Goal: Task Accomplishment & Management: Use online tool/utility

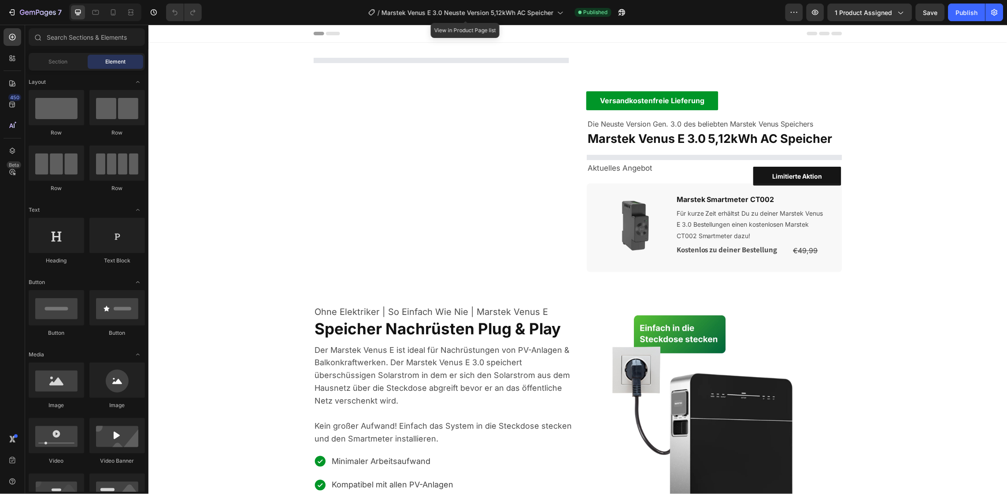
click at [434, 15] on span "Marstek Venus E 3.0 Neuste Version 5,12kWh AC Speicher" at bounding box center [468, 12] width 172 height 9
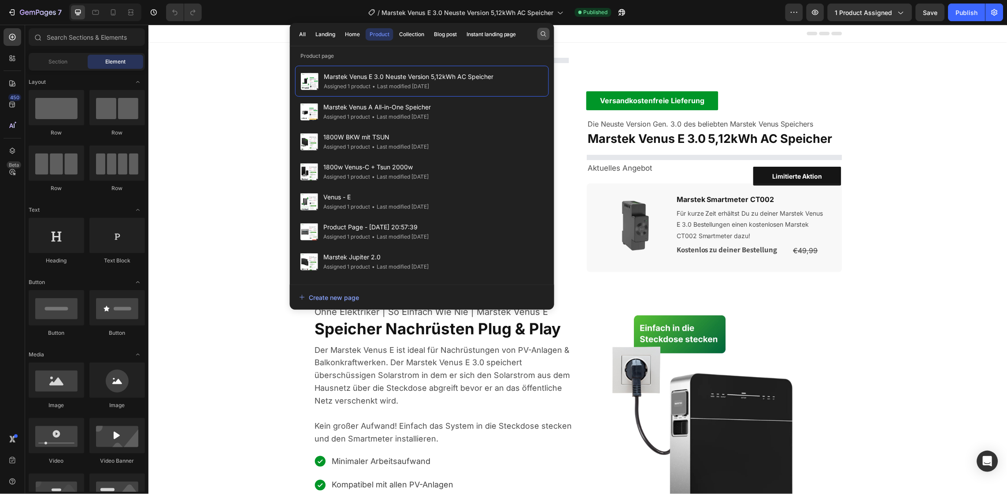
click at [540, 29] on button "button" at bounding box center [544, 34] width 12 height 12
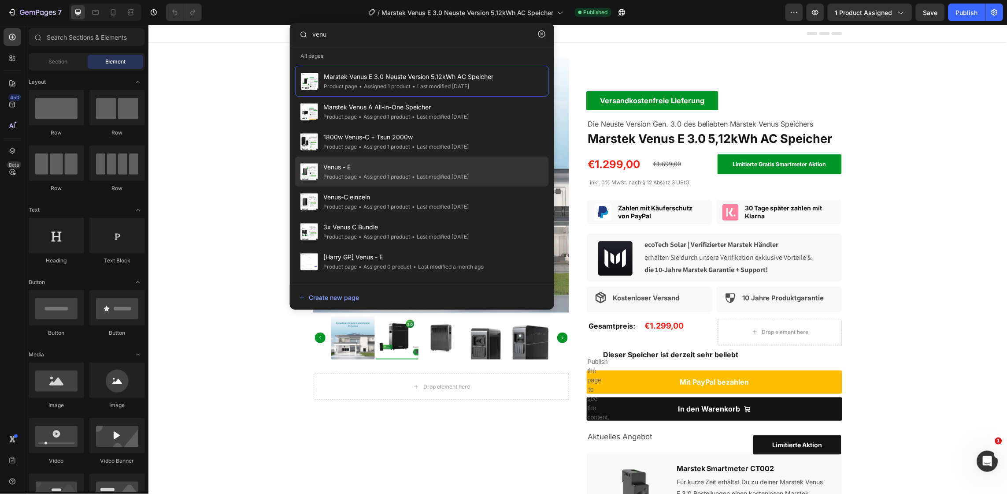
type input "venu"
click at [394, 162] on span "Venus - E" at bounding box center [395, 167] width 145 height 11
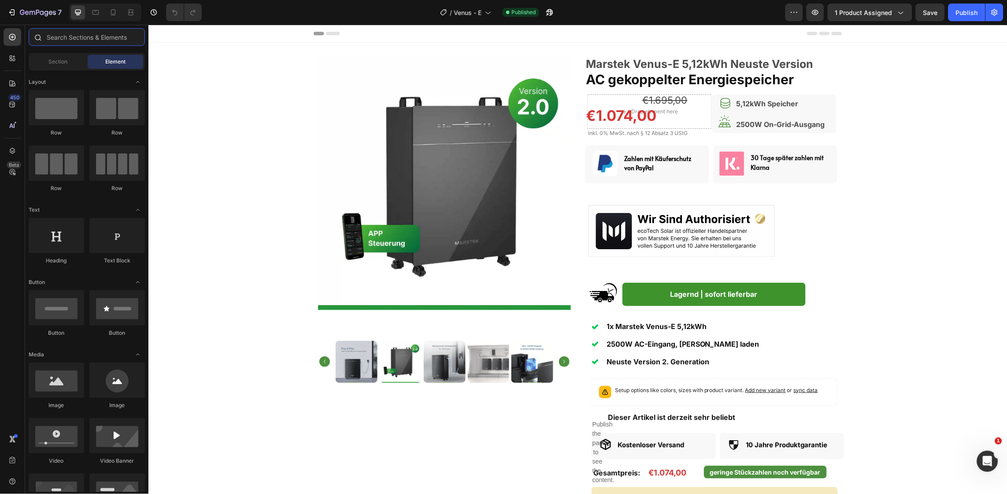
click at [90, 30] on input "text" at bounding box center [87, 37] width 116 height 18
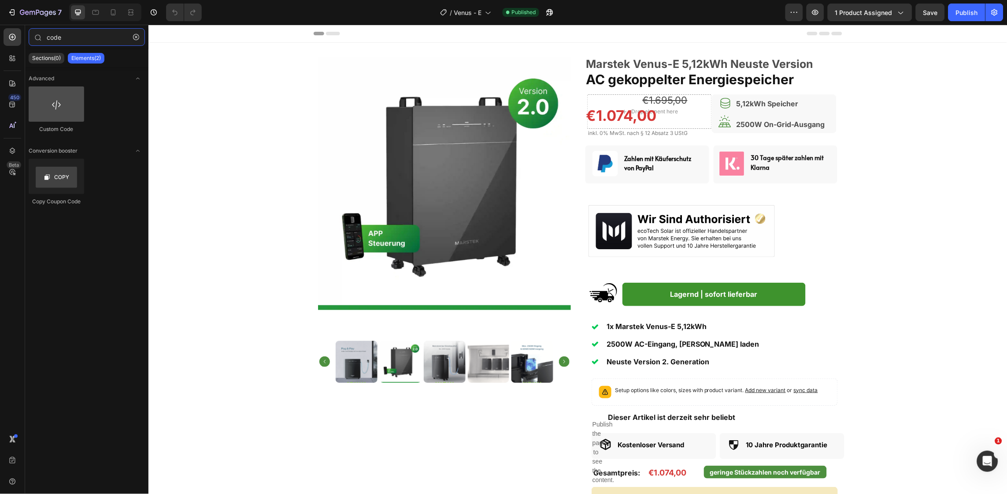
type input "code"
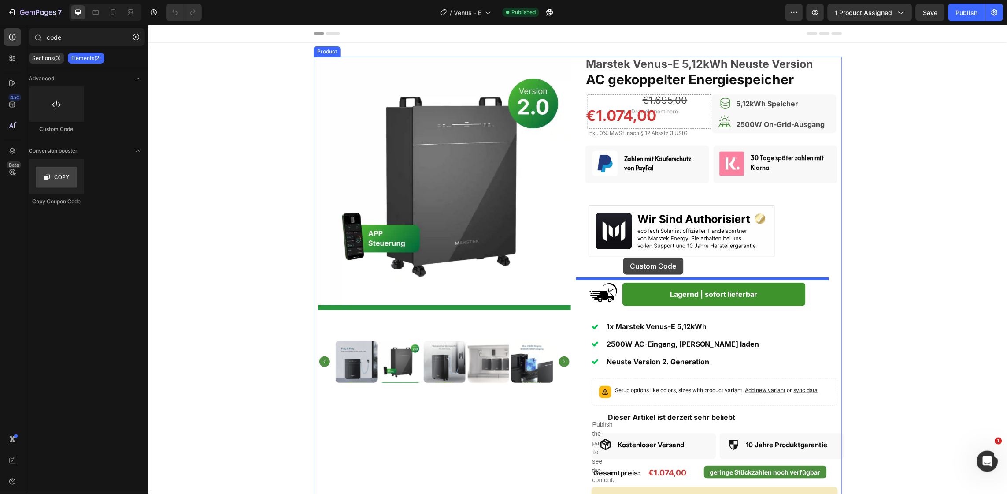
drag, startPoint x: 214, startPoint y: 124, endPoint x: 625, endPoint y: 257, distance: 431.8
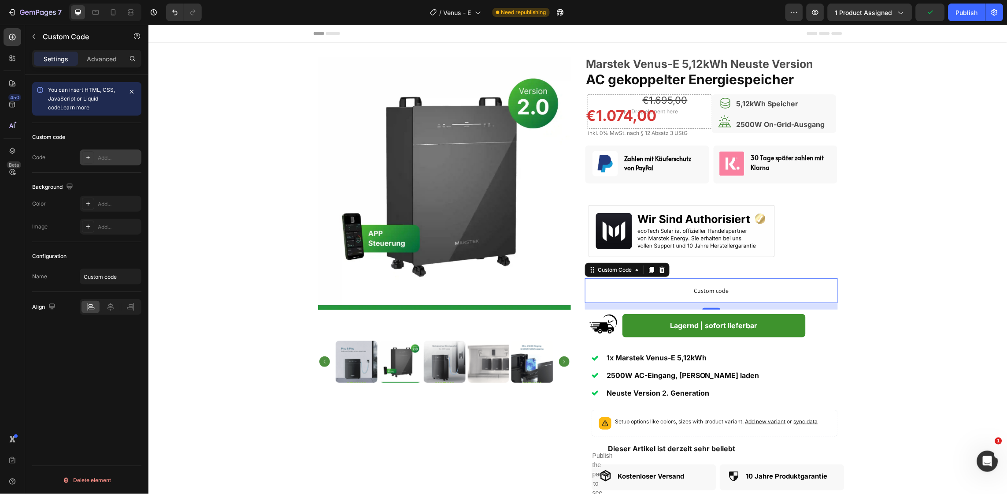
click at [100, 161] on div "Add..." at bounding box center [118, 158] width 41 height 8
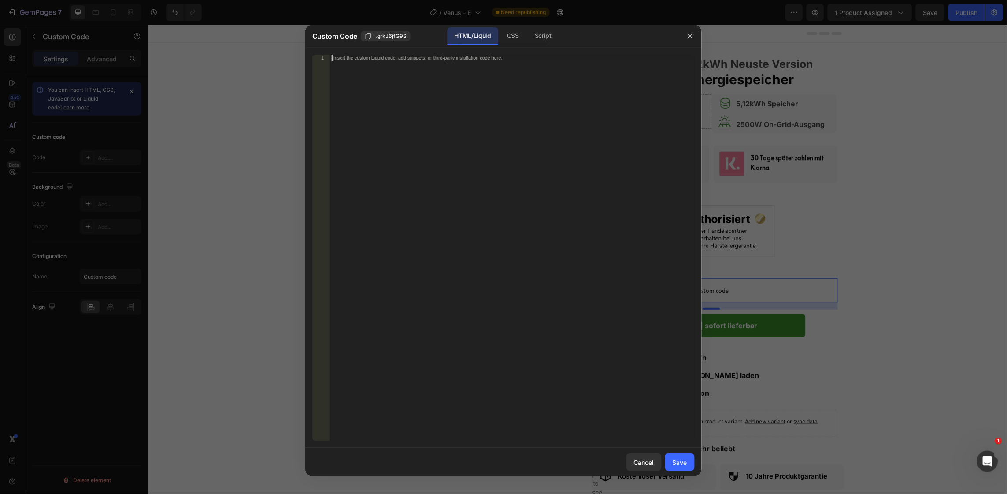
click at [437, 170] on div "Insert the custom Liquid code, add snippets, or third-party installation code h…" at bounding box center [512, 254] width 365 height 398
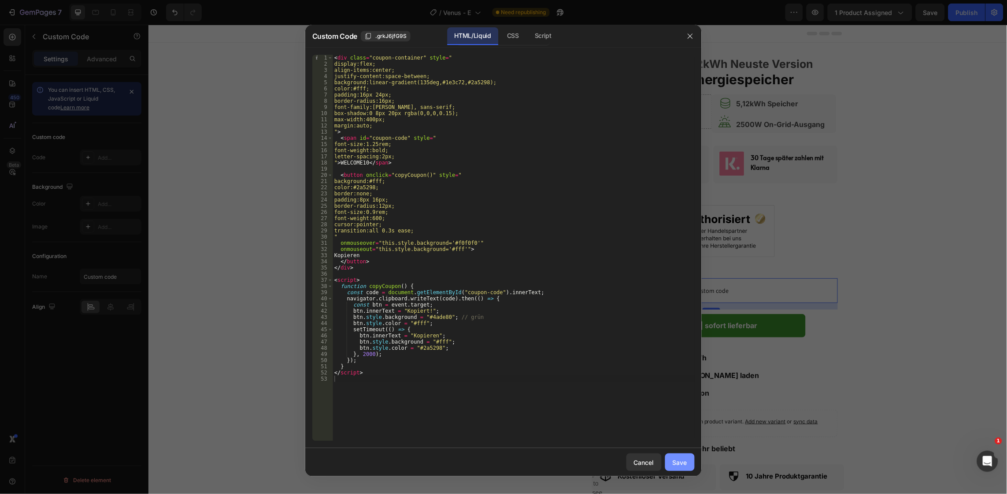
click at [674, 459] on div "Save" at bounding box center [680, 461] width 15 height 9
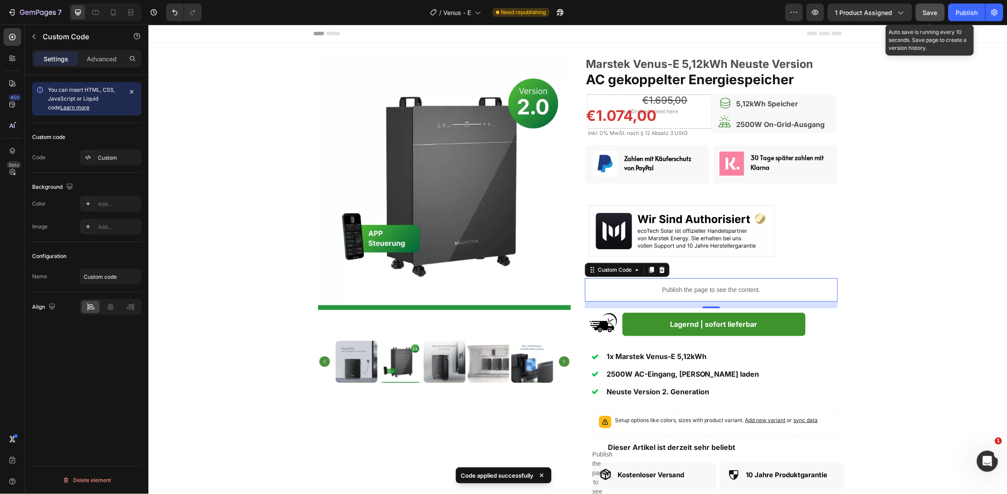
click at [934, 11] on span "Save" at bounding box center [931, 12] width 15 height 7
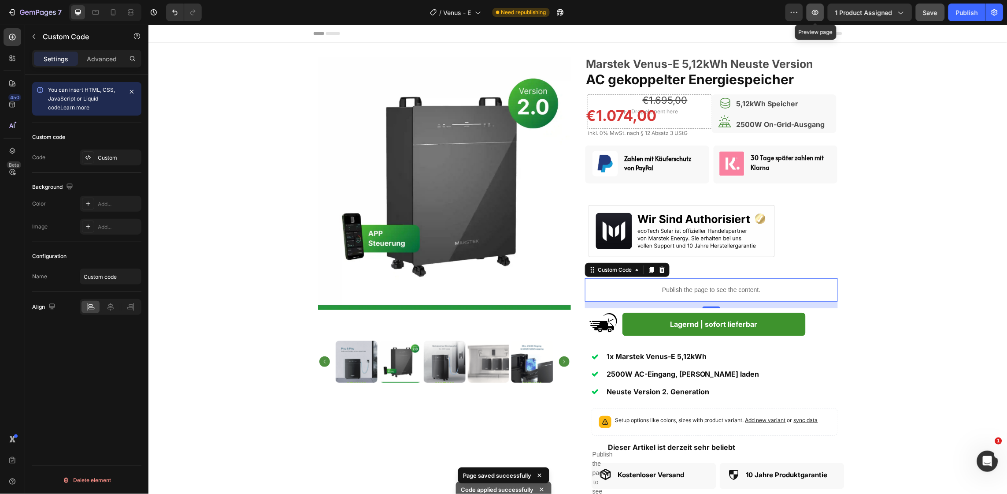
click at [815, 14] on icon "button" at bounding box center [815, 12] width 9 height 9
click at [616, 286] on p "Publish the page to see the content." at bounding box center [711, 289] width 253 height 9
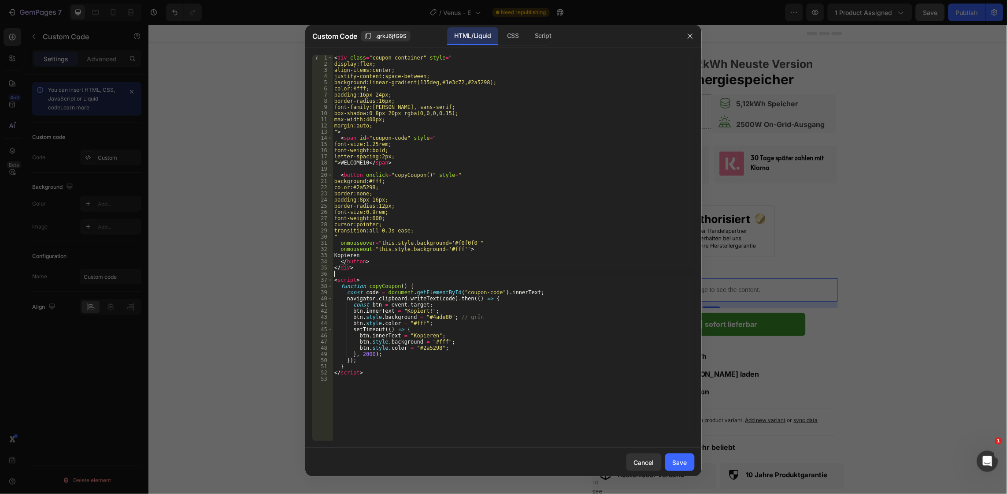
click at [554, 274] on div "< div class = "coupon-container" style = " display:flex; align-items:center; ju…" at bounding box center [514, 254] width 362 height 398
type textarea "</script>"
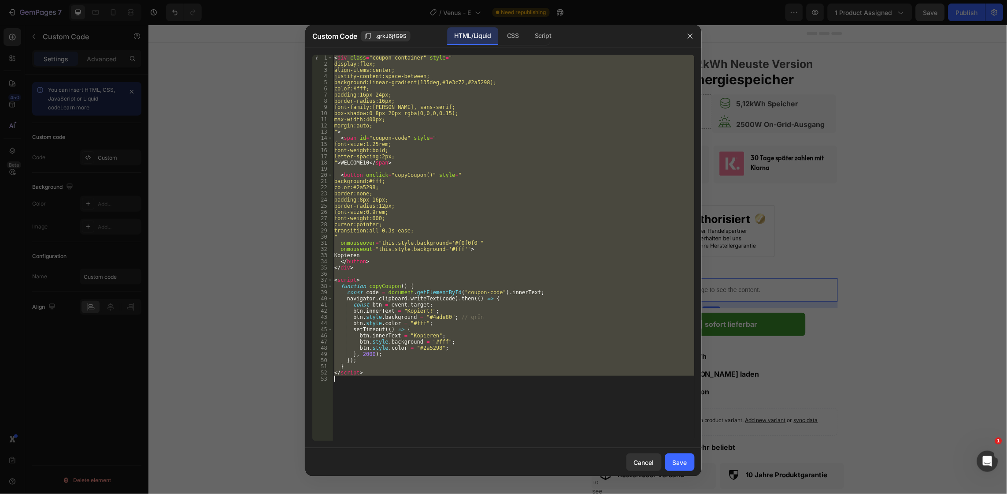
click at [554, 274] on div "< div class = "coupon-container" style = " display:flex; align-items:center; ju…" at bounding box center [514, 254] width 362 height 398
paste textarea
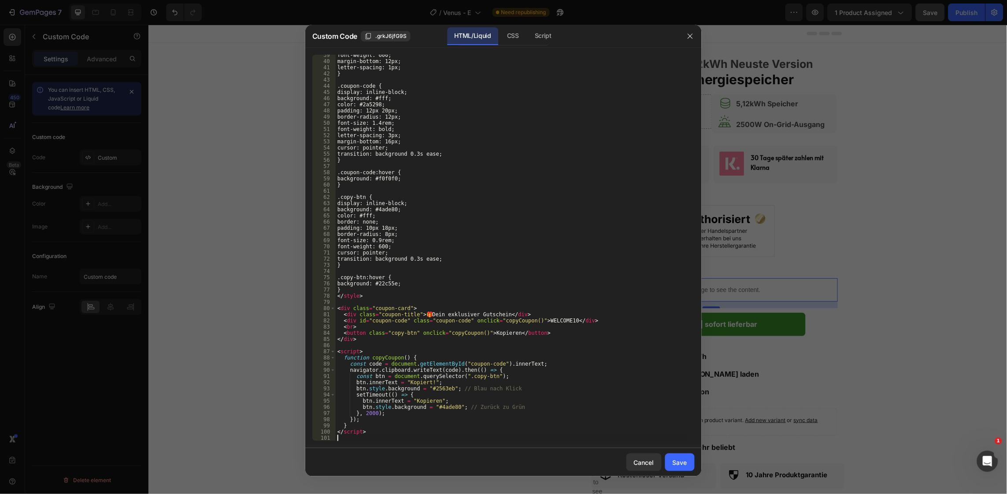
scroll to position [237, 0]
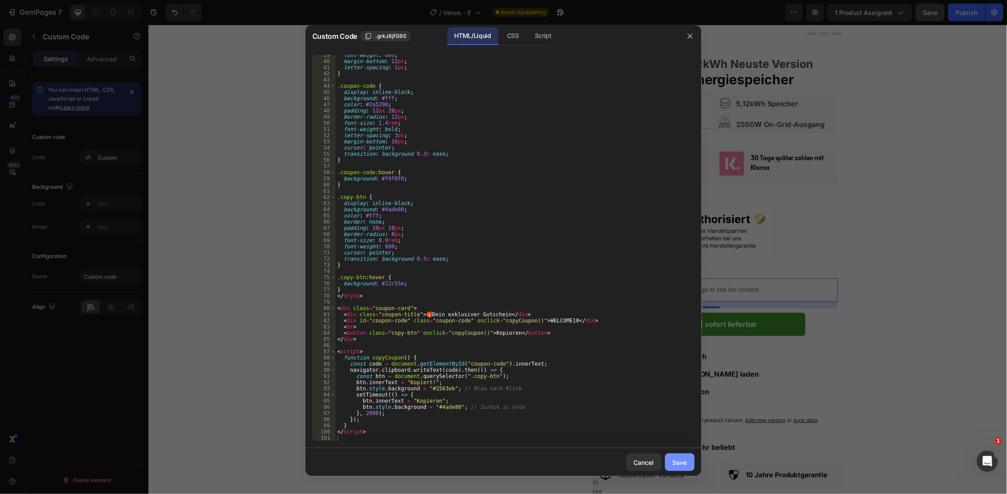
click at [681, 458] on div "Save" at bounding box center [680, 461] width 15 height 9
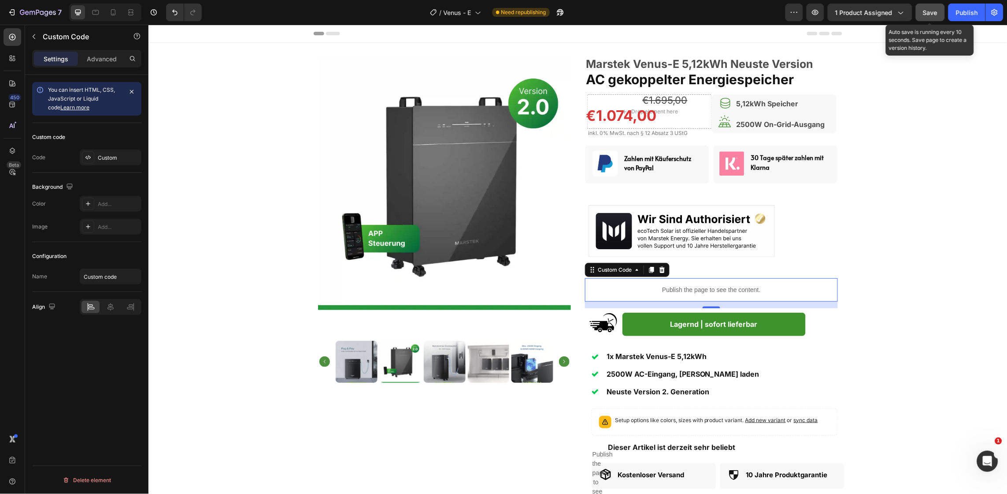
click at [925, 12] on span "Save" at bounding box center [931, 12] width 15 height 7
click at [103, 156] on div "Custom" at bounding box center [118, 158] width 41 height 8
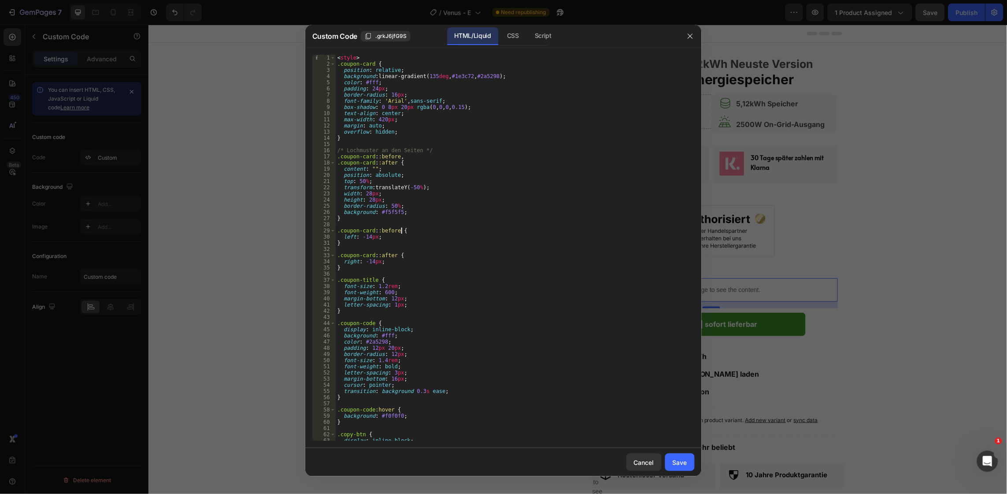
click at [460, 230] on div "< style > .coupon-card { position : relative ; background : linear-gradient( 13…" at bounding box center [511, 254] width 351 height 398
type textarea "</script>"
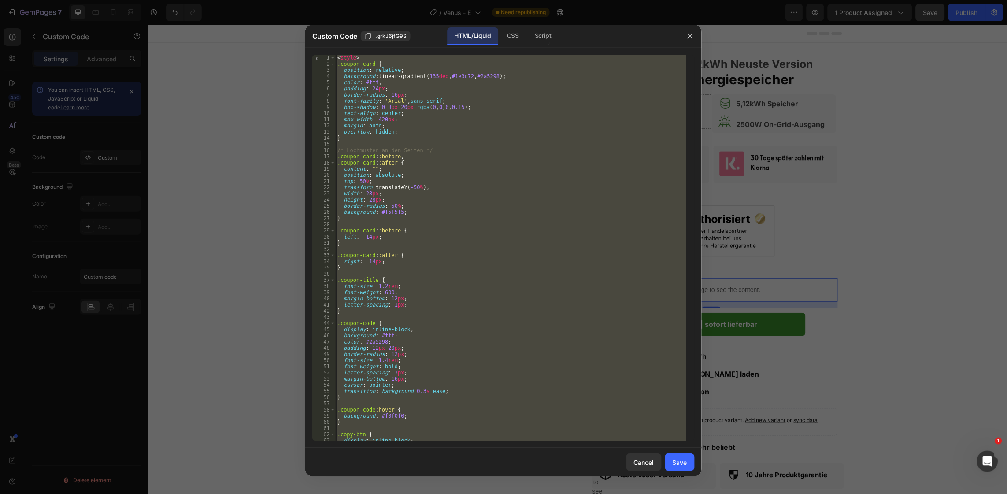
paste textarea
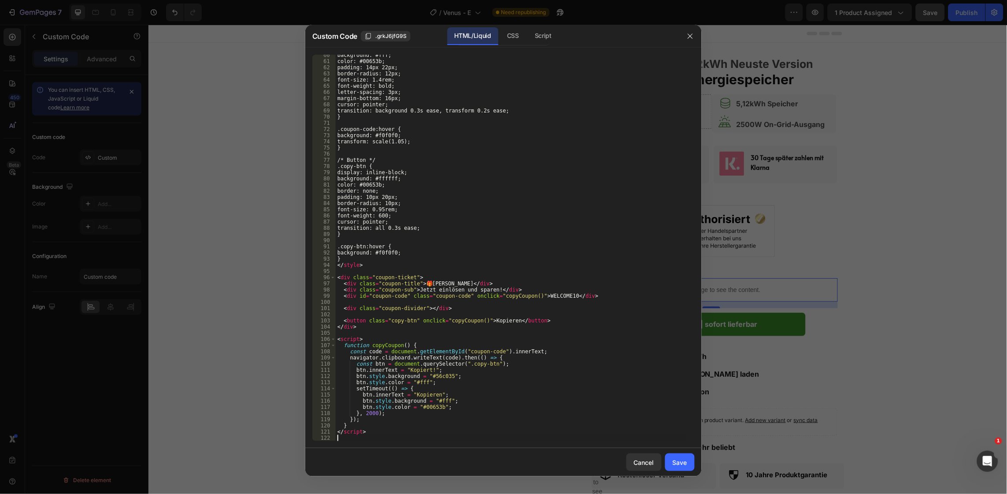
scroll to position [367, 0]
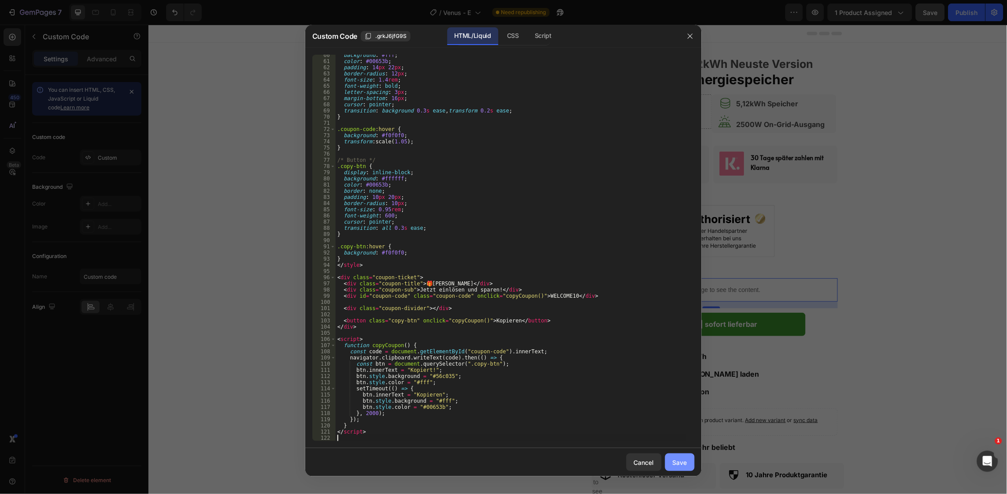
click at [682, 457] on div "Save" at bounding box center [680, 461] width 15 height 9
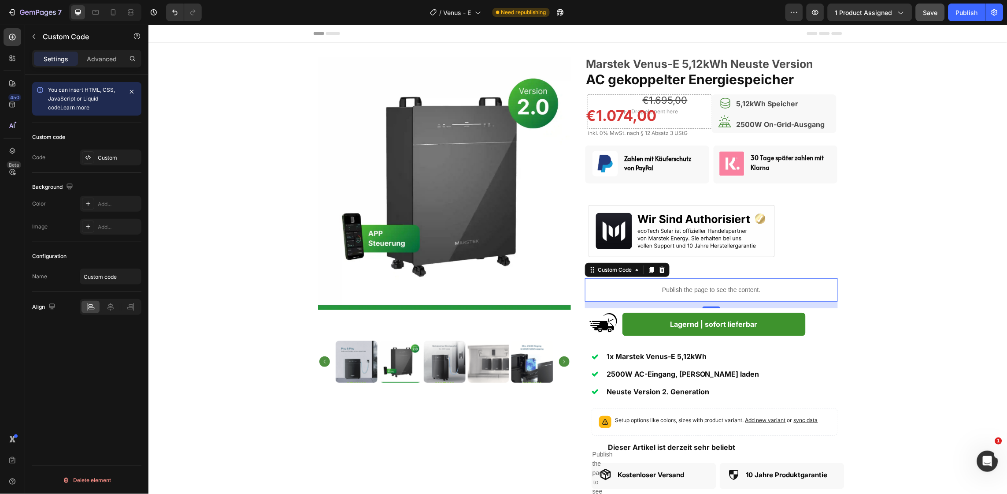
click at [677, 288] on p "Publish the page to see the content." at bounding box center [711, 289] width 253 height 9
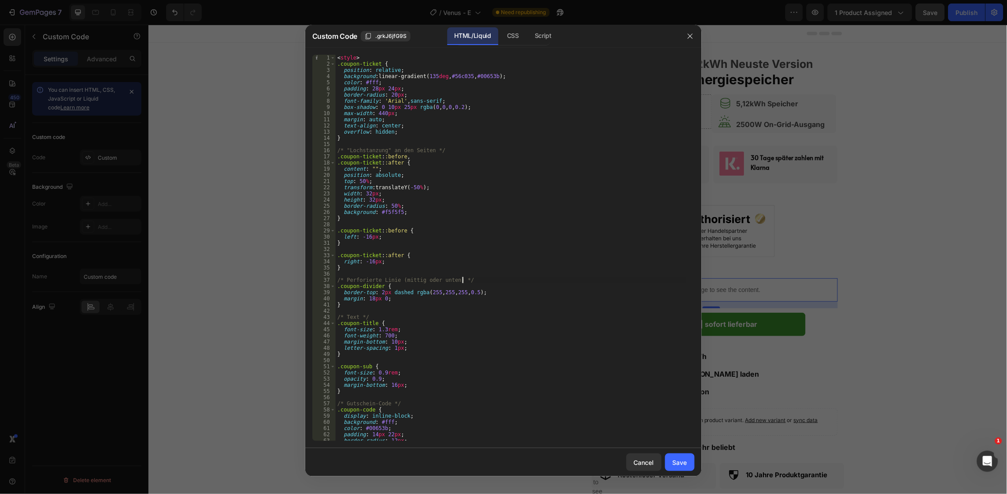
click at [568, 282] on div "< style > .coupon-ticket { position : relative ; background : linear-gradient( …" at bounding box center [511, 254] width 351 height 398
type textarea "</script>"
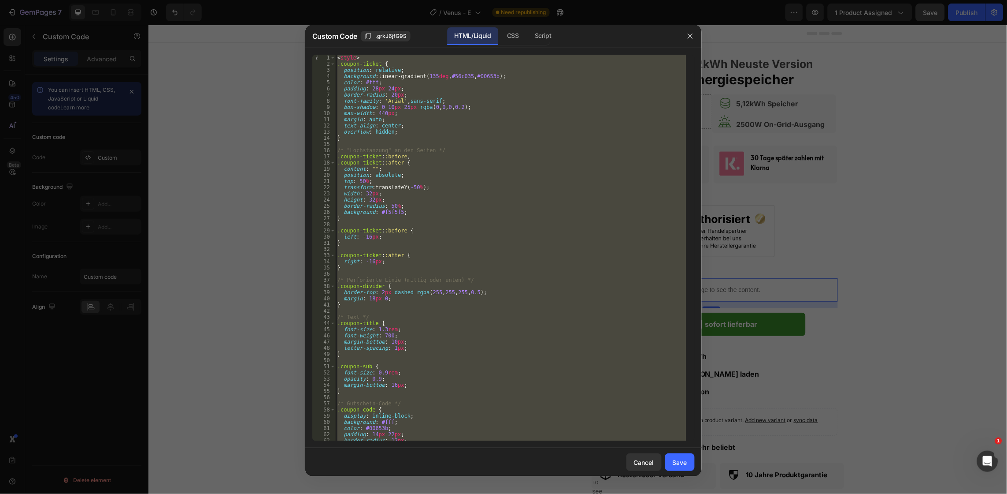
paste textarea
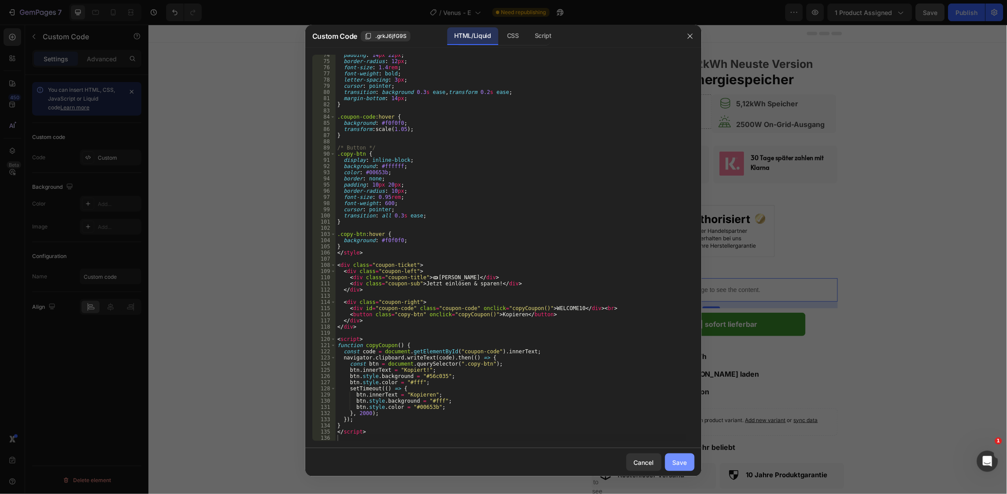
click at [672, 457] on button "Save" at bounding box center [680, 462] width 30 height 18
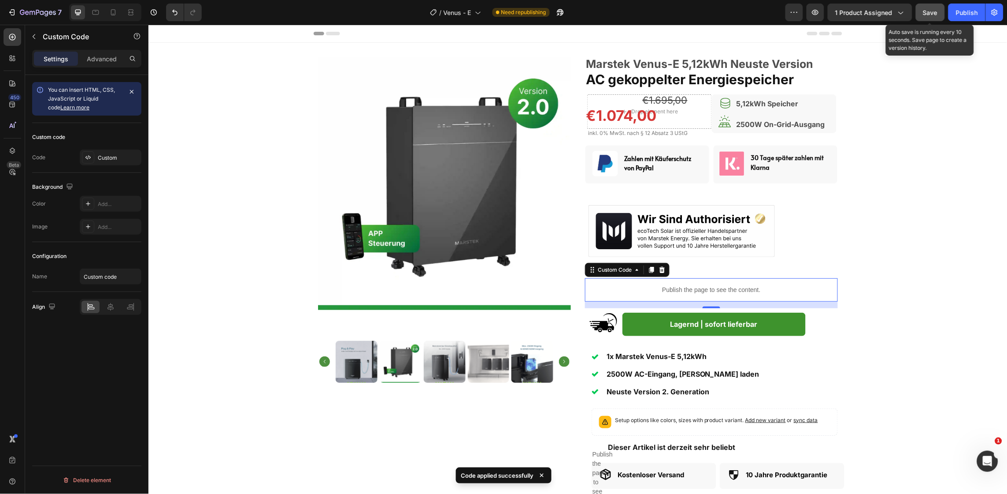
click at [923, 15] on button "Save" at bounding box center [930, 13] width 29 height 18
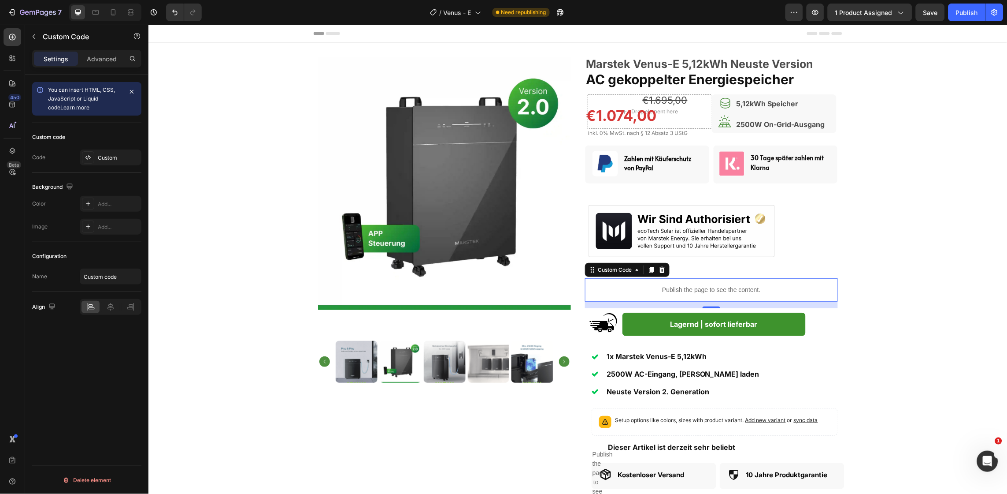
click at [646, 295] on div "Publish the page to see the content." at bounding box center [711, 289] width 253 height 23
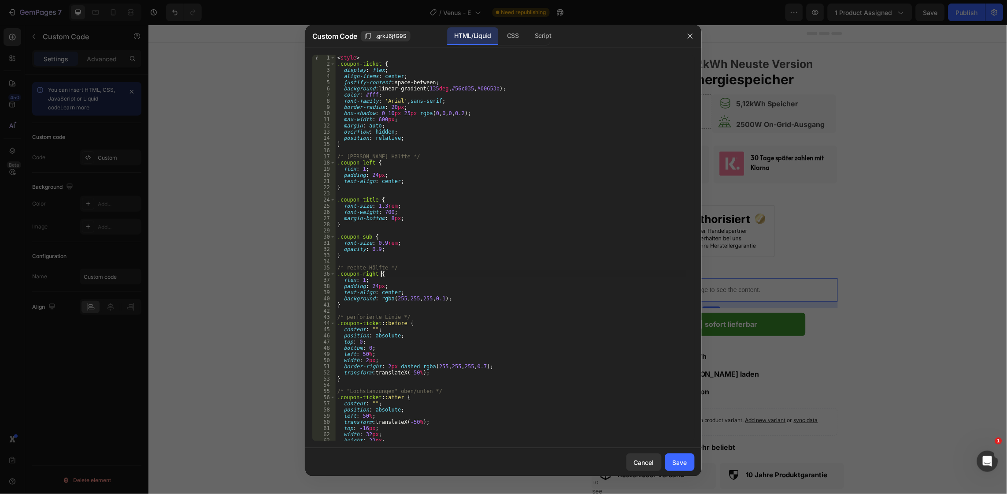
click at [479, 275] on div "< style > .coupon-ticket { display : flex ; align-items : center ; justify-cont…" at bounding box center [511, 254] width 351 height 398
type textarea "</script>"
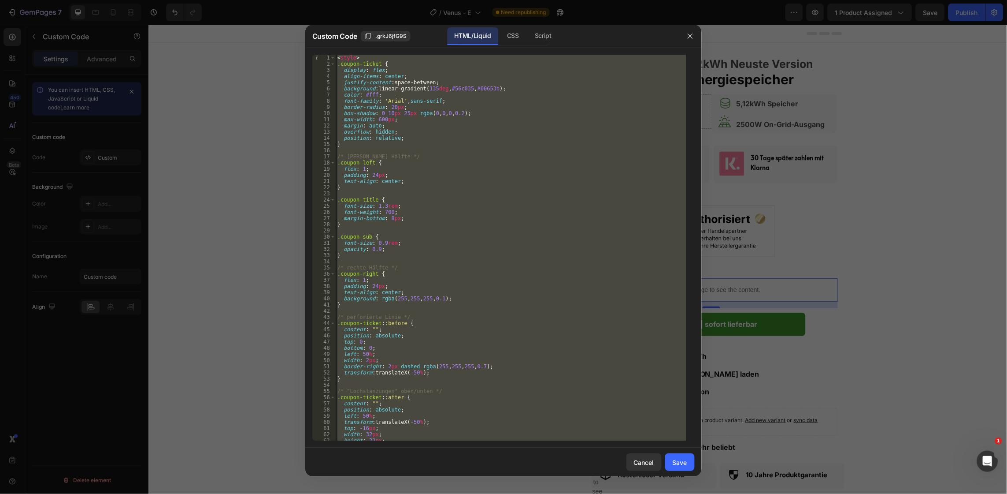
paste textarea
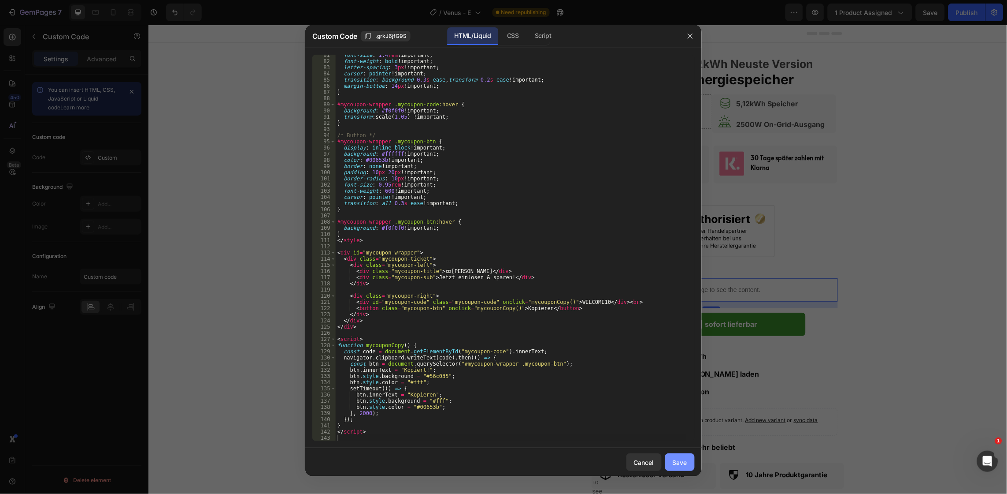
click at [685, 465] on div "Save" at bounding box center [680, 461] width 15 height 9
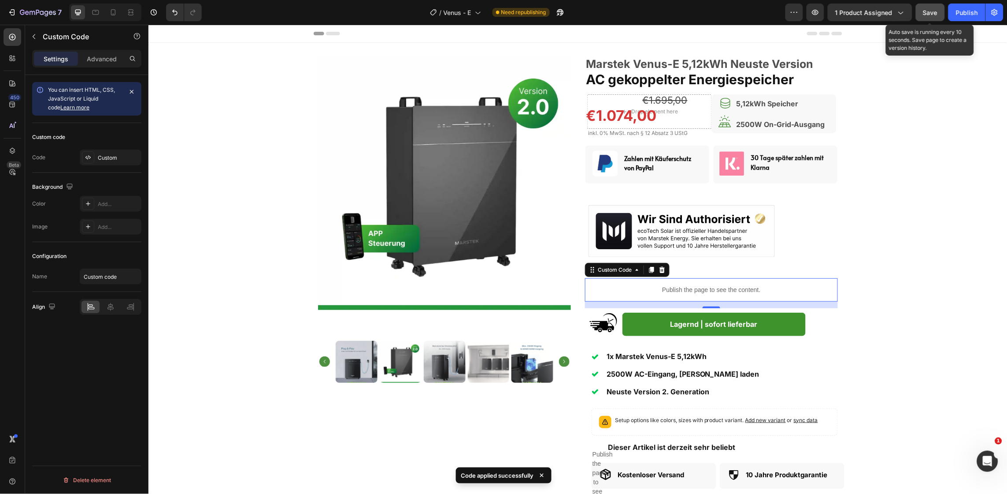
click at [921, 17] on button "Save" at bounding box center [930, 13] width 29 height 18
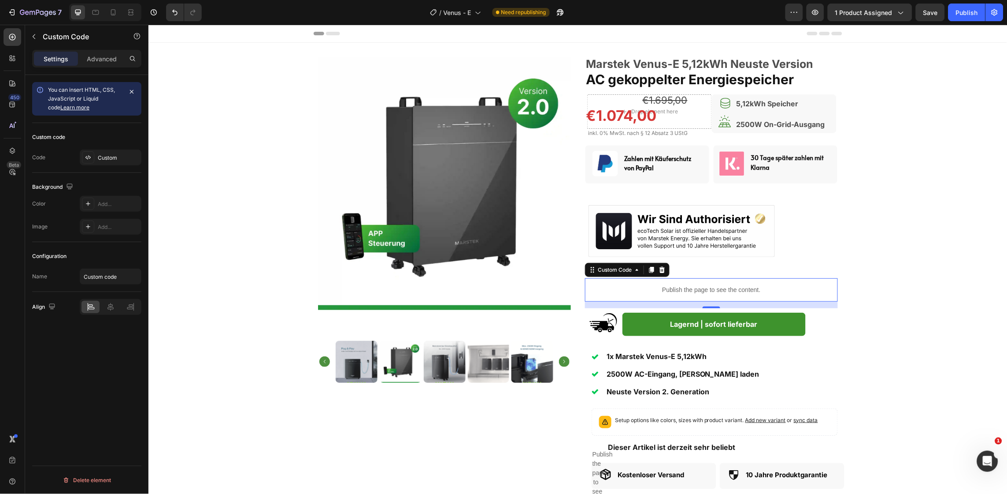
click at [671, 296] on div "Publish the page to see the content." at bounding box center [711, 289] width 253 height 23
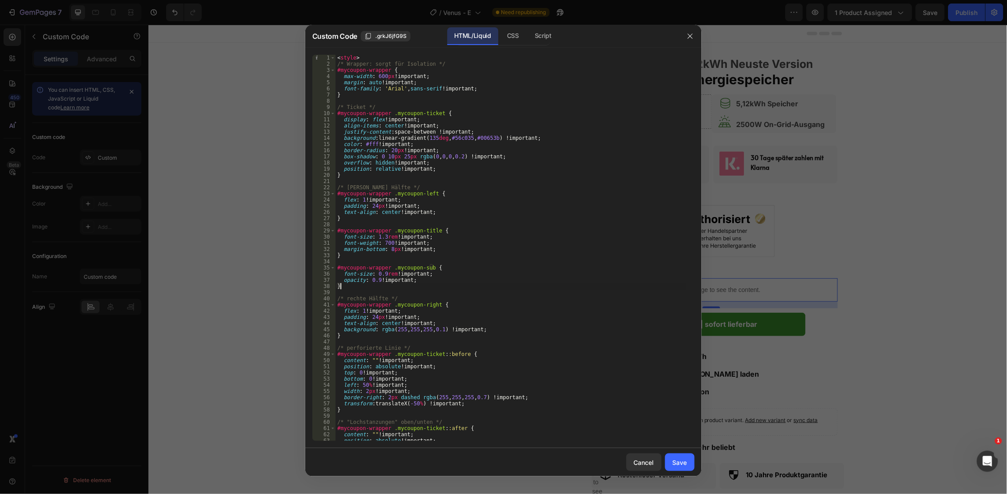
click at [462, 285] on div "< style > /* Wrapper: sorgt für Isolation */ #mycoupon-wrapper { max-width : 60…" at bounding box center [511, 254] width 351 height 398
type textarea "</script>"
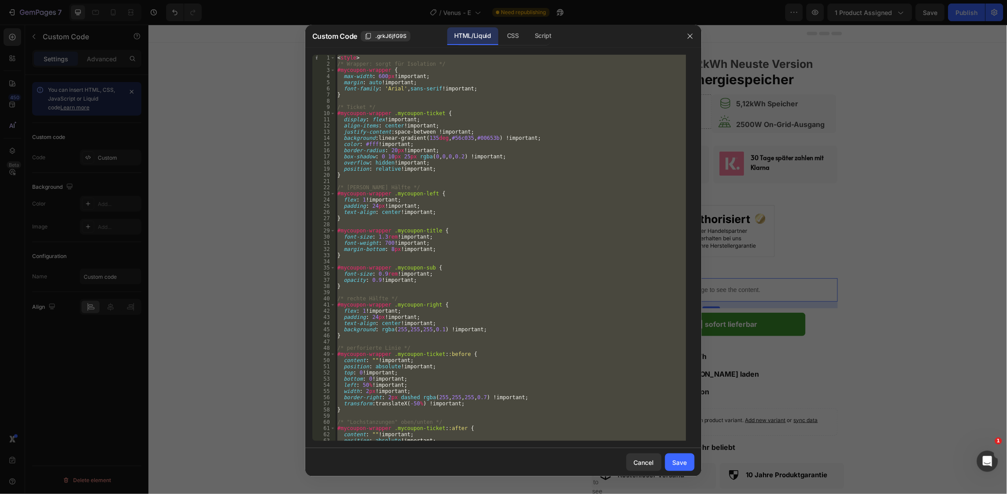
paste textarea
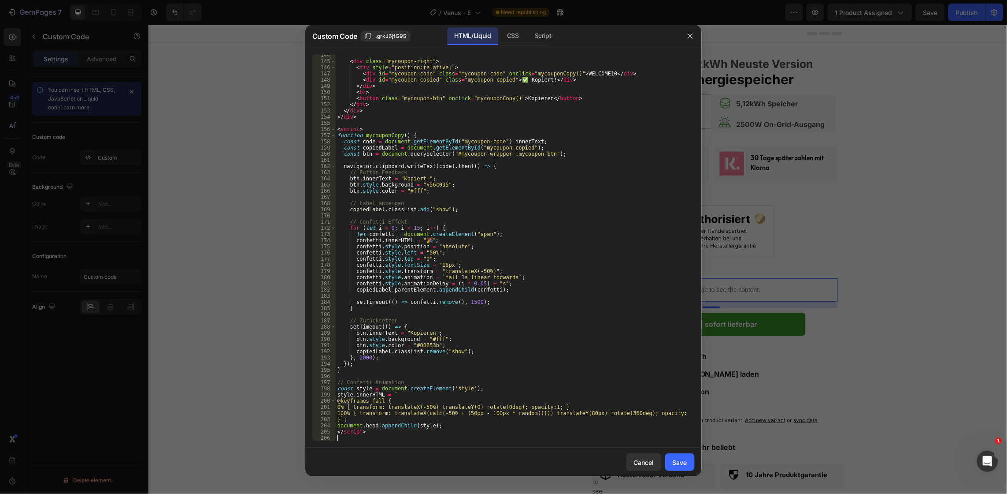
scroll to position [885, 0]
click at [679, 462] on div "Save" at bounding box center [680, 461] width 15 height 9
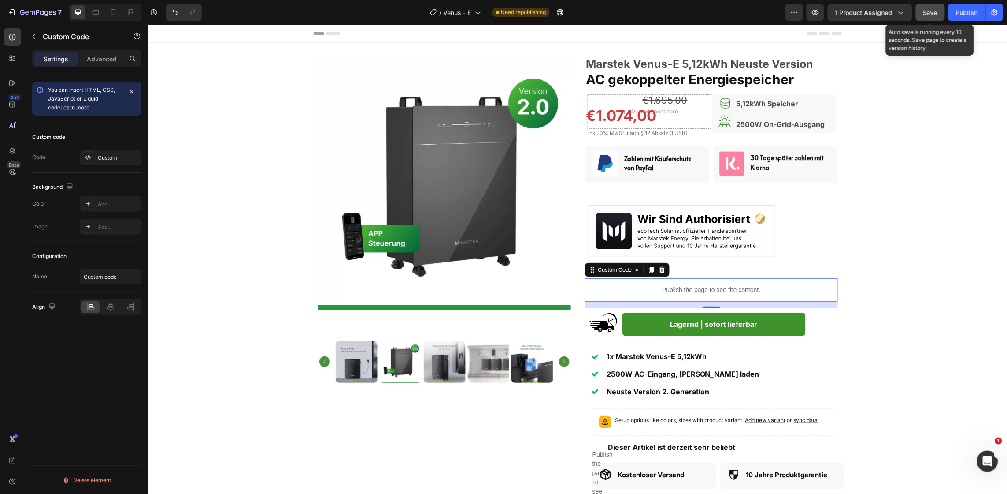
click at [936, 21] on button "Save" at bounding box center [930, 13] width 29 height 18
click at [705, 296] on div "Publish the page to see the content." at bounding box center [711, 289] width 253 height 23
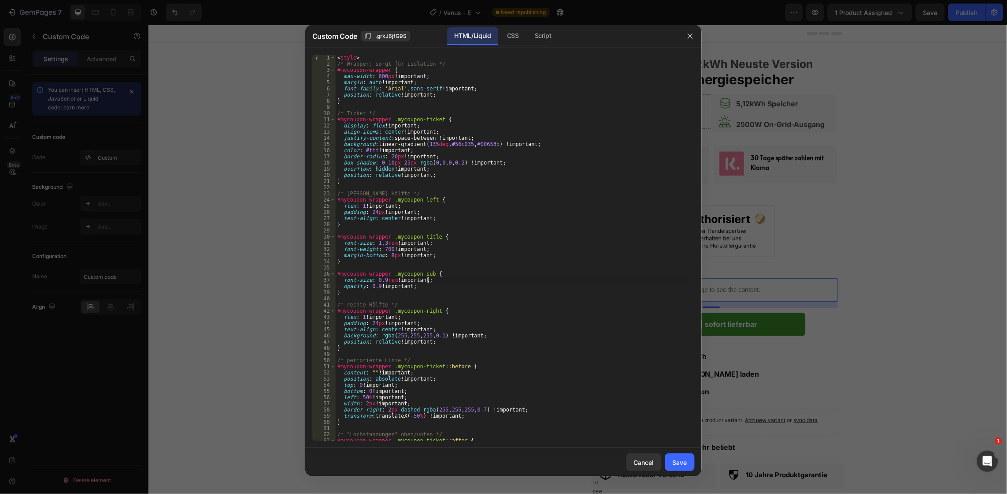
click at [491, 281] on div "< style > /* Wrapper: sorgt für Isolation */ #mycoupon-wrapper { max-width : 60…" at bounding box center [511, 254] width 351 height 398
type textarea "</script>"
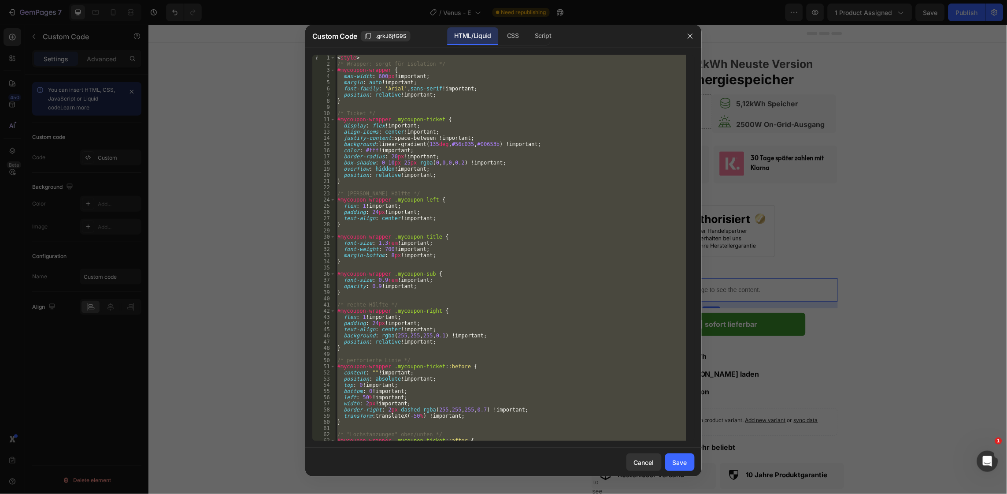
paste textarea
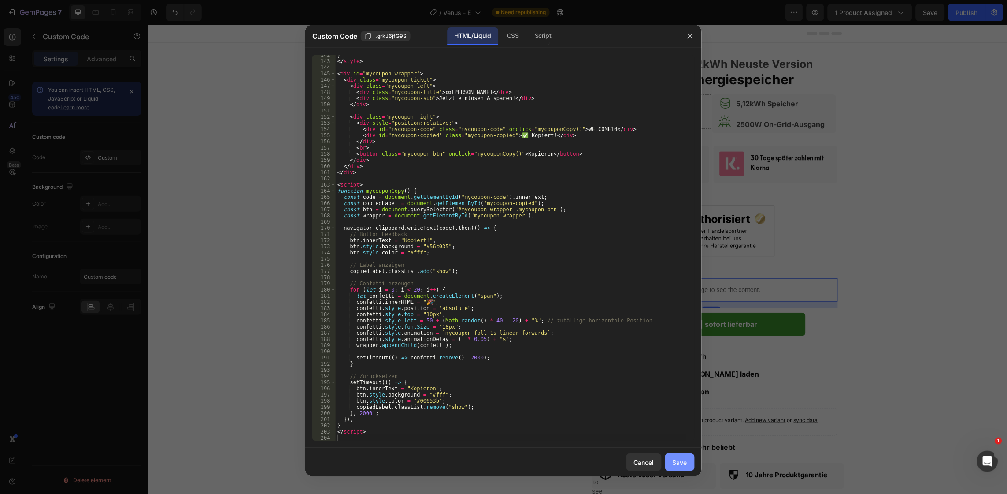
click at [684, 459] on div "Save" at bounding box center [680, 461] width 15 height 9
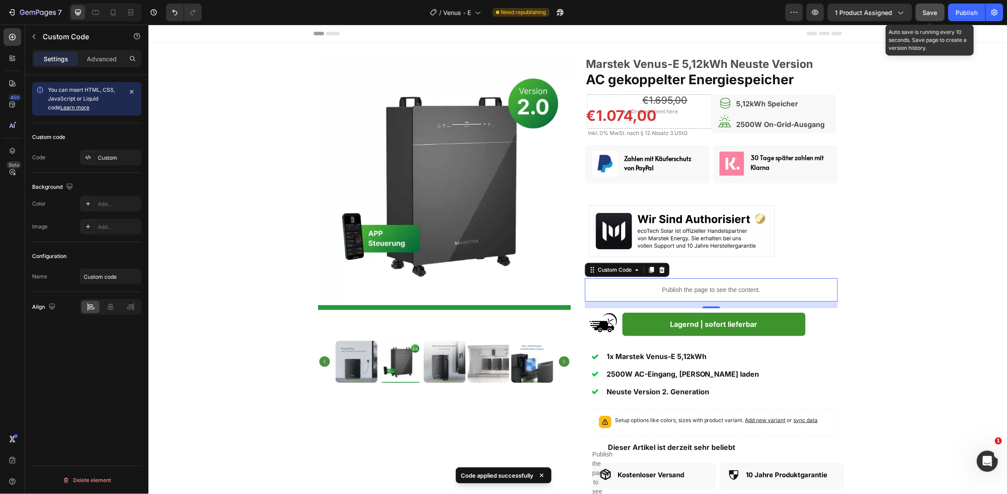
click at [928, 19] on button "Save" at bounding box center [930, 13] width 29 height 18
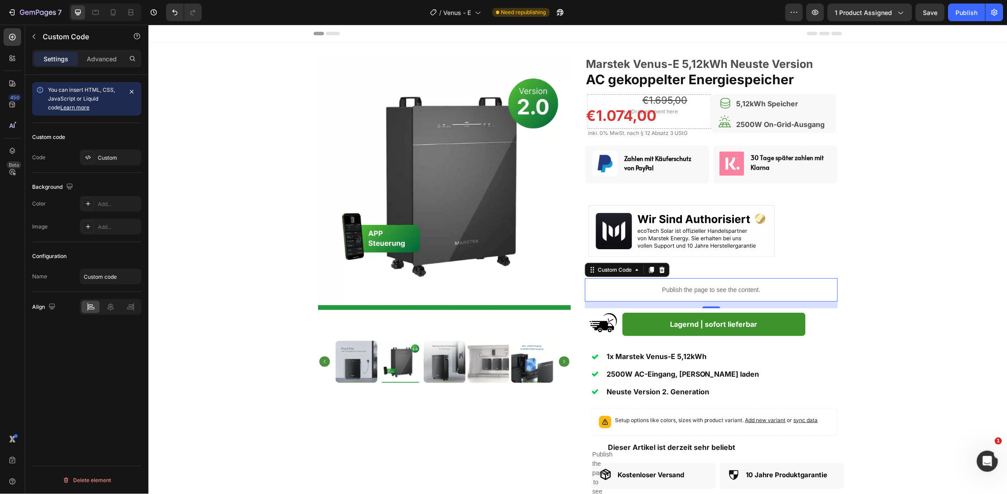
click at [619, 294] on p "Publish the page to see the content." at bounding box center [711, 289] width 253 height 9
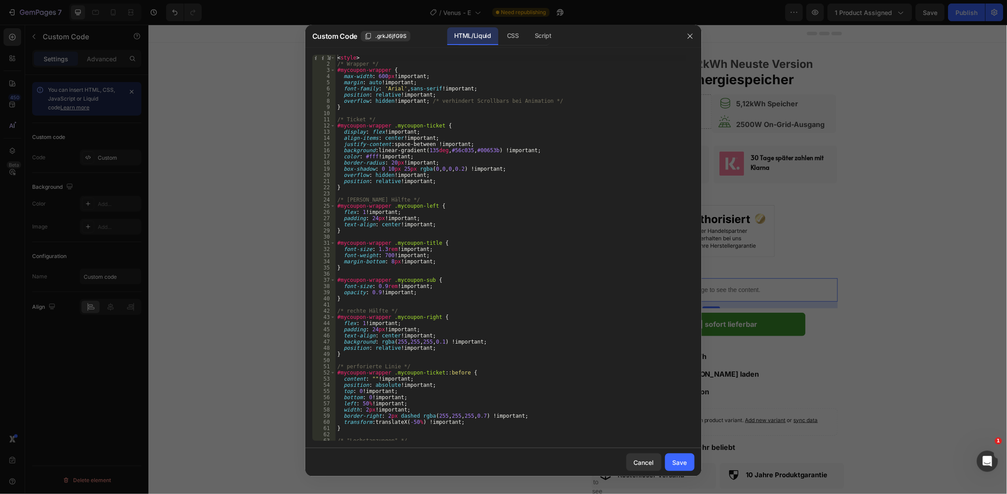
click at [619, 294] on div "< style > /* Wrapper */ #mycoupon-wrapper { max-width : 600 px !important ; mar…" at bounding box center [511, 254] width 351 height 398
type textarea "</script>"
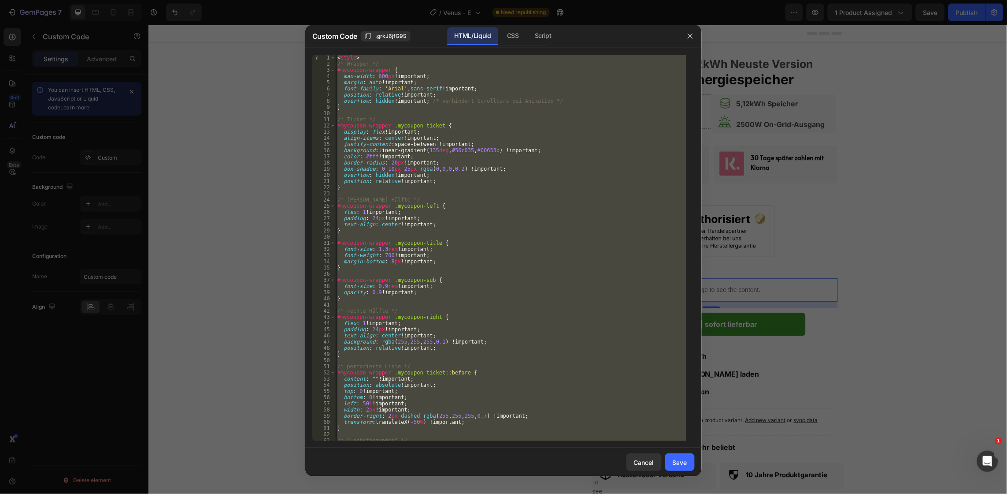
paste textarea
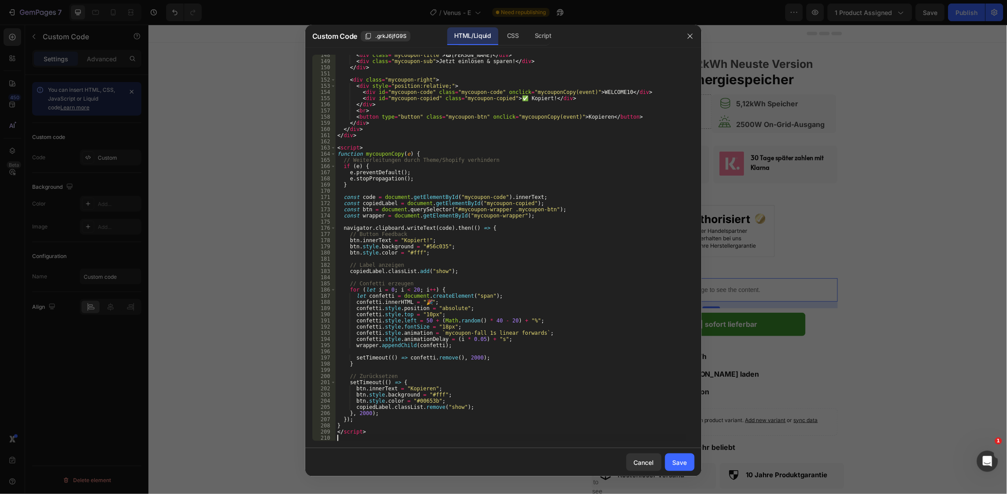
scroll to position [909, 0]
click at [676, 463] on div "Save" at bounding box center [680, 461] width 15 height 9
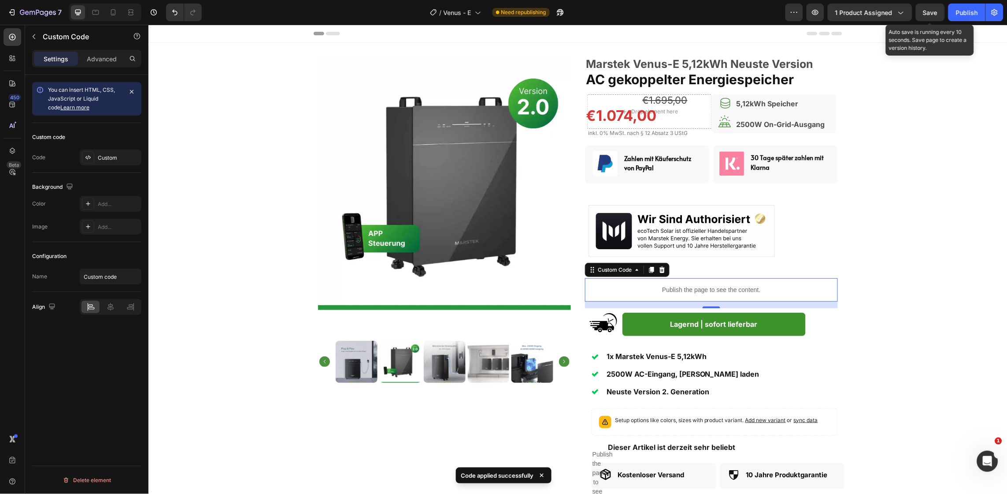
click at [928, 11] on span "Save" at bounding box center [931, 12] width 15 height 7
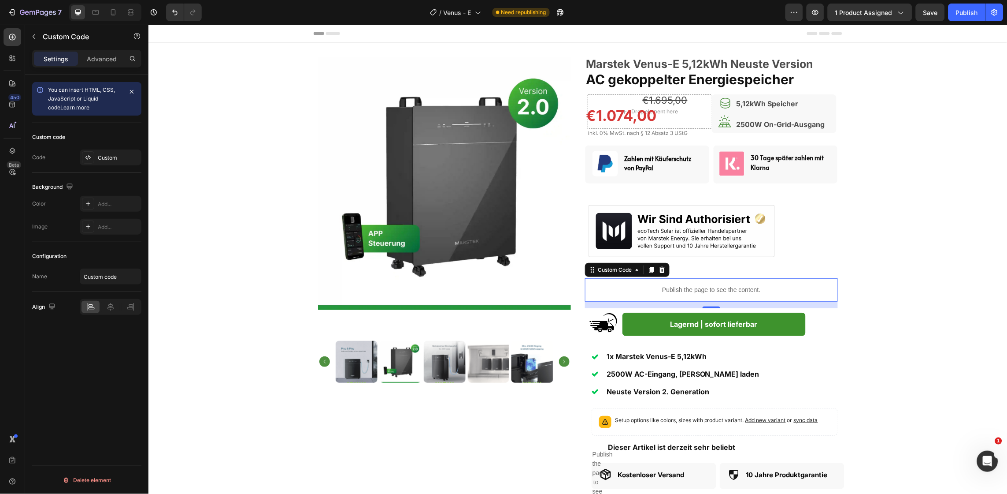
click at [736, 287] on p "Publish the page to see the content." at bounding box center [711, 289] width 253 height 9
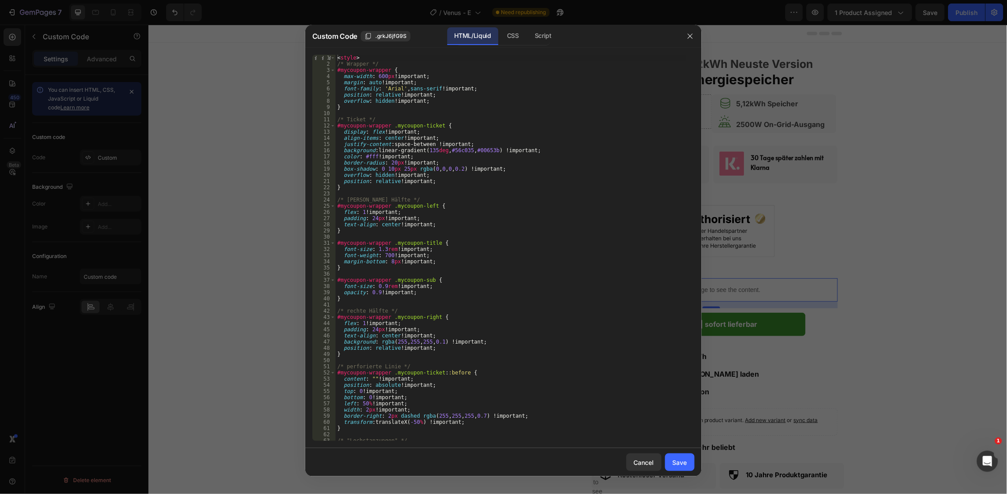
click at [473, 277] on div "< style > /* Wrapper */ #mycoupon-wrapper { max-width : 600 px !important ; mar…" at bounding box center [511, 254] width 351 height 398
type textarea "</script>"
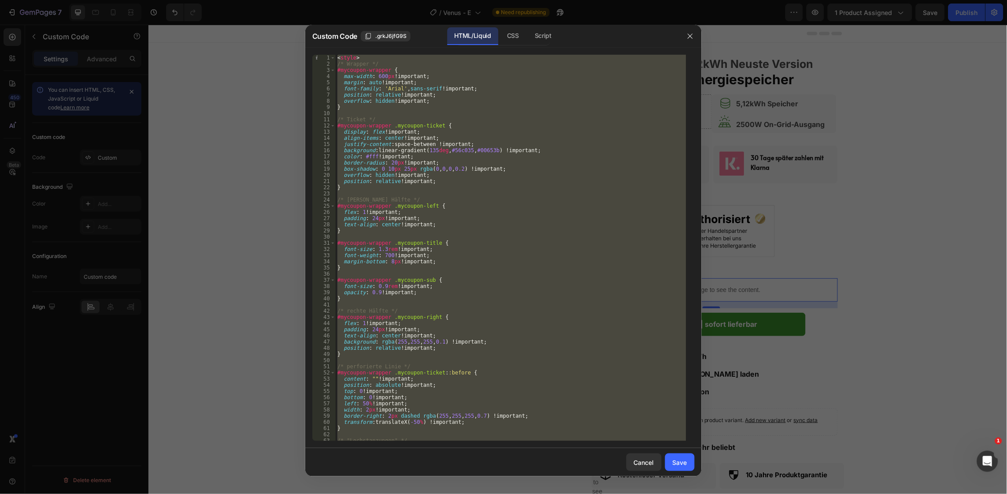
paste textarea
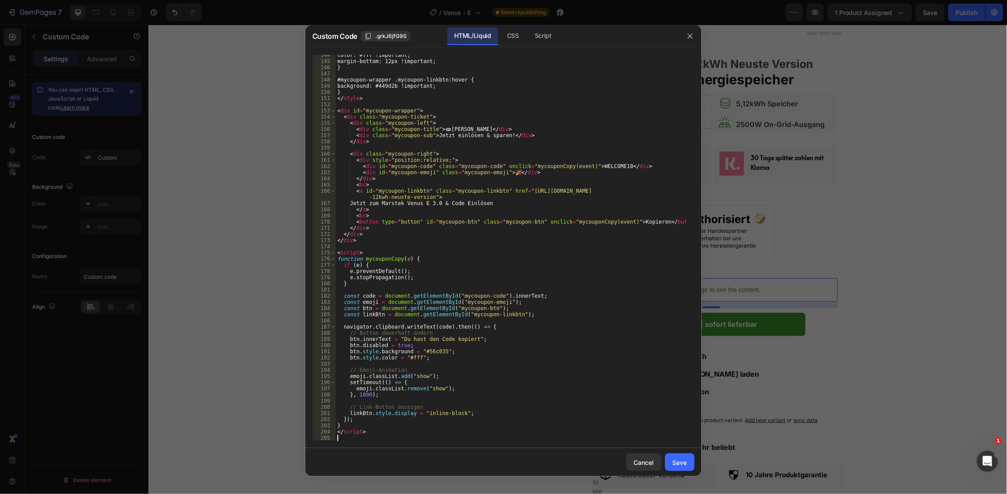
scroll to position [885, 0]
click at [672, 454] on button "Save" at bounding box center [680, 462] width 30 height 18
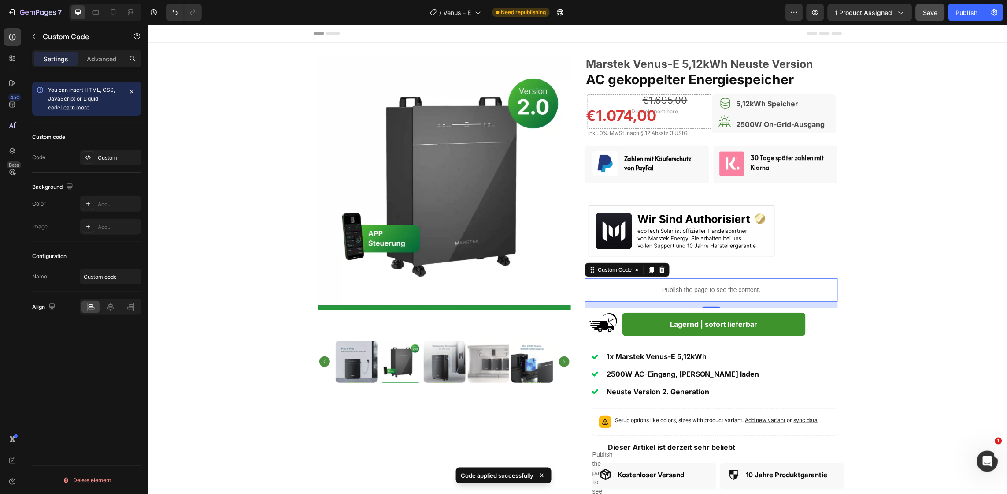
drag, startPoint x: 935, startPoint y: 24, endPoint x: 935, endPoint y: 19, distance: 4.4
click at [935, 19] on div "7 Version history / Venus - E Need republishing Preview 1 product assigned Save…" at bounding box center [503, 12] width 1007 height 25
click at [935, 19] on button "Save" at bounding box center [930, 13] width 29 height 18
click at [643, 301] on div "Publish the page to see the content." at bounding box center [711, 289] width 253 height 23
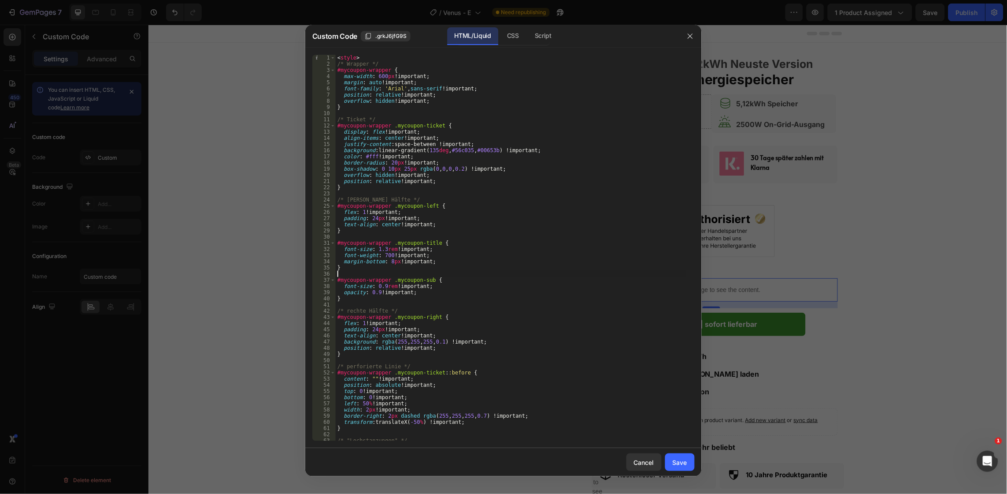
click at [563, 275] on div "< style > /* Wrapper */ #mycoupon-wrapper { max-width : 600 px !important ; mar…" at bounding box center [511, 254] width 351 height 398
type textarea "</script>"
click at [563, 275] on div "< style > /* Wrapper */ #mycoupon-wrapper { max-width : 600 px !important ; mar…" at bounding box center [511, 254] width 351 height 398
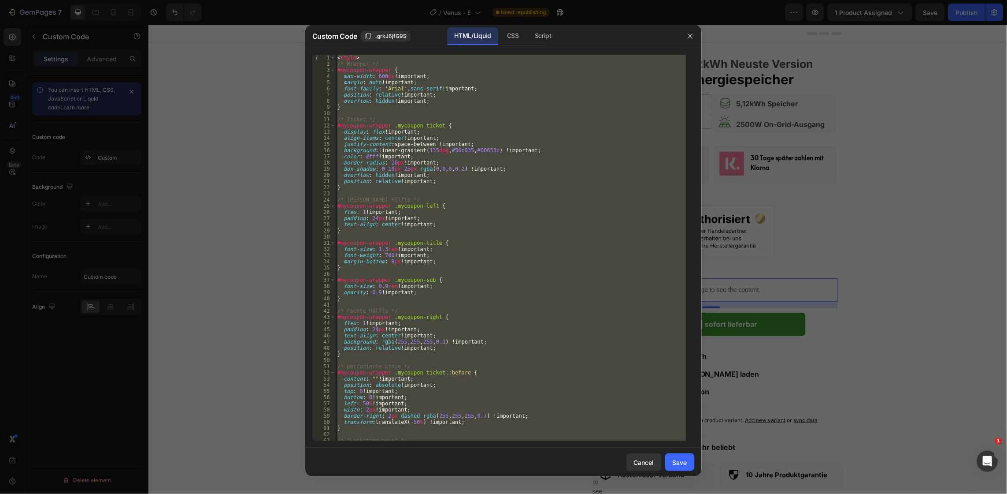
paste textarea
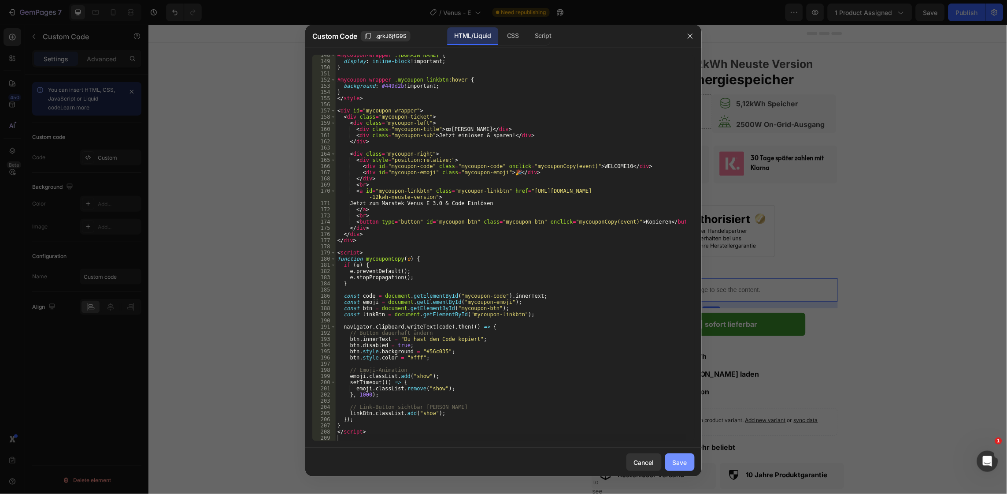
click at [682, 464] on div "Save" at bounding box center [680, 461] width 15 height 9
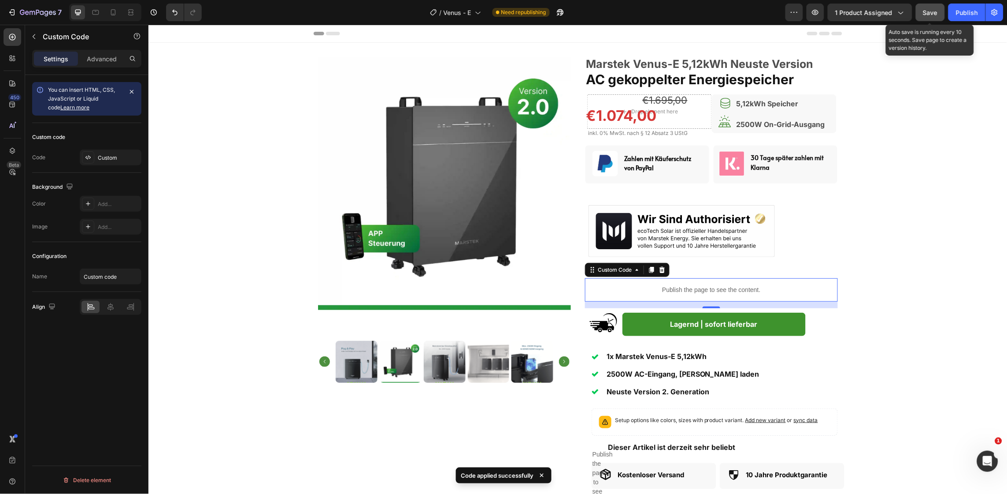
click at [937, 18] on button "Save" at bounding box center [930, 13] width 29 height 18
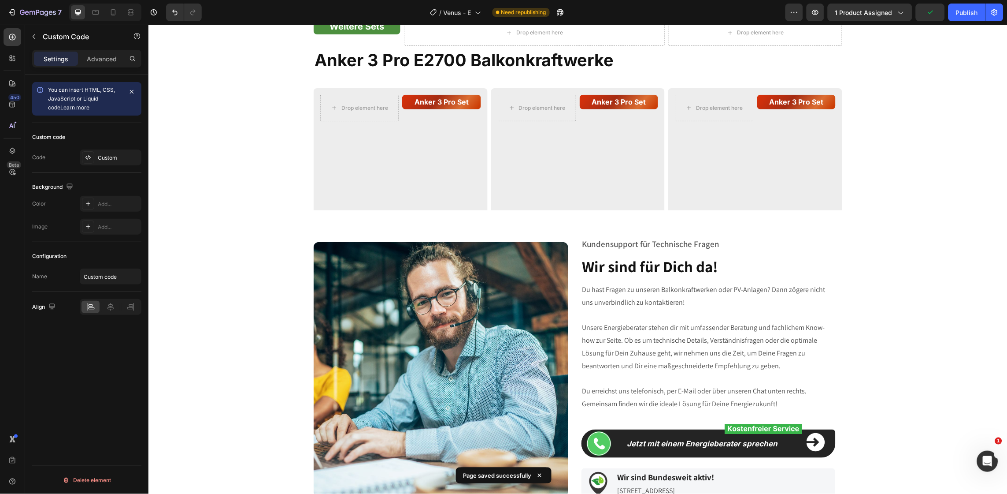
scroll to position [1146, 0]
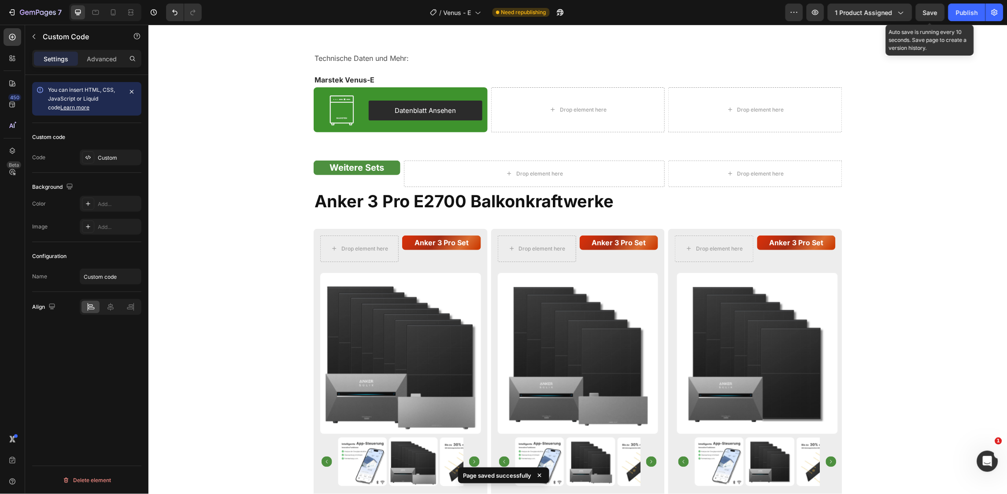
click at [924, 16] on div "Save" at bounding box center [931, 12] width 15 height 9
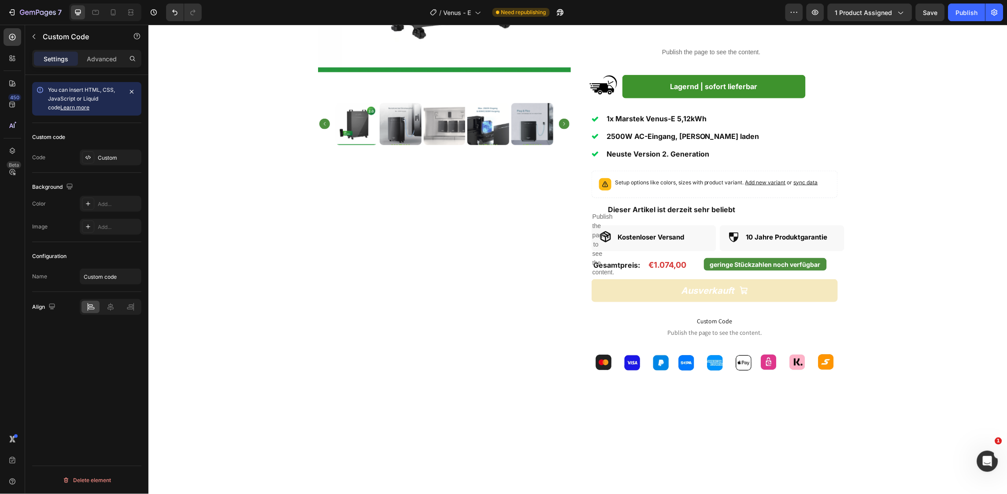
scroll to position [0, 0]
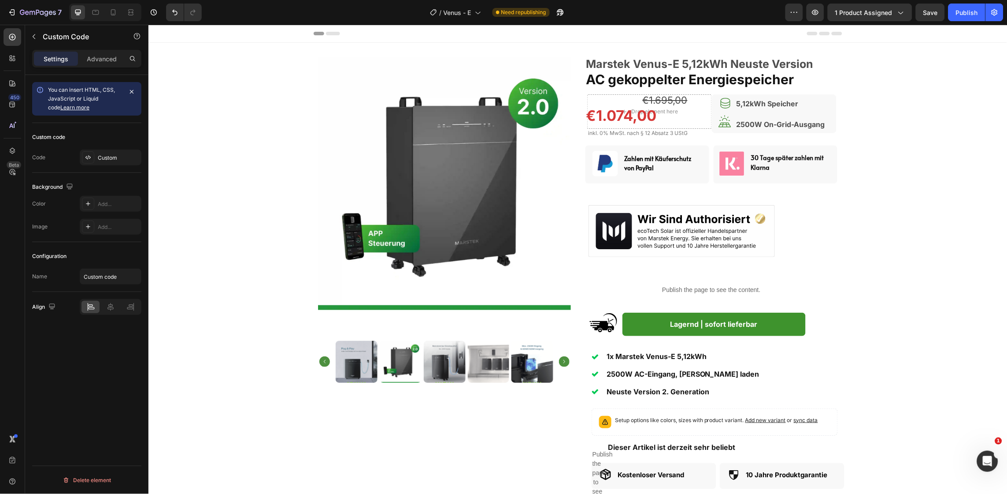
click at [692, 289] on p "Publish the page to see the content." at bounding box center [711, 289] width 253 height 9
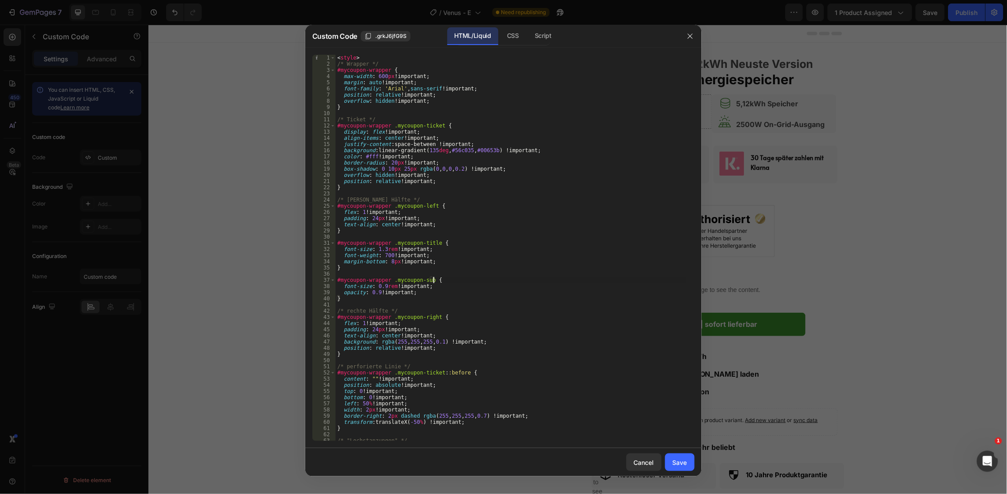
click at [535, 277] on div "< style > /* Wrapper */ #mycoupon-wrapper { max-width : 600 px !important ; mar…" at bounding box center [511, 254] width 351 height 398
type textarea "</script>"
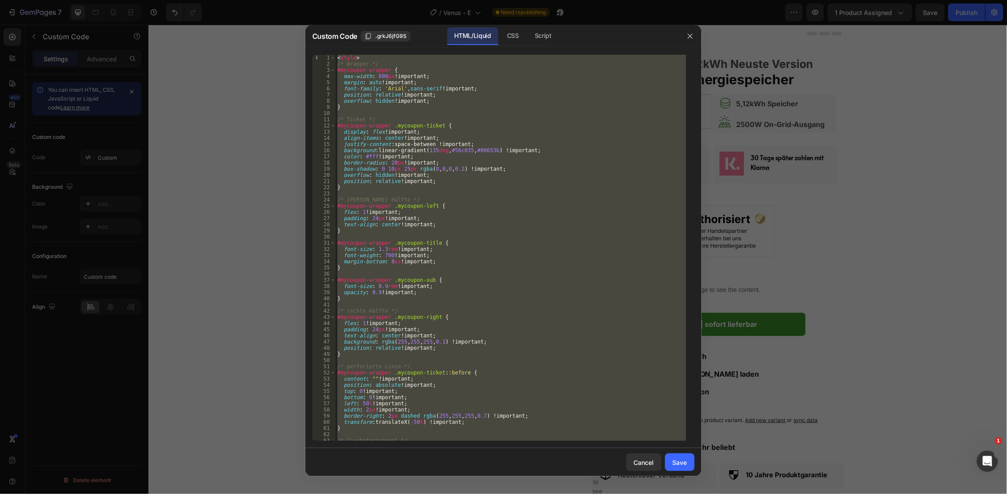
paste textarea
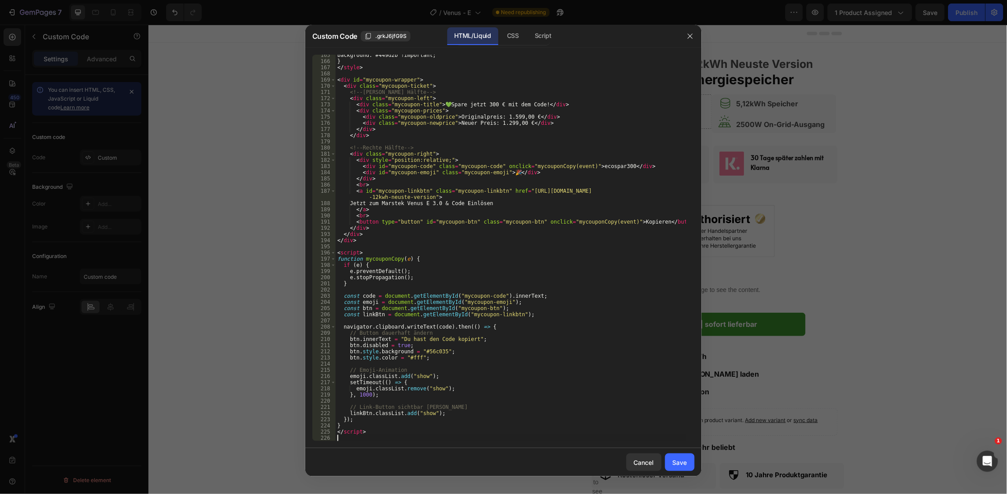
scroll to position [1014, 0]
click at [683, 462] on div "Save" at bounding box center [680, 461] width 15 height 9
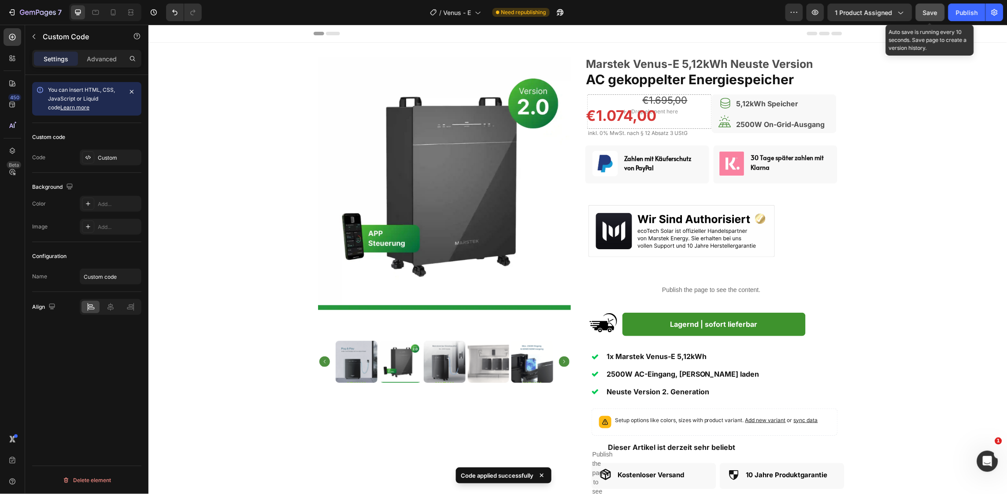
click at [928, 9] on span "Save" at bounding box center [931, 12] width 15 height 7
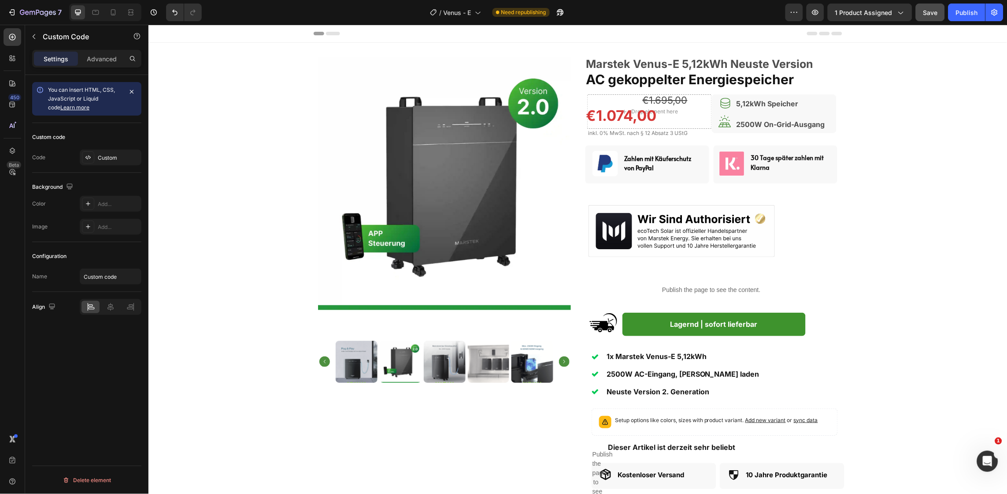
click at [687, 283] on div "Publish the page to see the content." at bounding box center [711, 289] width 253 height 23
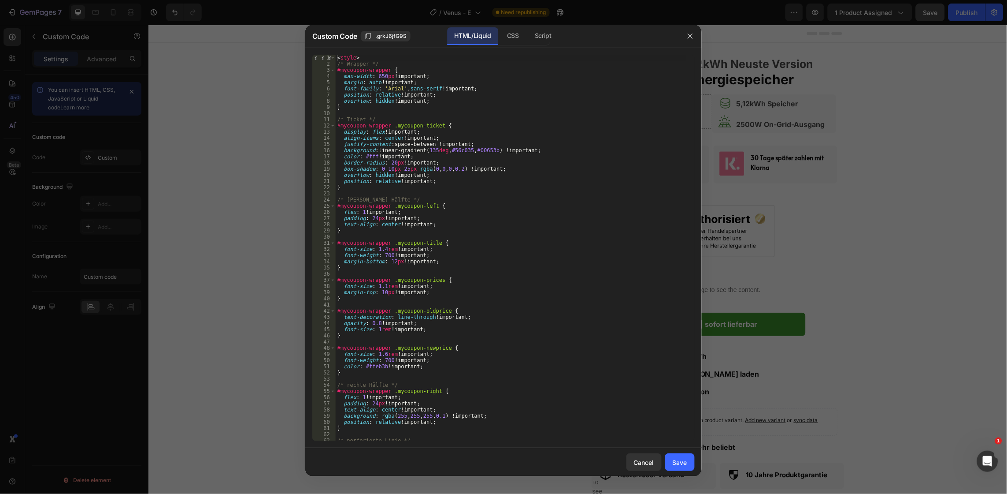
click at [522, 250] on div "< style > /* Wrapper */ #mycoupon-wrapper { max-width : 650 px !important ; mar…" at bounding box center [511, 254] width 351 height 398
type textarea "</script>"
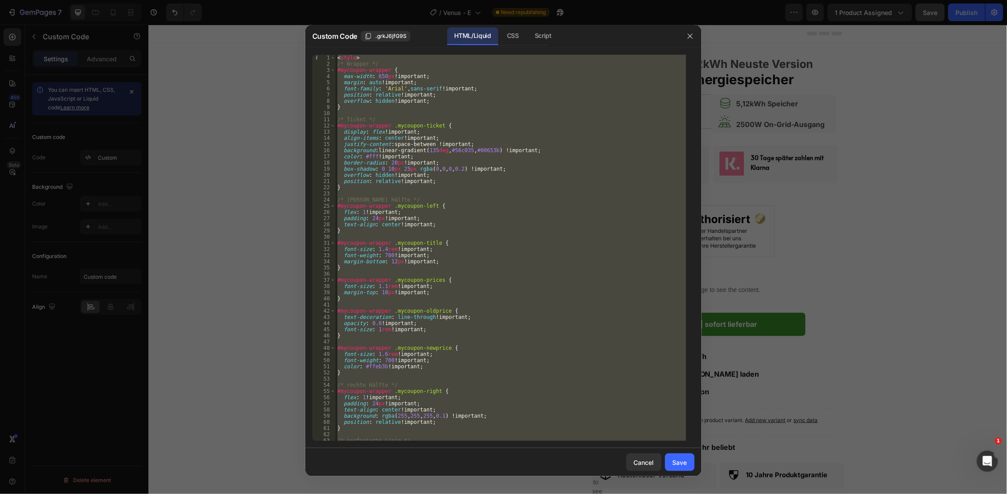
paste textarea
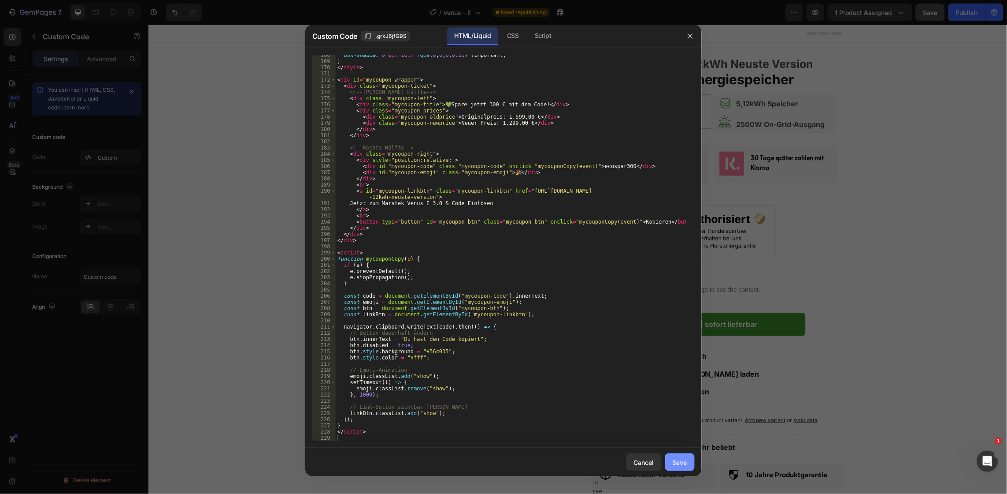
click at [685, 462] on div "Save" at bounding box center [680, 461] width 15 height 9
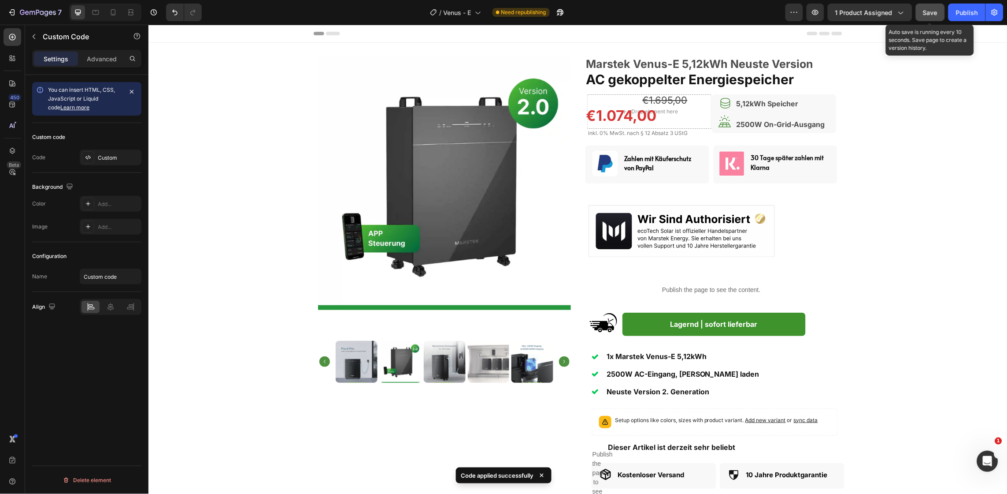
click at [931, 11] on span "Save" at bounding box center [931, 12] width 15 height 7
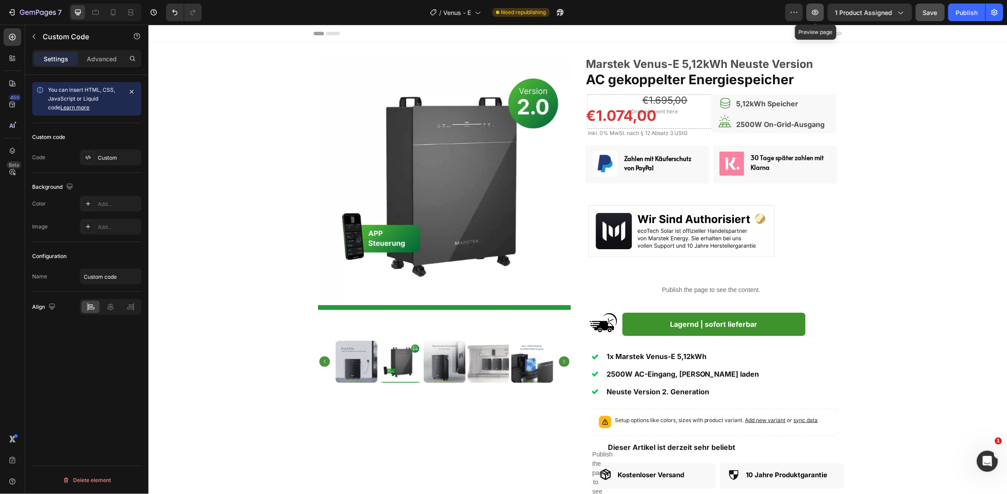
click at [817, 13] on icon "button" at bounding box center [815, 12] width 3 height 3
click at [678, 285] on p "Publish the page to see the content." at bounding box center [711, 289] width 253 height 9
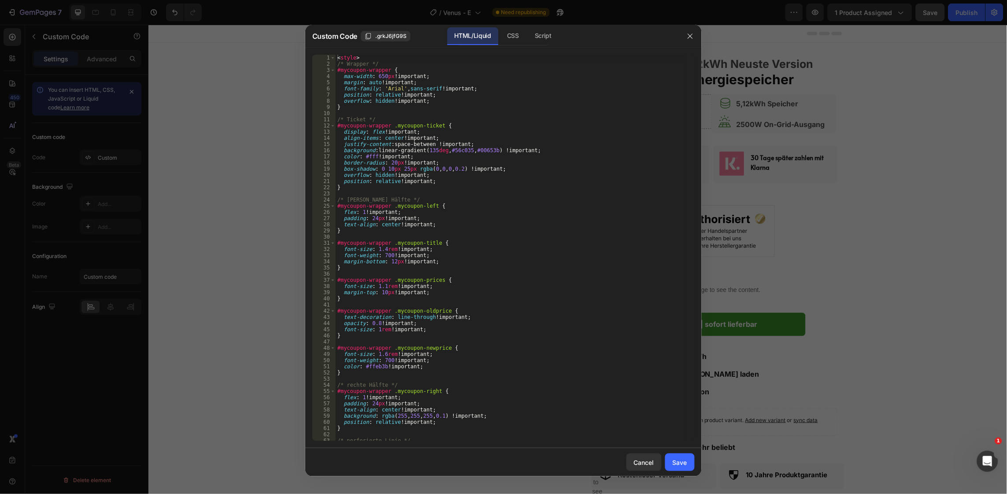
click at [678, 286] on div "< style > /* Wrapper */ #mycoupon-wrapper { max-width : 650 px !important ; mar…" at bounding box center [511, 254] width 351 height 398
click at [536, 285] on div "< style > /* Wrapper */ #mycoupon-wrapper { max-width : 650 px !important ; mar…" at bounding box center [511, 254] width 351 height 398
type textarea "</script>"
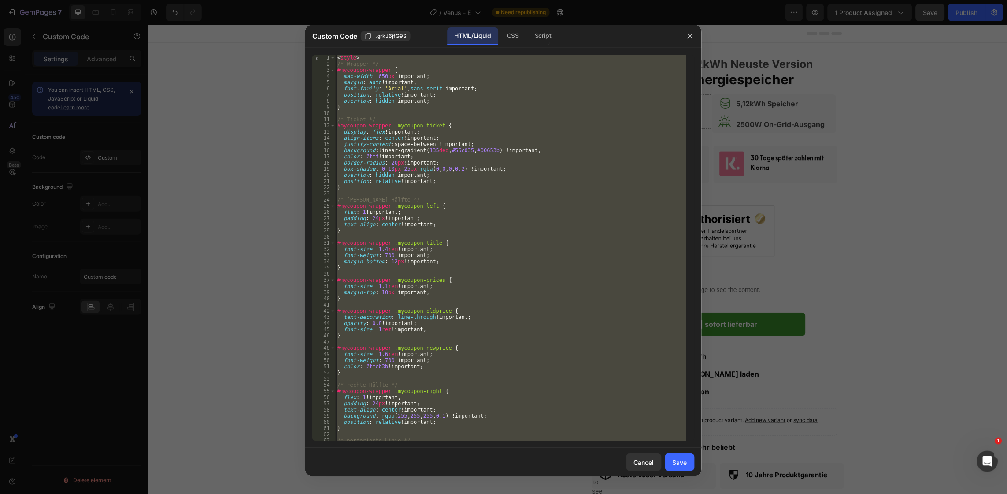
paste textarea
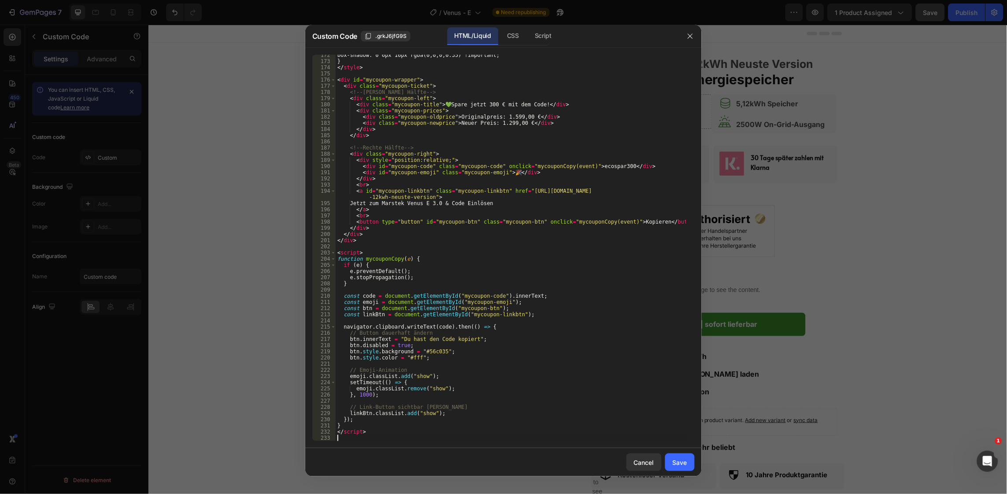
scroll to position [1058, 0]
click at [676, 461] on div "Save" at bounding box center [680, 461] width 15 height 9
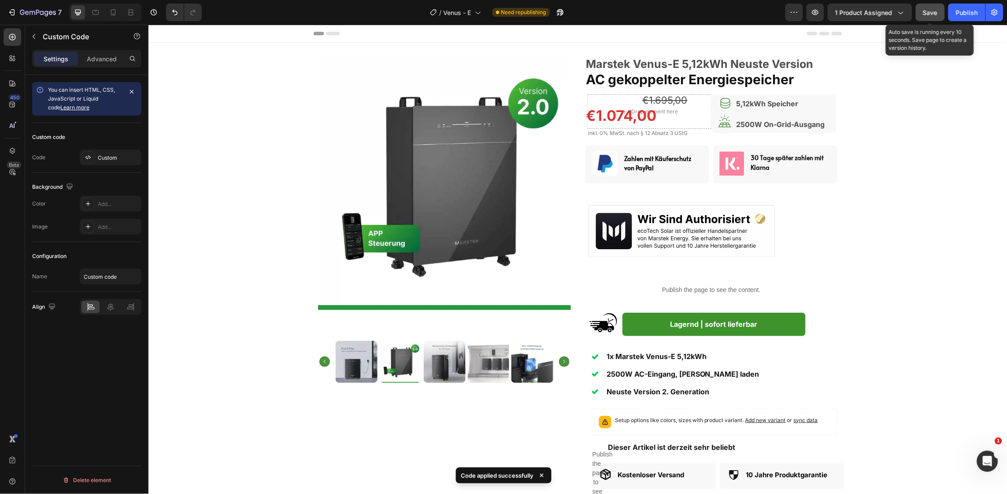
click at [927, 11] on span "Save" at bounding box center [931, 12] width 15 height 7
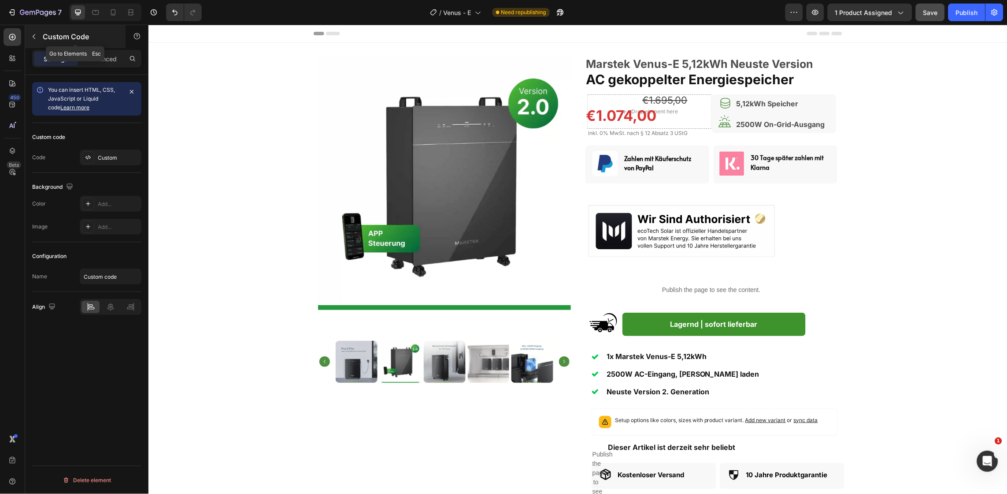
click at [37, 36] on icon "button" at bounding box center [33, 36] width 7 height 7
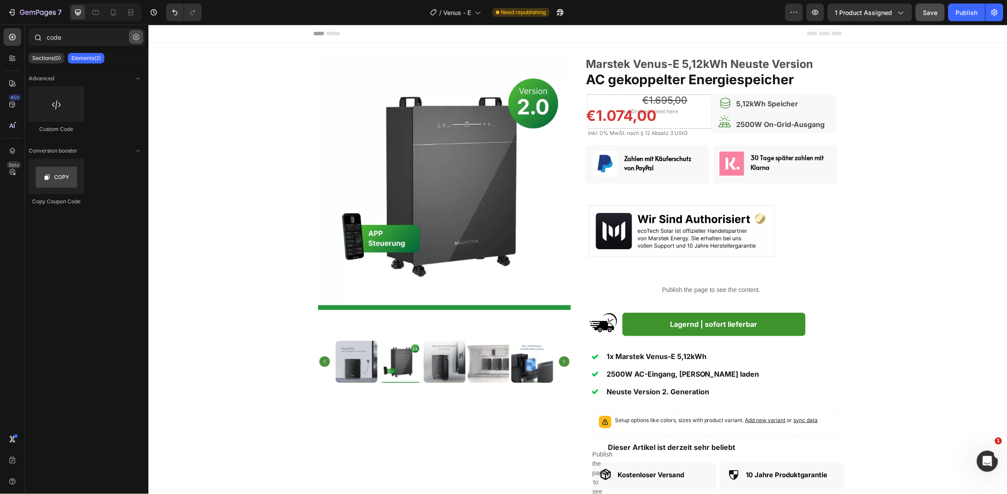
click at [136, 40] on button "button" at bounding box center [136, 37] width 14 height 14
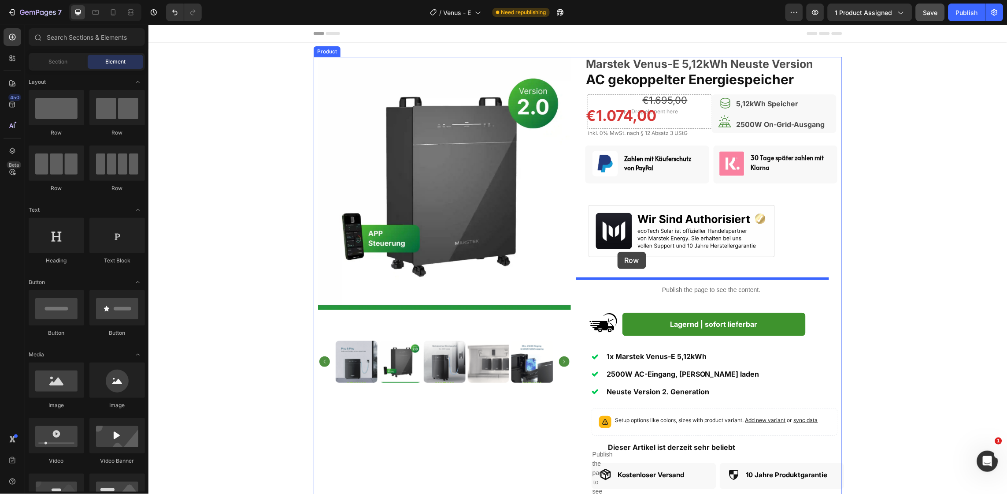
drag, startPoint x: 253, startPoint y: 127, endPoint x: 617, endPoint y: 251, distance: 384.9
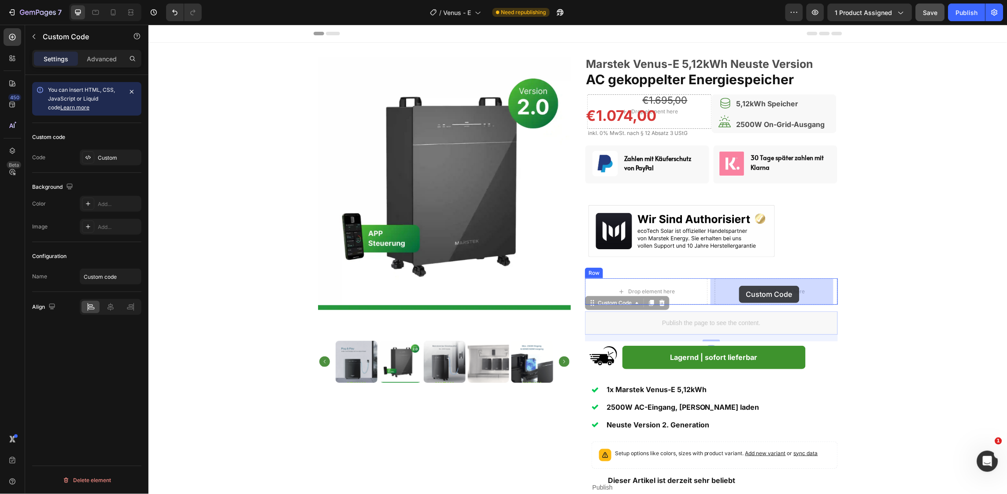
drag, startPoint x: 687, startPoint y: 322, endPoint x: 739, endPoint y: 285, distance: 64.2
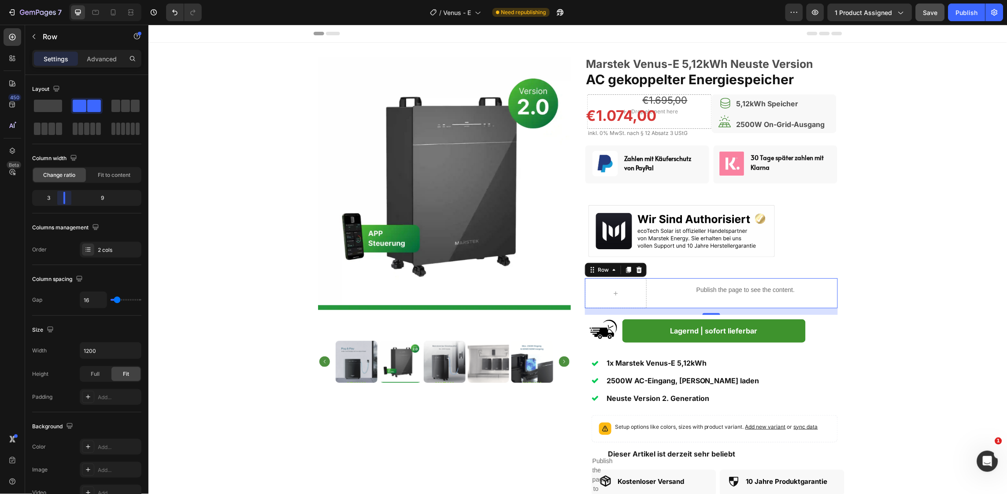
drag, startPoint x: 86, startPoint y: 199, endPoint x: 64, endPoint y: 200, distance: 22.5
click at [64, 0] on body "7 Version history / Venus - E Need republishing Preview 1 product assigned Save…" at bounding box center [503, 0] width 1007 height 0
click at [926, 15] on span "Save" at bounding box center [931, 12] width 15 height 7
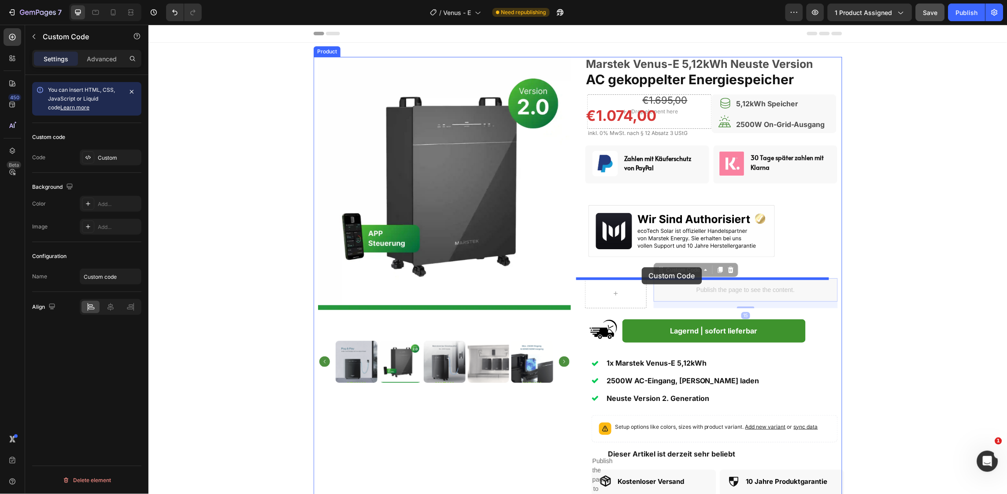
drag, startPoint x: 675, startPoint y: 293, endPoint x: 642, endPoint y: 268, distance: 41.5
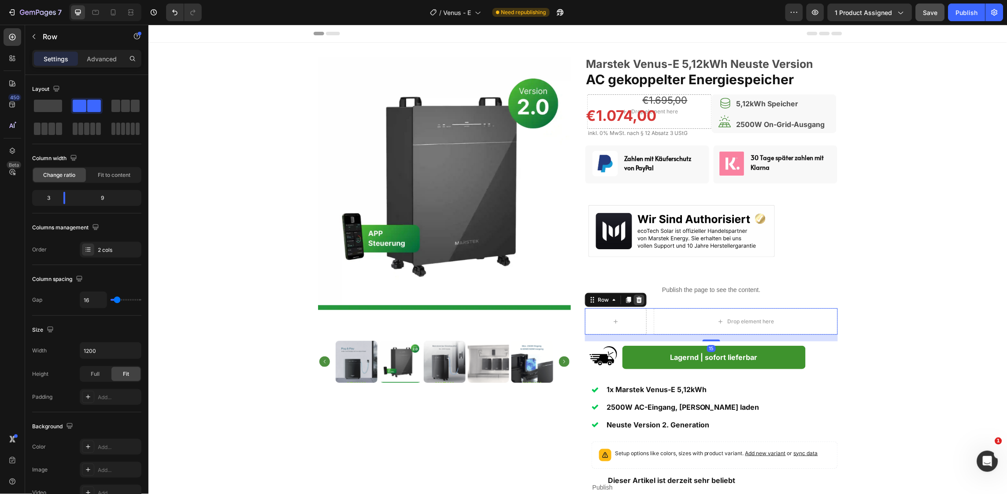
click at [636, 299] on icon at bounding box center [639, 299] width 6 height 6
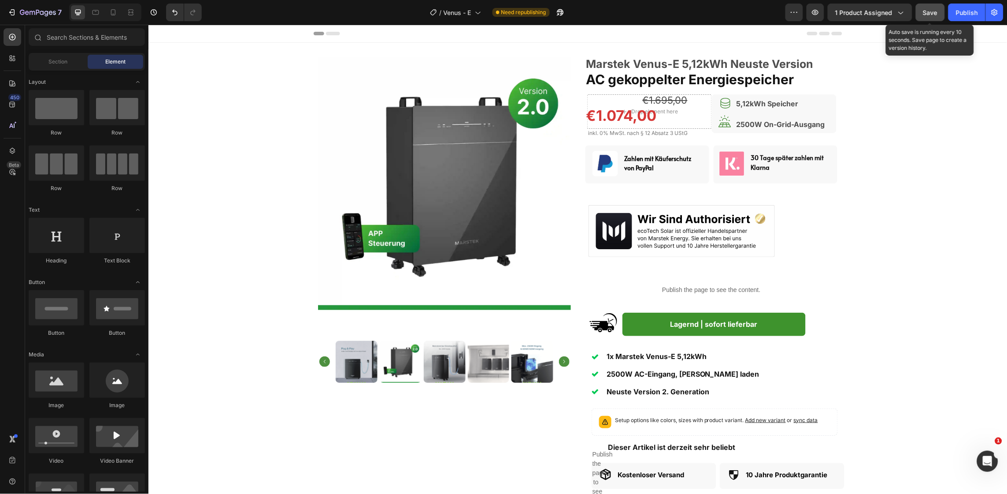
click at [930, 10] on span "Save" at bounding box center [931, 12] width 15 height 7
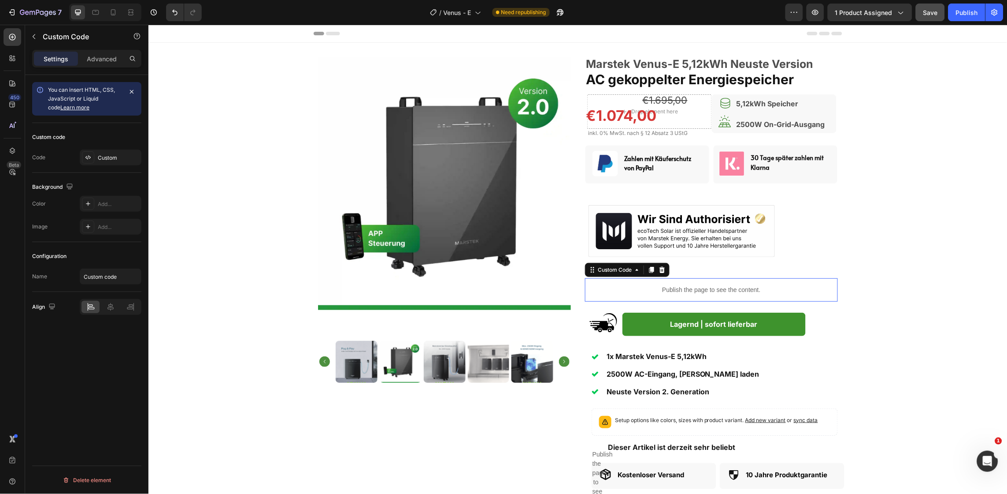
click at [665, 298] on div "Publish the page to see the content." at bounding box center [711, 289] width 253 height 23
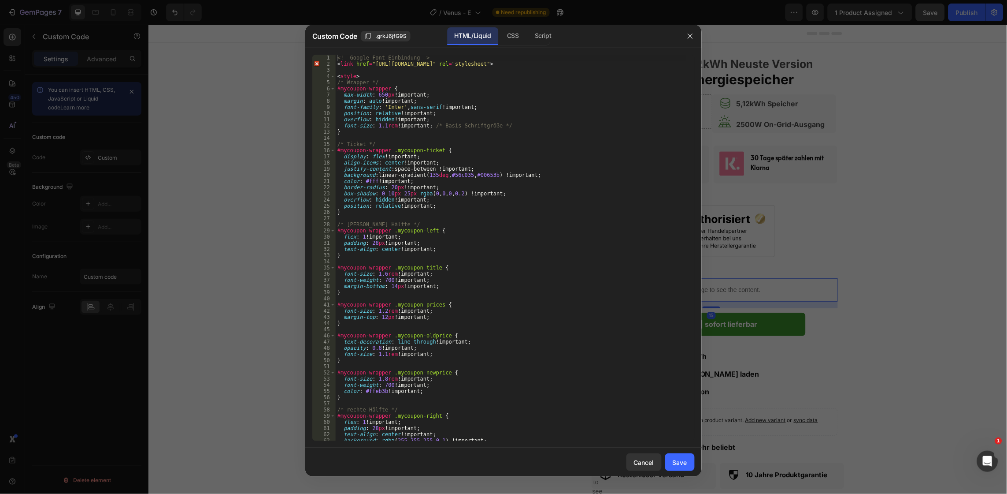
click at [549, 256] on div "<!-- Google Font Einbindung --> < link href = "https://fonts.googleapis.com/css…" at bounding box center [511, 254] width 351 height 398
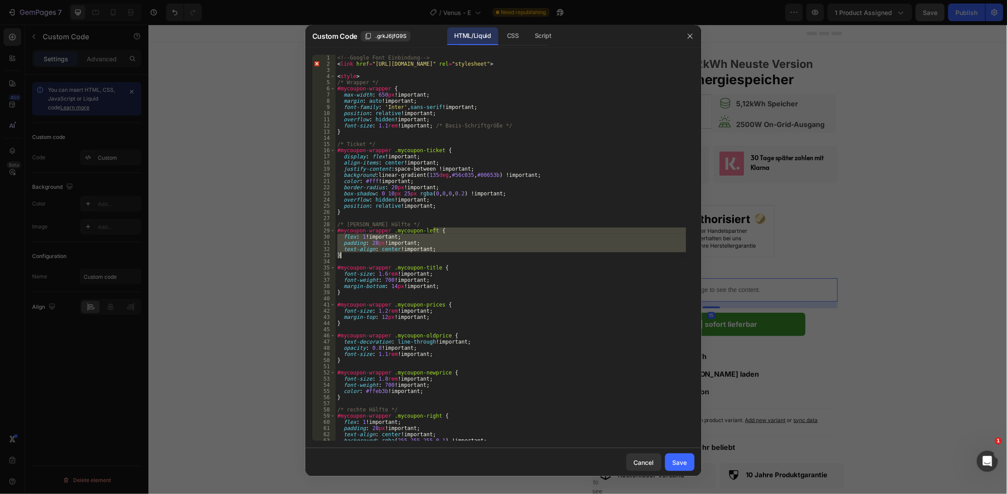
type textarea "</script>"
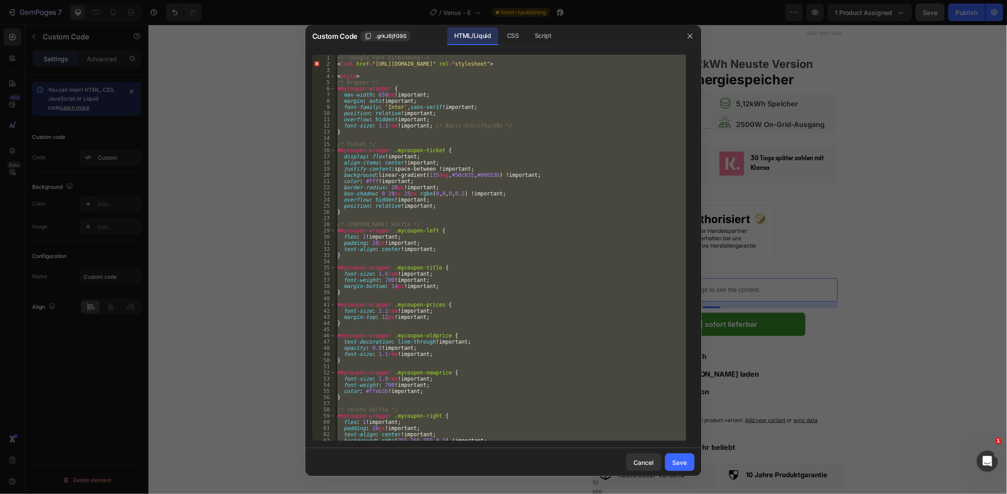
paste textarea
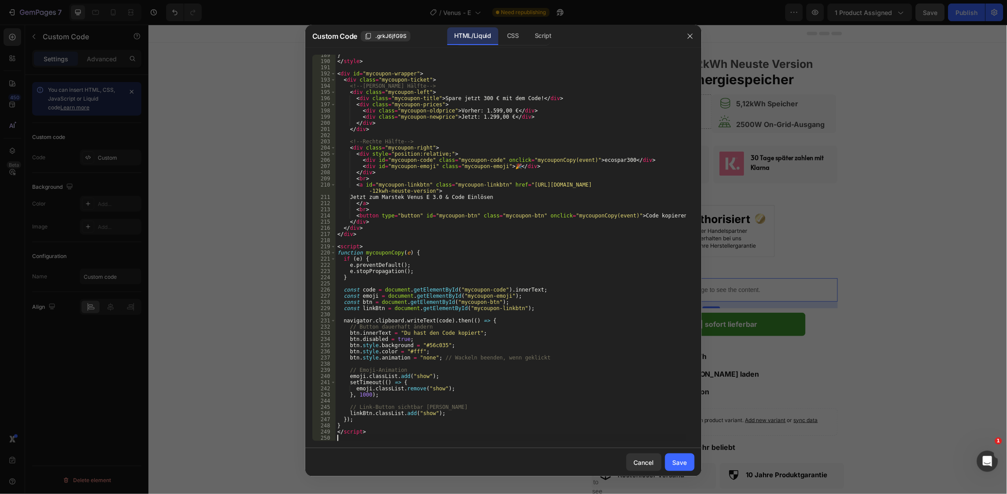
scroll to position [1162, 0]
click at [679, 461] on div "Save" at bounding box center [680, 461] width 15 height 9
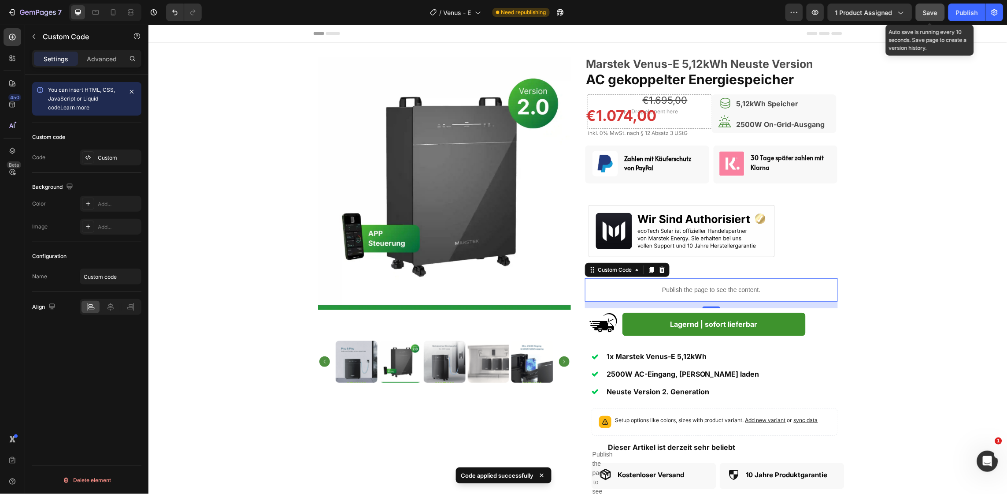
click at [935, 11] on span "Save" at bounding box center [931, 12] width 15 height 7
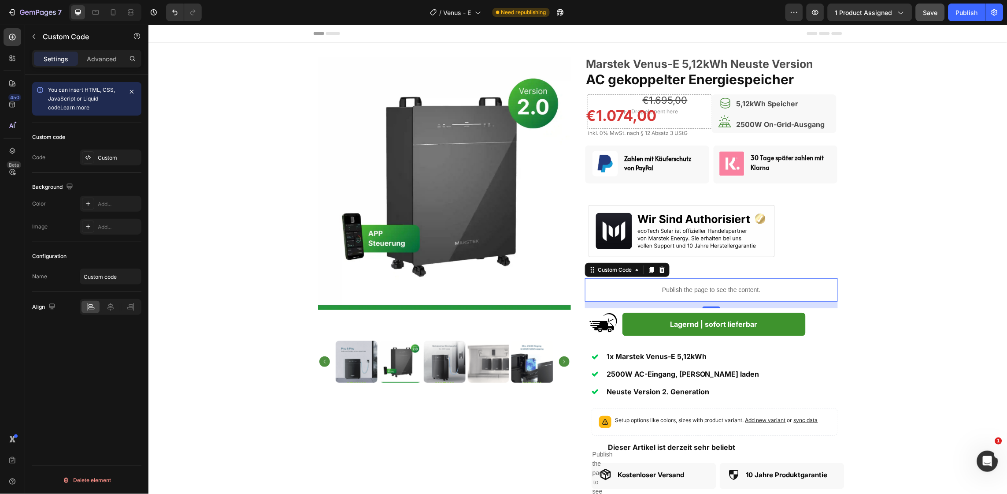
click at [642, 293] on p "Publish the page to see the content." at bounding box center [711, 289] width 253 height 9
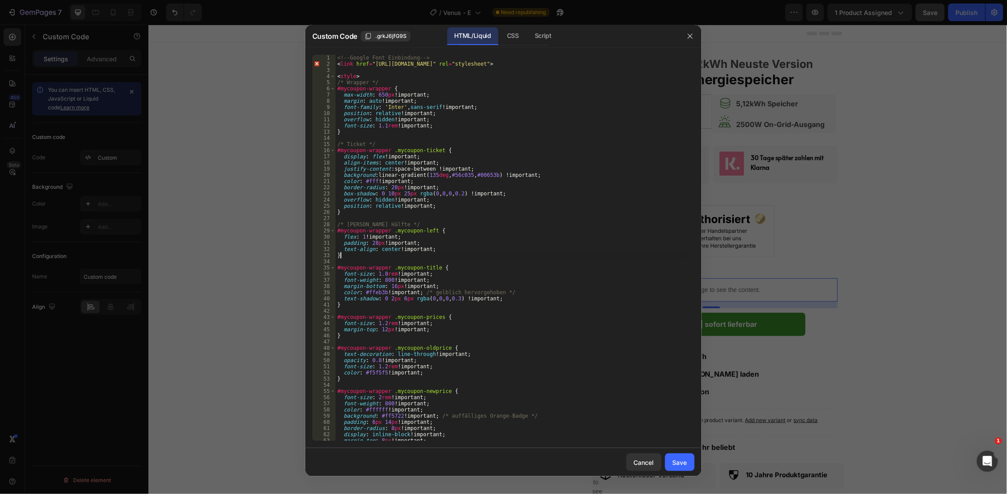
click at [549, 253] on div "<!-- Google Font Einbindung --> < link href = "https://fonts.googleapis.com/css…" at bounding box center [511, 254] width 351 height 398
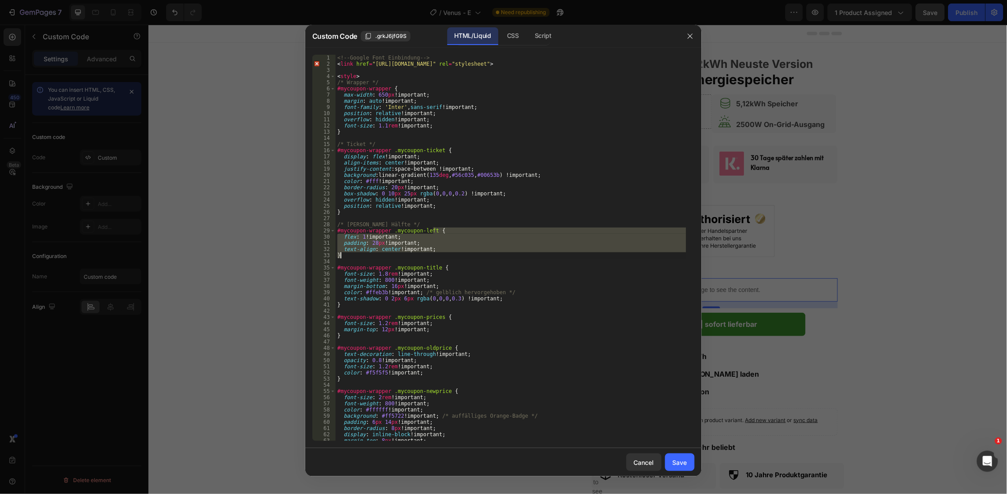
click at [549, 253] on div "<!-- Google Font Einbindung --> < link href = "https://fonts.googleapis.com/css…" at bounding box center [511, 254] width 351 height 398
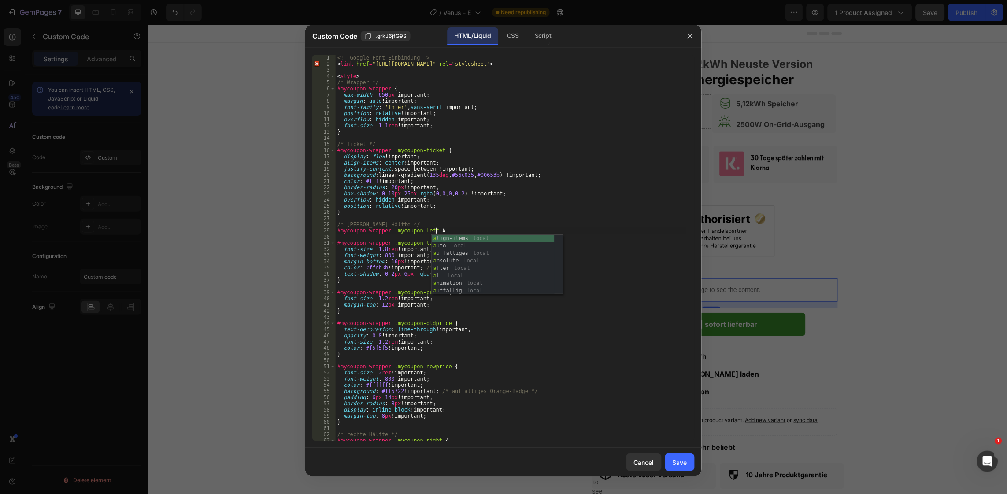
type textarea "</script>"
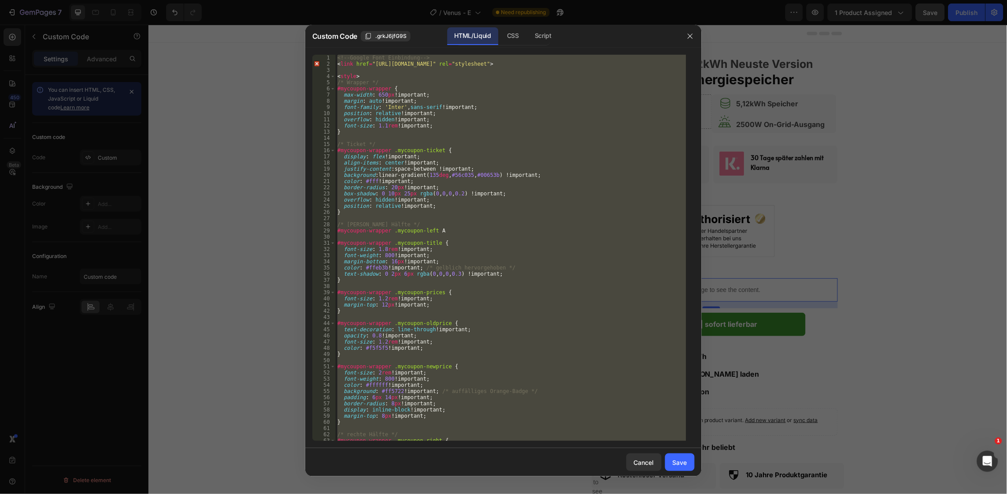
paste textarea
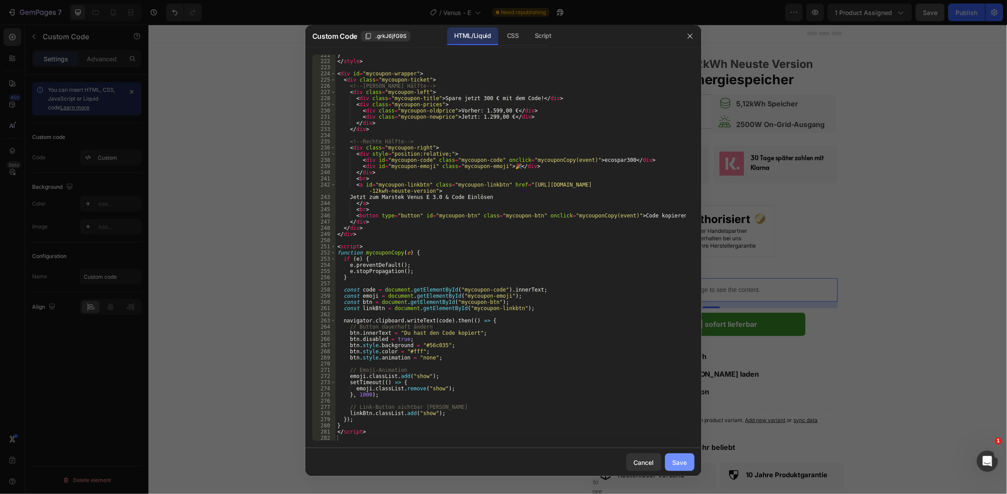
click at [682, 457] on div "Save" at bounding box center [680, 461] width 15 height 9
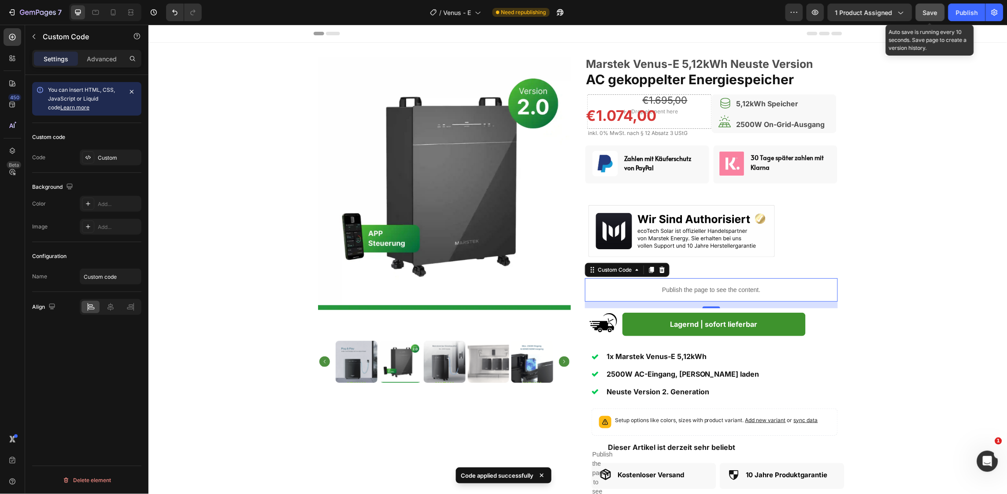
click at [934, 15] on span "Save" at bounding box center [931, 12] width 15 height 7
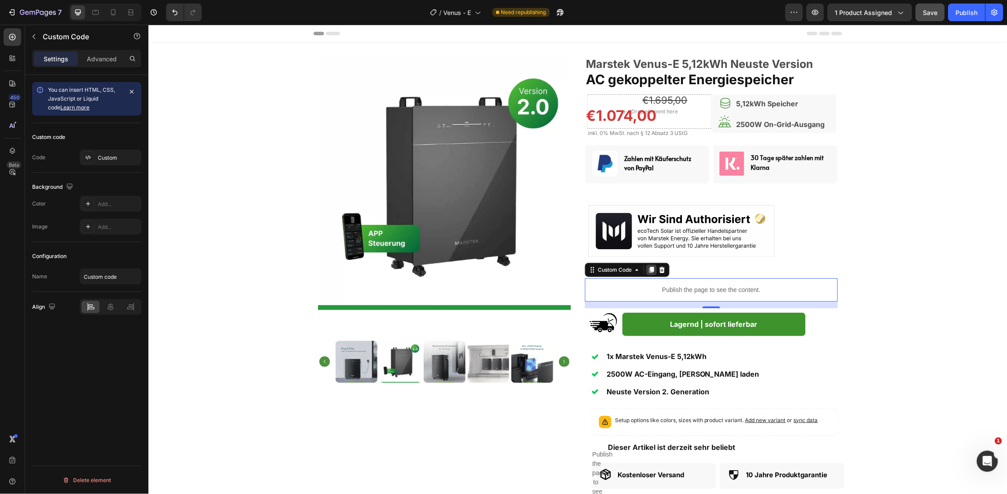
click at [648, 268] on icon at bounding box center [651, 269] width 7 height 7
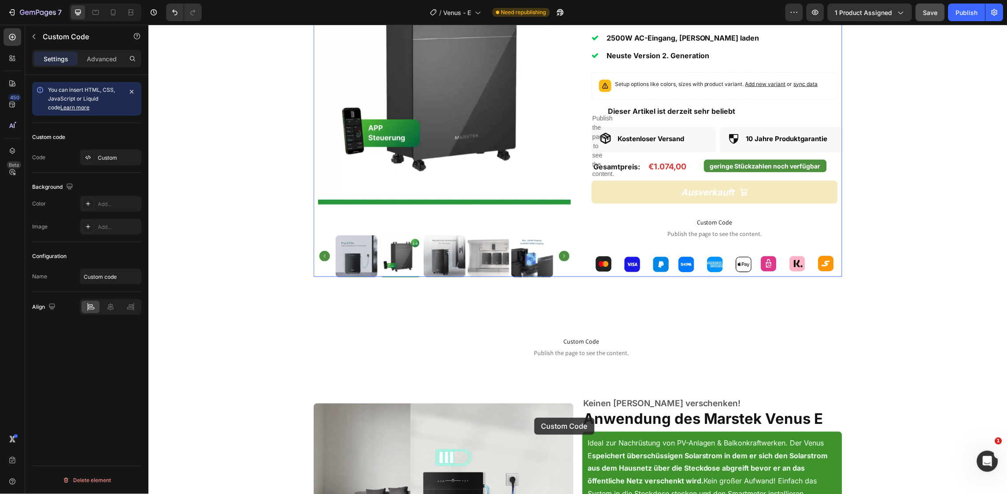
scroll to position [375, 0]
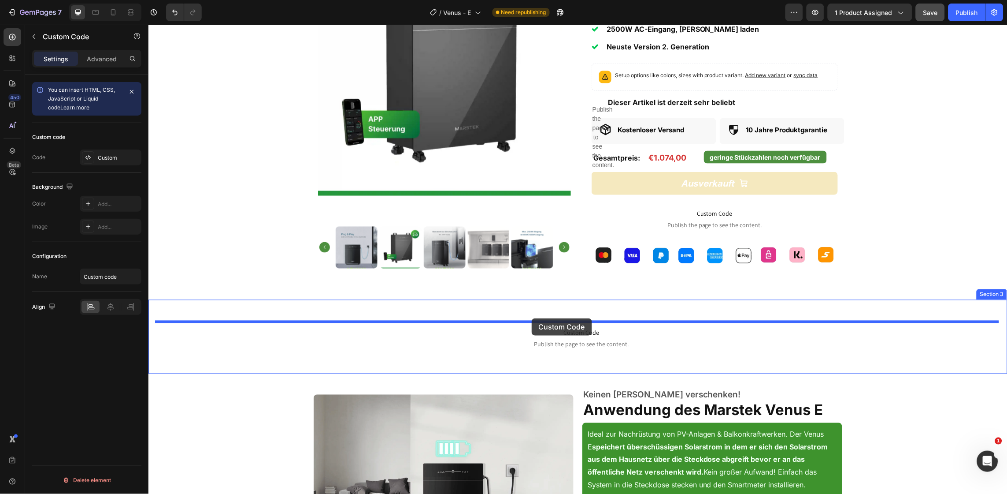
drag, startPoint x: 586, startPoint y: 300, endPoint x: 531, endPoint y: 318, distance: 57.8
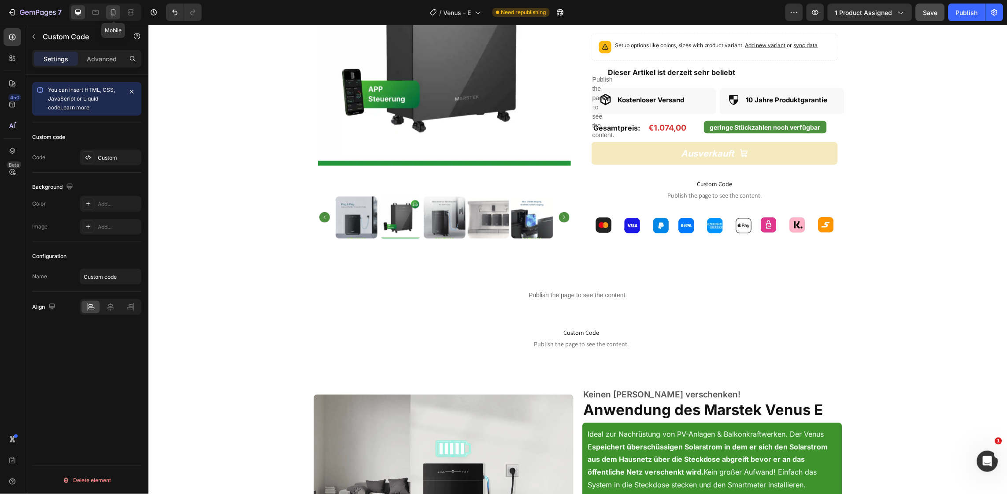
click at [116, 10] on icon at bounding box center [113, 12] width 9 height 9
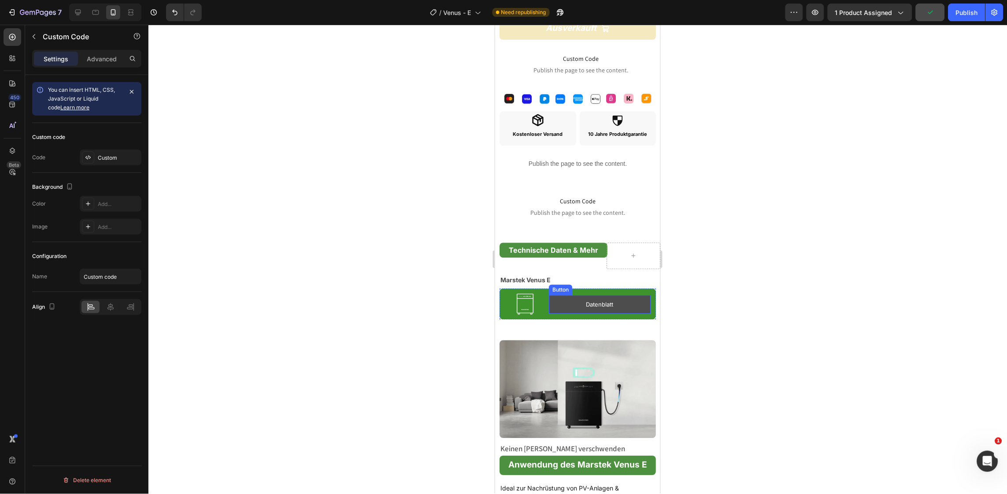
scroll to position [709, 0]
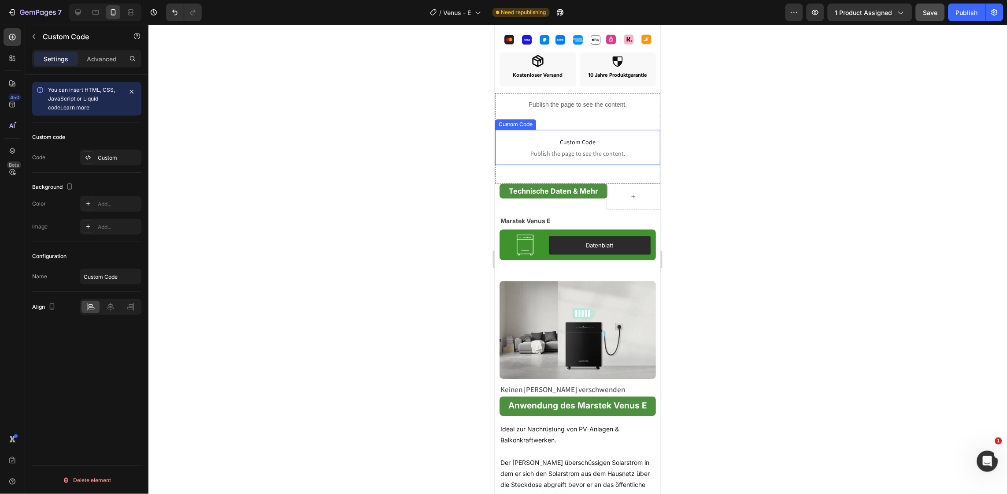
click at [590, 136] on span "Custom Code" at bounding box center [577, 141] width 165 height 11
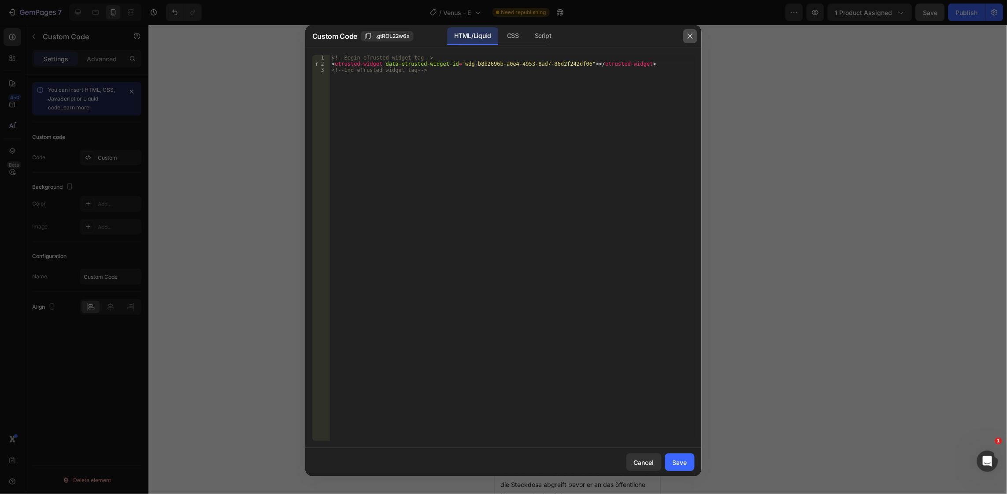
click at [685, 38] on button "button" at bounding box center [690, 36] width 14 height 14
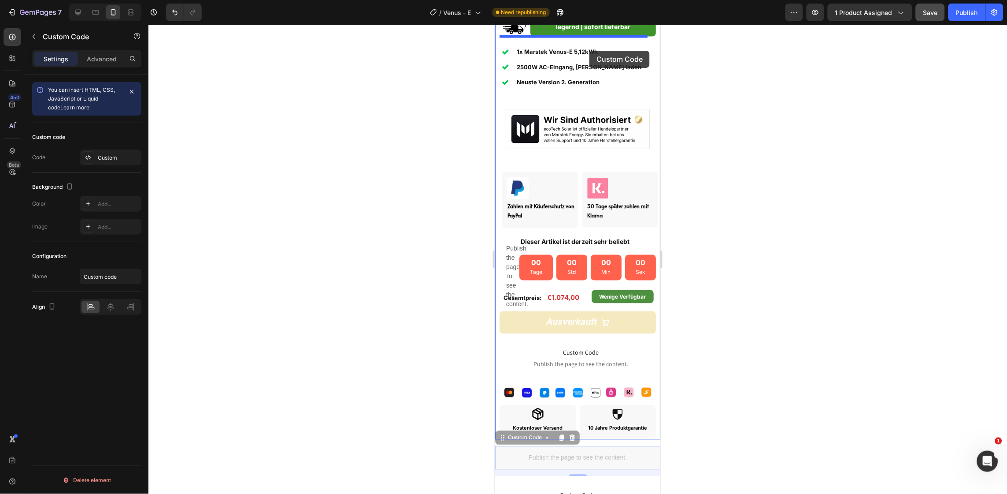
scroll to position [353, 0]
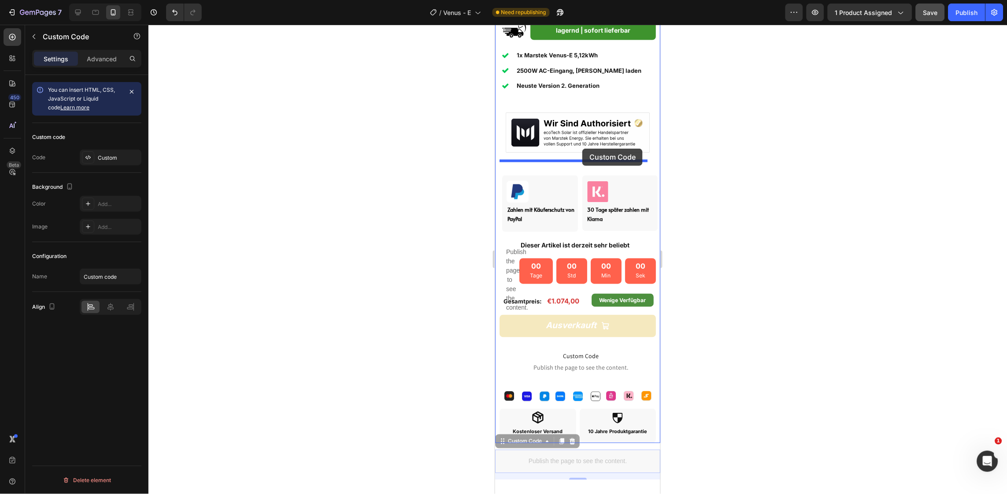
drag, startPoint x: 607, startPoint y: 338, endPoint x: 582, endPoint y: 148, distance: 191.5
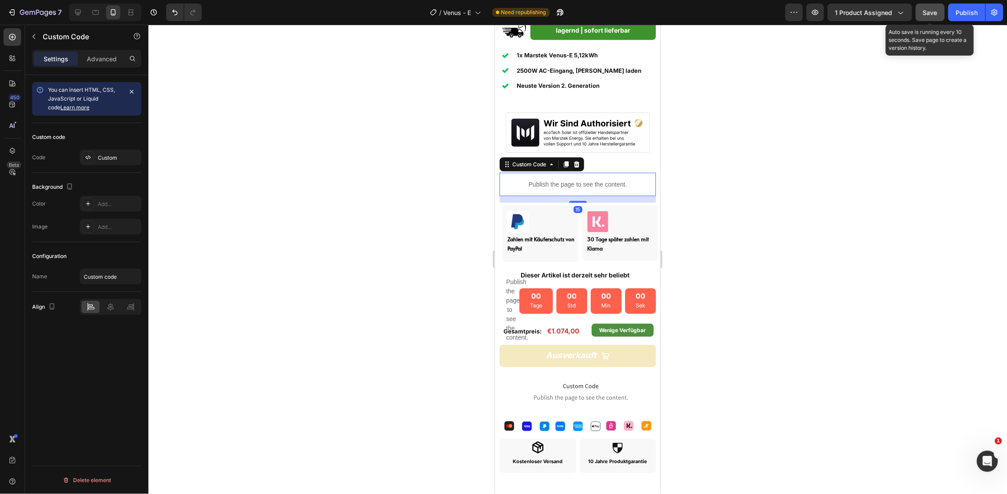
click at [935, 19] on button "Save" at bounding box center [930, 13] width 29 height 18
click at [536, 179] on p "Publish the page to see the content." at bounding box center [577, 183] width 156 height 9
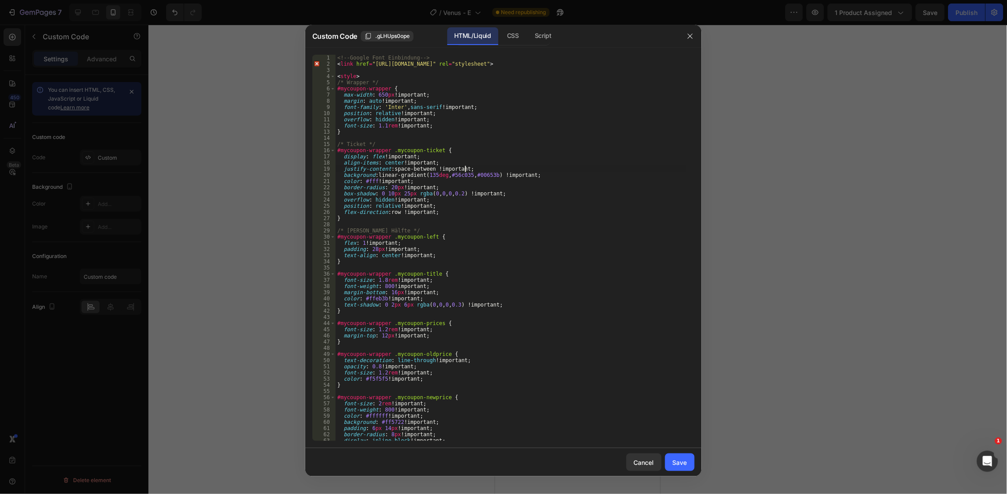
click at [537, 170] on div "<!-- Google Font Einbindung --> < link href = "https://fonts.googleapis.com/css…" at bounding box center [511, 254] width 351 height 398
type textarea "</script>"
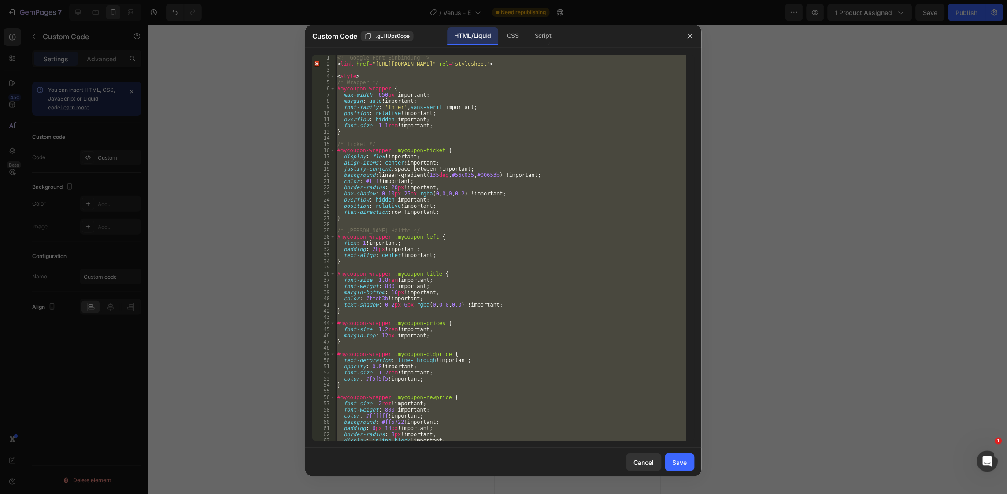
paste textarea
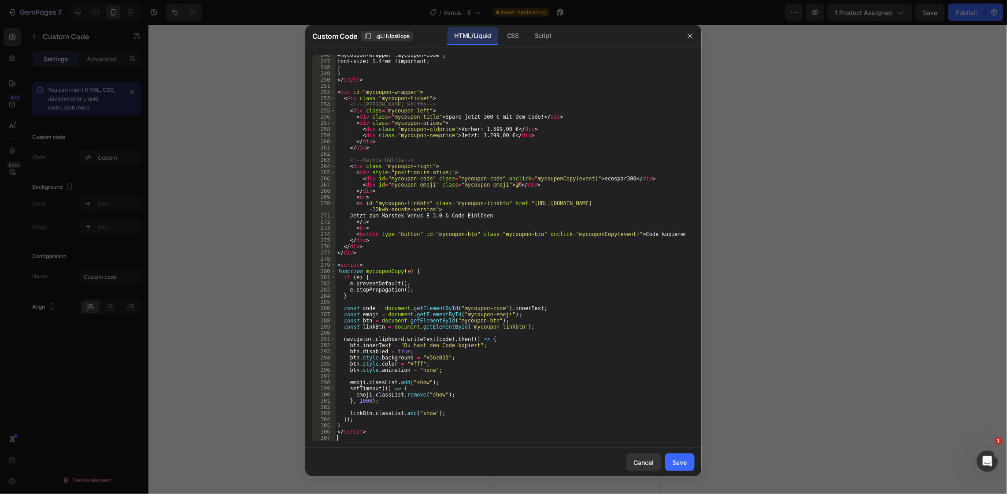
scroll to position [1514, 0]
click at [689, 461] on button "Save" at bounding box center [680, 462] width 30 height 18
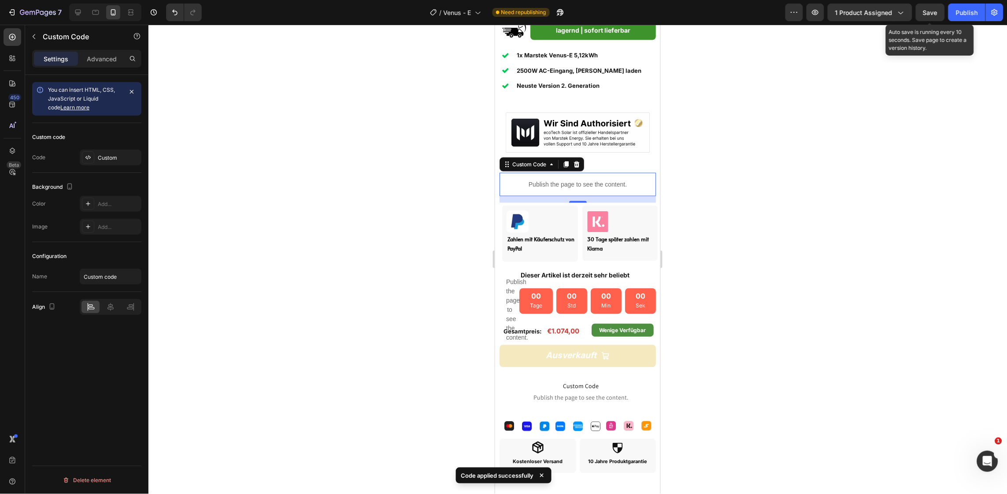
click at [932, 9] on span "Save" at bounding box center [931, 12] width 15 height 7
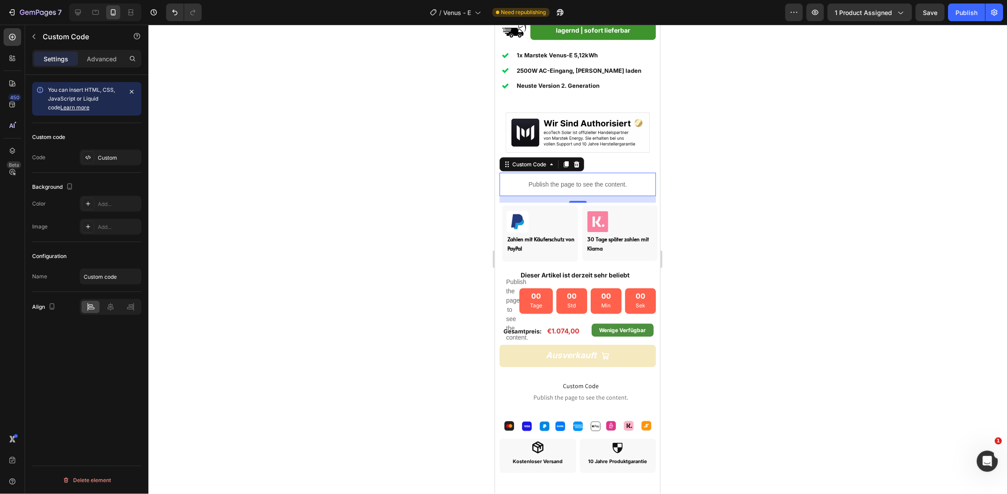
click at [543, 179] on p "Publish the page to see the content." at bounding box center [577, 183] width 156 height 9
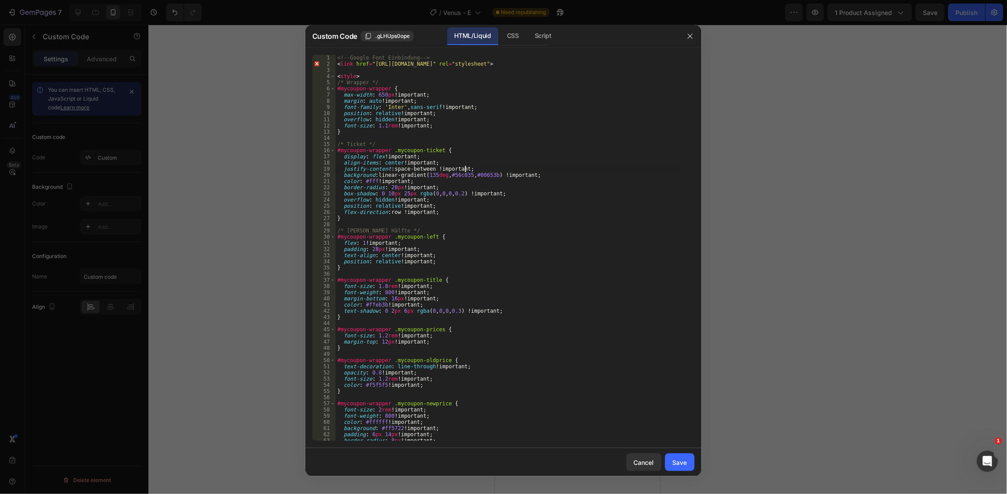
click at [544, 170] on div "<!-- Google Font Einbindung --> < link href = "https://fonts.googleapis.com/css…" at bounding box center [511, 254] width 351 height 398
type textarea "</script>"
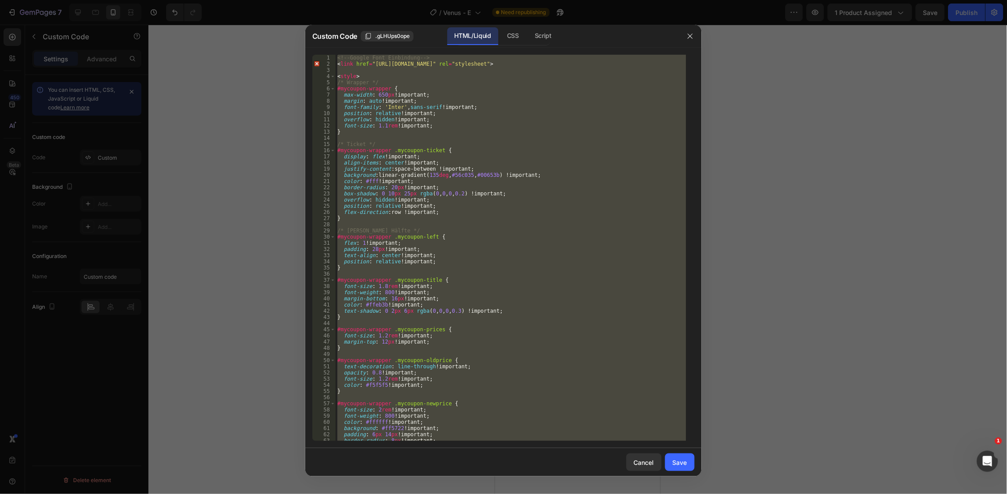
paste textarea
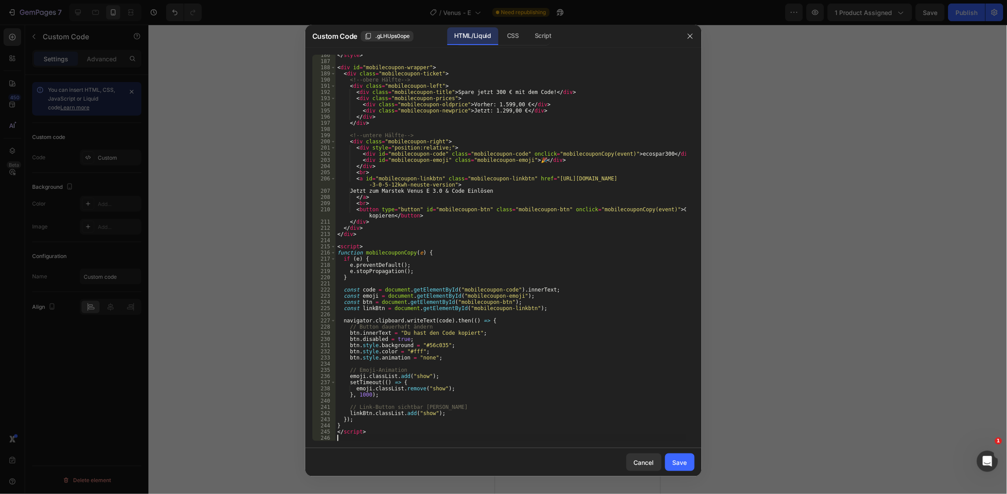
scroll to position [1143, 0]
click at [687, 457] on button "Save" at bounding box center [680, 462] width 30 height 18
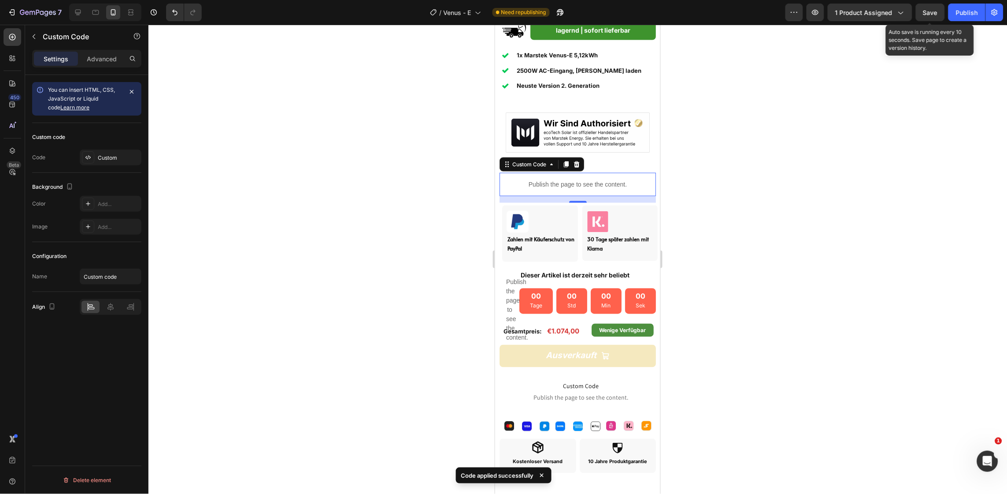
click at [932, 9] on span "Save" at bounding box center [931, 12] width 15 height 7
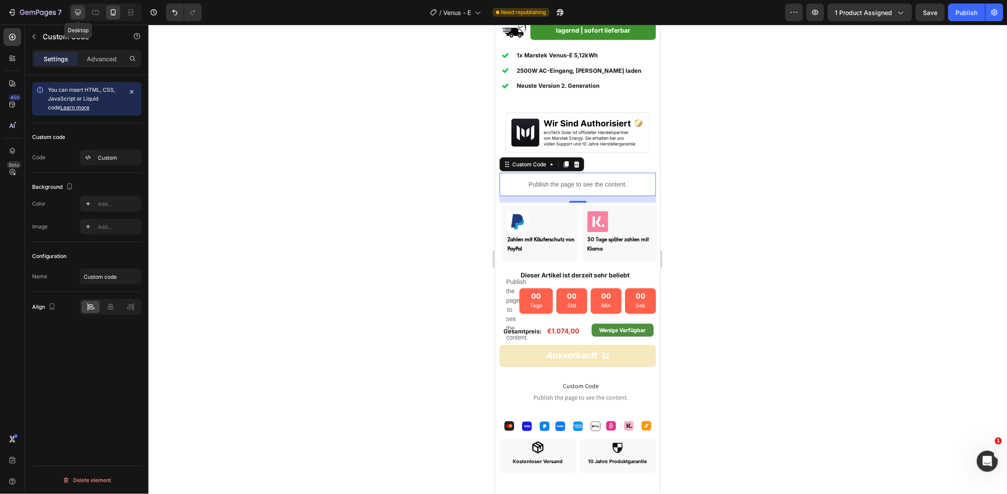
click at [77, 11] on icon at bounding box center [78, 12] width 9 height 9
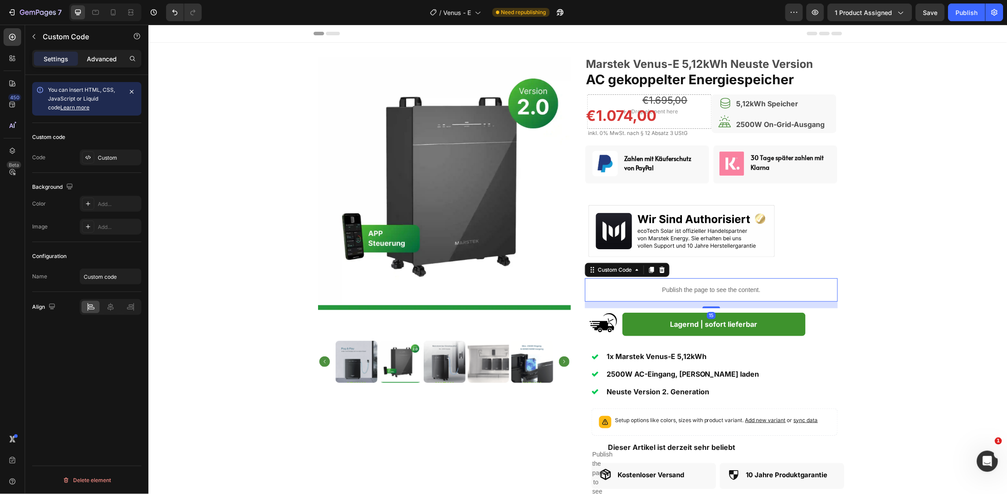
click at [97, 56] on p "Advanced" at bounding box center [102, 58] width 30 height 9
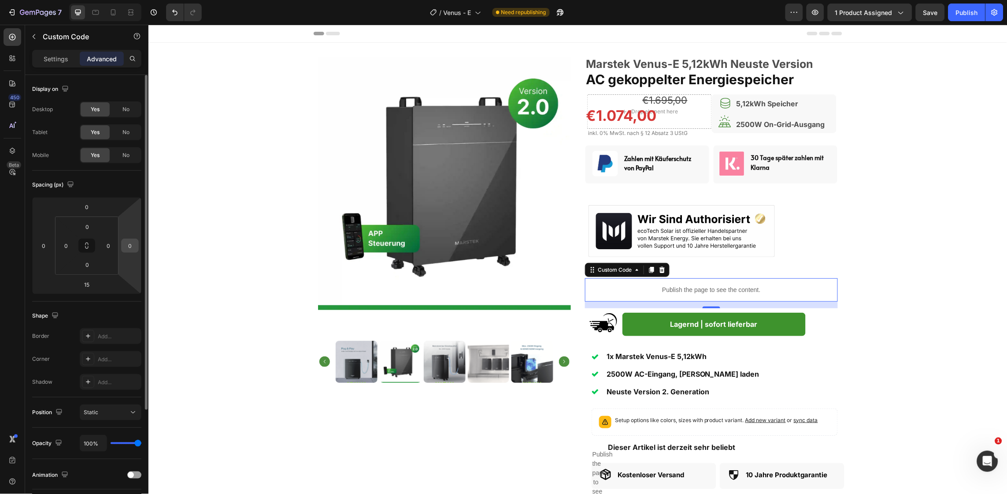
click at [131, 248] on input "0" at bounding box center [129, 245] width 13 height 13
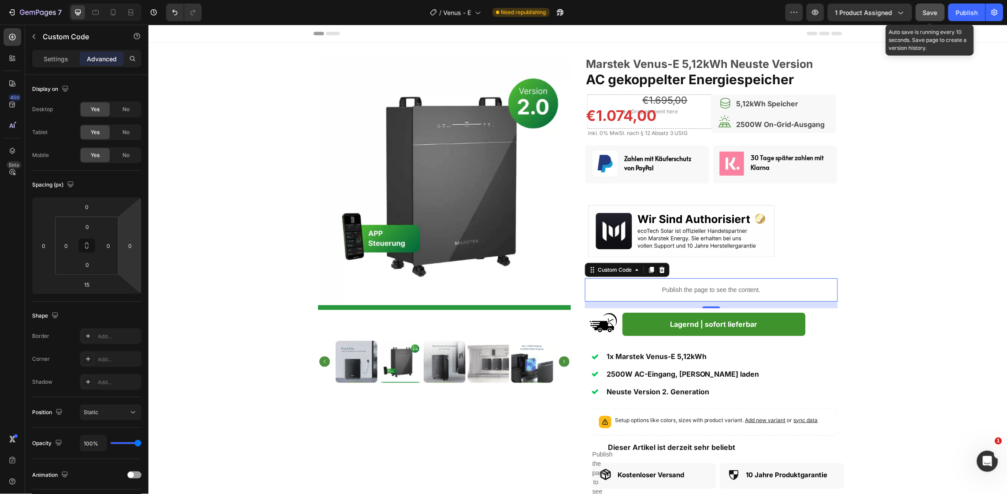
click at [928, 18] on button "Save" at bounding box center [930, 13] width 29 height 18
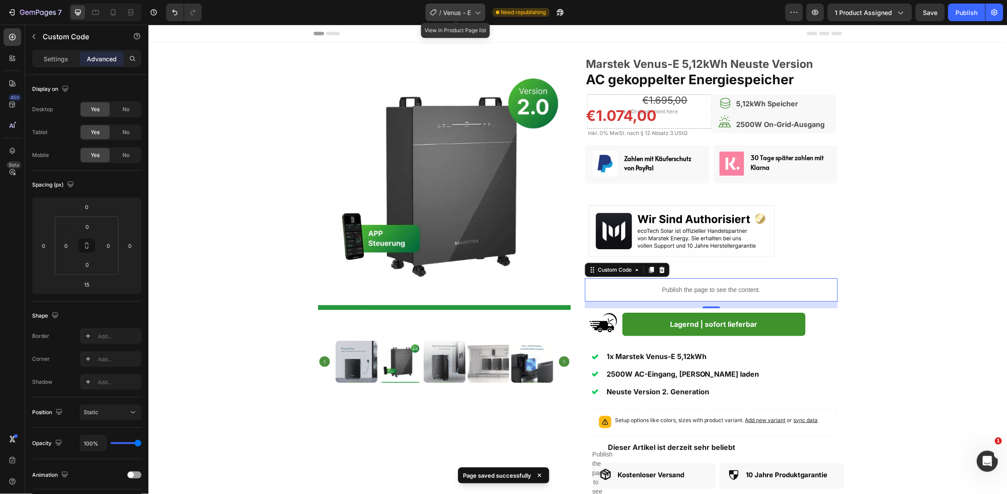
click at [458, 13] on span "Venus - E" at bounding box center [458, 12] width 28 height 9
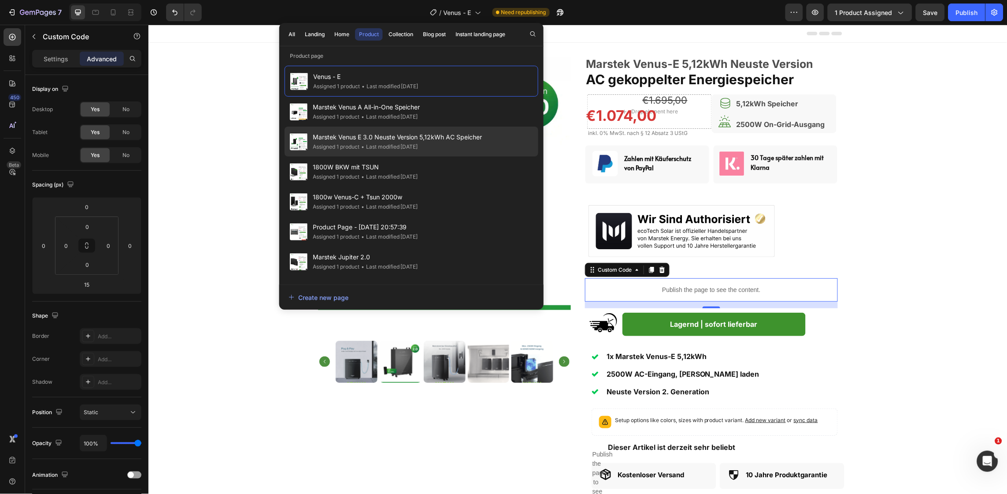
click at [399, 134] on span "Marstek Venus E 3.0 Neuste Version 5,12kWh AC Speicher" at bounding box center [398, 137] width 170 height 11
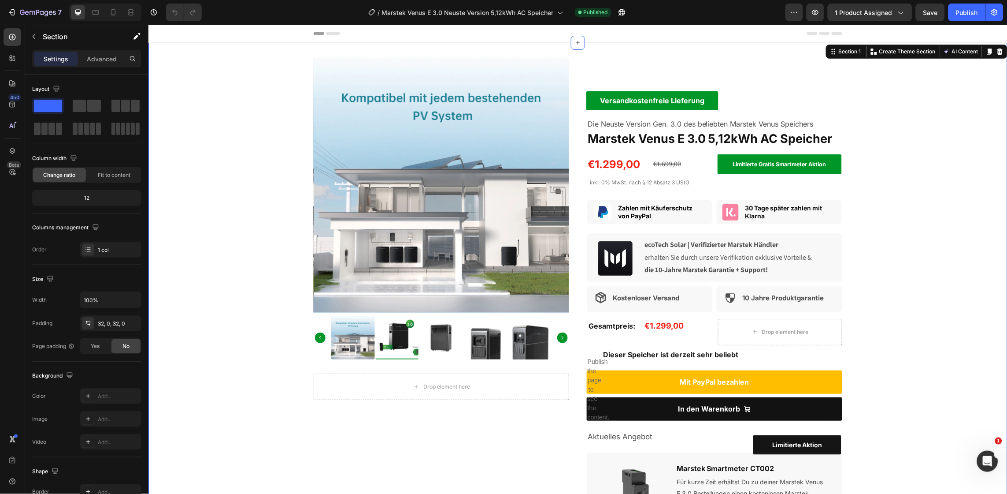
scroll to position [0, 0]
click at [879, 52] on p "Create Theme Section" at bounding box center [907, 51] width 56 height 8
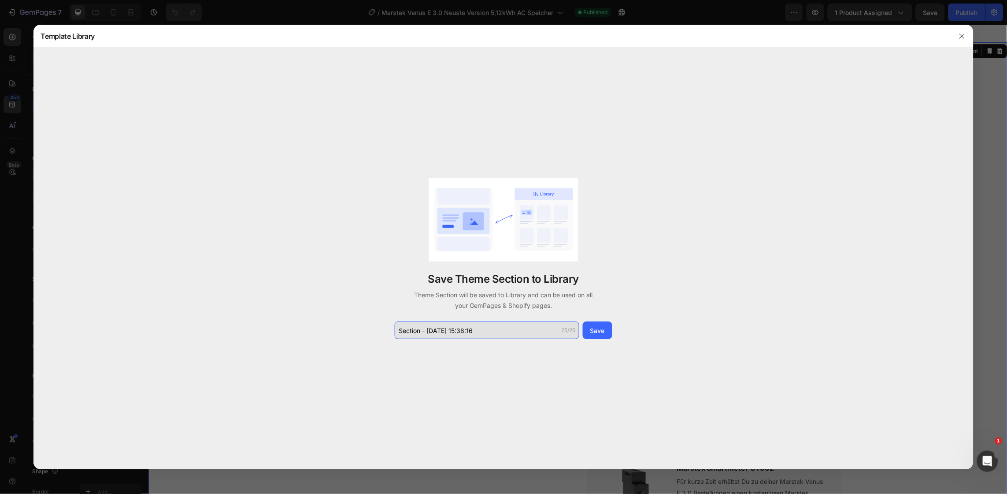
click at [467, 324] on input "Section - Sep 27 15:38:16" at bounding box center [487, 330] width 185 height 18
click at [430, 331] on input "Product DEsktop" at bounding box center [487, 330] width 185 height 18
type input "Product Desktop"
click at [601, 334] on div "Save" at bounding box center [597, 330] width 15 height 9
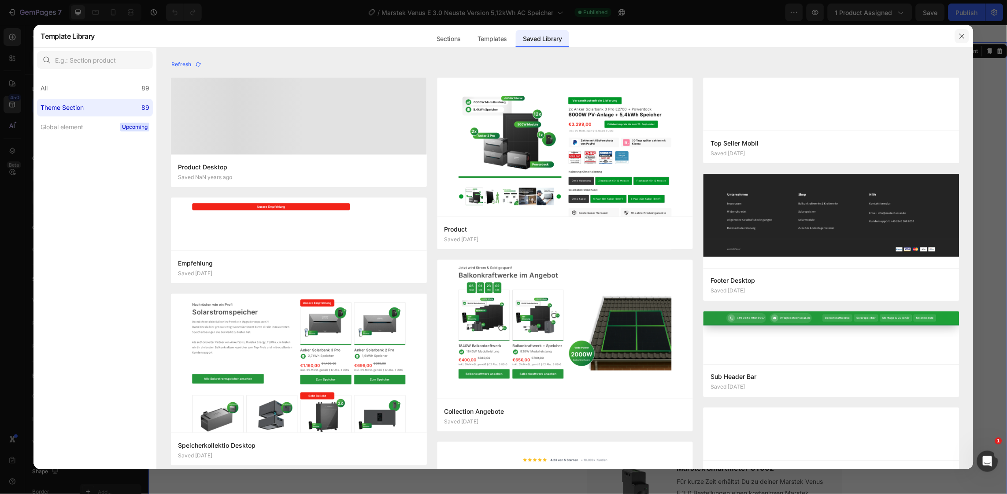
click at [965, 35] on icon "button" at bounding box center [962, 36] width 7 height 7
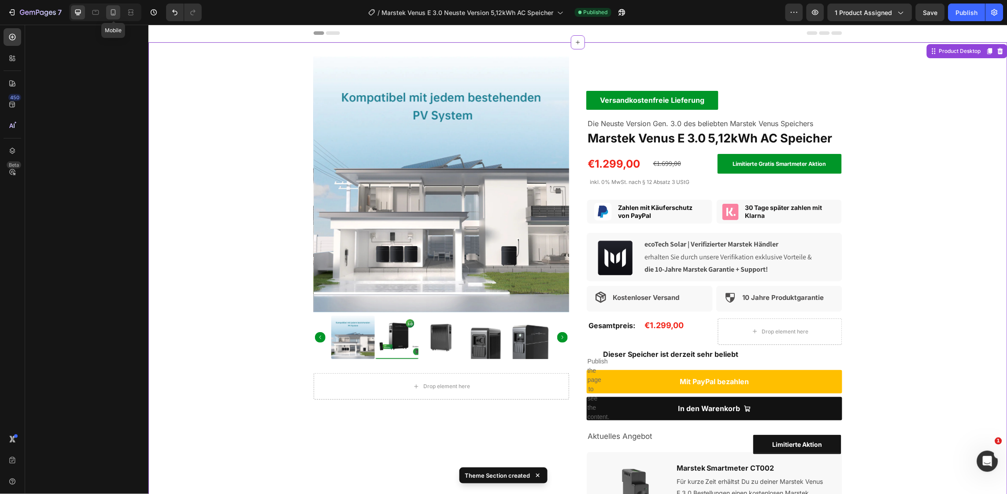
click at [116, 16] on icon at bounding box center [113, 12] width 9 height 9
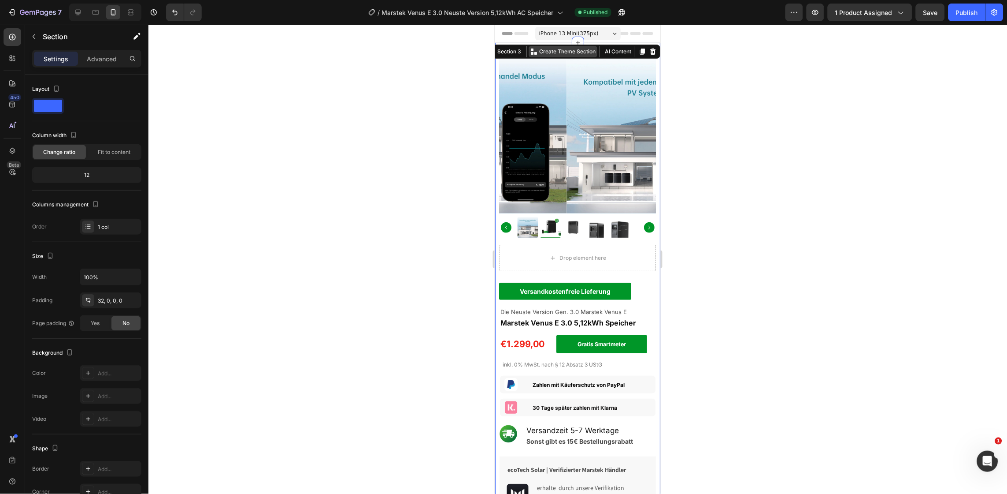
click at [568, 48] on p "Create Theme Section" at bounding box center [567, 51] width 56 height 8
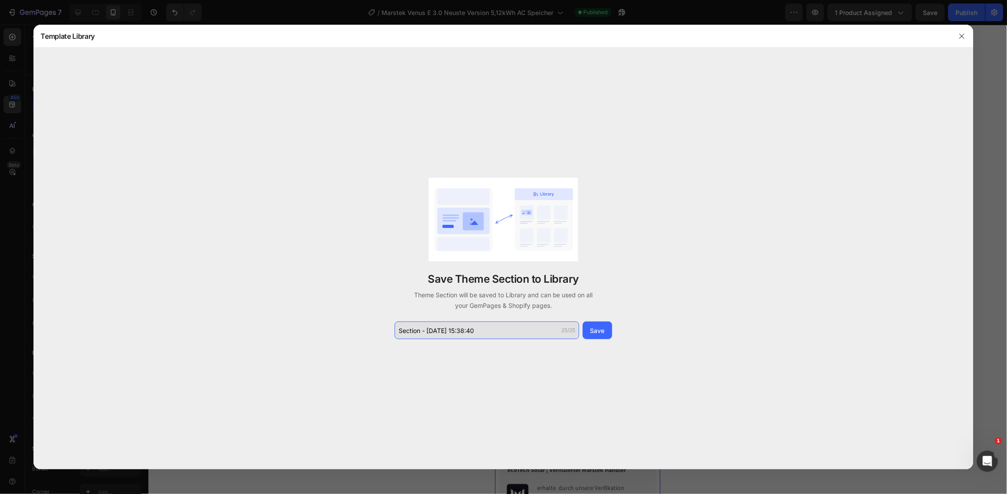
click at [409, 326] on input "Section - Sep 27 15:38:40" at bounding box center [487, 330] width 185 height 18
type input "Product Mobile"
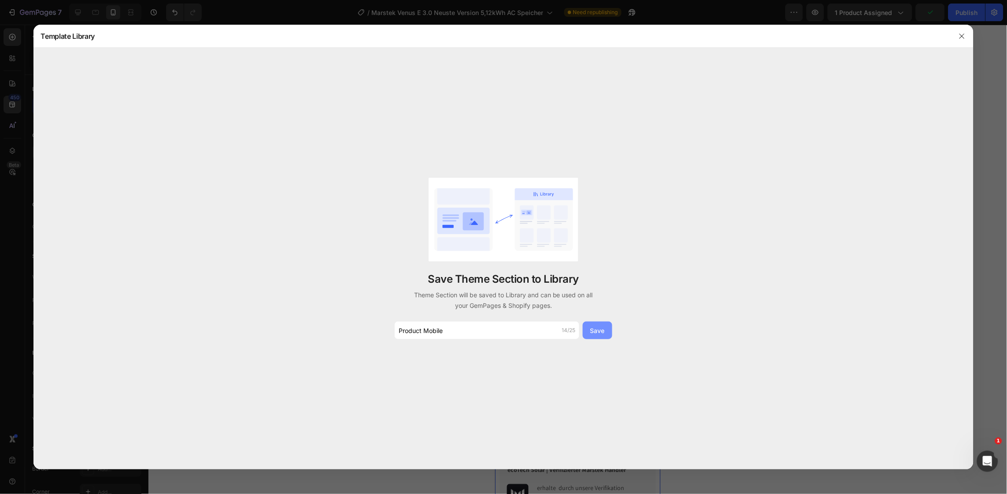
click at [590, 330] on button "Save" at bounding box center [598, 330] width 30 height 18
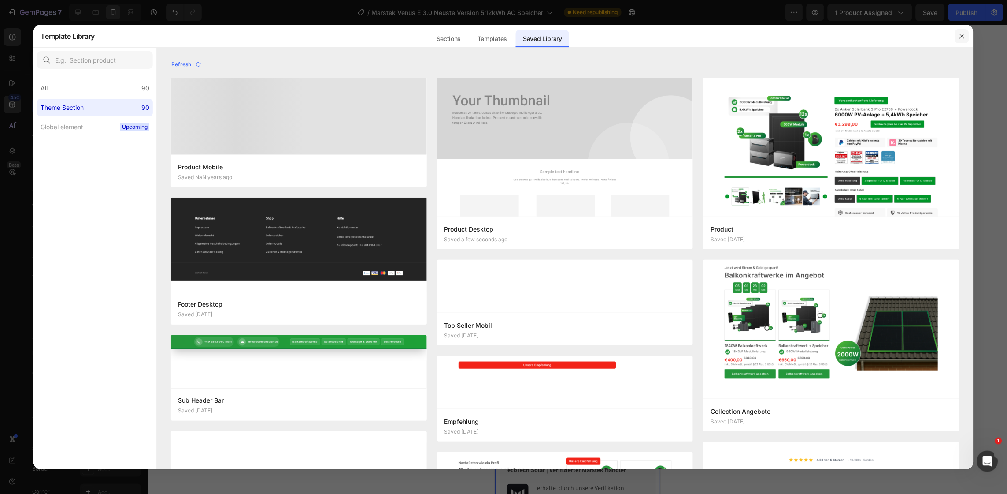
click at [967, 35] on button "button" at bounding box center [962, 36] width 14 height 14
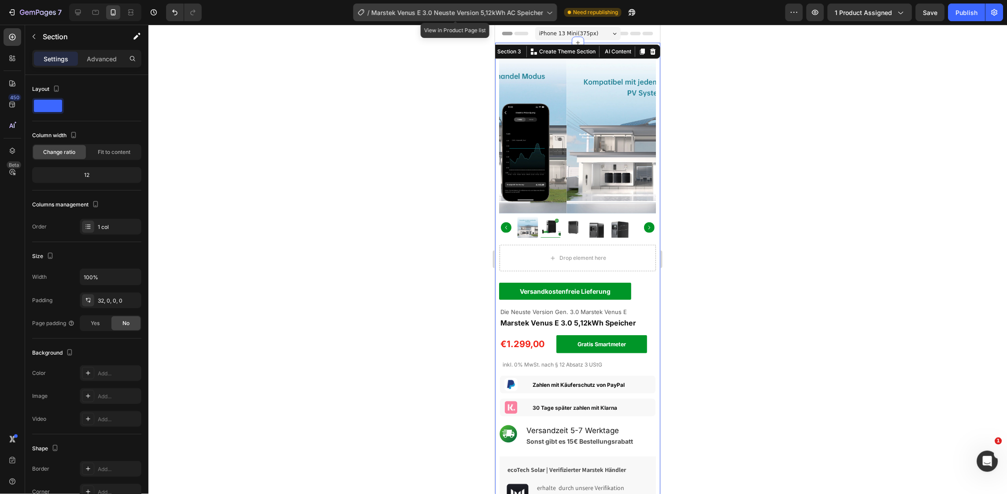
click at [505, 13] on span "Marstek Venus E 3.0 Neuste Version 5,12kWh AC Speicher" at bounding box center [457, 12] width 172 height 9
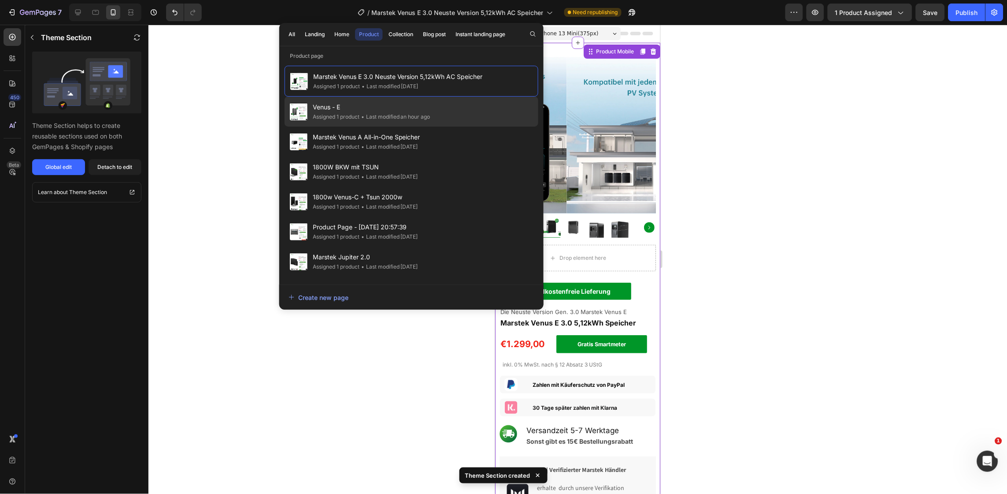
click at [411, 104] on span "Venus - E" at bounding box center [372, 107] width 118 height 11
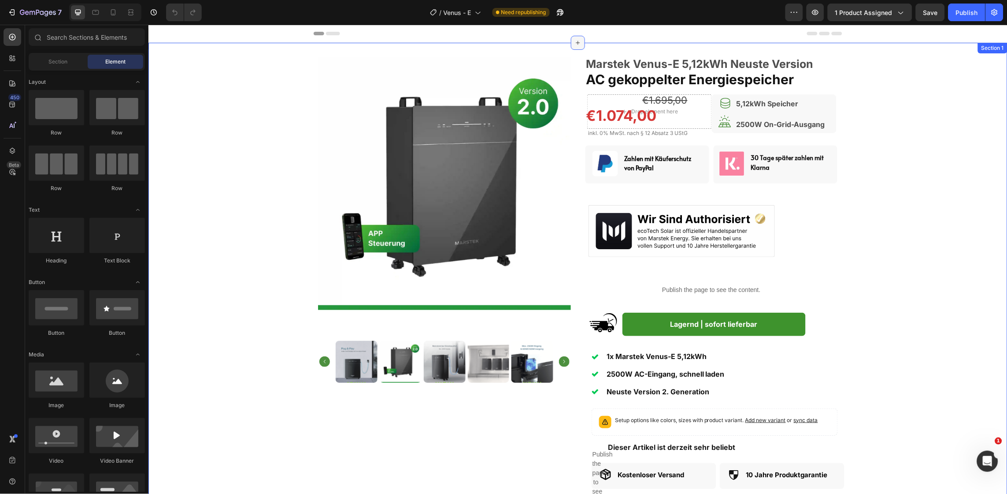
click at [574, 41] on icon at bounding box center [577, 42] width 7 height 7
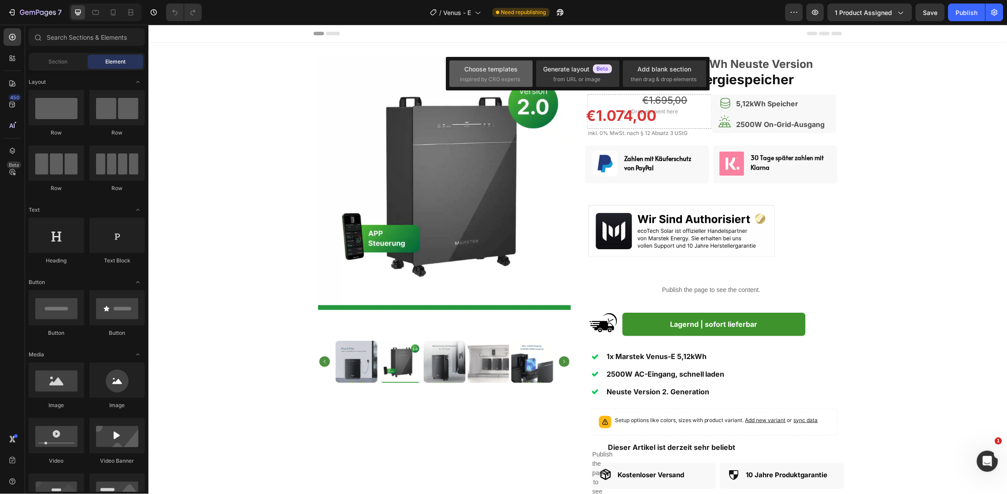
click at [503, 77] on span "inspired by CRO experts" at bounding box center [490, 79] width 60 height 8
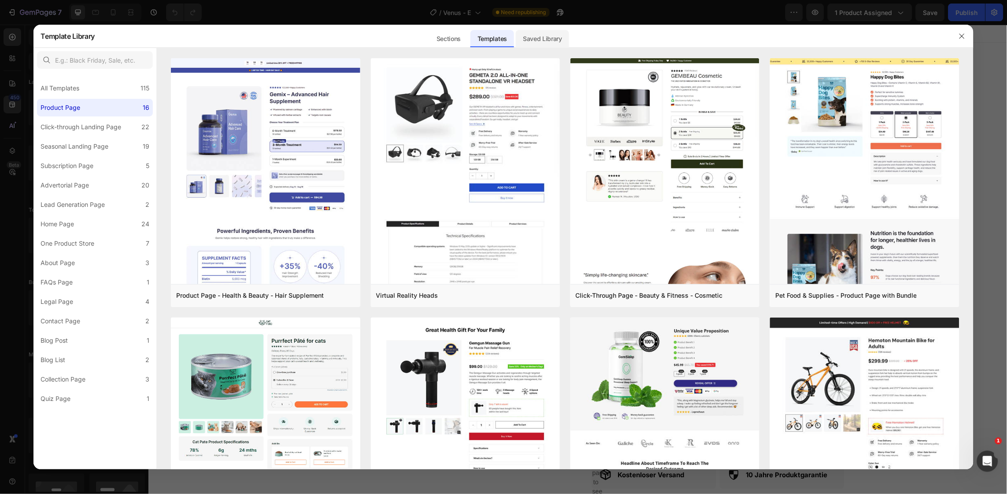
click at [555, 41] on div "Saved Library" at bounding box center [542, 39] width 53 height 18
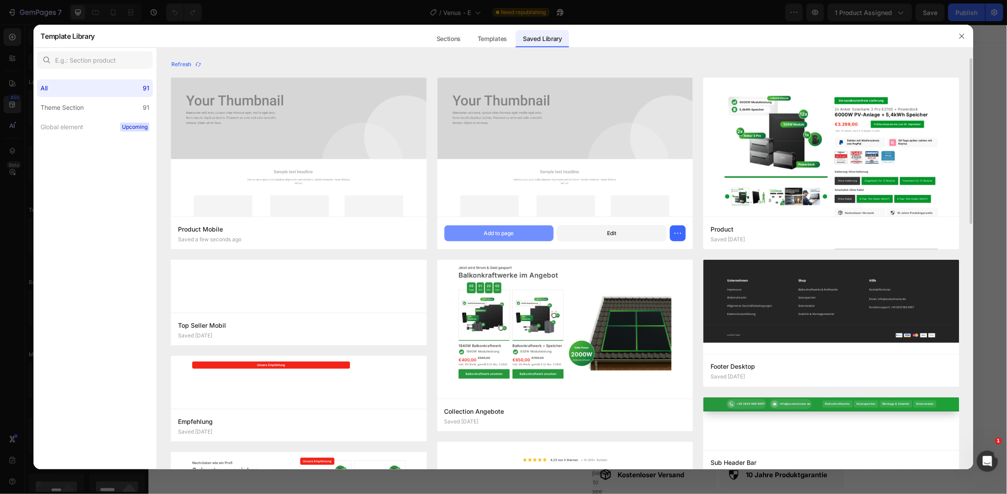
click at [456, 230] on button "Add to page" at bounding box center [499, 233] width 109 height 16
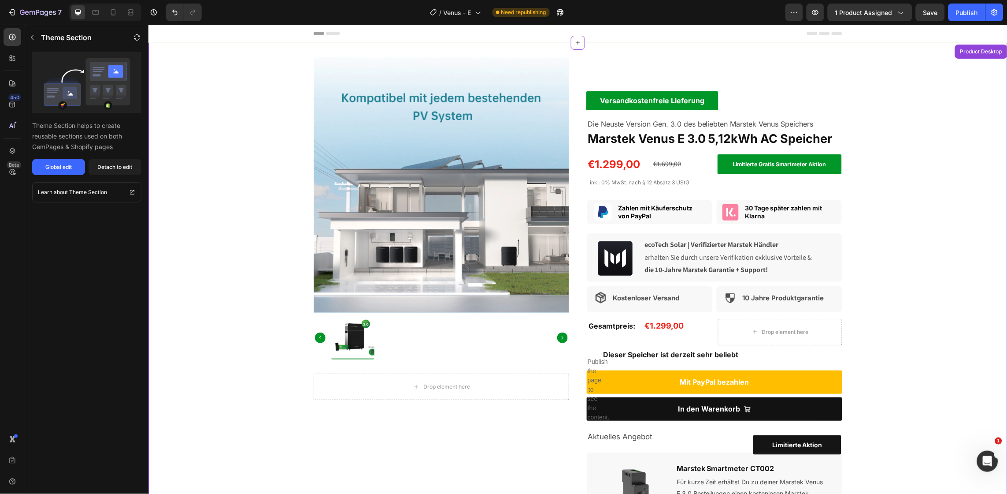
scroll to position [18, 0]
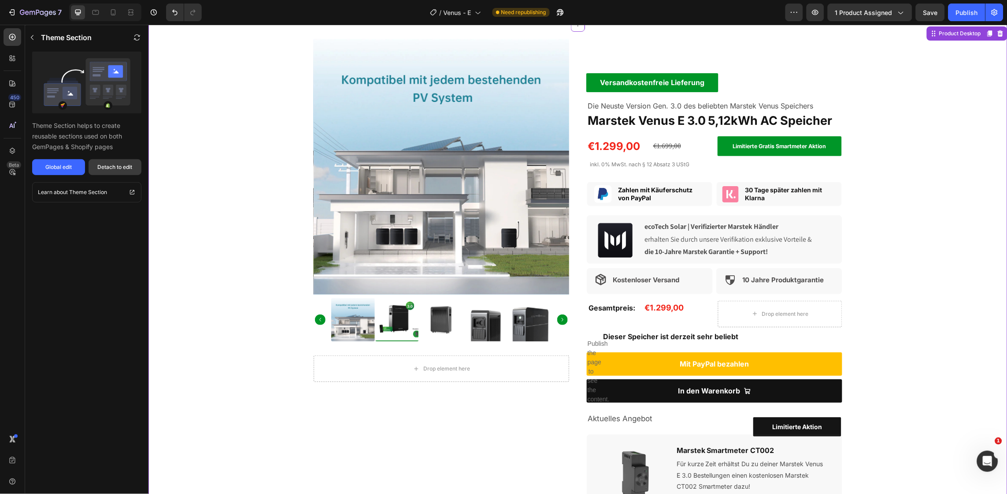
click at [122, 170] on div "Detach to edit" at bounding box center [115, 167] width 35 height 8
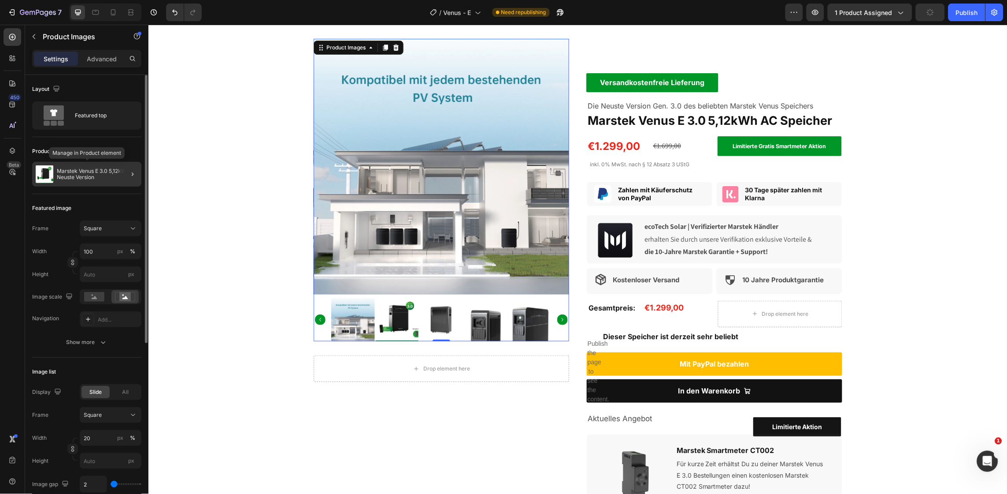
click at [86, 178] on p "Marstek Venus E 3.0 5,12kWh Neuste Version" at bounding box center [97, 174] width 81 height 12
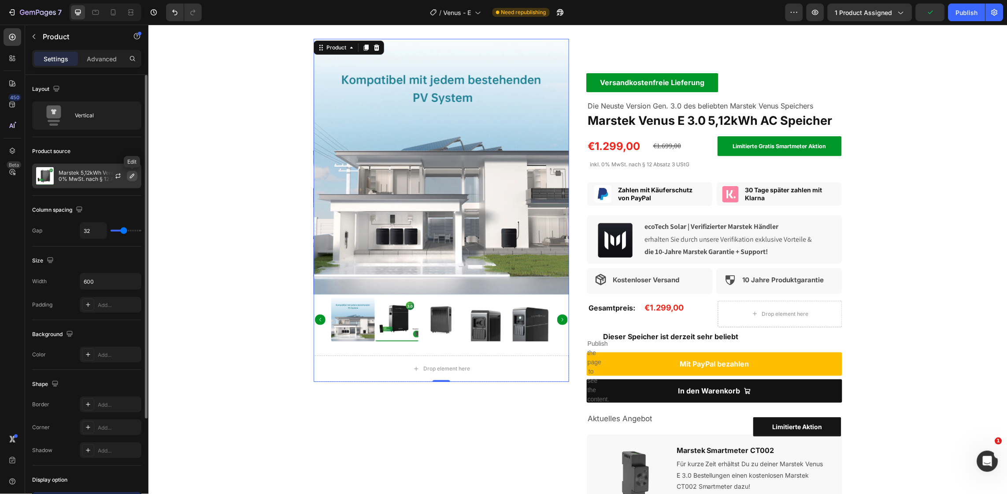
click at [133, 173] on icon "button" at bounding box center [132, 175] width 7 height 7
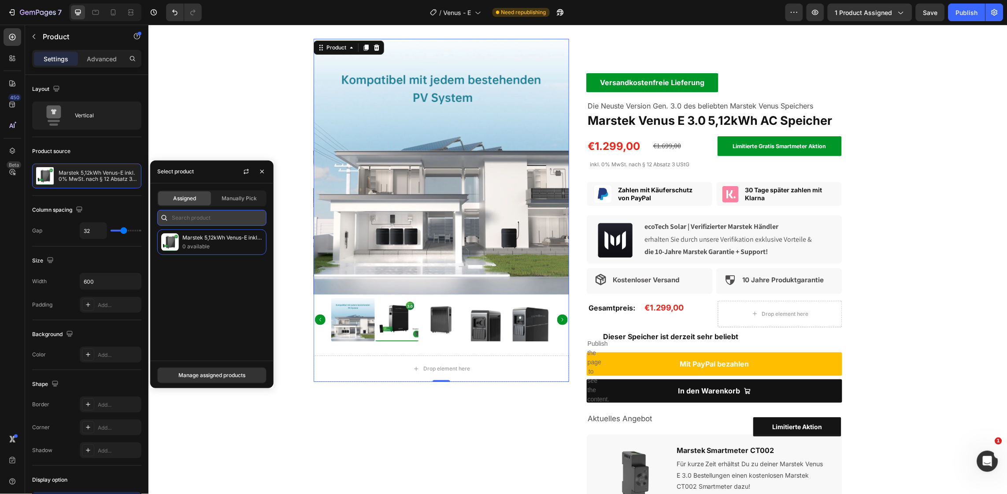
click at [188, 219] on input "text" at bounding box center [211, 218] width 109 height 16
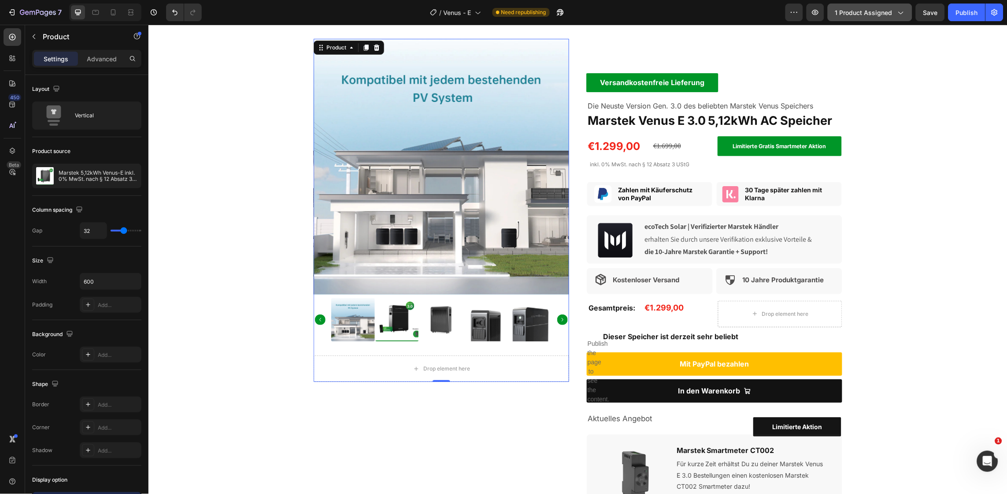
click at [866, 11] on span "1 product assigned" at bounding box center [863, 12] width 57 height 9
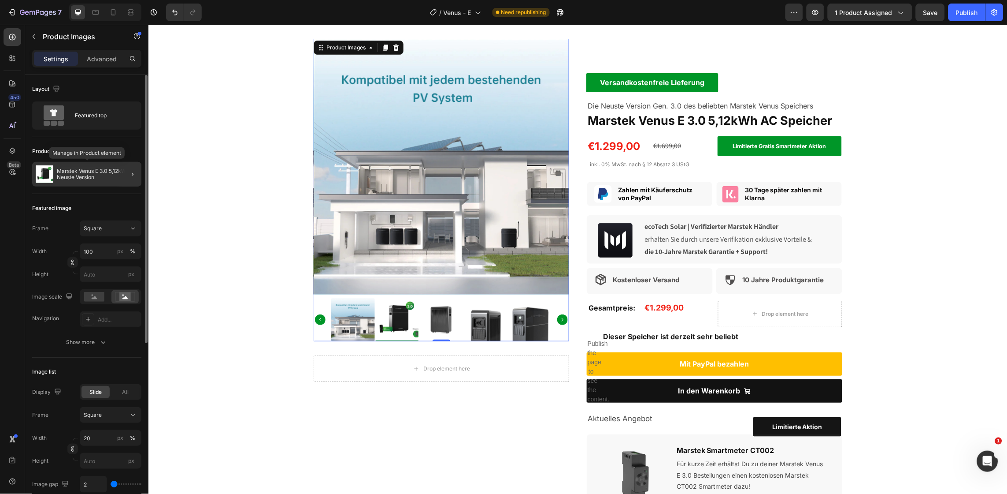
click at [88, 164] on div "Marstek Venus E 3.0 5,12kWh Neuste Version" at bounding box center [86, 174] width 109 height 25
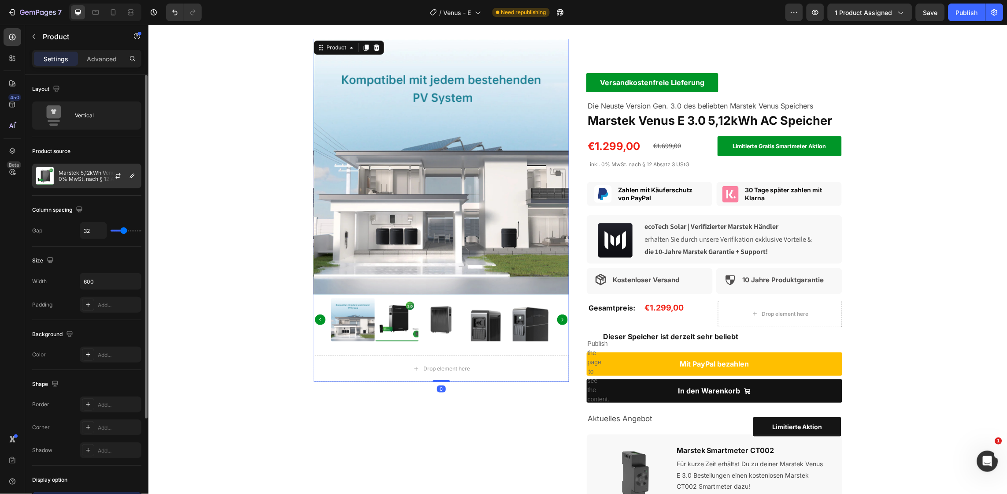
click at [85, 178] on p "Marstek 5,12kWh Venus-E inkl. 0% MwSt. nach § 12 Absatz 3 UStG" at bounding box center [98, 176] width 79 height 12
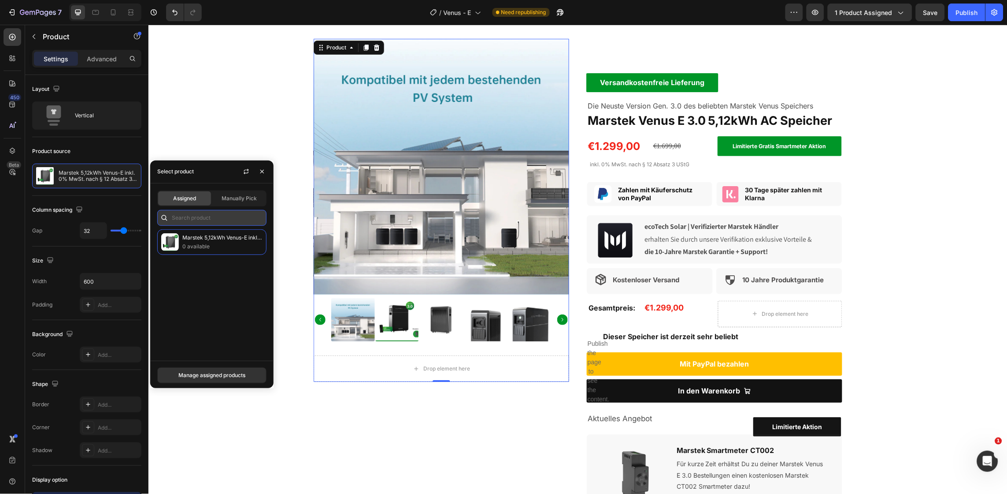
click at [200, 217] on input "text" at bounding box center [211, 218] width 109 height 16
type input "venus"
click at [237, 197] on span "Manually Pick" at bounding box center [239, 198] width 35 height 8
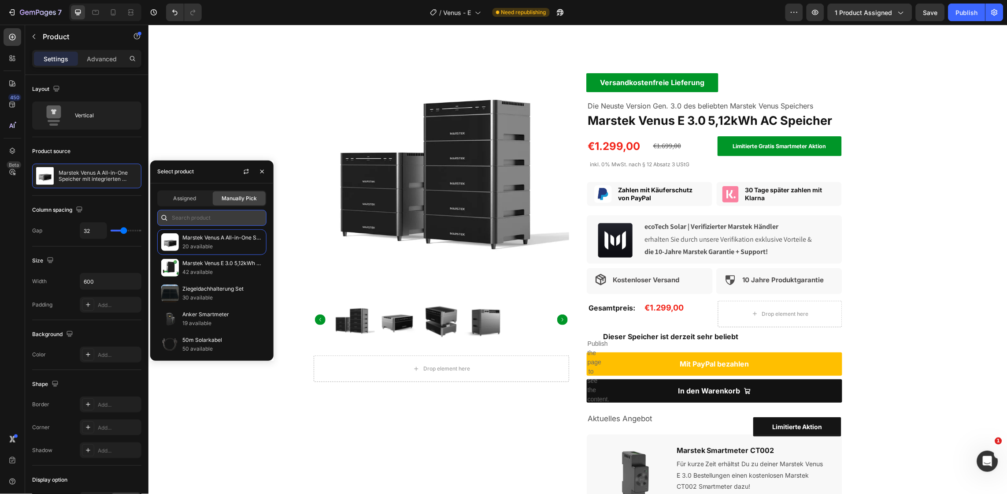
click at [196, 214] on input "text" at bounding box center [211, 218] width 109 height 16
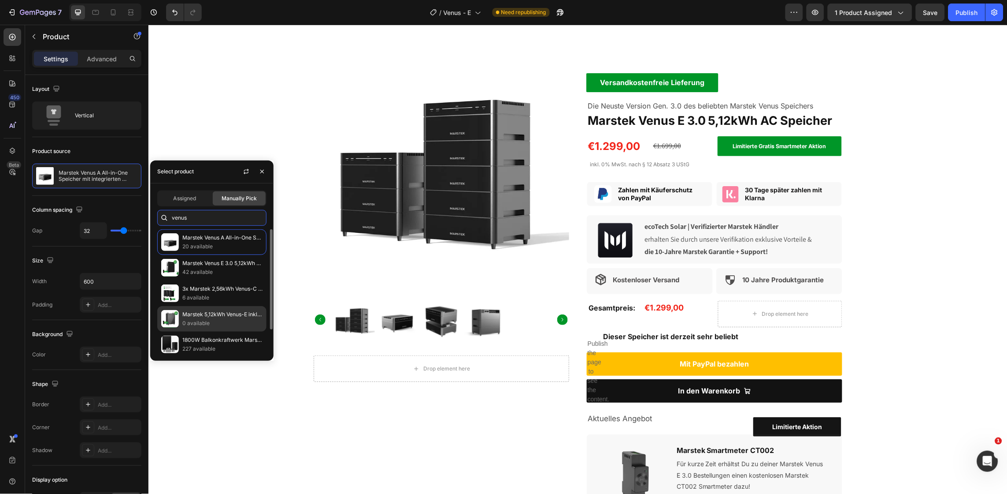
type input "venus"
click at [212, 307] on div "Marstek 5,12kWh Venus-E inkl. 0% MwSt. nach § 12 Absatz 3 UStG 0 available" at bounding box center [211, 319] width 109 height 26
click at [224, 315] on p "Marstek 5,12kWh Venus-E inkl. 0% MwSt. nach § 12 Absatz 3 UStG" at bounding box center [222, 314] width 80 height 9
click at [221, 320] on p "0 available" at bounding box center [222, 323] width 80 height 9
click at [173, 315] on img at bounding box center [170, 319] width 18 height 18
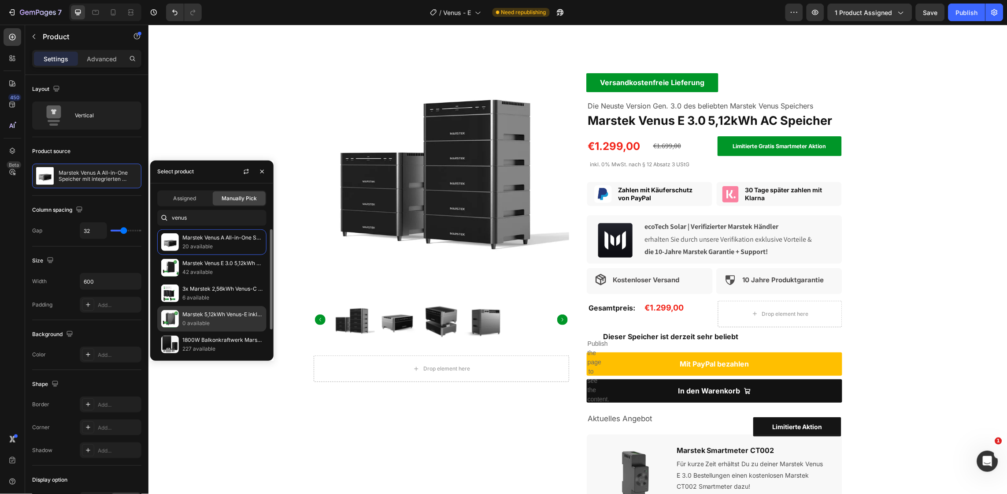
click at [173, 315] on img at bounding box center [170, 319] width 18 height 18
click at [258, 171] on button "button" at bounding box center [262, 171] width 14 height 14
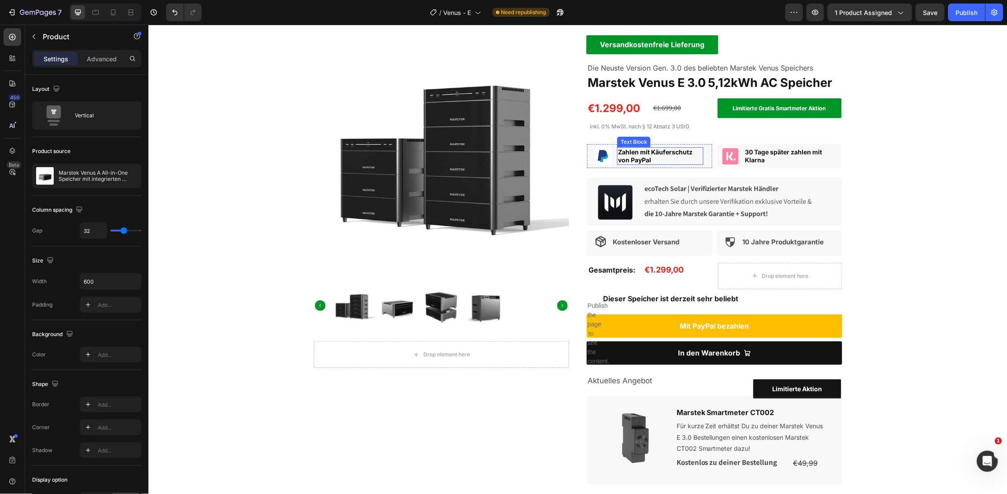
scroll to position [57, 0]
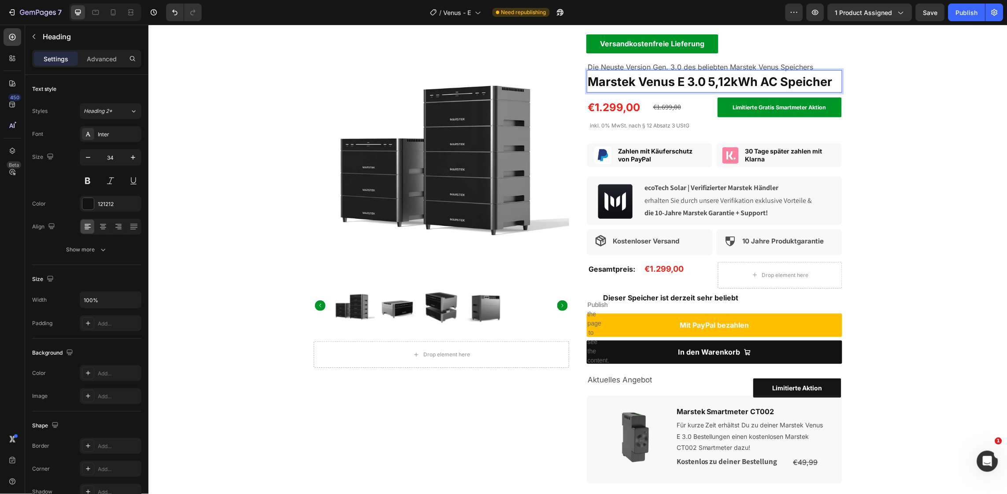
click at [689, 82] on strong "Marstek Venus E 3.0 5,12kWh AC Speicher" at bounding box center [709, 81] width 245 height 15
click at [670, 65] on p "Die Neuste Version Gen. 3.0 des beliebten Marstek Venus Speichers" at bounding box center [714, 66] width 254 height 13
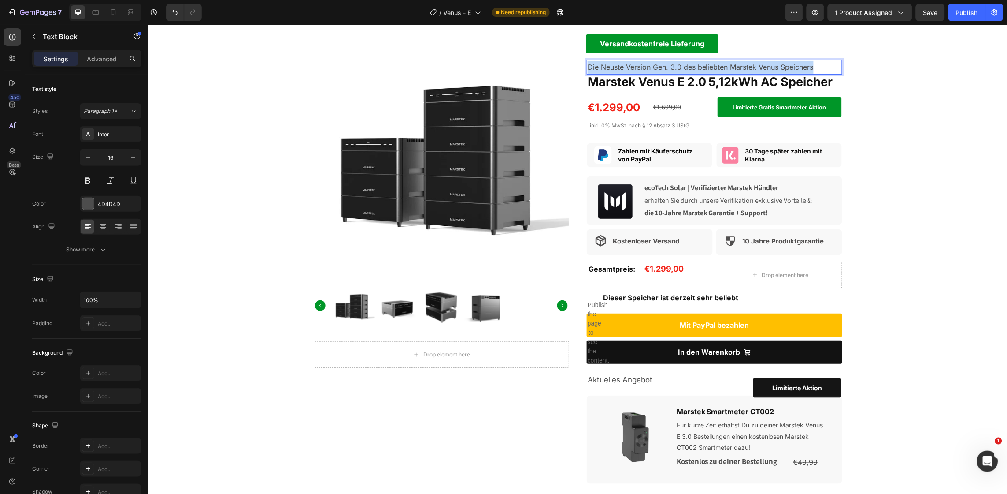
click at [670, 65] on p "Die Neuste Version Gen. 3.0 des beliebten Marstek Venus Speichers" at bounding box center [714, 66] width 254 height 13
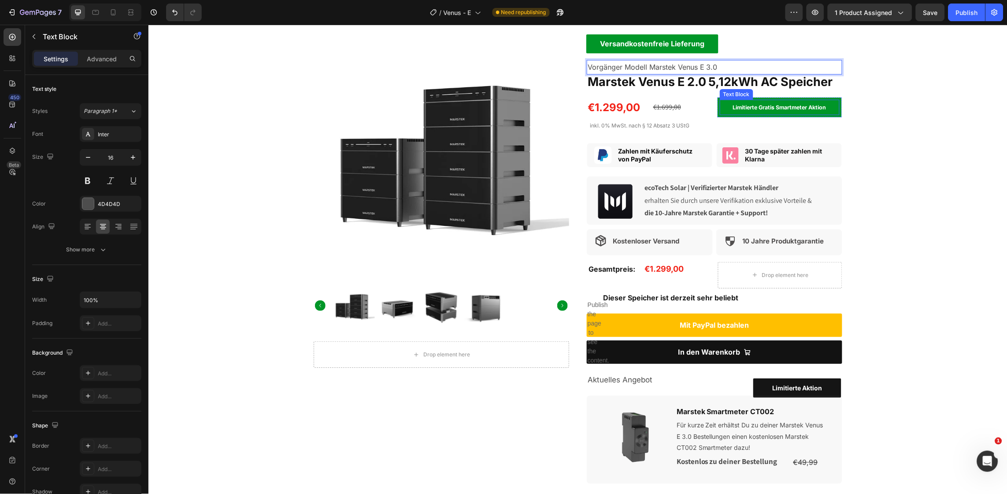
click at [761, 104] on strong "Limitierte Gratis Smartmeter Aktion" at bounding box center [779, 107] width 93 height 7
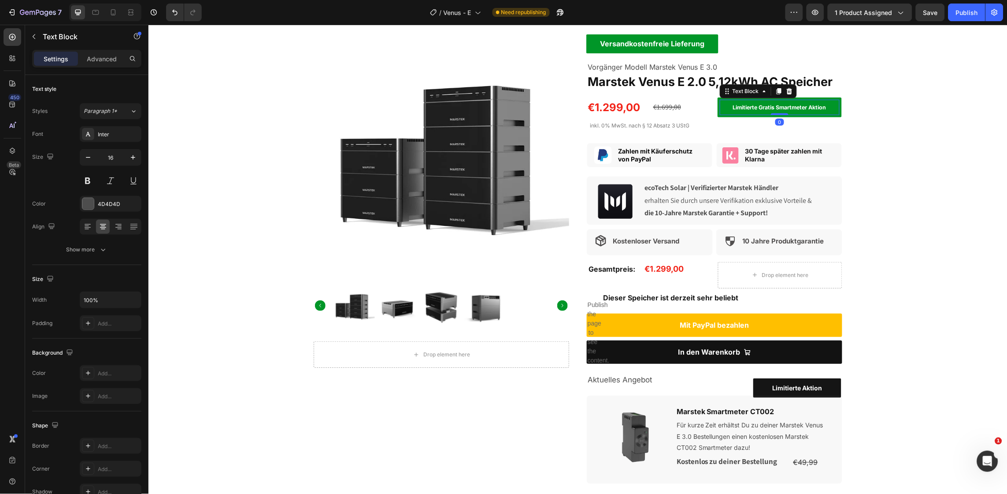
click at [761, 104] on strong "Limitierte Gratis Smartmeter Aktion" at bounding box center [779, 107] width 93 height 7
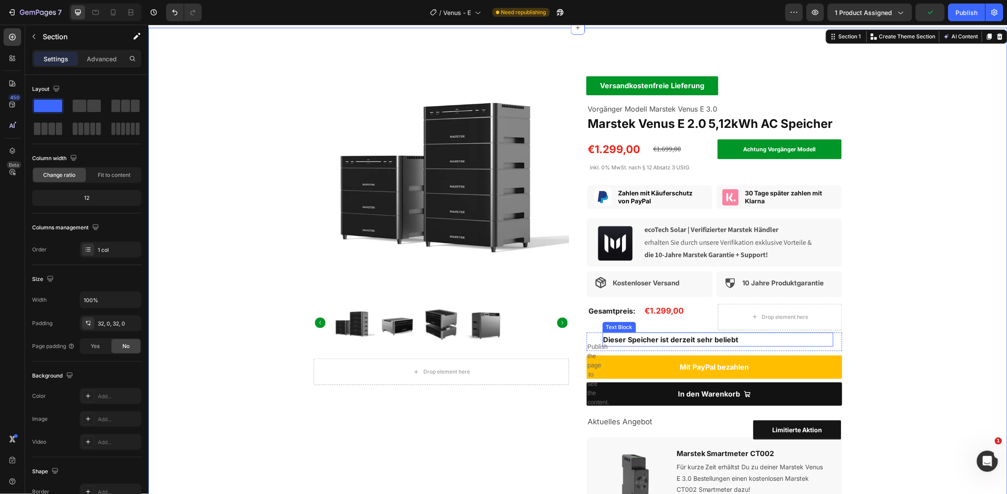
scroll to position [0, 0]
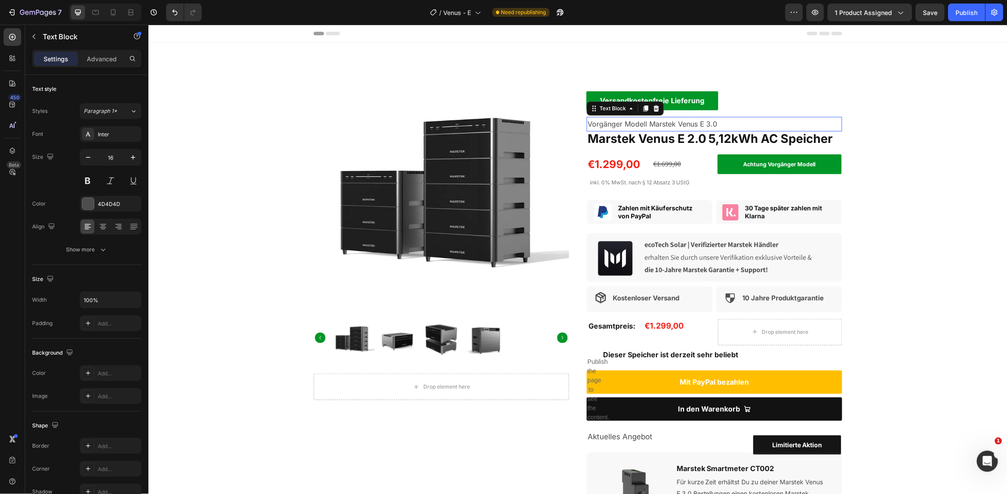
click at [706, 122] on p "Vorgänger Modell Marstek Venus E 3.0" at bounding box center [714, 123] width 254 height 13
click at [720, 121] on p "Vorgänger Modell Marstek Venus E 2.0" at bounding box center [714, 123] width 254 height 13
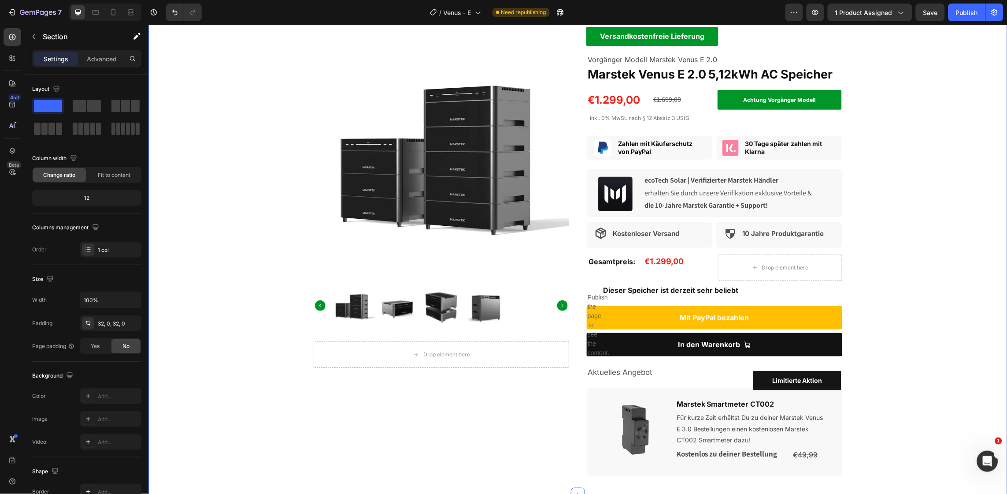
scroll to position [62, 0]
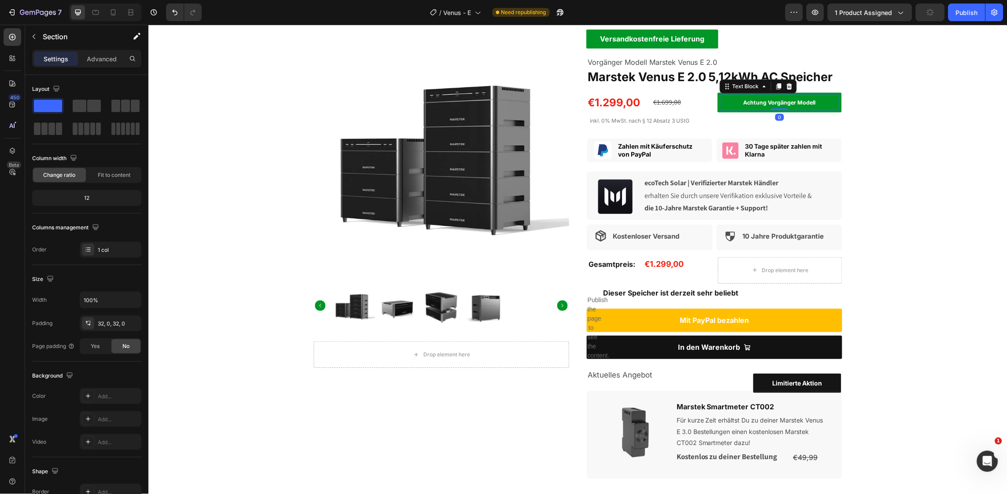
click at [792, 100] on strong "Achtung Vorgänger Modell" at bounding box center [779, 102] width 72 height 7
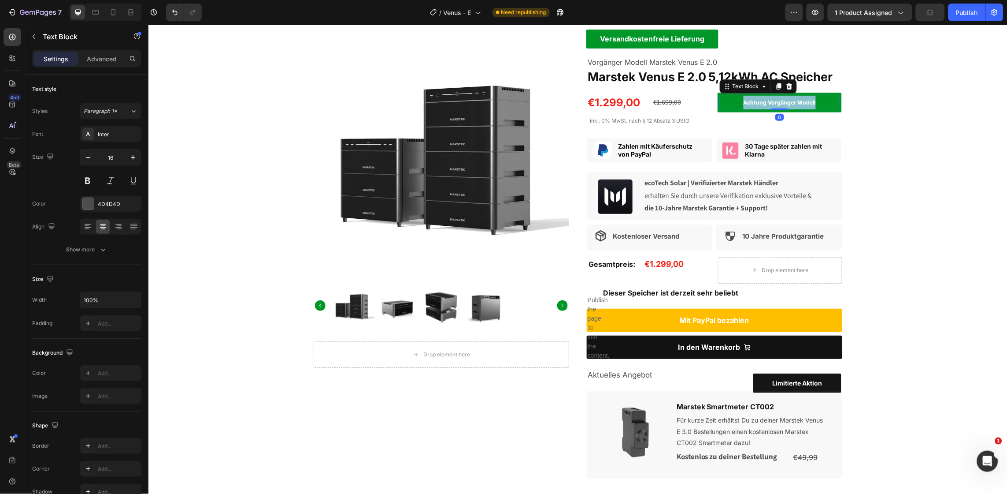
click at [792, 100] on strong "Achtung Vorgänger Modell" at bounding box center [779, 102] width 72 height 7
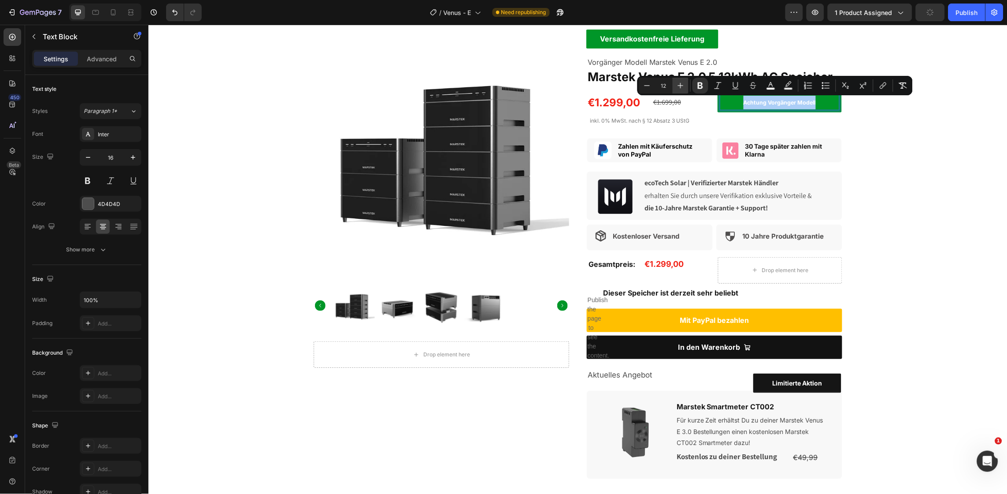
click at [679, 88] on icon "Editor contextual toolbar" at bounding box center [680, 85] width 9 height 9
type input "14"
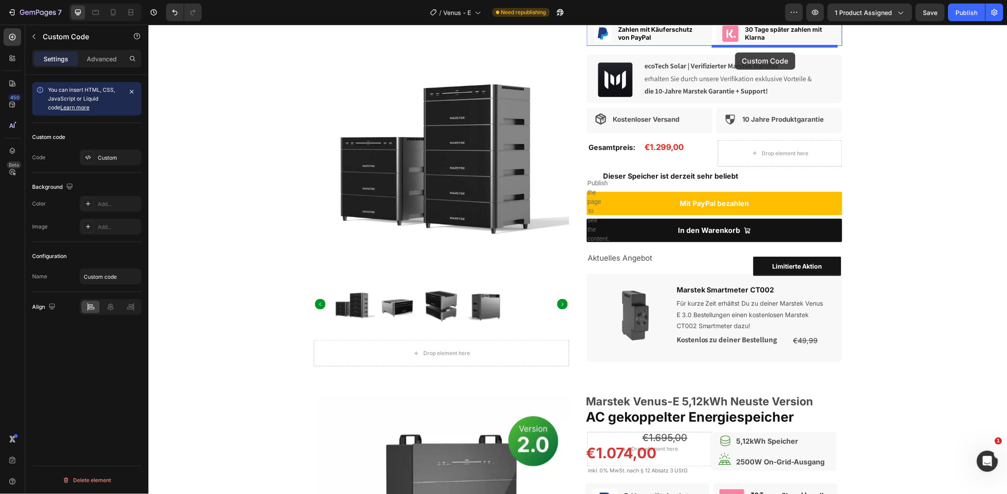
scroll to position [158, 0]
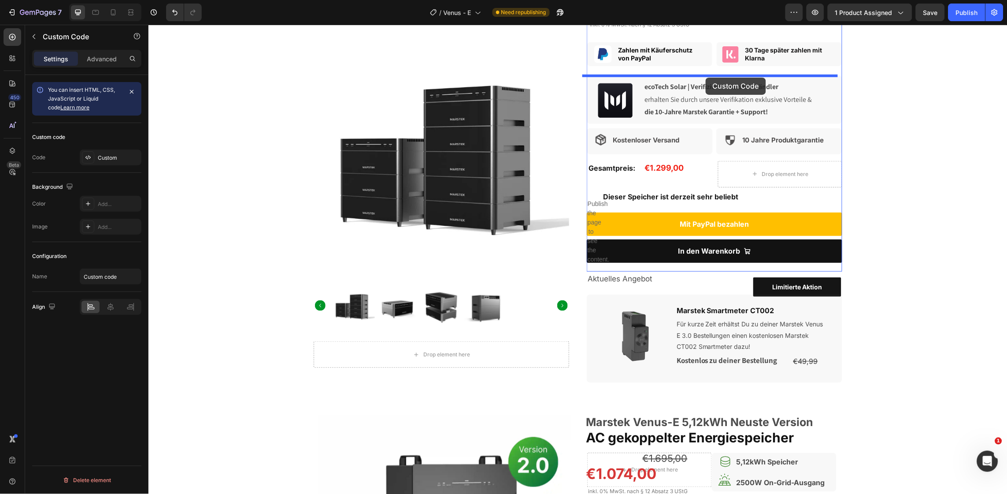
drag, startPoint x: 769, startPoint y: 383, endPoint x: 705, endPoint y: 77, distance: 312.8
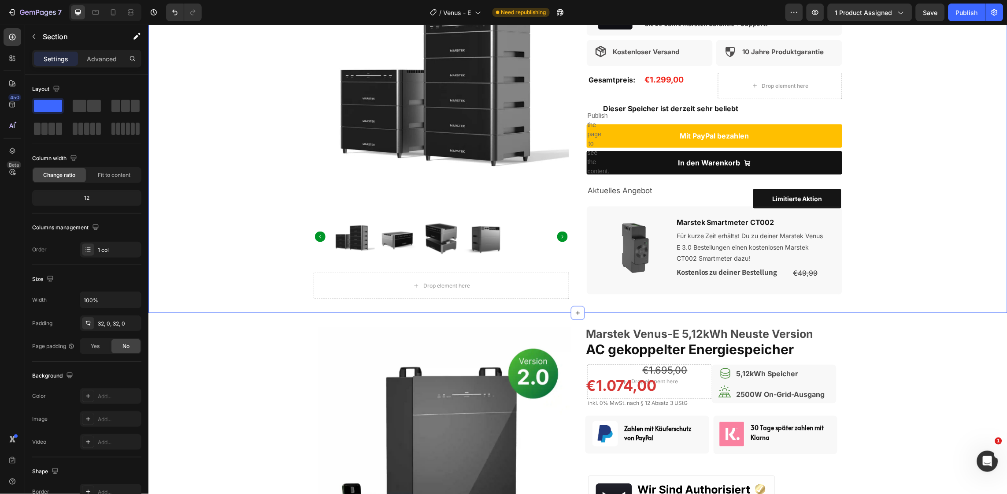
scroll to position [277, 0]
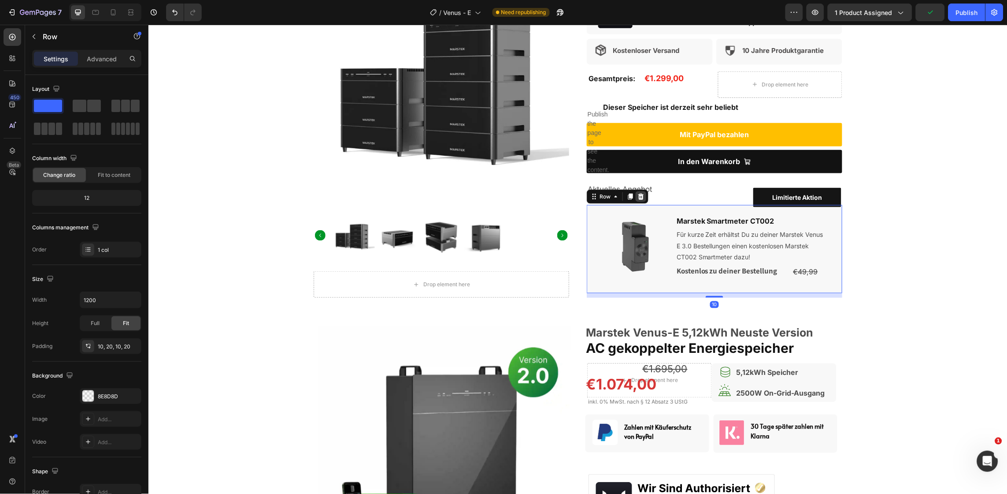
click at [638, 197] on icon at bounding box center [641, 196] width 6 height 6
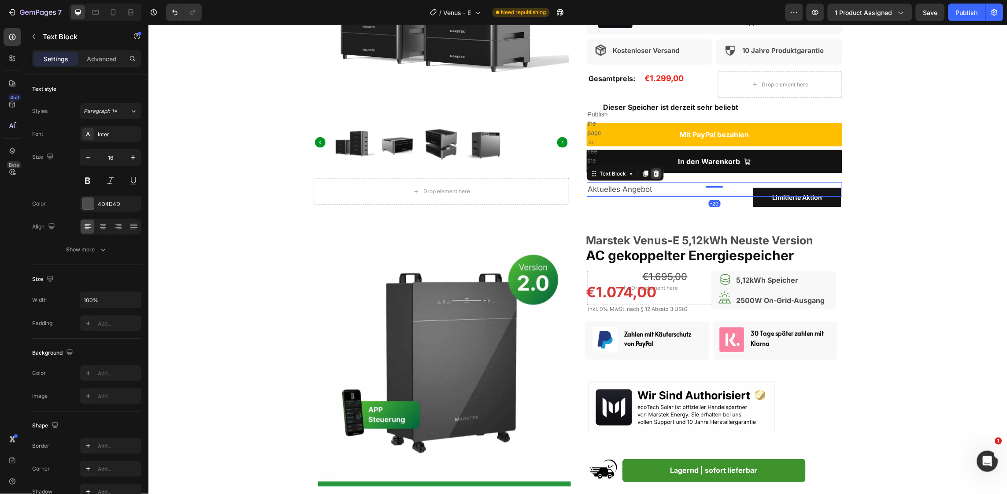
click at [653, 173] on icon at bounding box center [656, 173] width 6 height 6
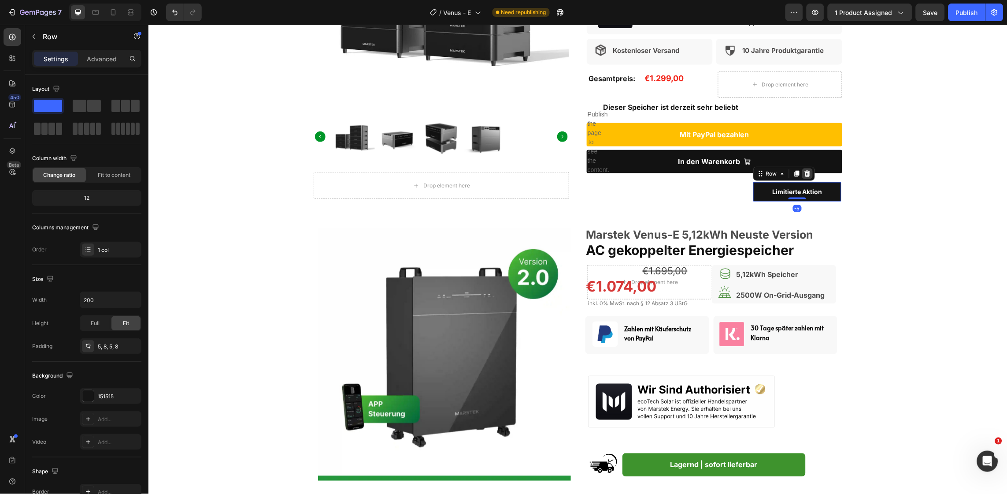
click at [805, 171] on icon at bounding box center [808, 173] width 6 height 6
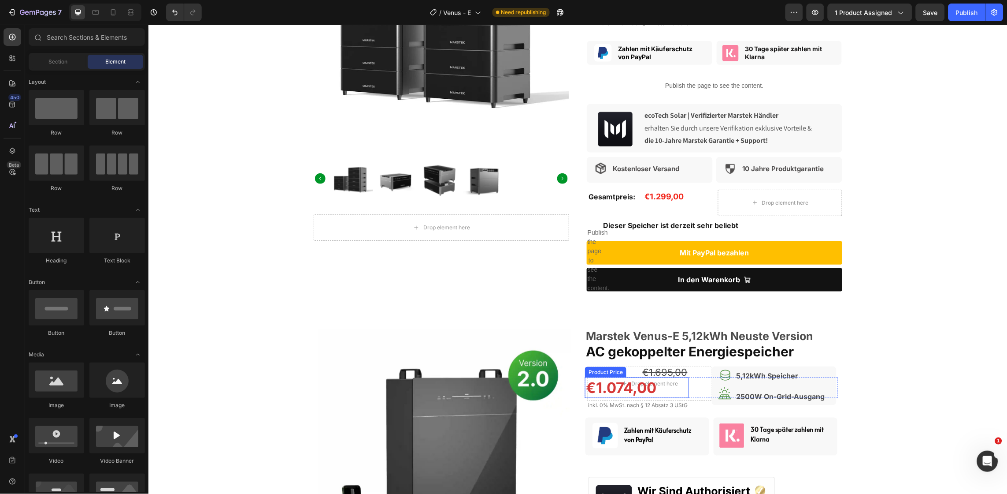
scroll to position [152, 0]
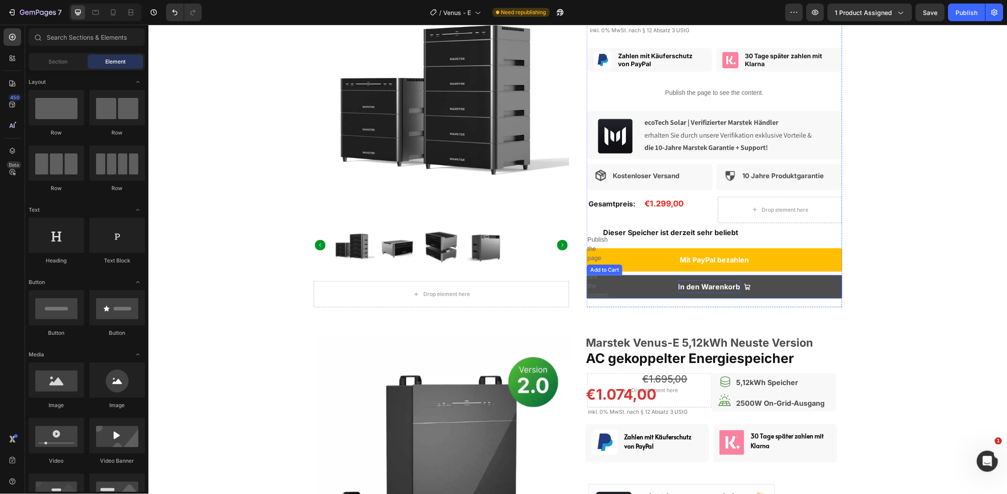
click at [697, 286] on div "In den Warenkorb" at bounding box center [709, 286] width 62 height 13
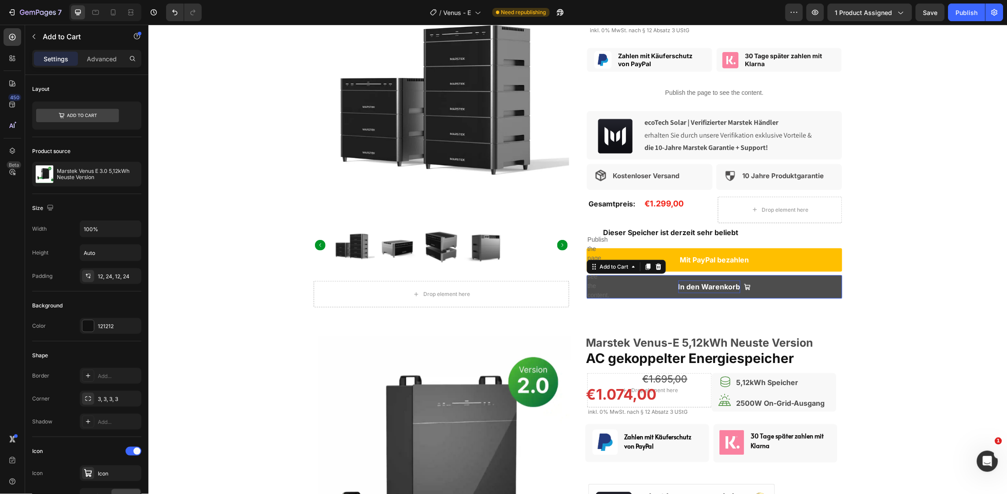
click at [697, 286] on div "In den Warenkorb" at bounding box center [709, 286] width 62 height 13
click at [697, 286] on p "In den Warenkorb" at bounding box center [709, 286] width 62 height 13
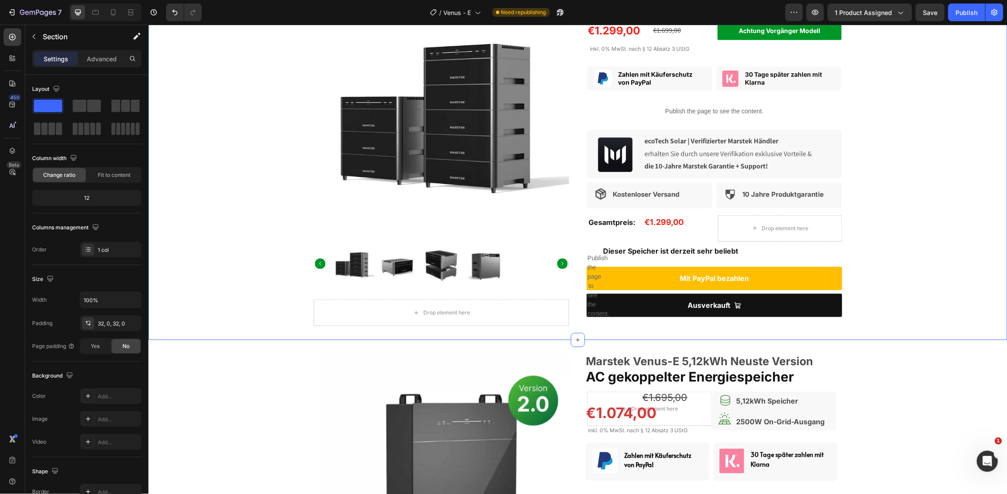
scroll to position [134, 0]
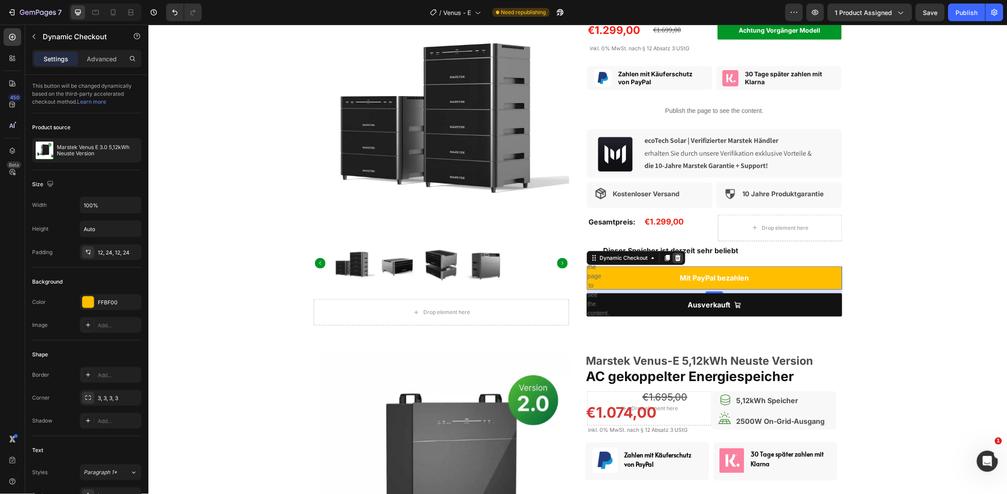
click at [675, 260] on icon at bounding box center [678, 257] width 6 height 6
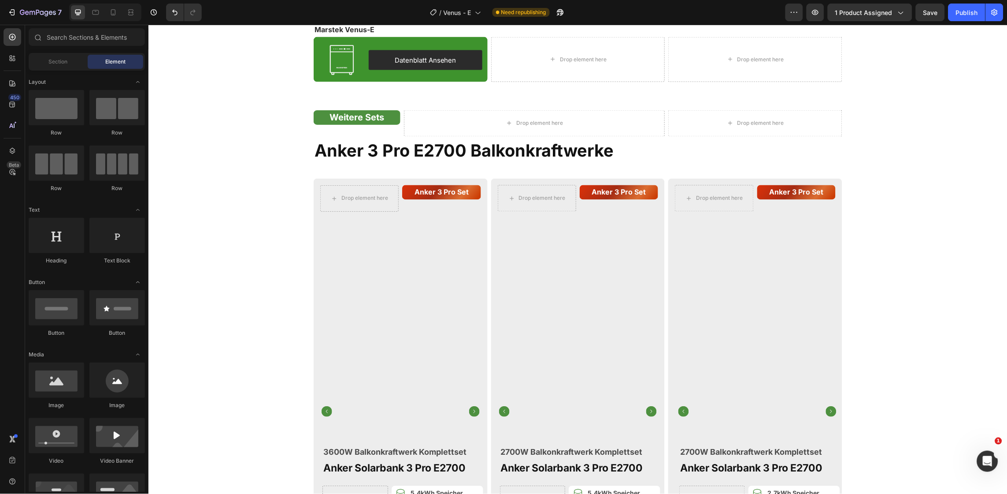
scroll to position [1569, 0]
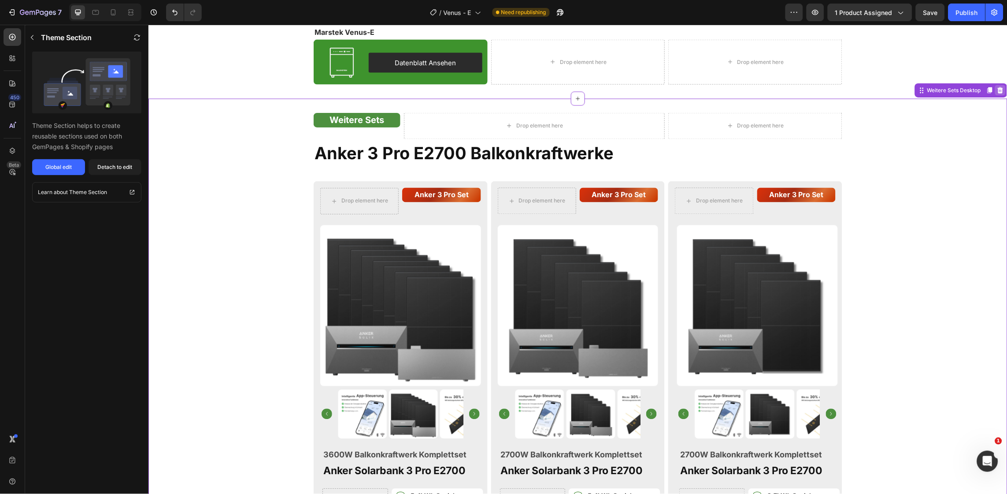
click at [997, 89] on icon at bounding box center [1000, 89] width 7 height 7
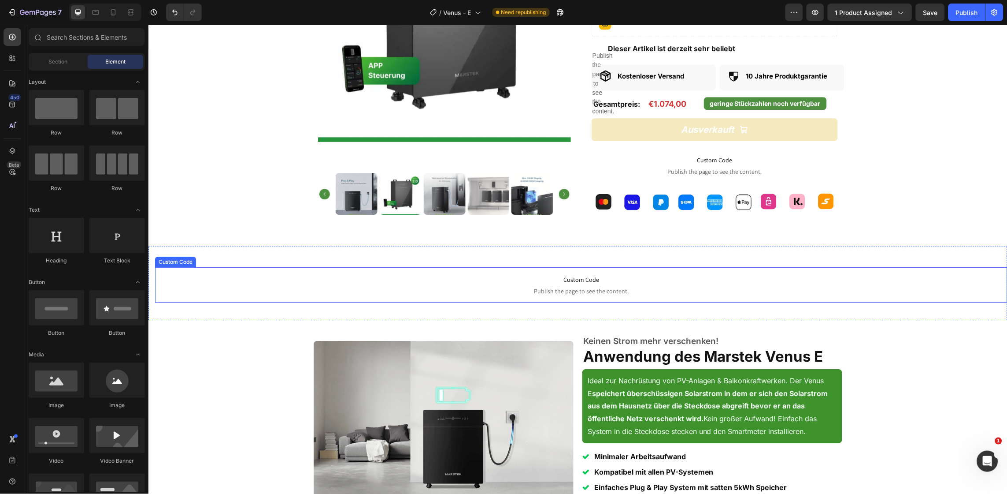
scroll to position [773, 0]
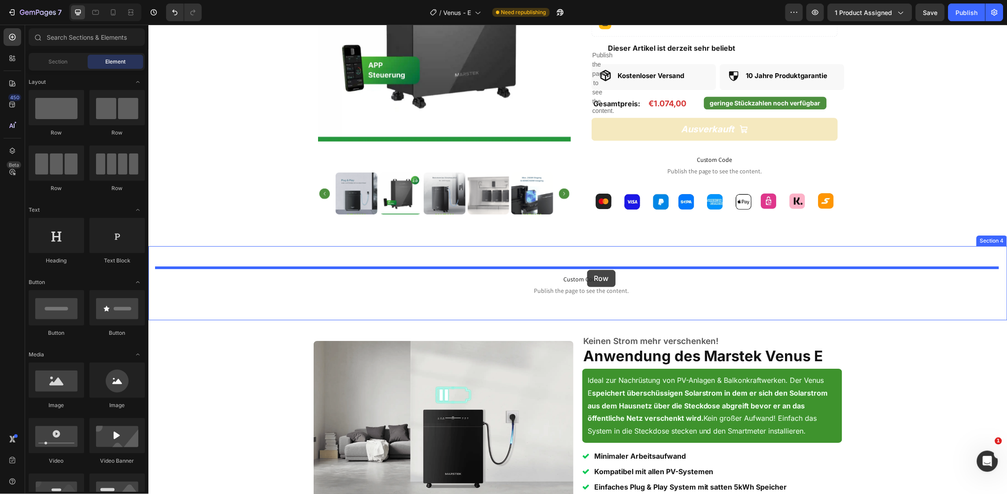
drag, startPoint x: 191, startPoint y: 132, endPoint x: 587, endPoint y: 269, distance: 419.3
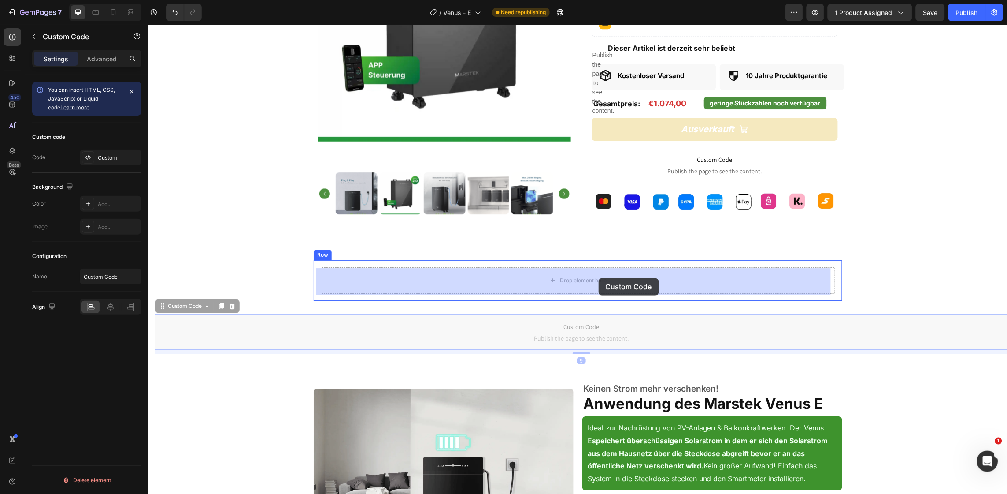
drag, startPoint x: 601, startPoint y: 328, endPoint x: 598, endPoint y: 276, distance: 52.0
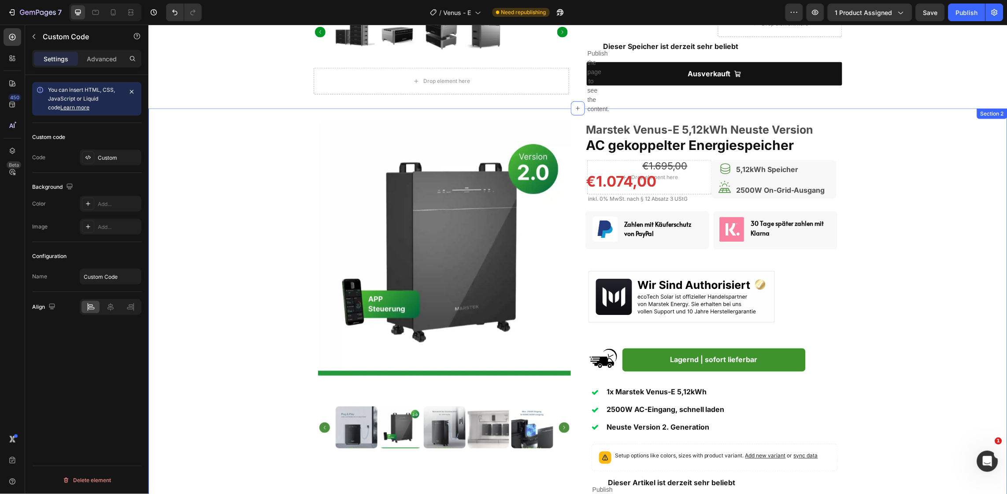
scroll to position [345, 0]
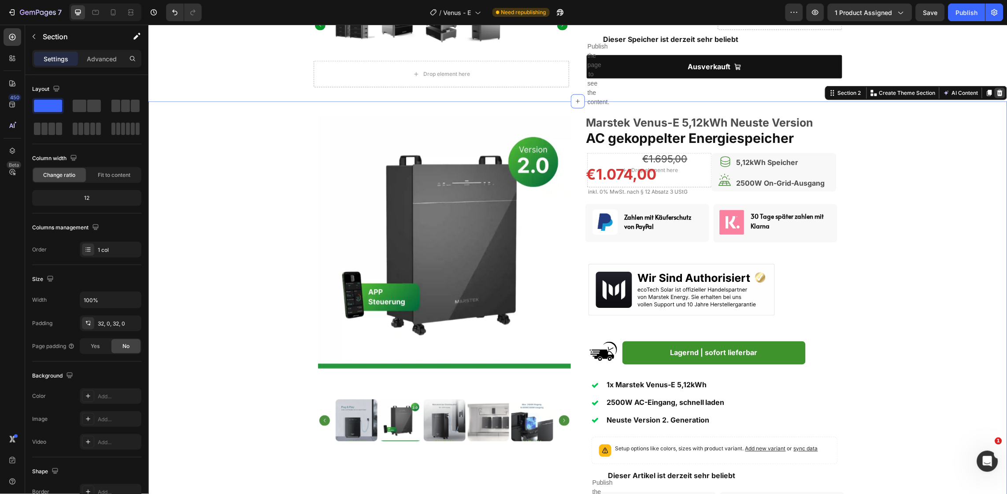
click at [996, 90] on icon at bounding box center [999, 92] width 7 height 7
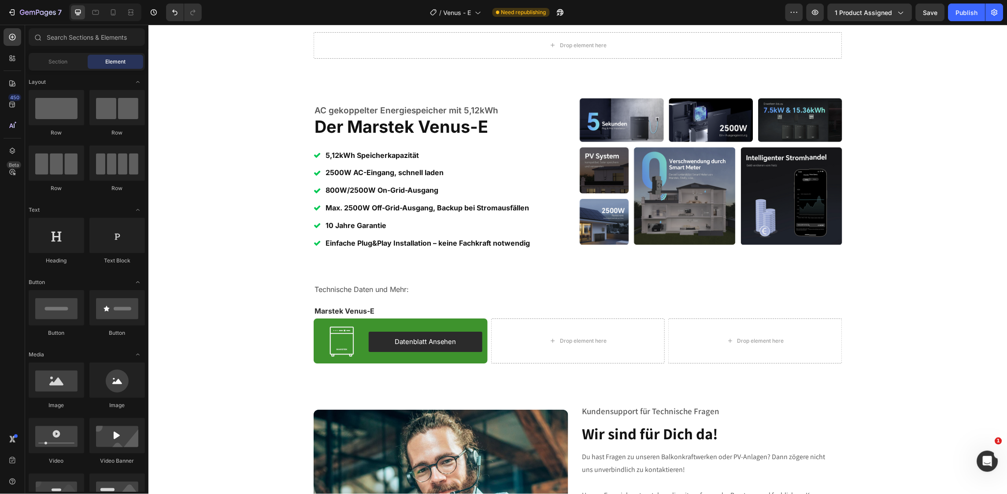
scroll to position [625, 0]
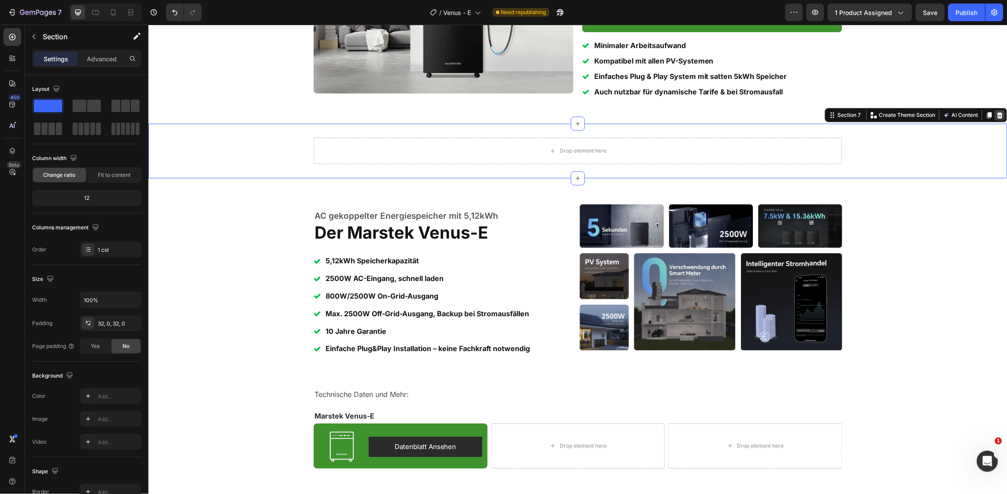
click at [997, 117] on icon at bounding box center [1000, 114] width 6 height 6
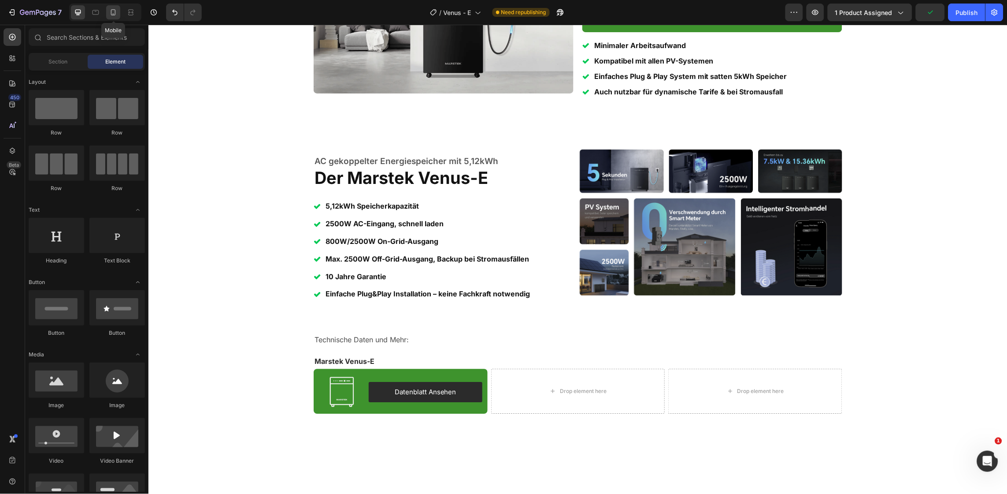
click at [116, 11] on icon at bounding box center [113, 12] width 9 height 9
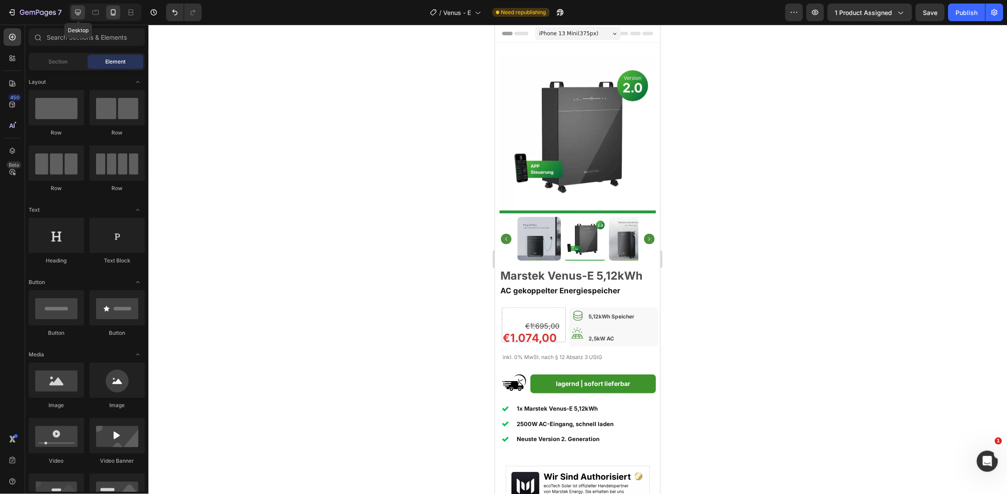
click at [81, 19] on div at bounding box center [78, 12] width 14 height 14
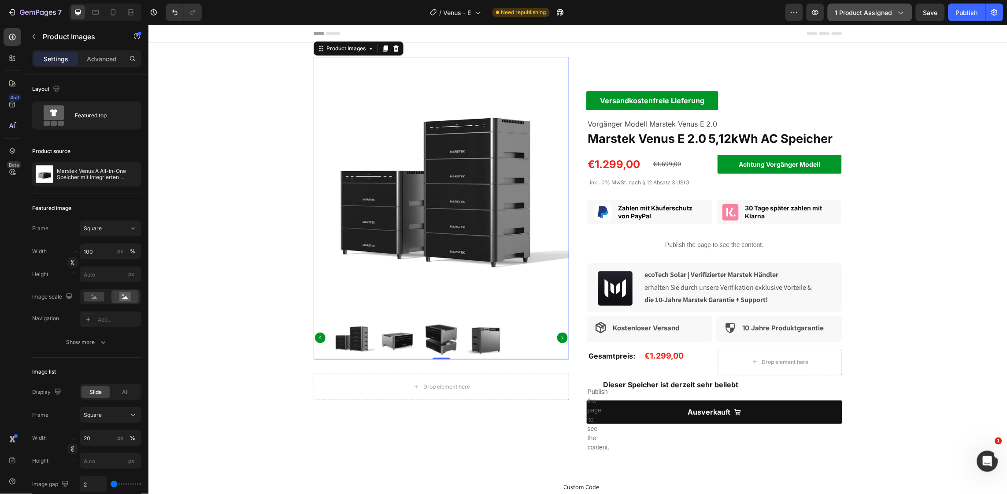
click at [855, 16] on span "1 product assigned" at bounding box center [863, 12] width 57 height 9
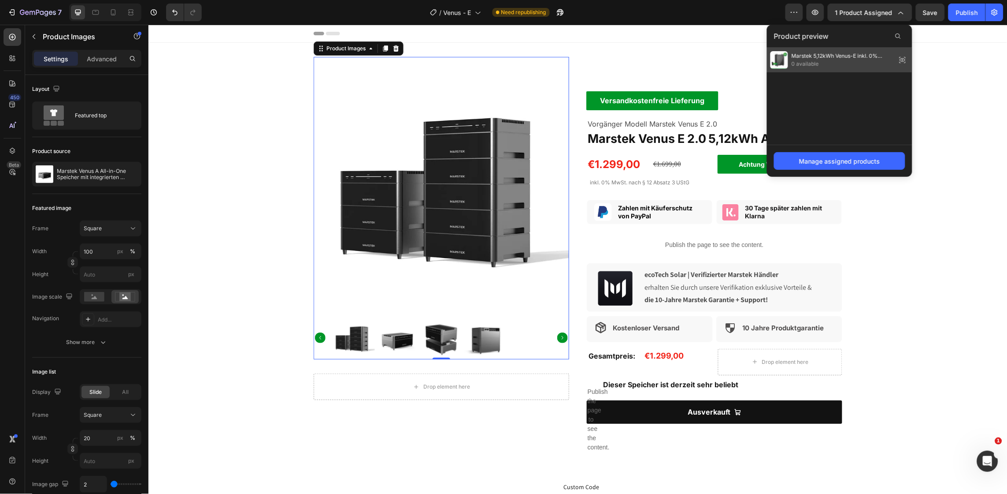
click at [846, 57] on span "Marstek 5,12kWh Venus-E inkl. 0% MwSt. nach § 12 Absatz 3 UStG" at bounding box center [842, 56] width 101 height 8
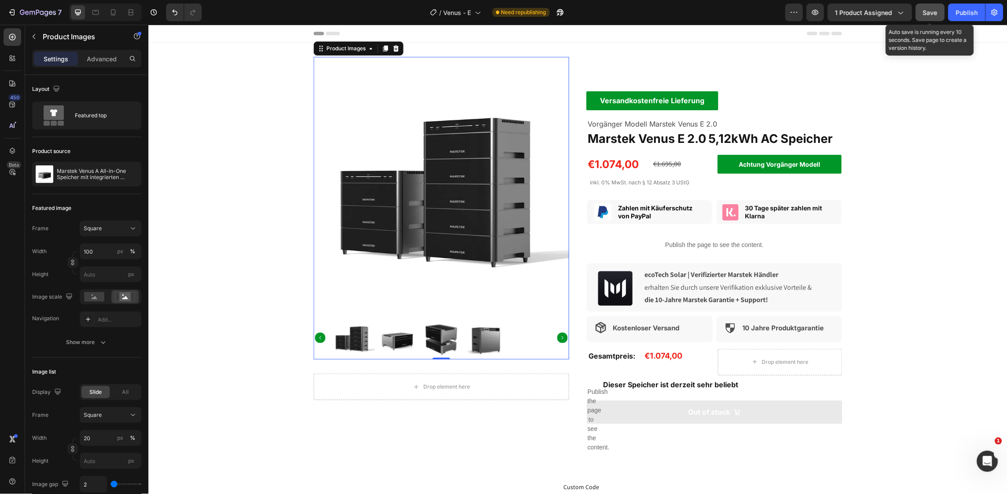
click at [930, 17] on button "Save" at bounding box center [930, 13] width 29 height 18
click at [820, 13] on icon "button" at bounding box center [815, 12] width 9 height 9
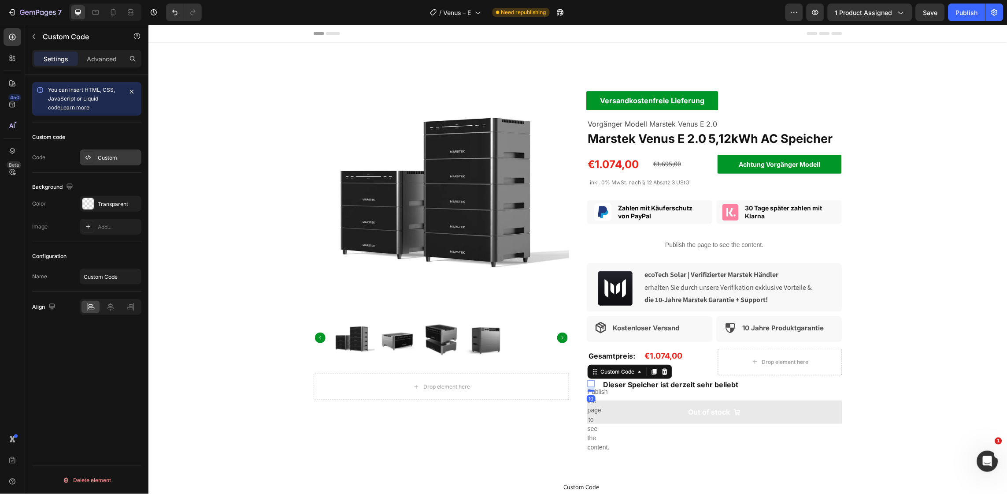
click at [103, 163] on div "Custom" at bounding box center [111, 157] width 62 height 16
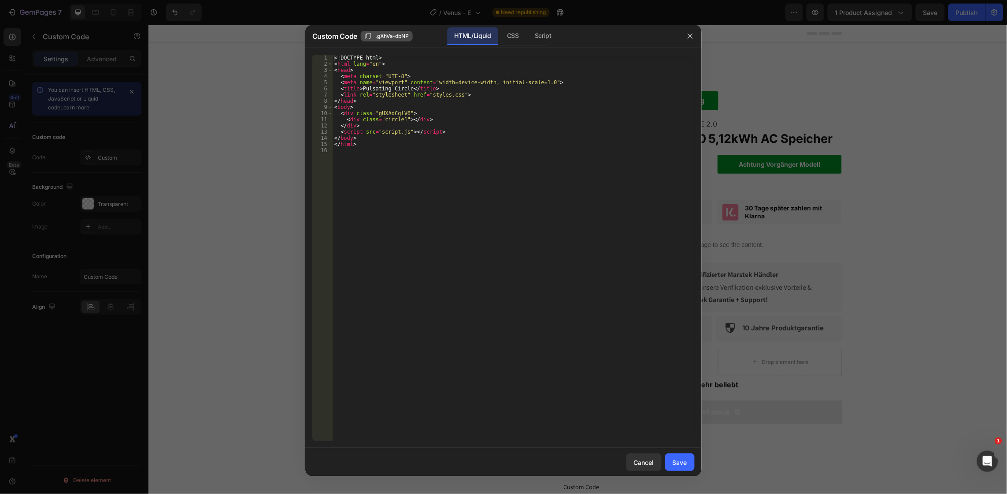
click at [392, 36] on span ".gXhVs-dbNP" at bounding box center [391, 36] width 33 height 8
click at [392, 113] on div "<! DOCTYPE html > < html lang = "en" > < head > < meta charset = "UTF-8" > < me…" at bounding box center [514, 254] width 362 height 398
paste textarea ".gXhVs-dbNP"
click at [379, 113] on div "<! DOCTYPE html > < html lang = "en" > < head > < meta charset = "UTF-8" > < me…" at bounding box center [514, 254] width 362 height 398
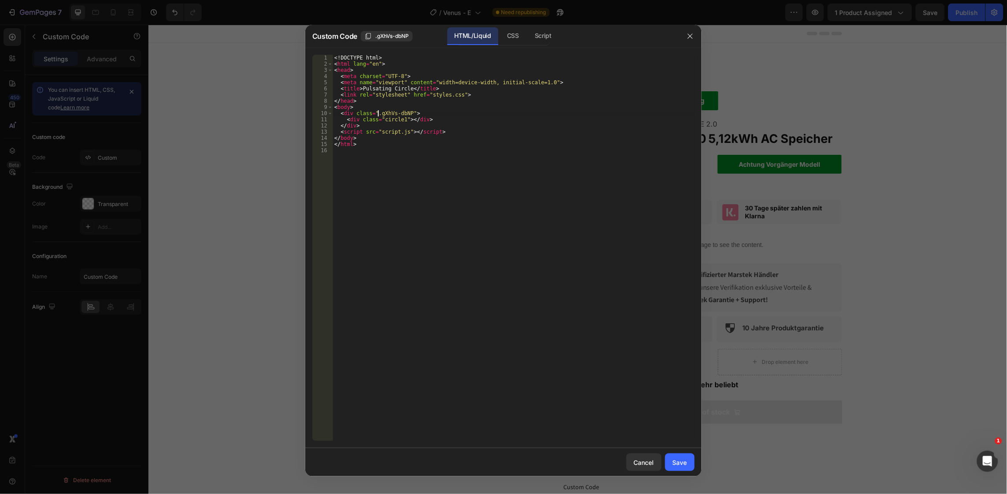
type textarea "<div class="gXhVs-dbNP">"
click at [508, 34] on div "CSS" at bounding box center [513, 36] width 26 height 18
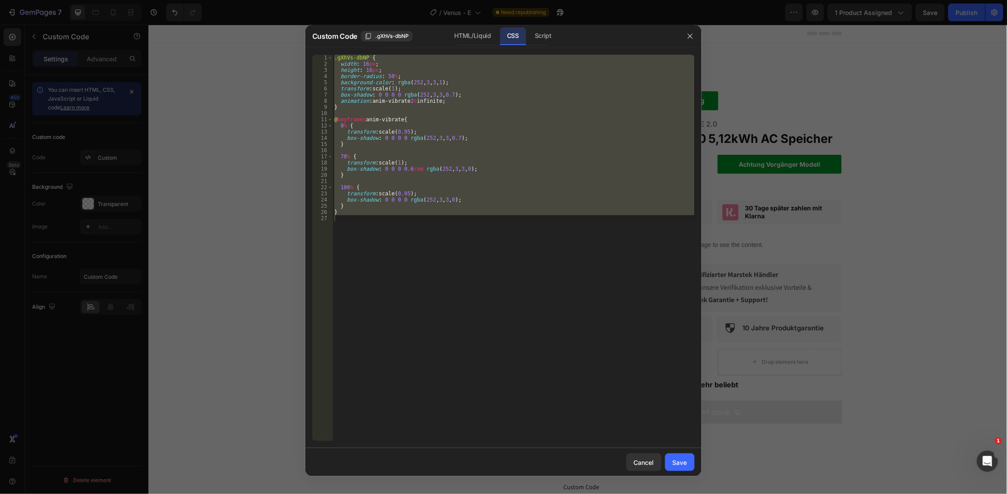
click at [353, 53] on div "<div class="gXhVs-dbNP"> 1 2 3 4 5 6 7 8 9 10 11 12 13 14 15 16 17 18 19 20 21 …" at bounding box center [503, 248] width 397 height 400
click at [676, 464] on div "Save" at bounding box center [680, 461] width 15 height 9
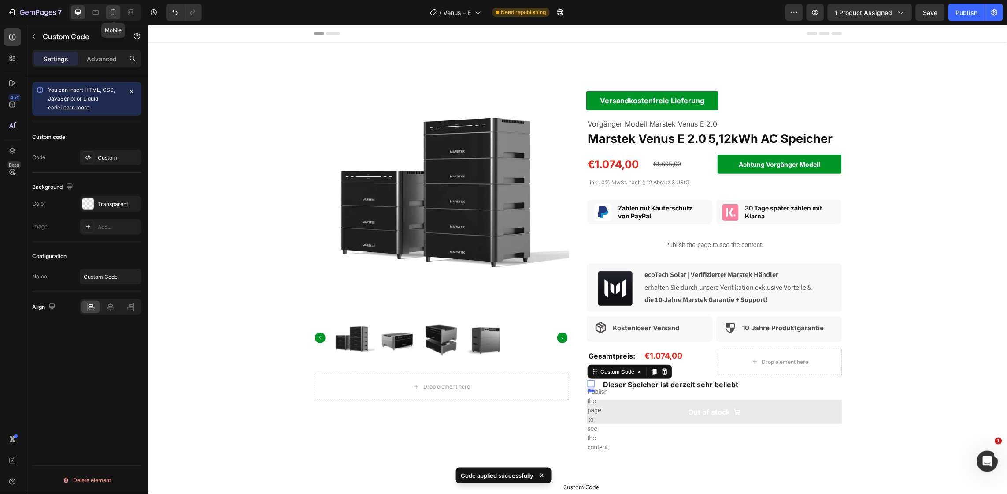
click at [112, 11] on icon at bounding box center [113, 12] width 9 height 9
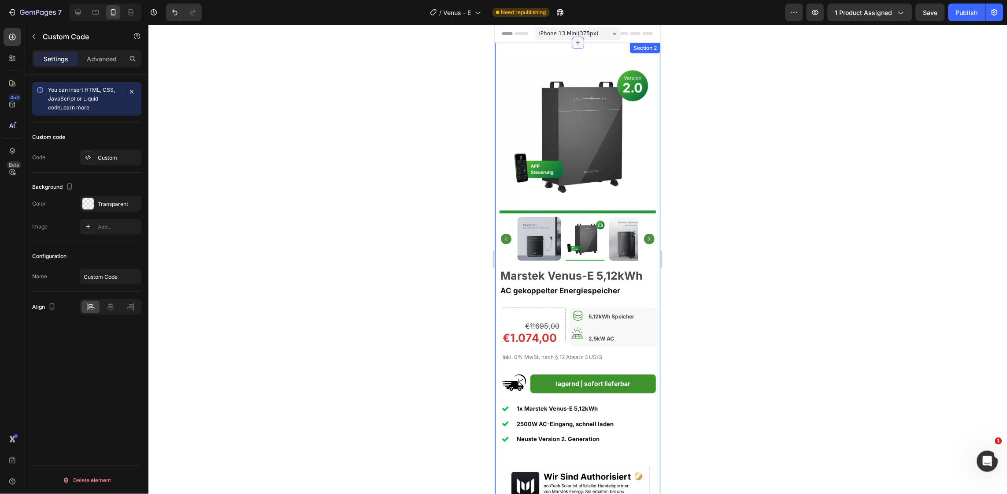
click at [571, 48] on div at bounding box center [577, 42] width 12 height 12
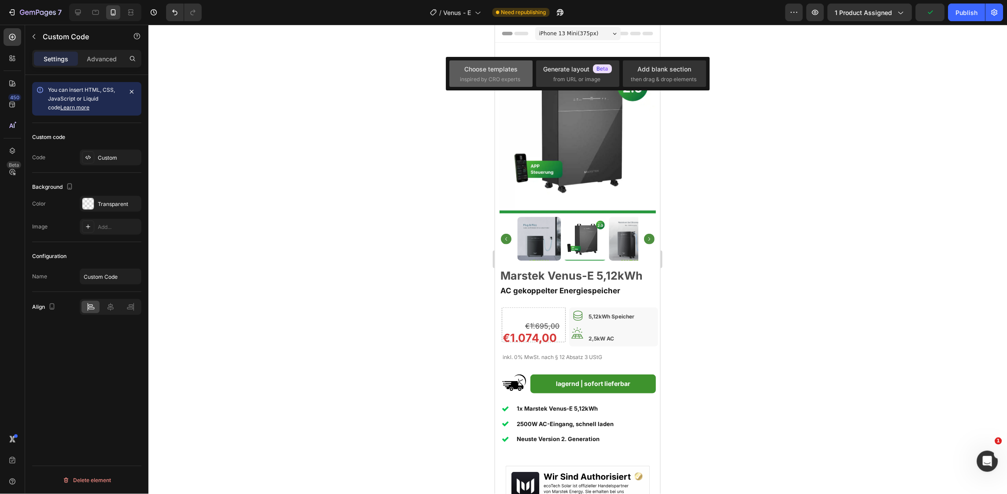
click at [490, 69] on div "Choose templates" at bounding box center [490, 68] width 53 height 9
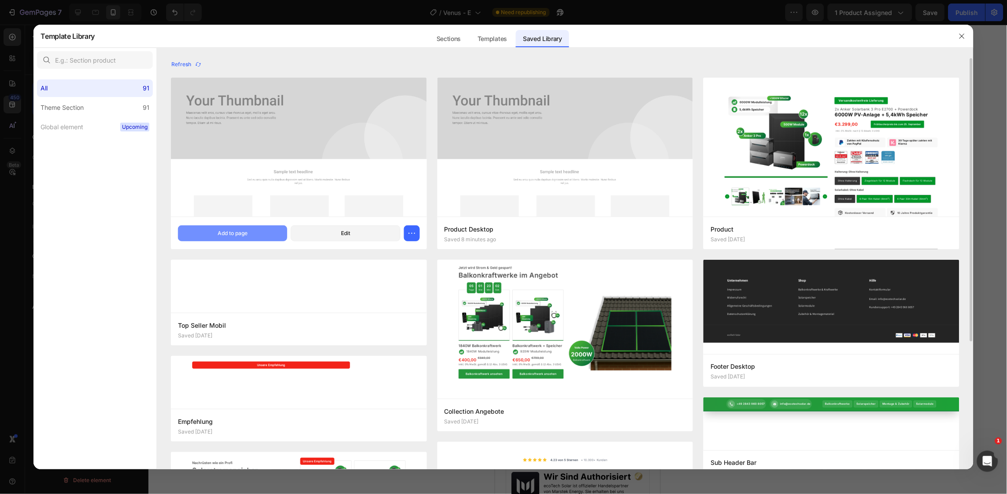
click at [252, 236] on button "Add to page" at bounding box center [232, 233] width 109 height 16
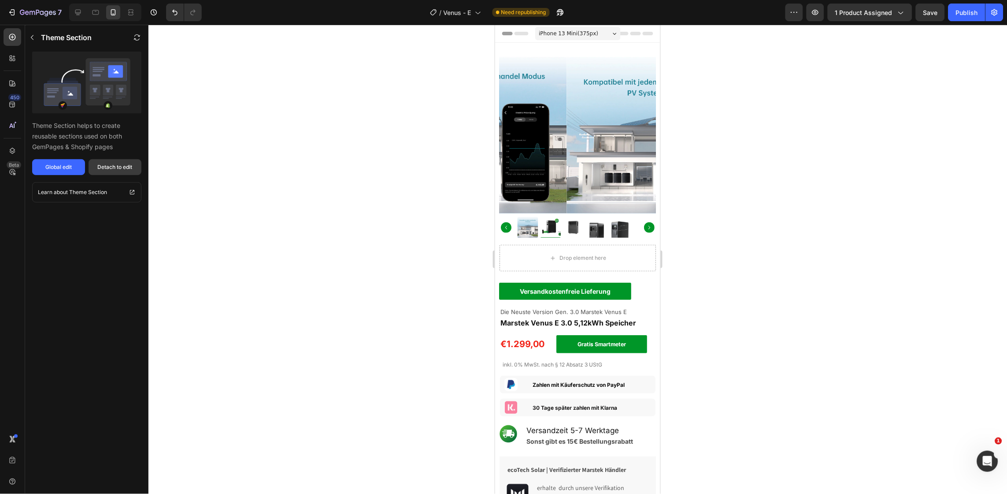
click at [101, 167] on div "Detach to edit" at bounding box center [115, 167] width 35 height 8
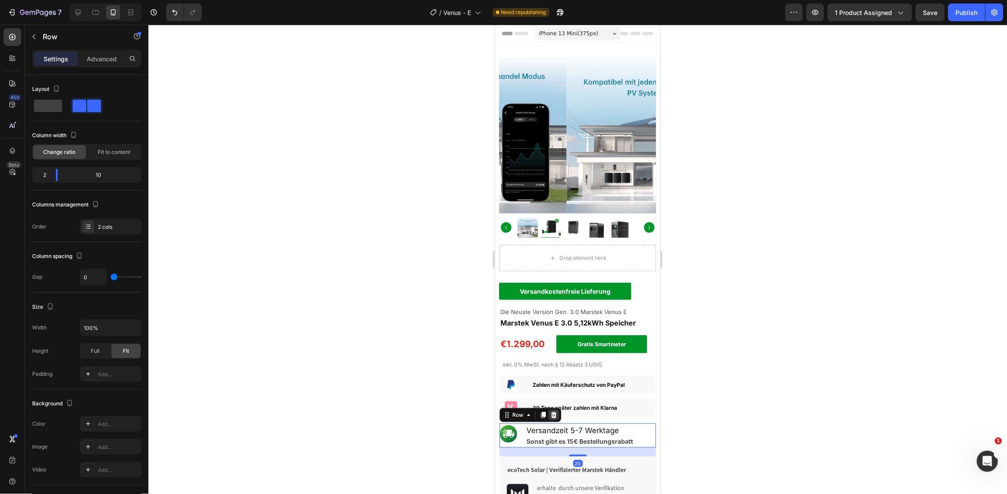
click at [555, 411] on icon at bounding box center [554, 414] width 6 height 6
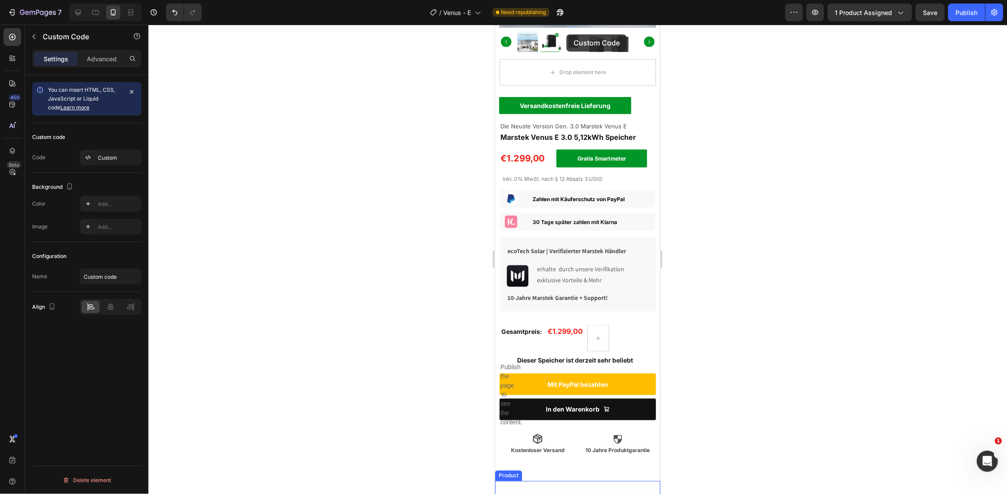
scroll to position [172, 0]
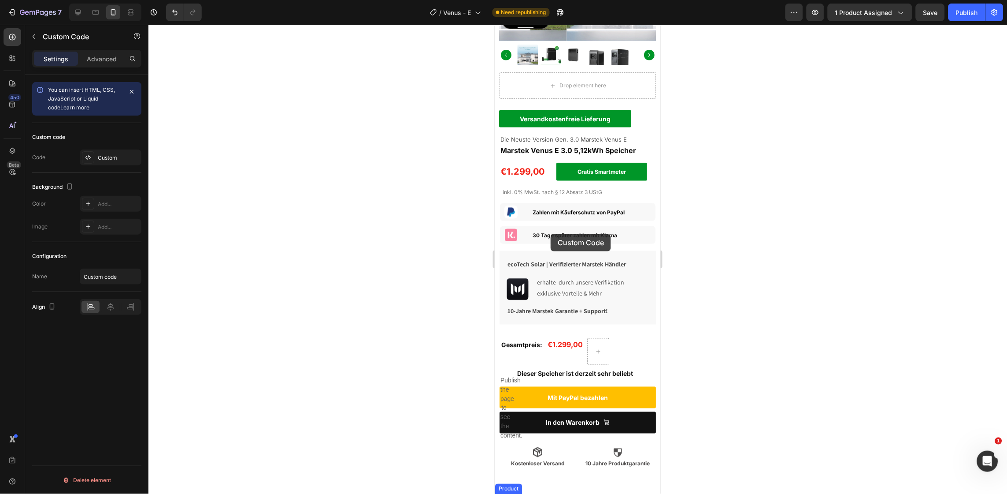
drag, startPoint x: 552, startPoint y: 393, endPoint x: 550, endPoint y: 234, distance: 159.5
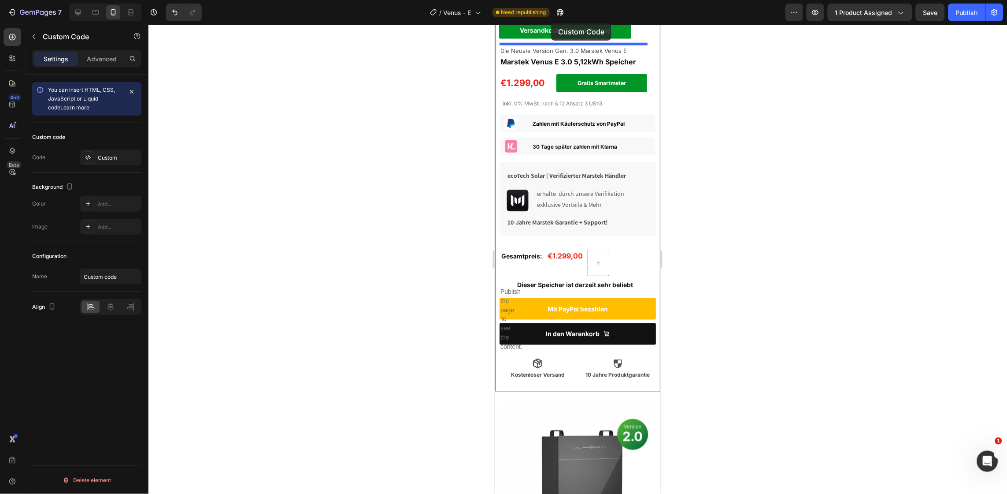
scroll to position [258, 0]
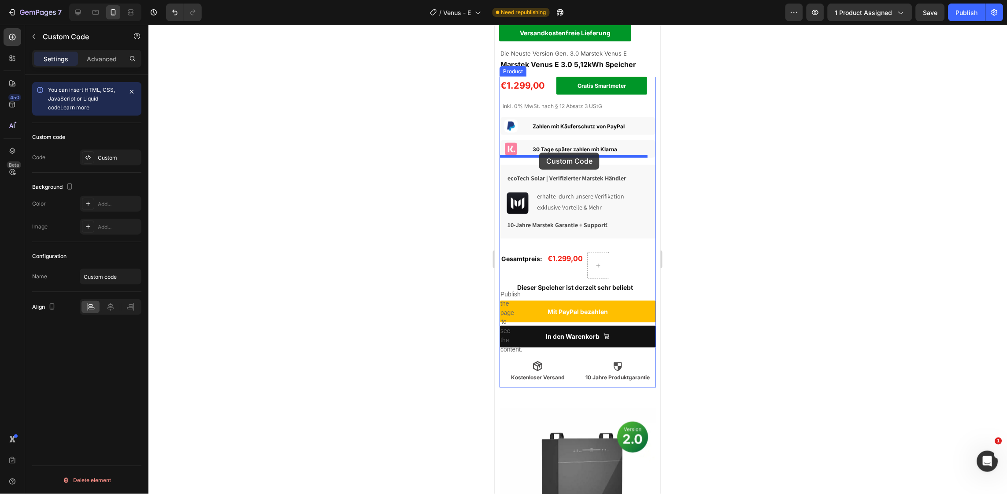
drag, startPoint x: 504, startPoint y: 445, endPoint x: 539, endPoint y: 152, distance: 294.7
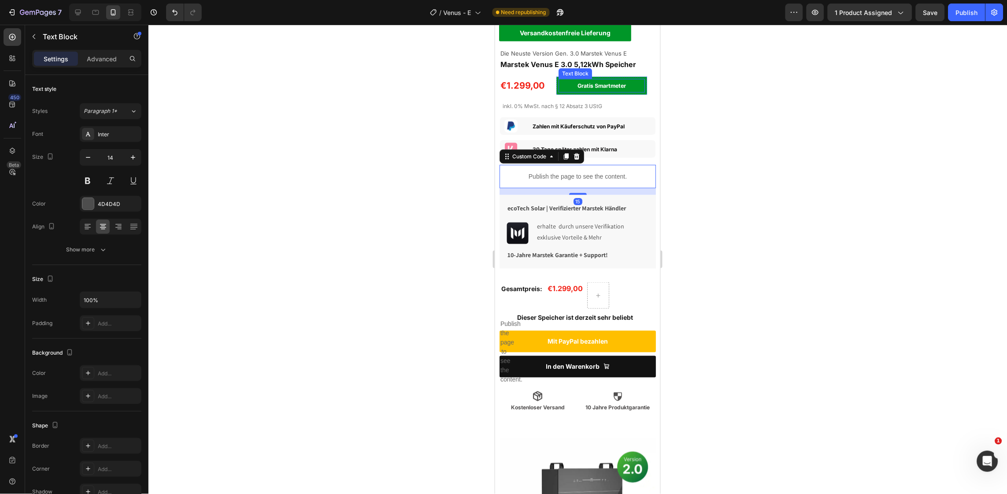
click at [593, 82] on strong "Gratis Smartmeter" at bounding box center [601, 85] width 48 height 7
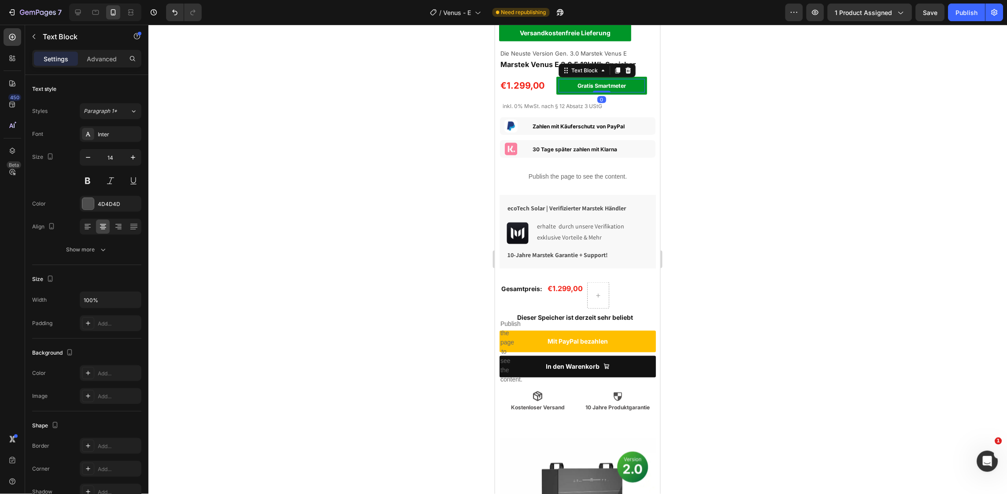
click at [593, 82] on strong "Gratis Smartmeter" at bounding box center [601, 85] width 48 height 7
click at [758, 150] on div at bounding box center [577, 259] width 859 height 469
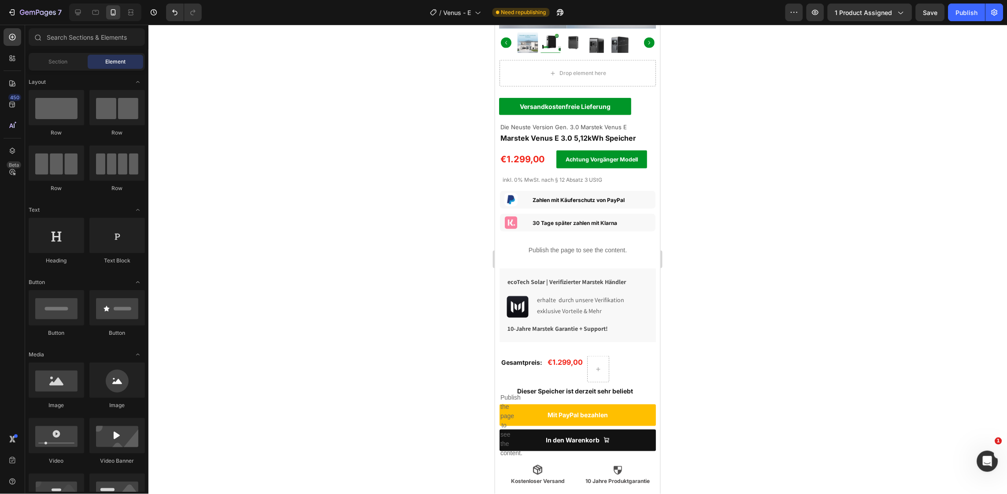
scroll to position [167, 0]
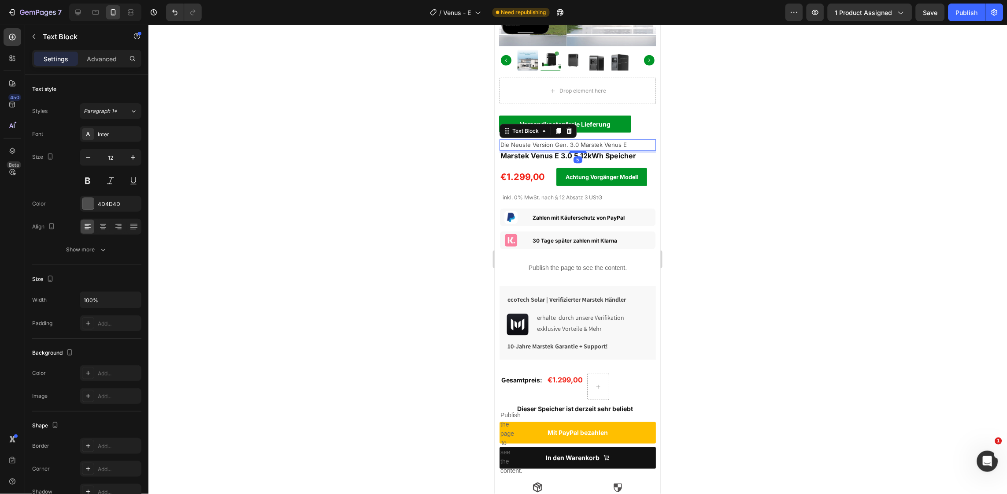
click at [572, 141] on span "Die Neuste Version Gen. 3.0 Marstek Venus E" at bounding box center [563, 144] width 126 height 7
click at [563, 151] on strong "Marstek Venus E 3.0 5,12kWh Speicher" at bounding box center [568, 155] width 136 height 9
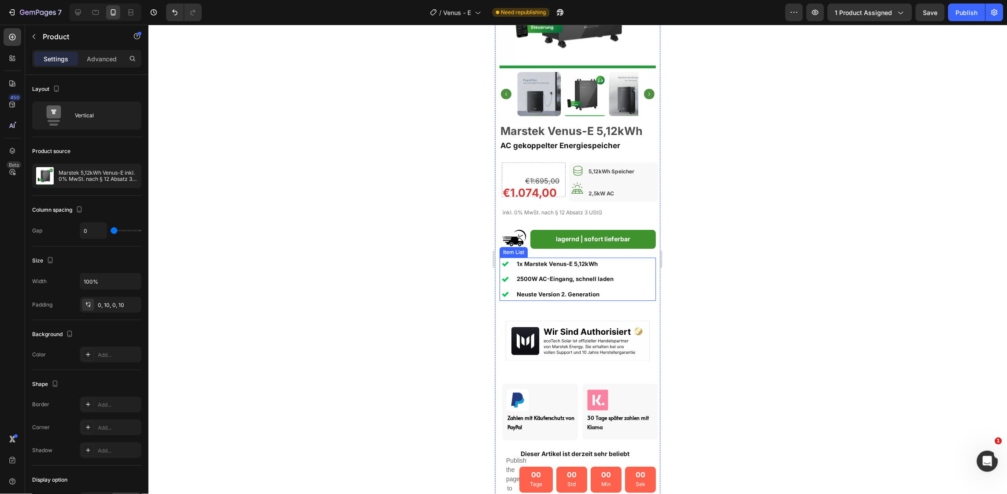
scroll to position [523, 0]
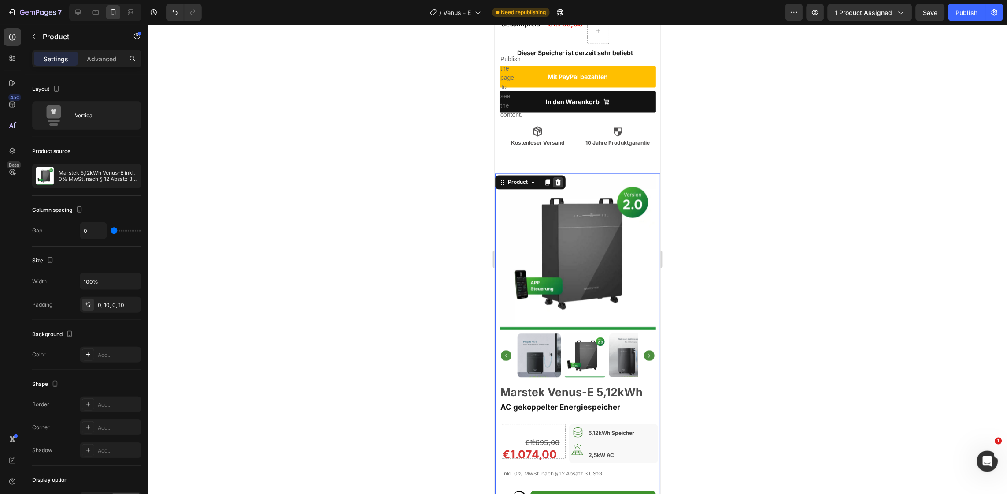
click at [562, 177] on div at bounding box center [558, 182] width 11 height 11
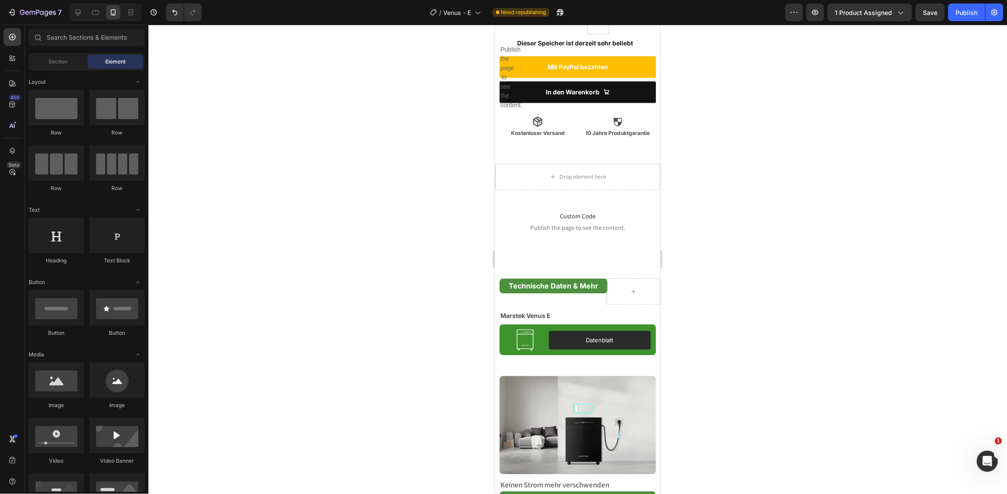
scroll to position [533, 0]
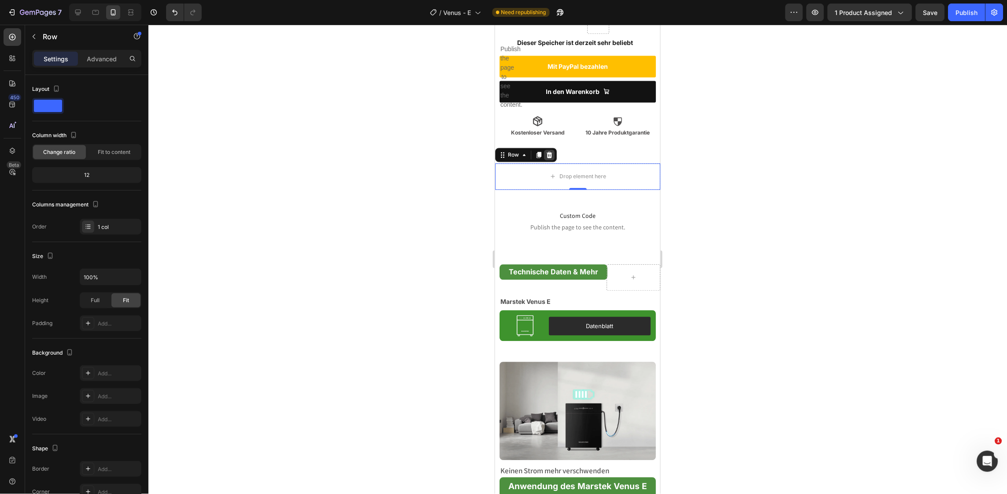
click at [548, 149] on div at bounding box center [549, 154] width 11 height 11
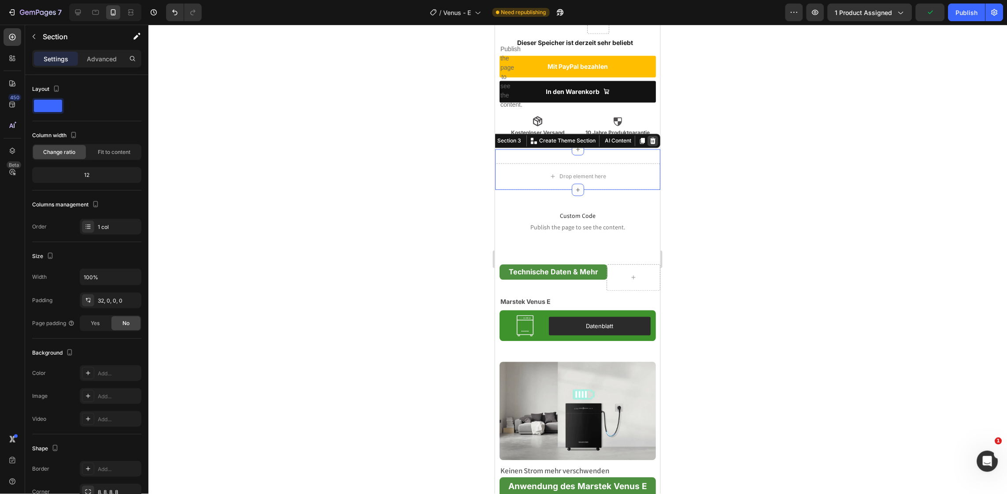
click at [650, 137] on icon at bounding box center [653, 140] width 6 height 6
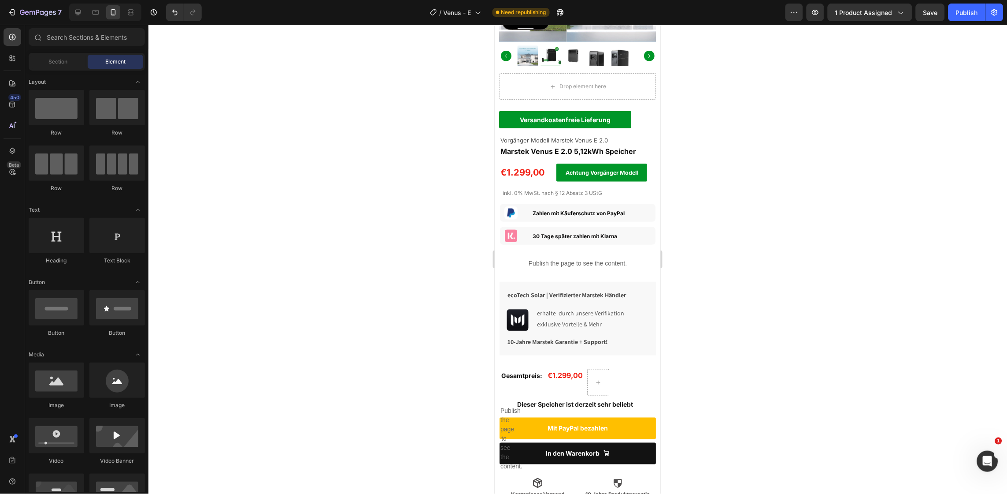
scroll to position [173, 0]
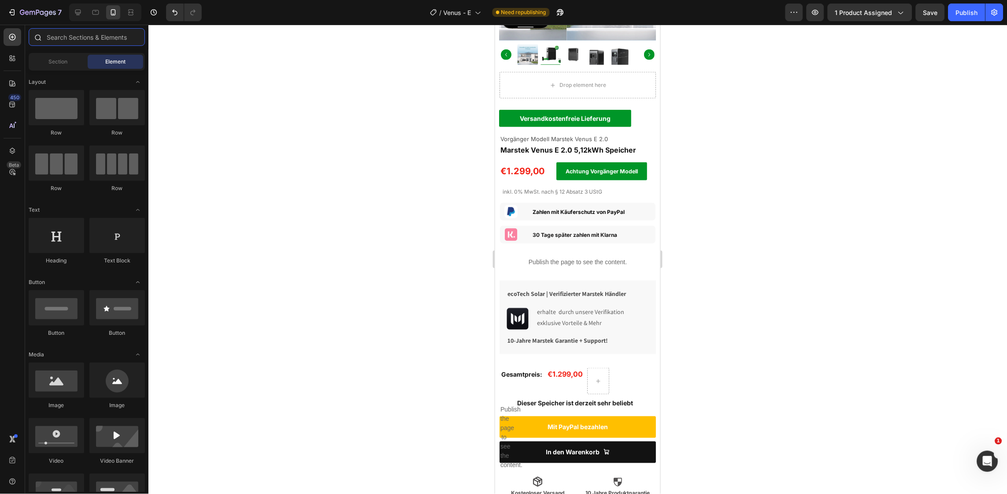
click at [52, 40] on input "text" at bounding box center [87, 37] width 116 height 18
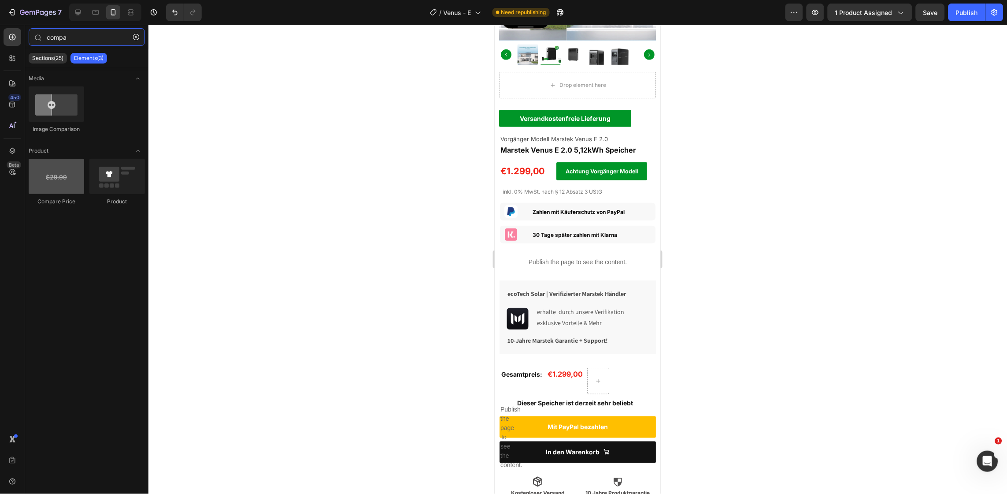
type input "compa"
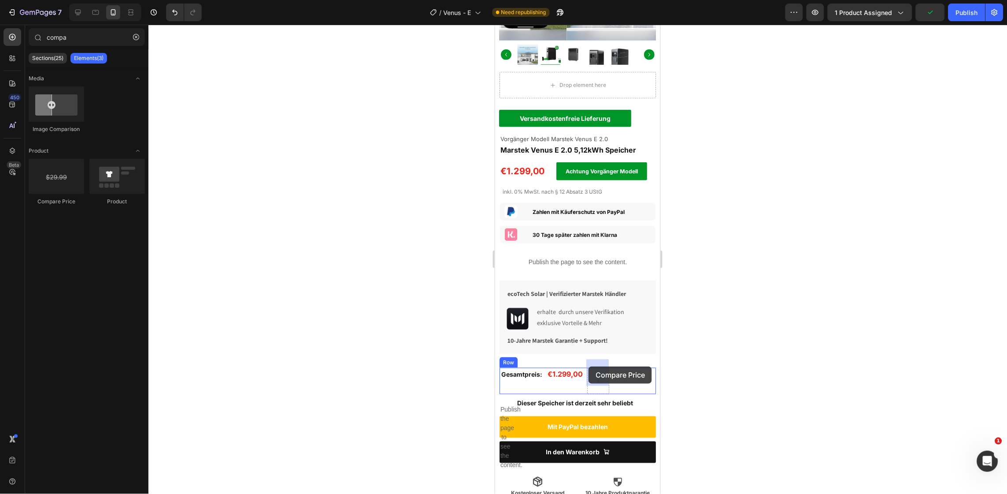
drag, startPoint x: 561, startPoint y: 216, endPoint x: 588, endPoint y: 366, distance: 152.3
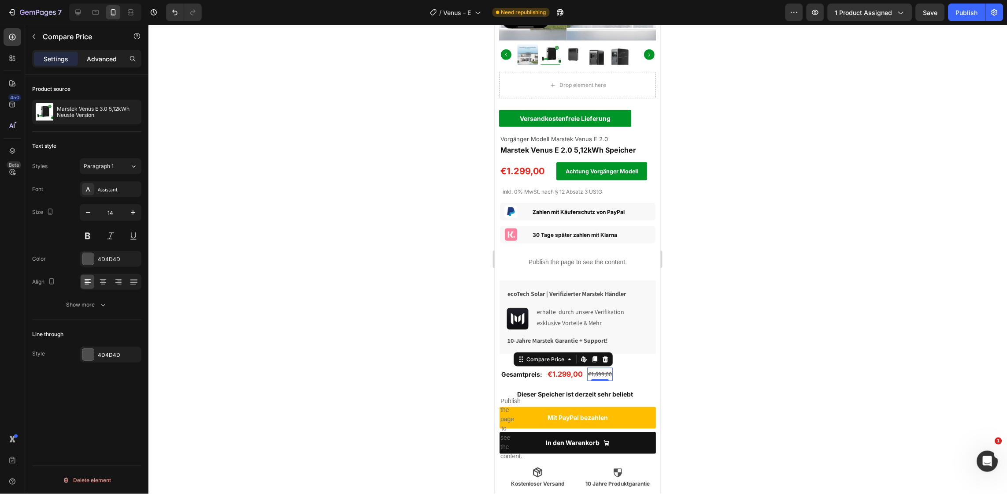
click at [101, 55] on p "Advanced" at bounding box center [102, 58] width 30 height 9
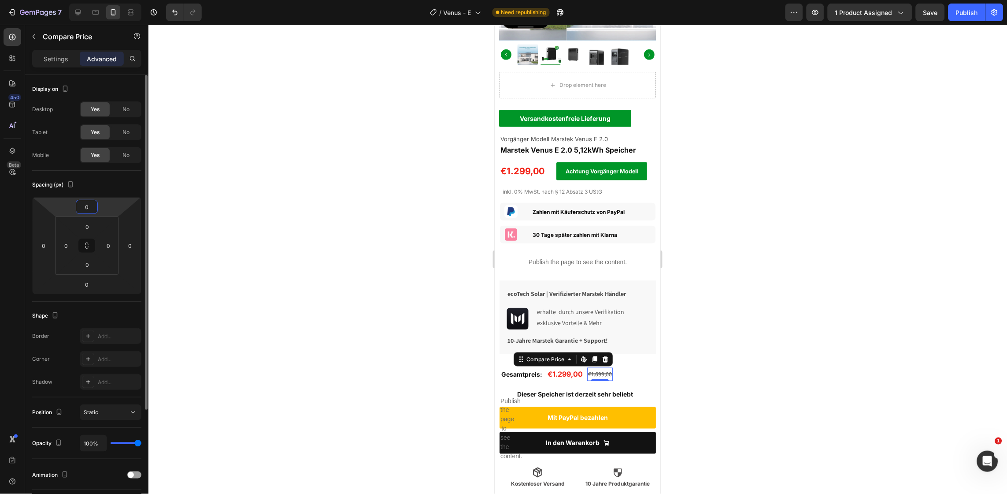
click at [81, 206] on input "0" at bounding box center [87, 206] width 18 height 13
type input "-5"
type input "-15"
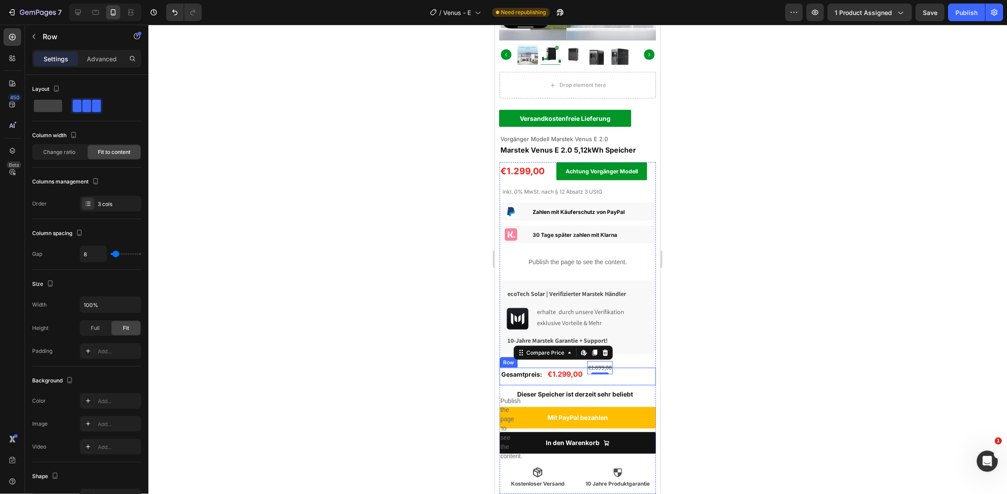
click at [644, 367] on div "Gesamtpreis: Text Block €1.299,00 Product Price Product Price €1.699,00 Compare…" at bounding box center [577, 375] width 156 height 17
click at [83, 16] on div at bounding box center [78, 12] width 14 height 14
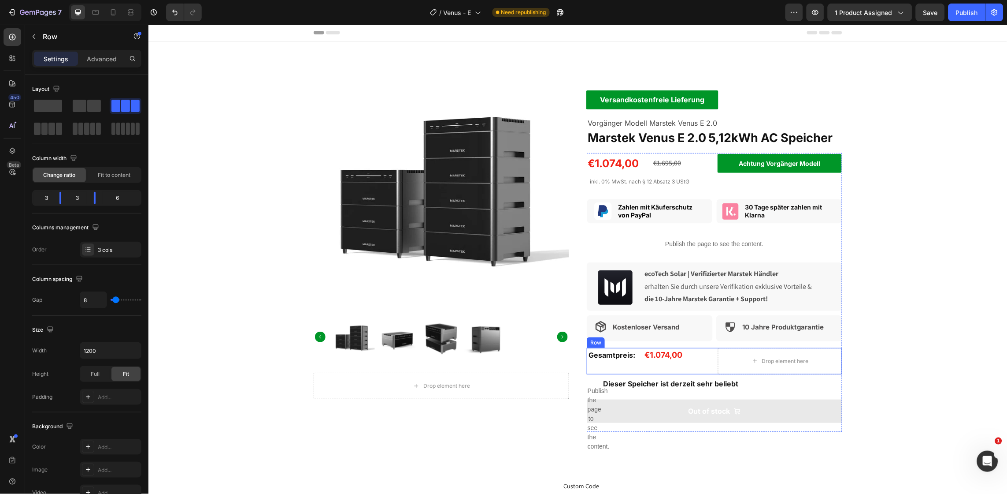
scroll to position [1, 0]
click at [115, 12] on icon at bounding box center [113, 12] width 9 height 9
type input "100%"
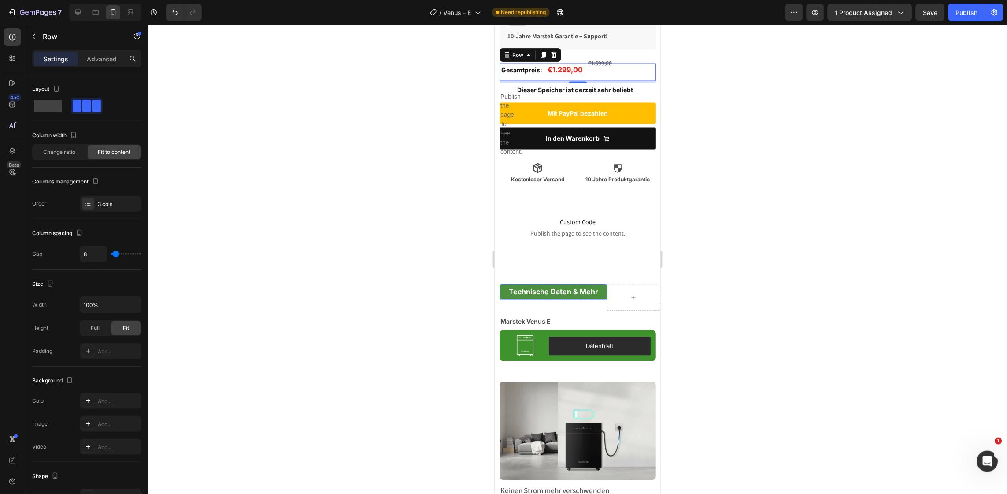
scroll to position [508, 0]
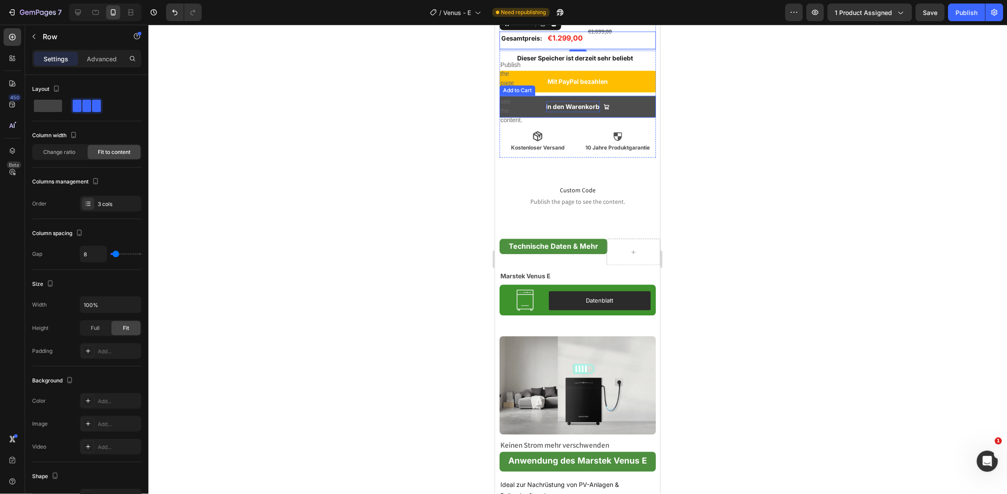
click at [577, 101] on div "In den Warenkorb" at bounding box center [573, 106] width 54 height 11
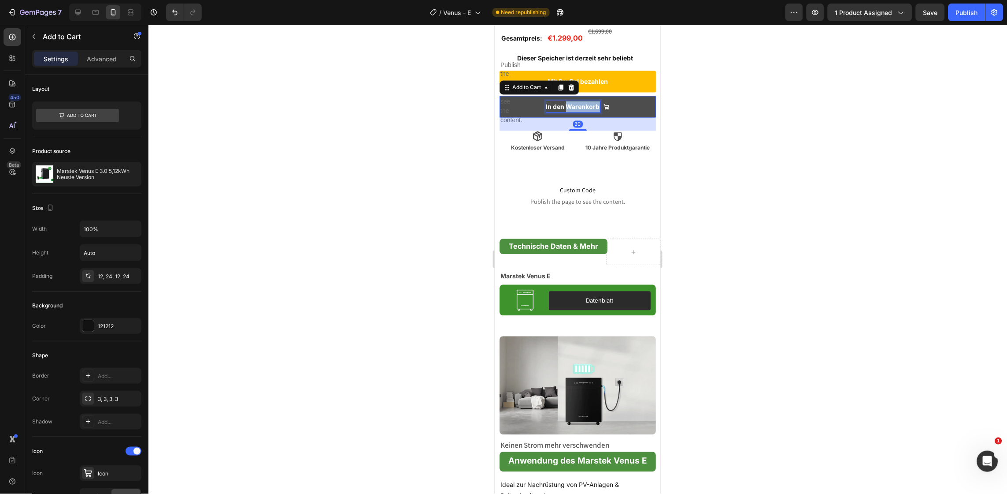
click at [577, 101] on div "In den Warenkorb" at bounding box center [573, 106] width 54 height 11
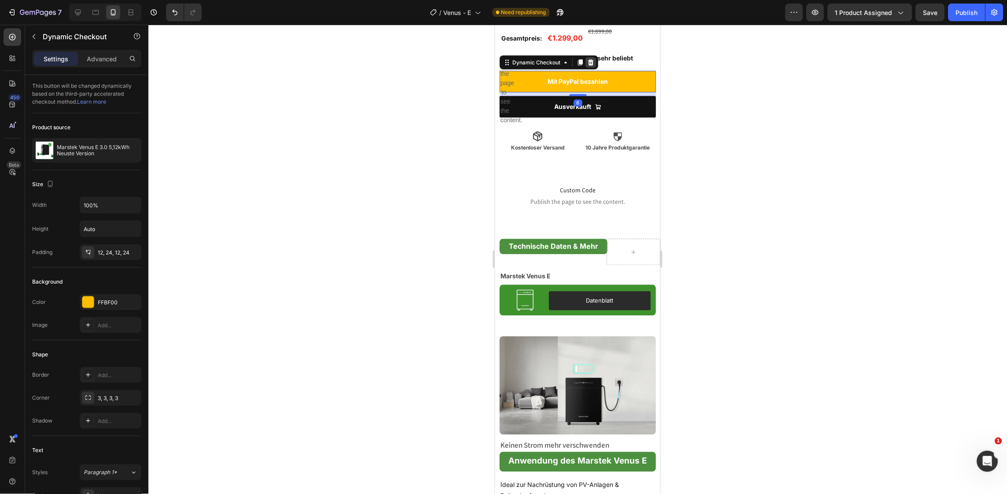
click at [590, 59] on icon at bounding box center [591, 62] width 6 height 6
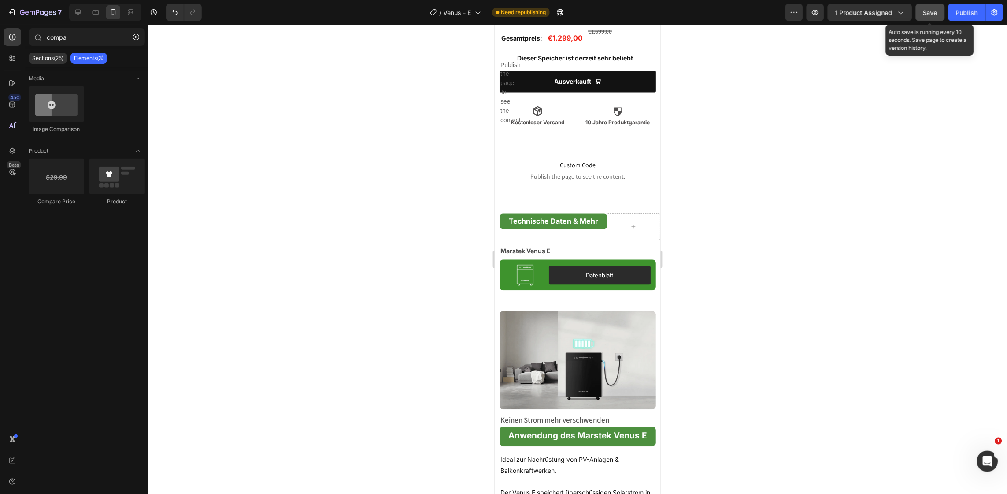
click at [920, 9] on button "Save" at bounding box center [930, 13] width 29 height 18
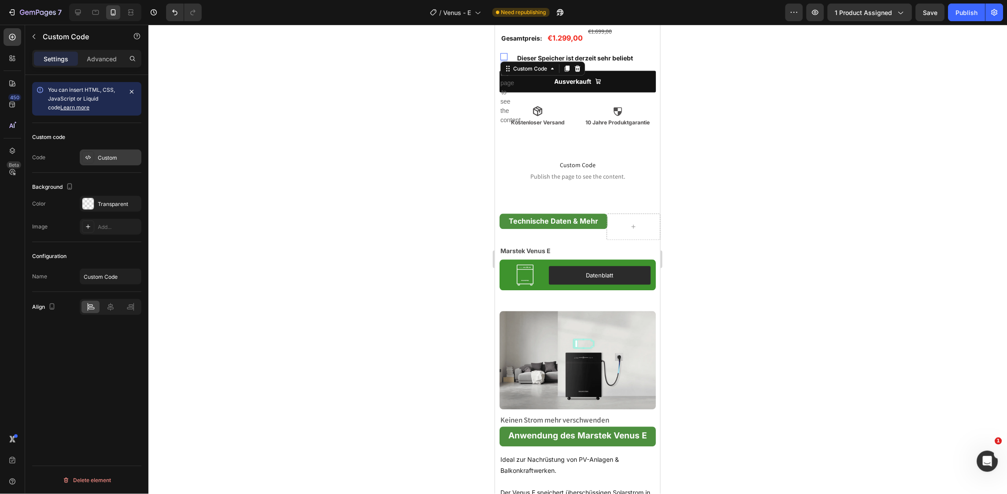
click at [106, 153] on div "Custom" at bounding box center [111, 157] width 62 height 16
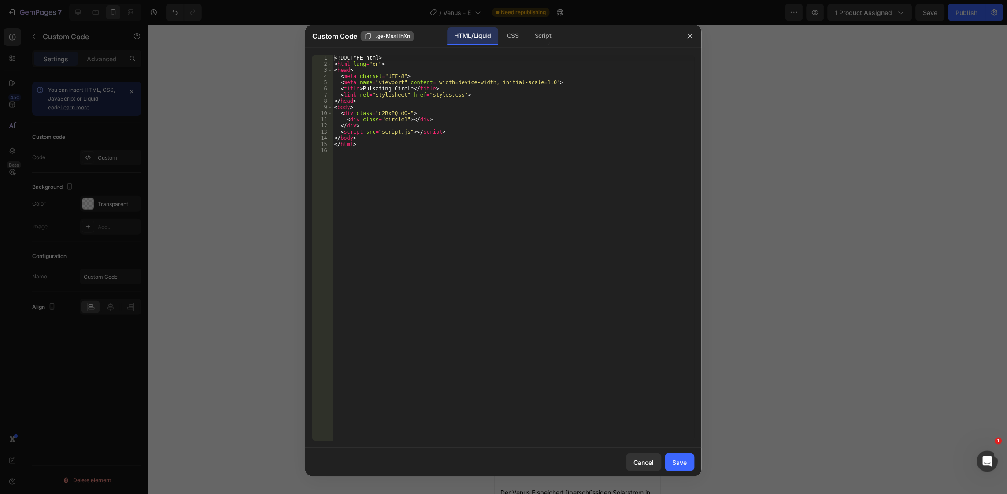
click at [395, 38] on span ".ge-MsxHhXn" at bounding box center [392, 36] width 35 height 8
click at [390, 112] on div "<! DOCTYPE html > < html lang = "en" > < head > < meta charset = "UTF-8" > < me…" at bounding box center [514, 254] width 362 height 398
paste textarea ".ge-MsxHhXn"
click at [376, 113] on div "<! DOCTYPE html > < html lang = "en" > < head > < meta charset = "UTF-8" > < me…" at bounding box center [514, 254] width 362 height 398
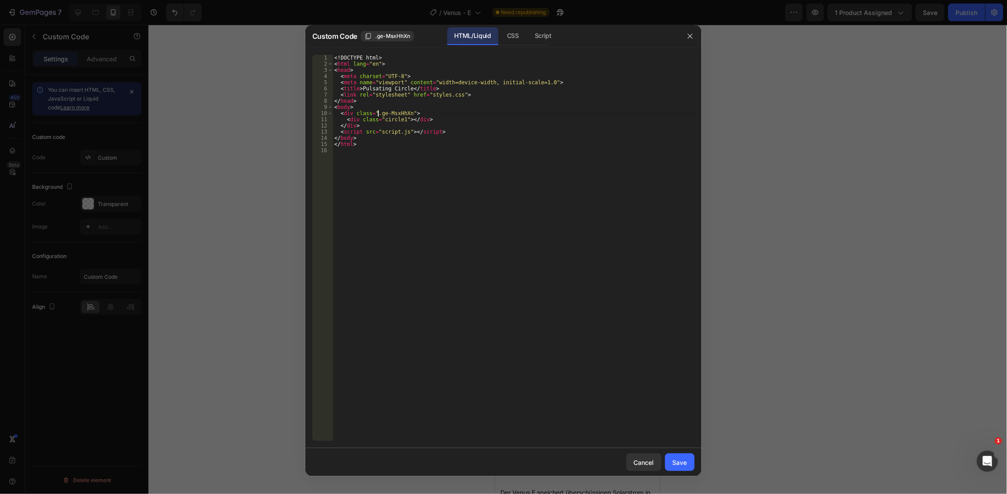
type textarea "<div class="ge-MsxHhXn">"
click at [685, 457] on div "Save" at bounding box center [680, 461] width 15 height 9
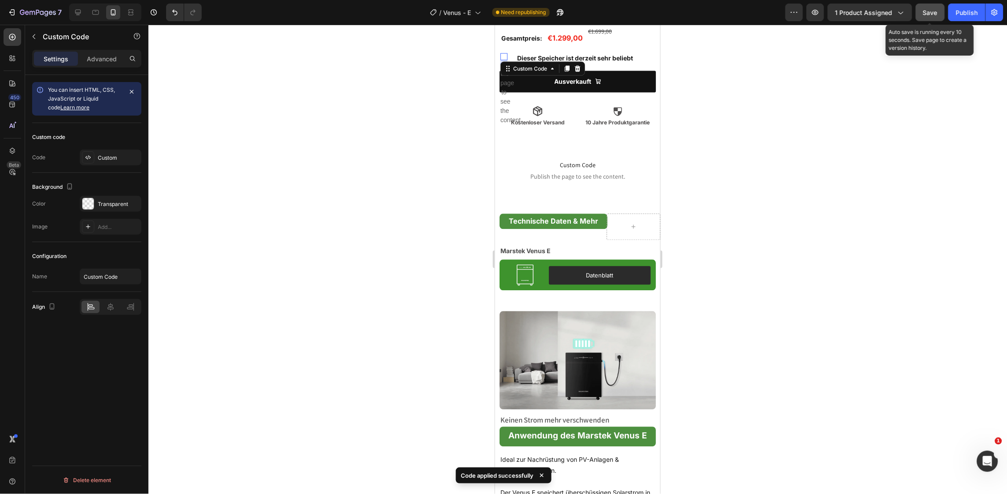
click at [936, 9] on span "Save" at bounding box center [931, 12] width 15 height 7
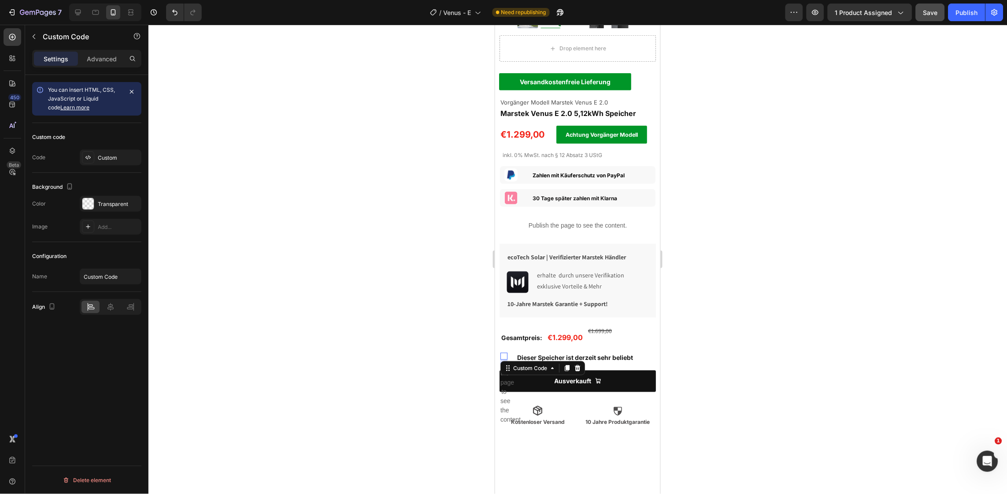
scroll to position [0, 0]
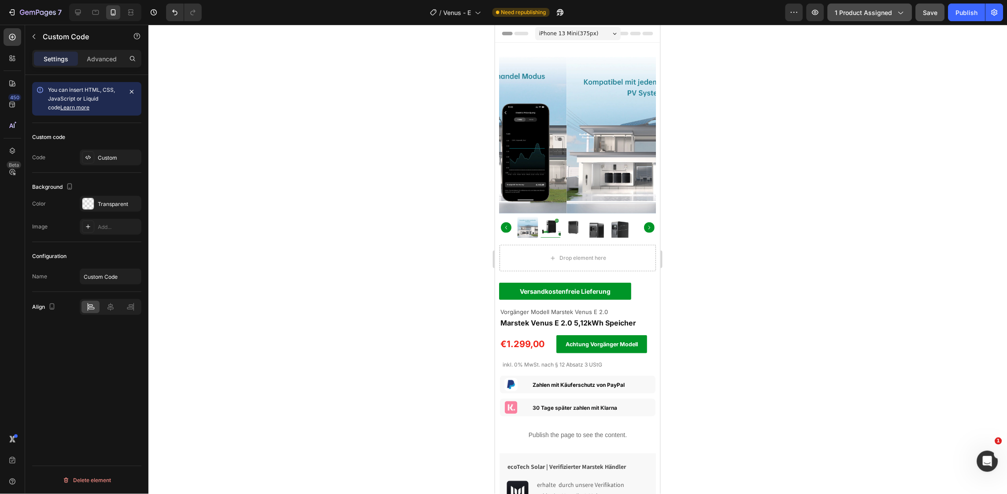
click at [886, 19] on button "1 product assigned" at bounding box center [870, 13] width 85 height 18
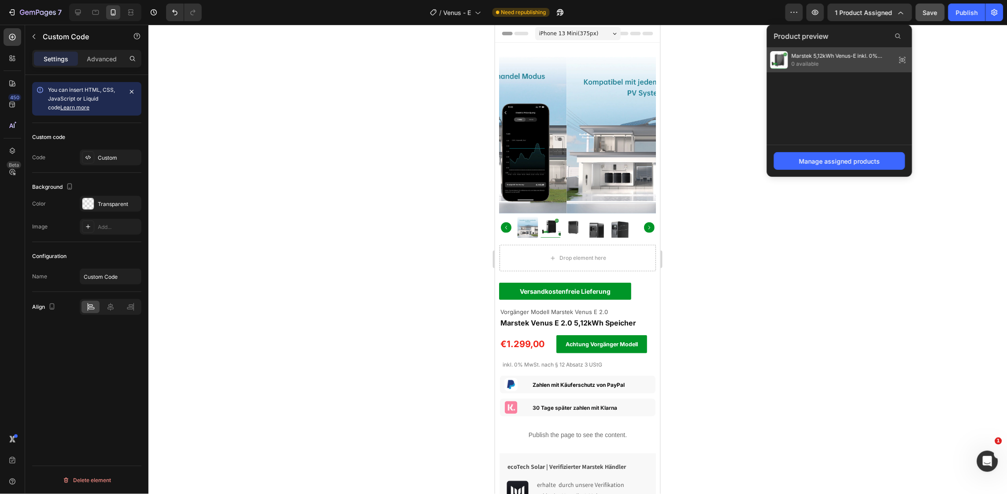
click at [857, 63] on span "0 available" at bounding box center [842, 64] width 101 height 8
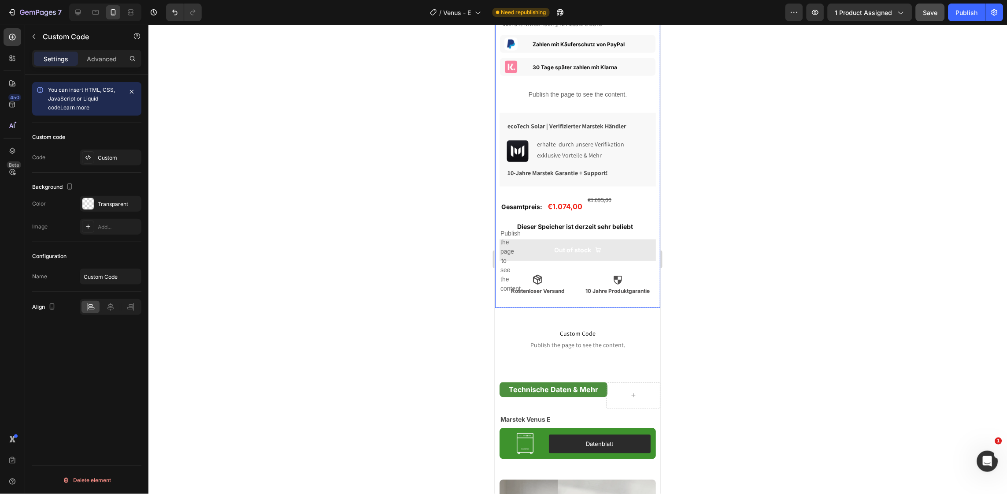
scroll to position [341, 0]
click at [937, 16] on div "Save" at bounding box center [931, 12] width 15 height 9
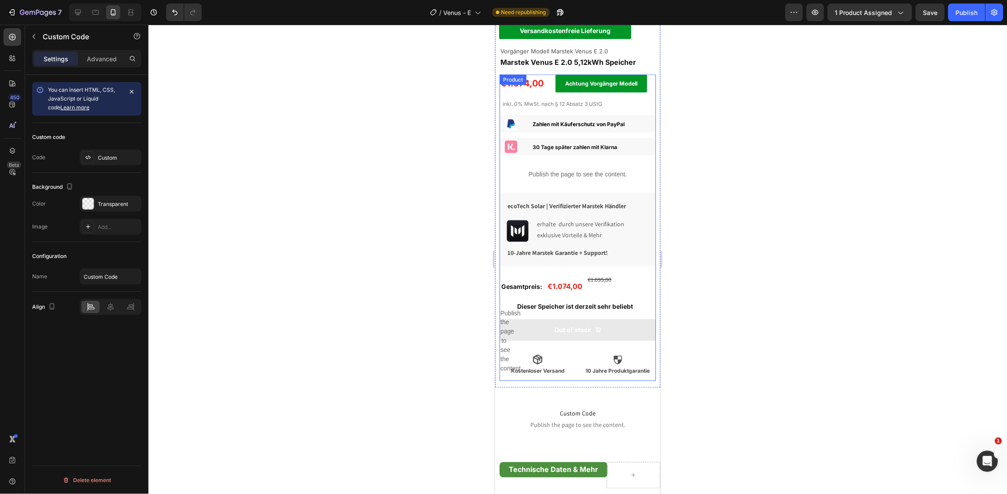
scroll to position [258, 0]
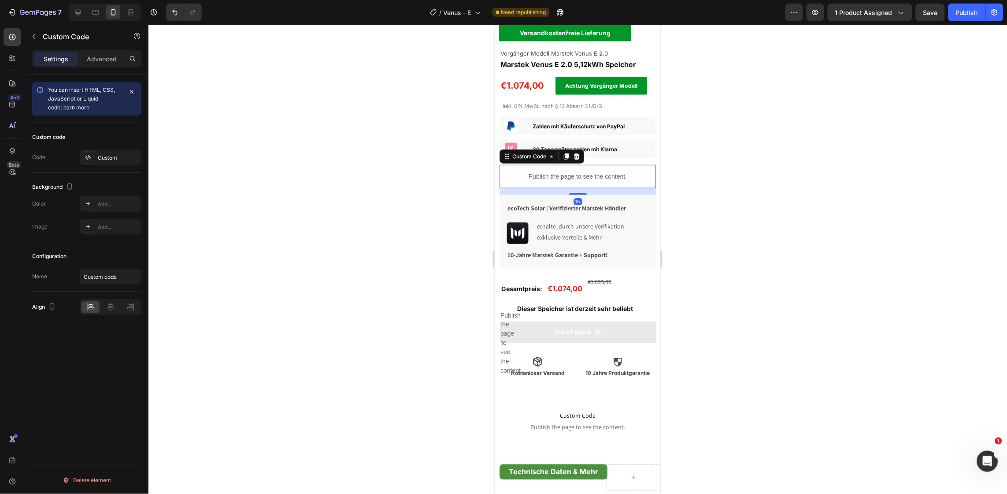
click at [572, 171] on p "Publish the page to see the content." at bounding box center [577, 175] width 156 height 9
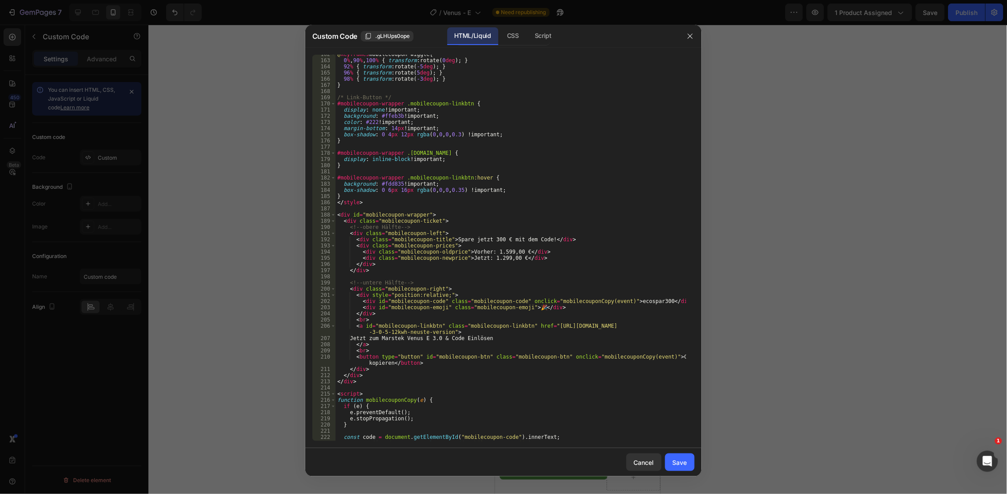
scroll to position [998, 0]
click at [497, 237] on div "@ keyframes mobilecoupon-wiggle { 0 % , 90 % , 100 % { transform : rotate( 0 de…" at bounding box center [511, 248] width 351 height 398
click at [496, 235] on div "@ keyframes mobilecoupon-wiggle { 0 % , 90 % , 100 % { transform : rotate( 0 de…" at bounding box center [511, 248] width 351 height 398
click at [512, 248] on div "@ keyframes mobilecoupon-wiggle { 0 % , 90 % , 100 % { transform : rotate( 0 de…" at bounding box center [511, 248] width 351 height 398
click at [509, 257] on div "@ keyframes mobilecoupon-wiggle { 0 % , 90 % , 100 % { transform : rotate( 0 de…" at bounding box center [511, 248] width 351 height 398
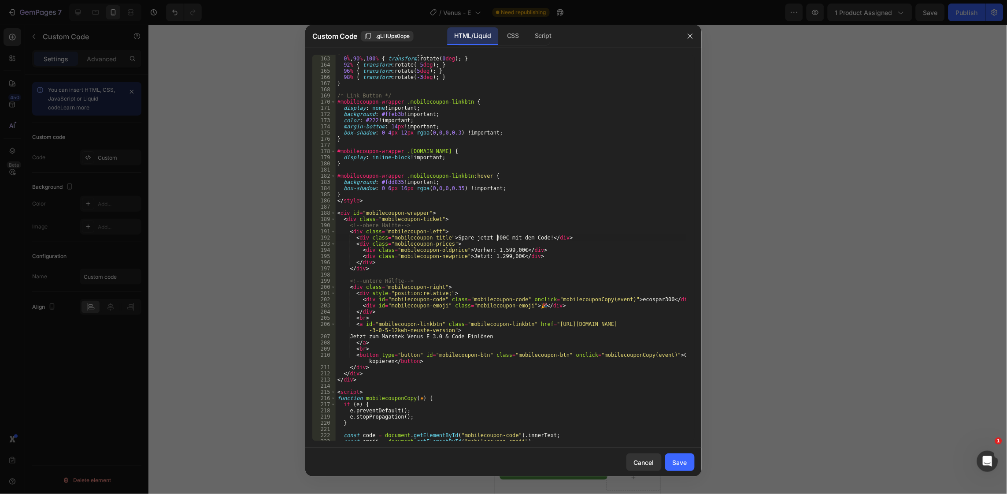
click at [496, 237] on div "@ keyframes mobilecoupon-wiggle { 0 % , 90 % , 100 % { transform : rotate( 0 de…" at bounding box center [511, 248] width 351 height 398
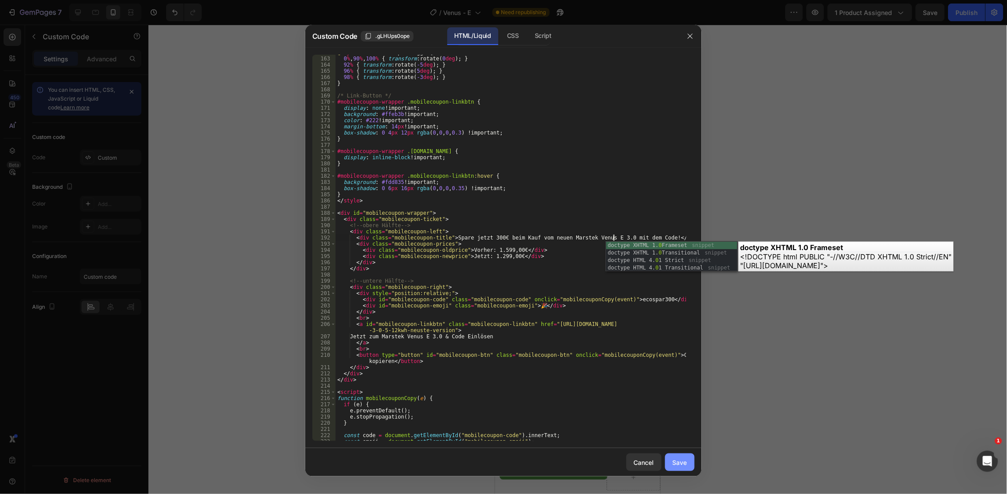
type textarea "<div class="mobilecoupon-title">Spare jetzt 300€ beim Kauf vom neuen Marstek Ve…"
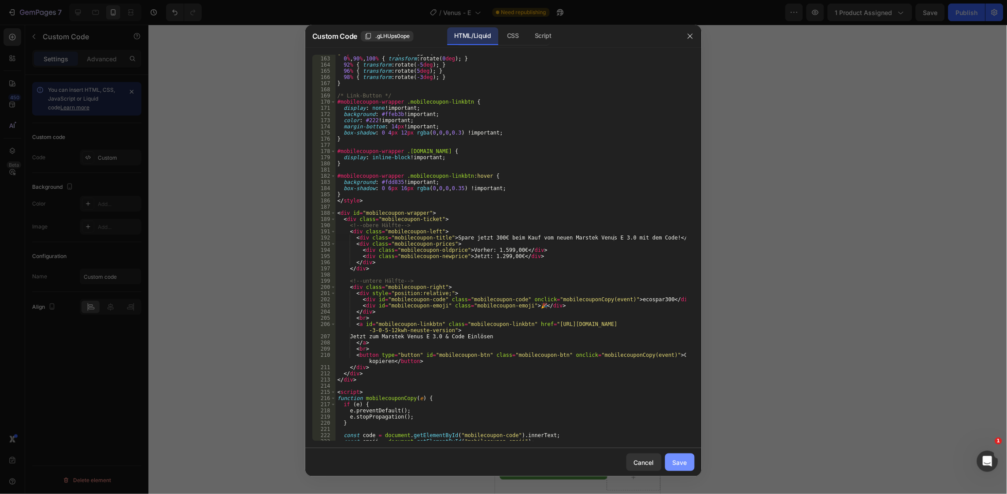
click at [683, 459] on div "Save" at bounding box center [680, 461] width 15 height 9
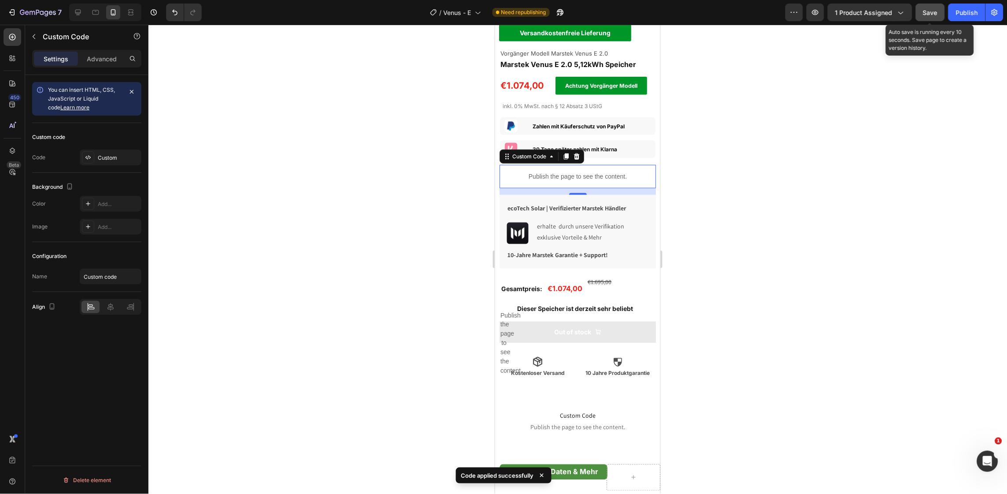
click at [933, 8] on div "Save" at bounding box center [931, 12] width 15 height 9
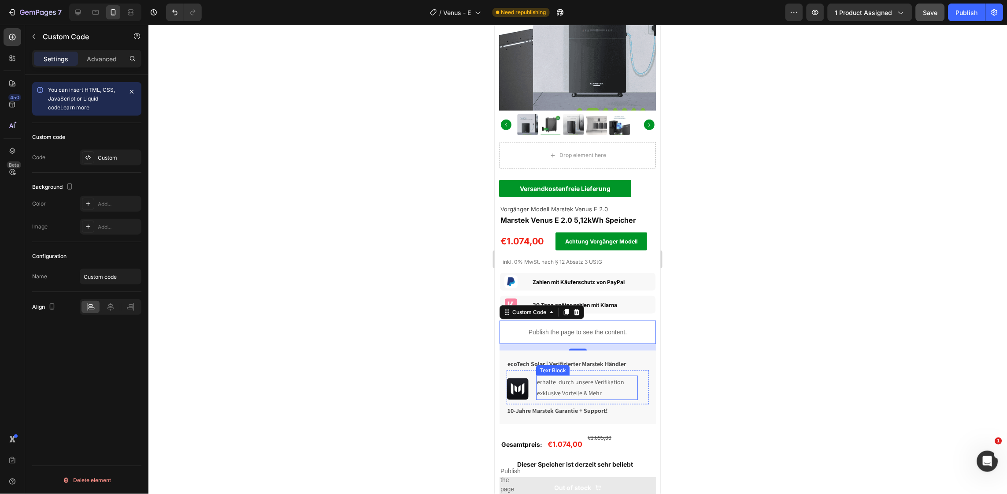
scroll to position [108, 0]
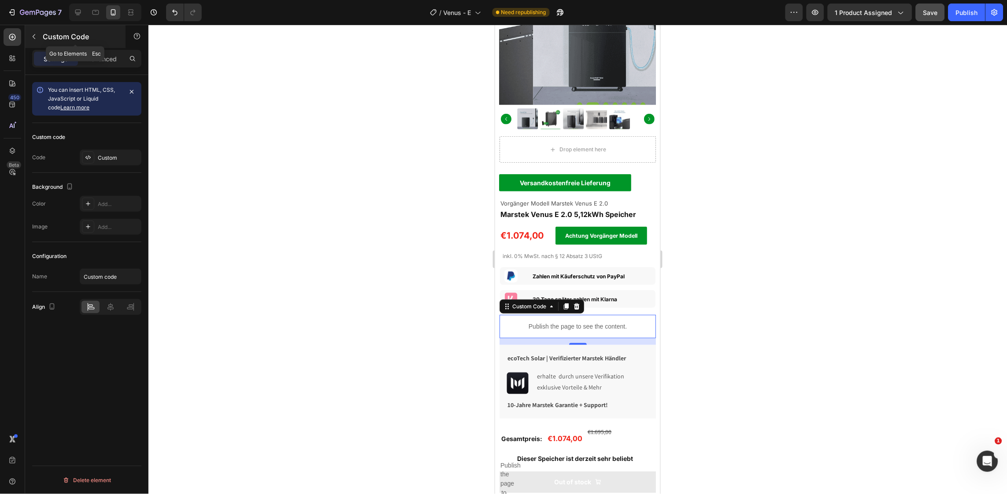
click at [34, 31] on button "button" at bounding box center [34, 37] width 14 height 14
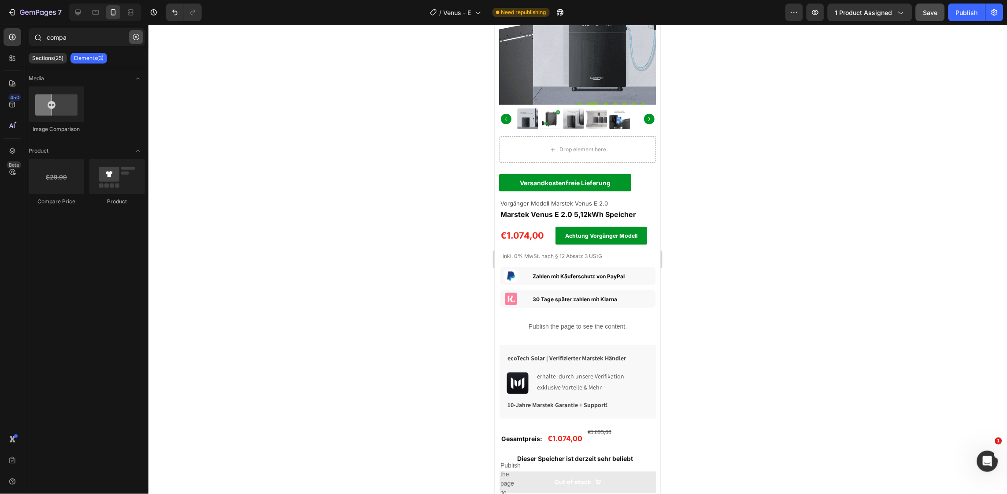
click at [136, 36] on icon "button" at bounding box center [136, 37] width 3 height 3
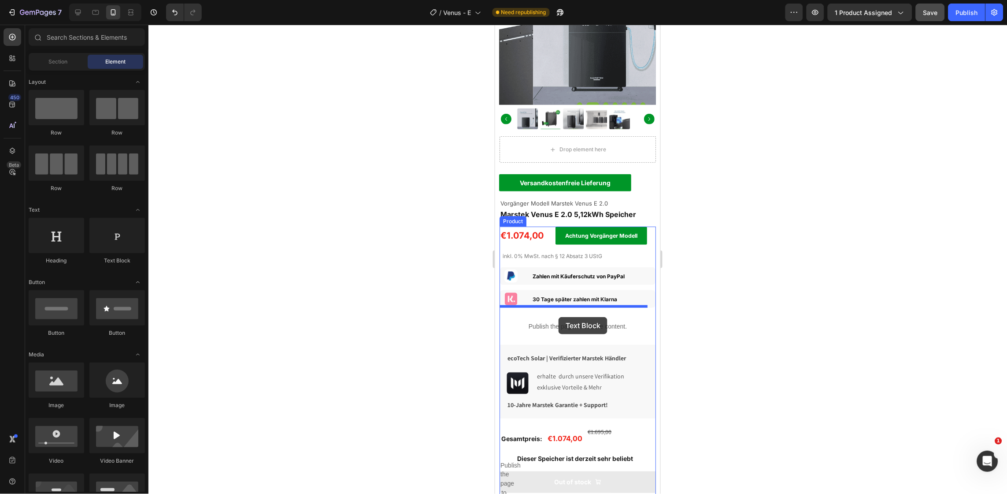
drag, startPoint x: 600, startPoint y: 258, endPoint x: 558, endPoint y: 316, distance: 71.4
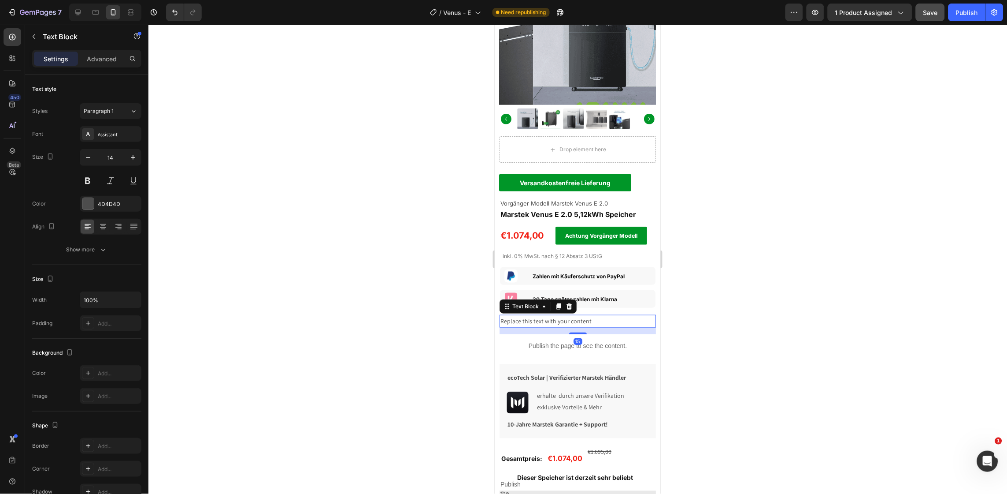
click at [558, 316] on div "Replace this text with your content" at bounding box center [577, 320] width 156 height 13
click at [558, 316] on p "Replace this text with your content" at bounding box center [577, 320] width 155 height 11
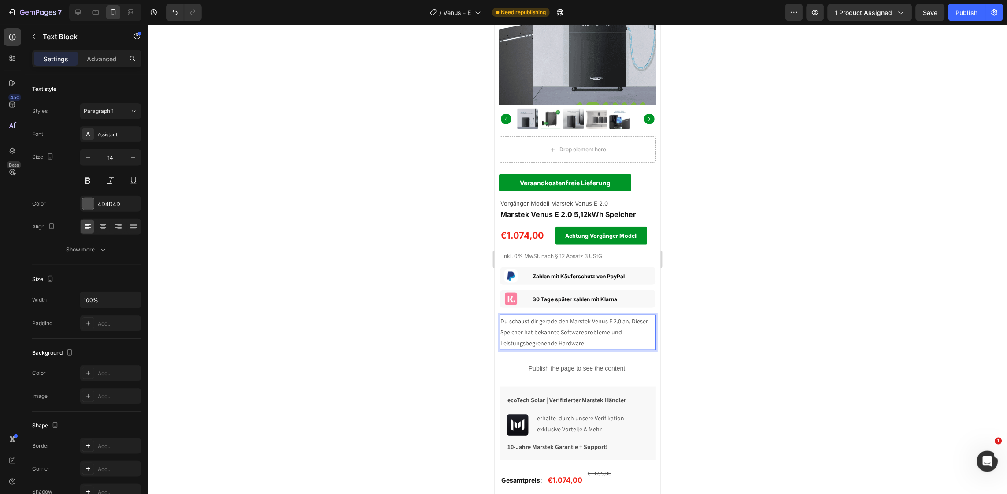
click at [505, 334] on p "Du schaust dir gerade den Marstek Venus E 2.0 an. Dieser Speicher hat bekannte …" at bounding box center [577, 331] width 155 height 33
click at [581, 333] on p "Du schaust dir gerade den Marstek Venus E 2.0 an. Dieser Speicher hat bekannte …" at bounding box center [577, 331] width 155 height 33
click at [539, 335] on p "Du schaust dir gerade den Marstek Venus E 2.0 an. Dieser Speicher hat bekannte …" at bounding box center [577, 331] width 155 height 33
click at [590, 333] on p "Du schaust dir gerade den Marstek Venus E 2.0 an. Dieser Speicher hat bekannte …" at bounding box center [577, 331] width 155 height 33
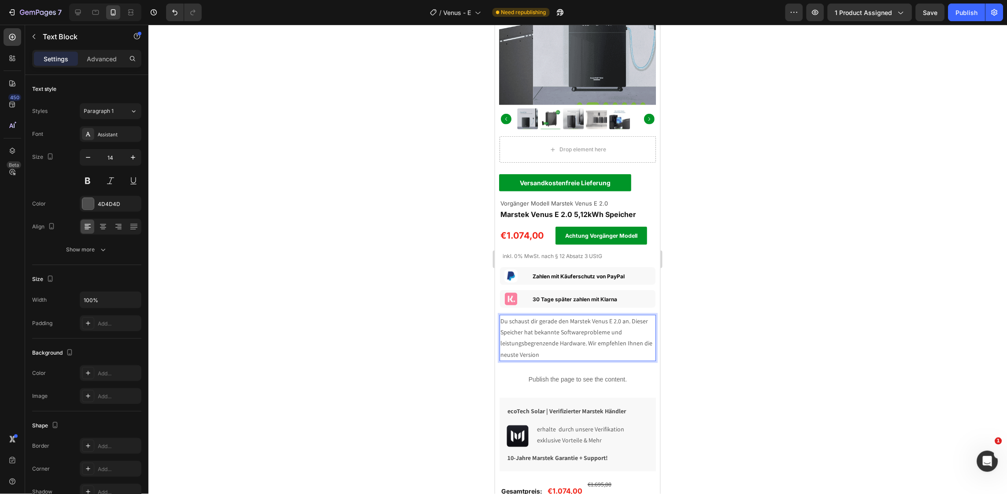
click at [638, 335] on p "Du schaust dir gerade den Marstek Venus E 2.0 an. Dieser Speicher hat bekannte …" at bounding box center [577, 337] width 155 height 45
click at [542, 348] on p "Du schaust dir gerade den Marstek Venus E 2.0 an. Dieser Speicher hat bekannte …" at bounding box center [577, 337] width 155 height 45
click at [552, 344] on p "Du schaust dir gerade den Marstek Venus E 2.0 an. Dieser Speicher hat bekannte …" at bounding box center [577, 337] width 155 height 45
click at [582, 347] on p "Du schaust dir gerade den Marstek Venus E 2.0 an. Dieser Speicher hat bekannte …" at bounding box center [577, 337] width 155 height 45
click at [632, 351] on div "Du schaust dir gerade den Marstek Venus E 2.0 an. Dieser Speicher hat bekannte …" at bounding box center [577, 337] width 156 height 46
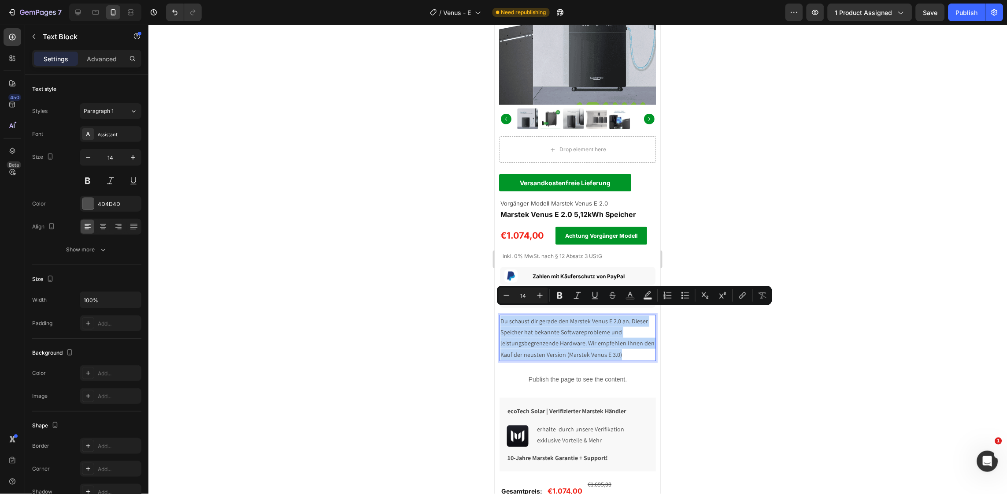
drag, startPoint x: 630, startPoint y: 347, endPoint x: 500, endPoint y: 314, distance: 134.5
click at [500, 315] on p "Du schaust dir gerade den Marstek Venus E 2.0 an. Dieser Speicher hat bekannte …" at bounding box center [577, 337] width 155 height 45
click at [560, 297] on icon "Editor contextual toolbar" at bounding box center [559, 295] width 5 height 7
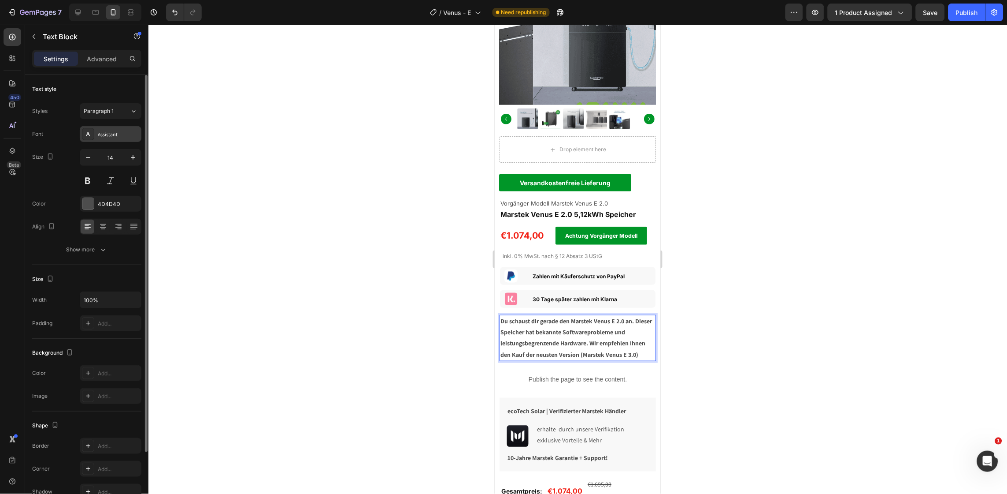
click at [118, 136] on div "Assistant" at bounding box center [118, 134] width 41 height 8
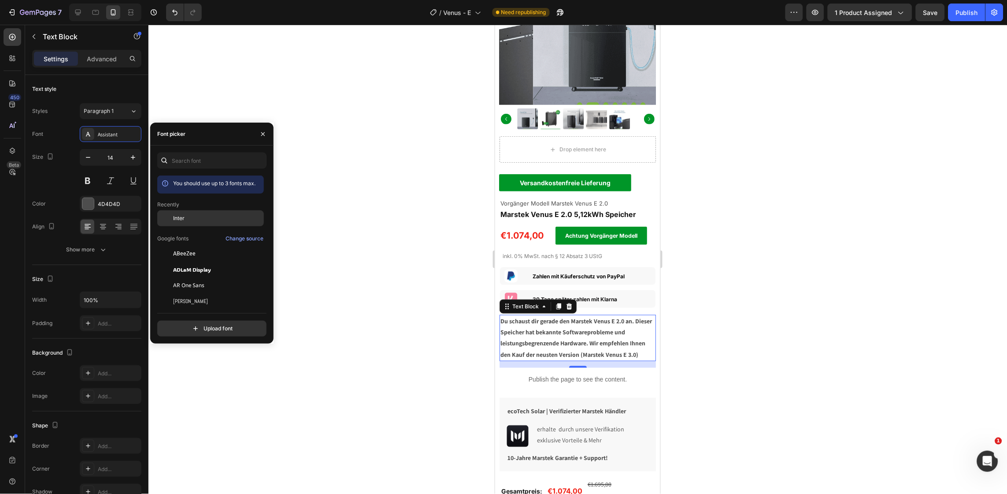
click at [176, 214] on span "Inter" at bounding box center [178, 218] width 11 height 8
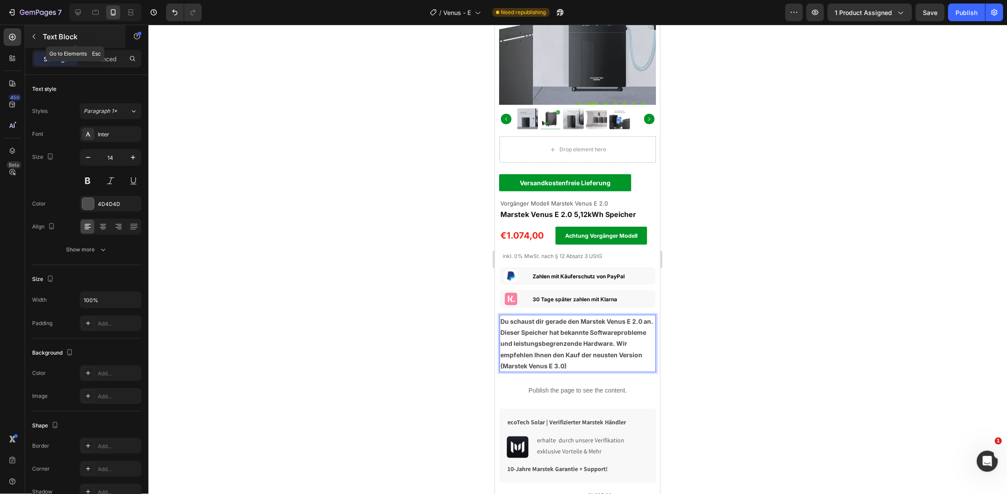
click at [35, 37] on icon "button" at bounding box center [33, 36] width 7 height 7
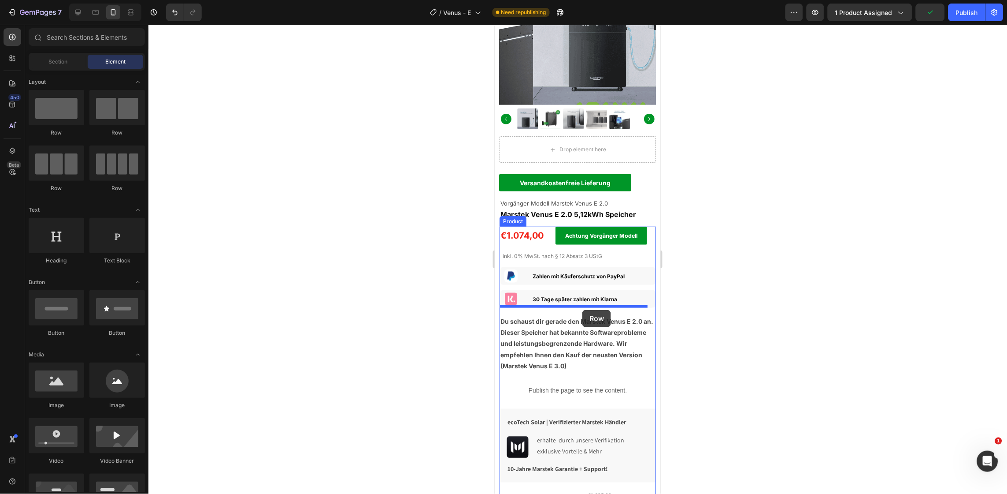
drag, startPoint x: 598, startPoint y: 137, endPoint x: 582, endPoint y: 309, distance: 173.1
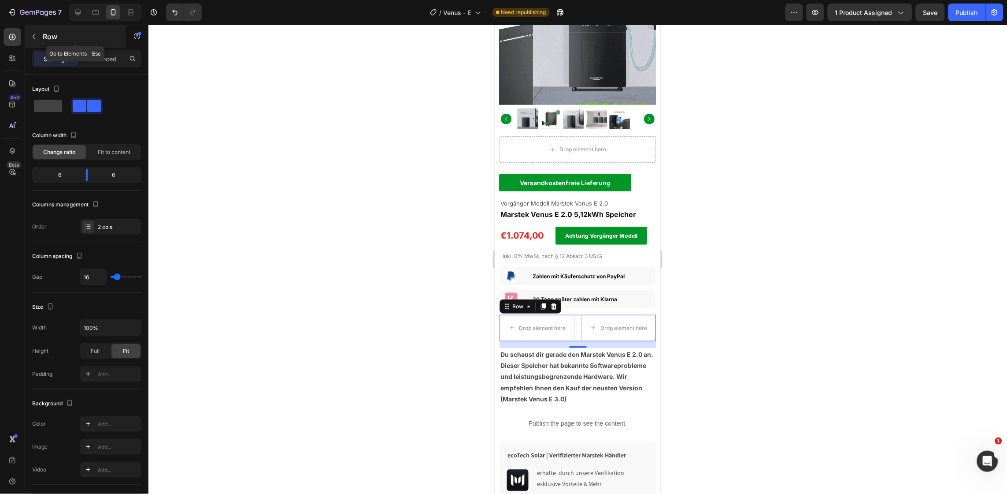
click at [33, 40] on icon "button" at bounding box center [33, 36] width 7 height 7
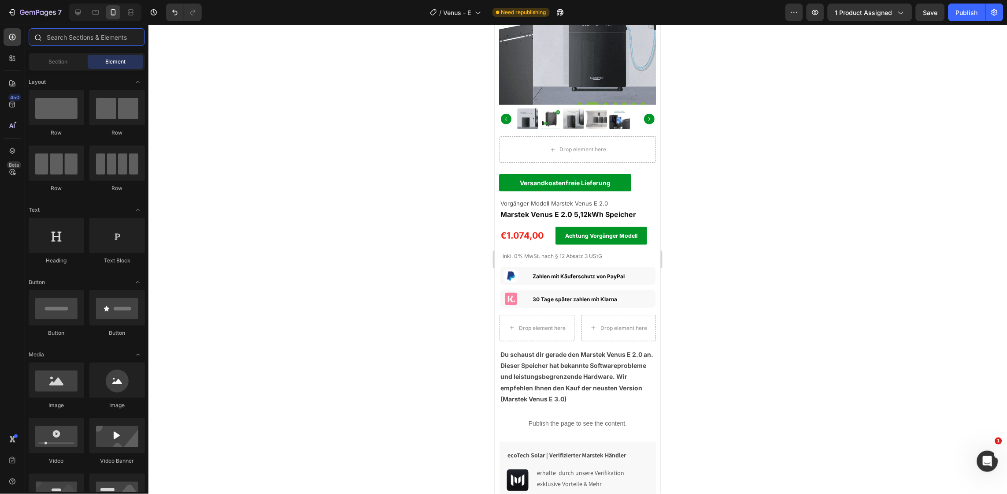
click at [74, 40] on input "text" at bounding box center [87, 37] width 116 height 18
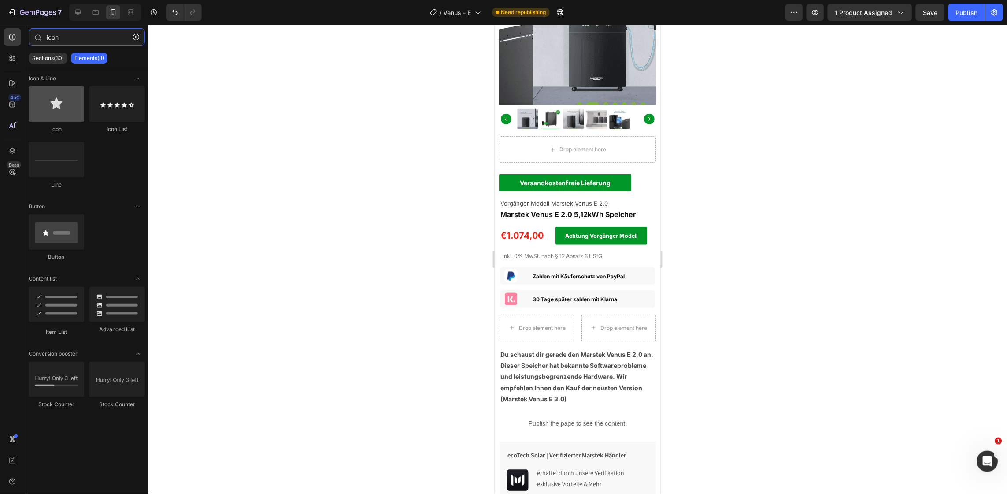
type input "icon"
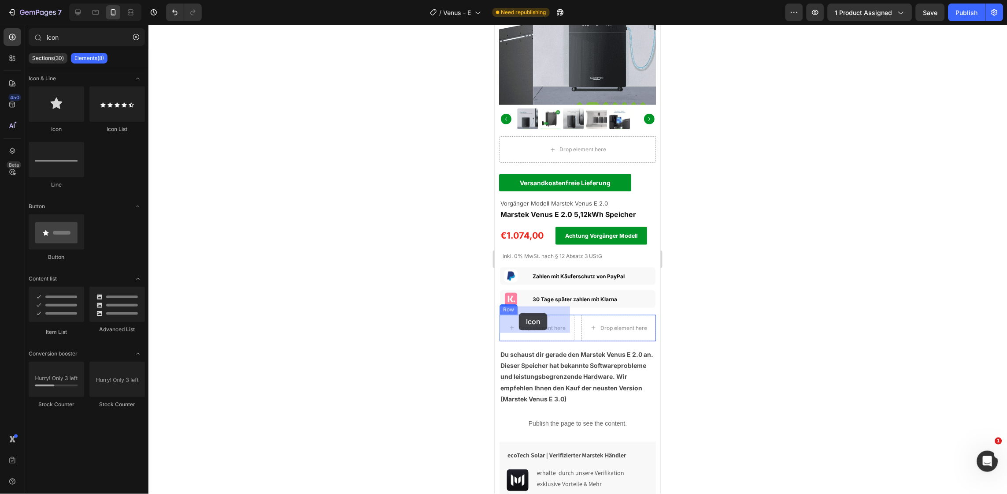
drag, startPoint x: 545, startPoint y: 130, endPoint x: 519, endPoint y: 312, distance: 183.8
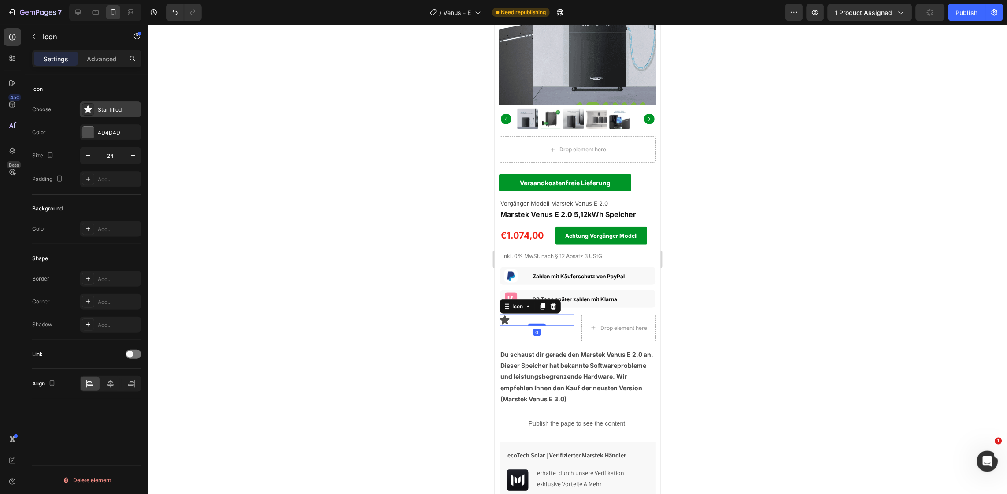
click at [101, 112] on div "Star filled" at bounding box center [118, 110] width 41 height 8
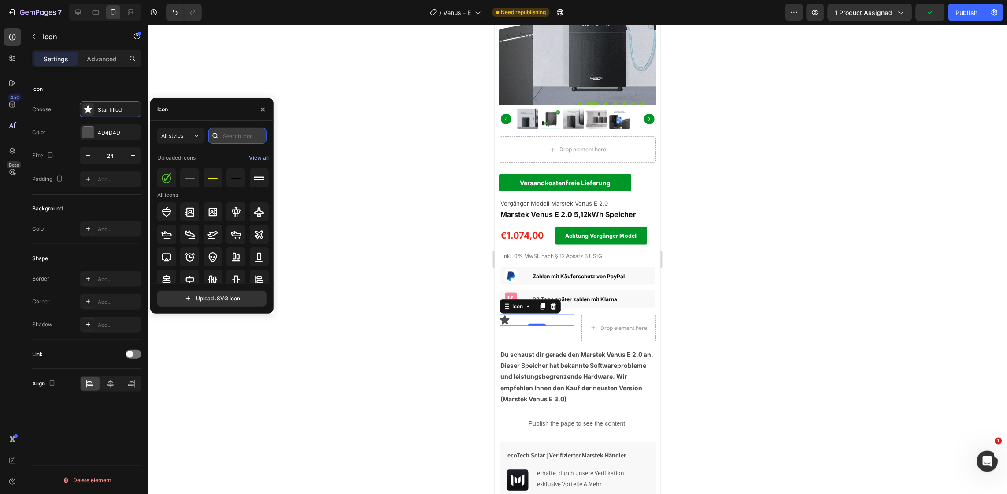
click at [227, 133] on input "text" at bounding box center [237, 136] width 58 height 16
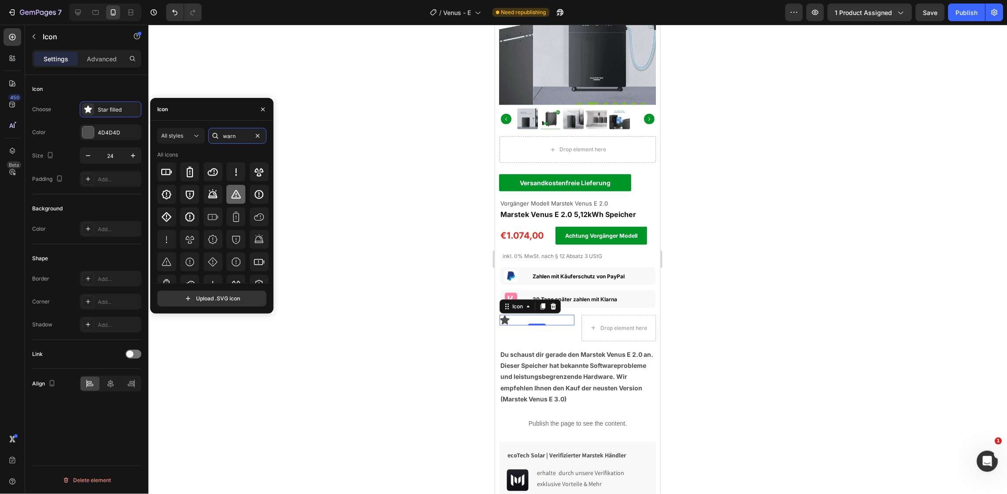
type input "warn"
click at [231, 195] on icon at bounding box center [236, 194] width 10 height 9
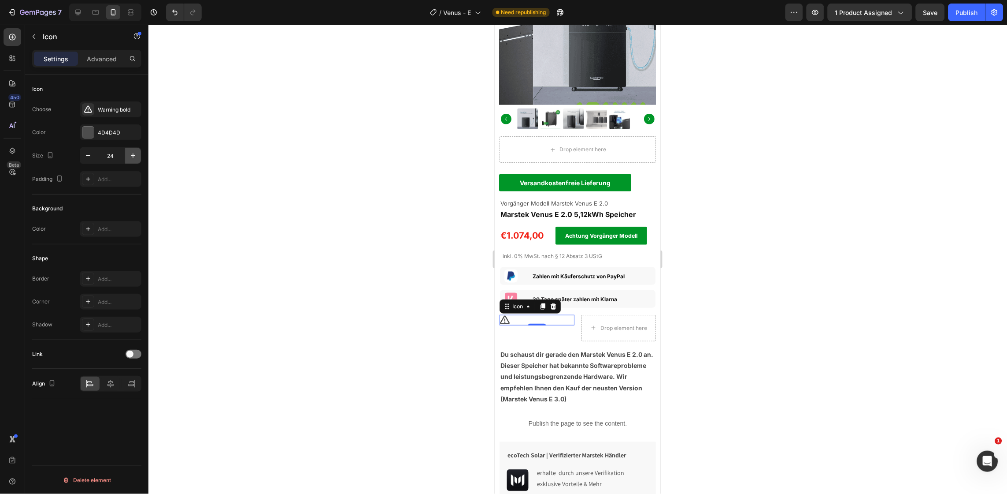
click at [133, 156] on icon "button" at bounding box center [133, 155] width 4 height 4
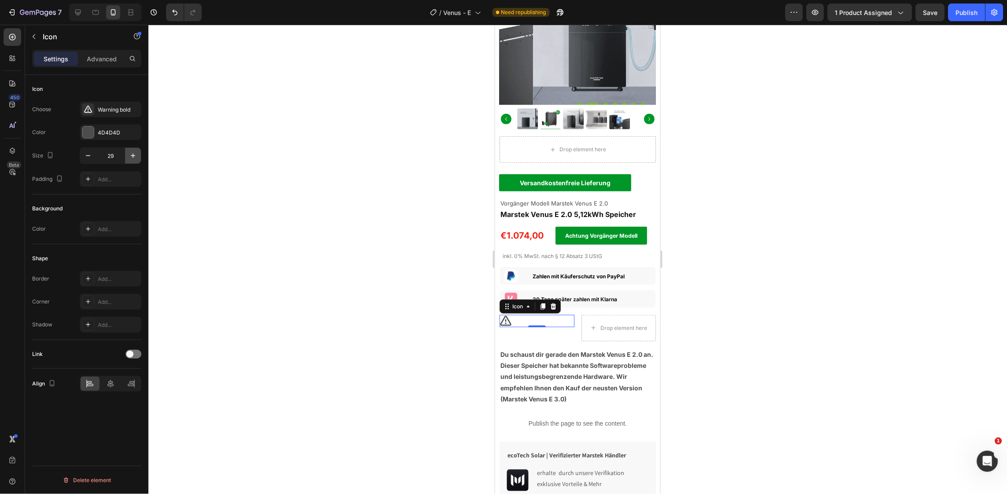
click at [133, 156] on icon "button" at bounding box center [133, 155] width 4 height 4
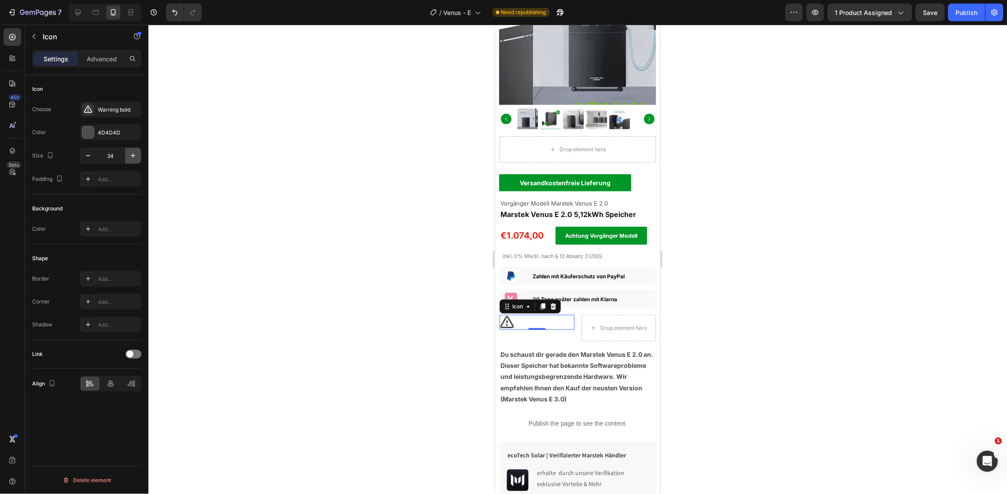
click at [133, 156] on icon "button" at bounding box center [133, 155] width 4 height 4
type input "36"
click at [38, 39] on button "button" at bounding box center [34, 37] width 14 height 14
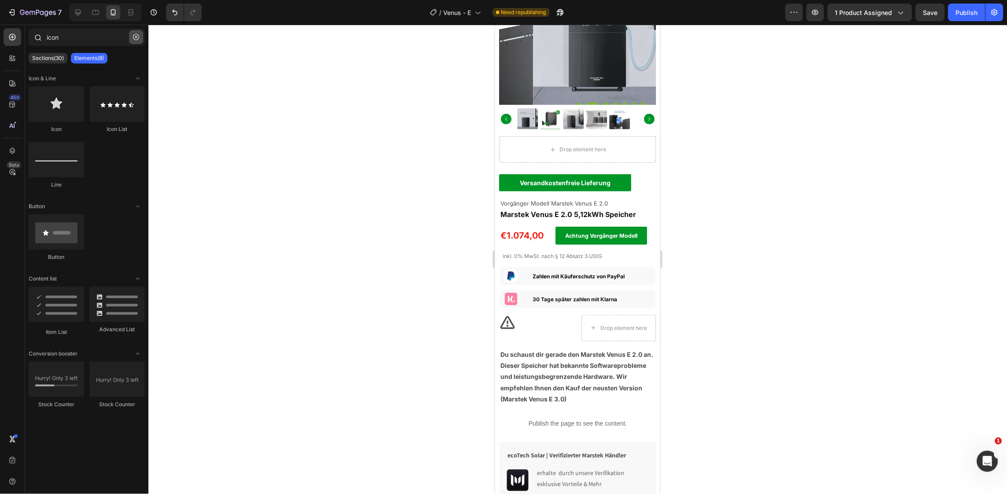
click at [137, 38] on icon "button" at bounding box center [136, 37] width 6 height 6
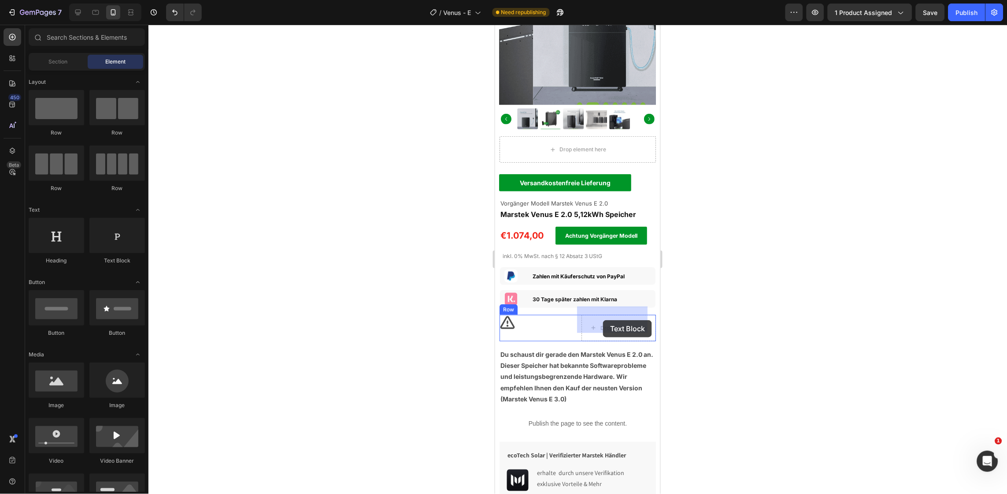
drag, startPoint x: 612, startPoint y: 268, endPoint x: 600, endPoint y: 315, distance: 48.9
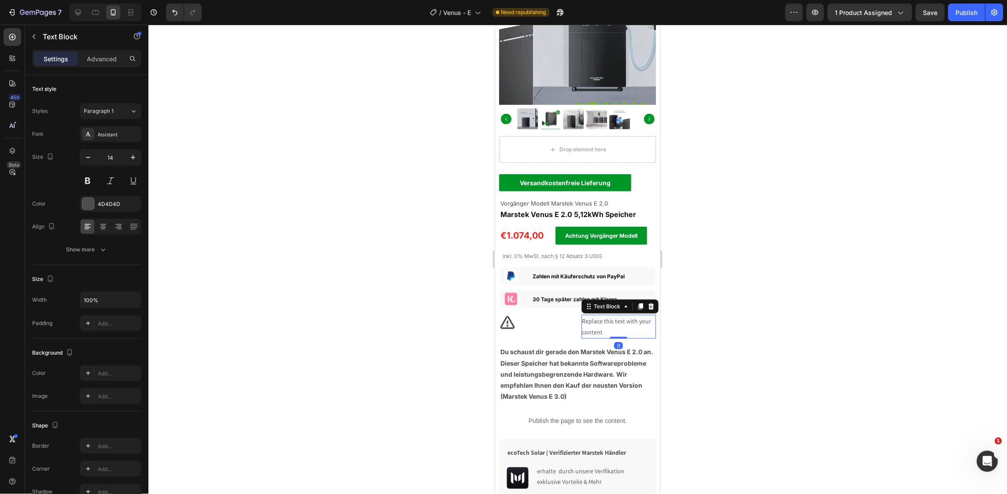
click at [600, 315] on div "Replace this text with your content" at bounding box center [618, 326] width 75 height 24
click at [600, 315] on p "Replace this text with your content" at bounding box center [618, 326] width 73 height 22
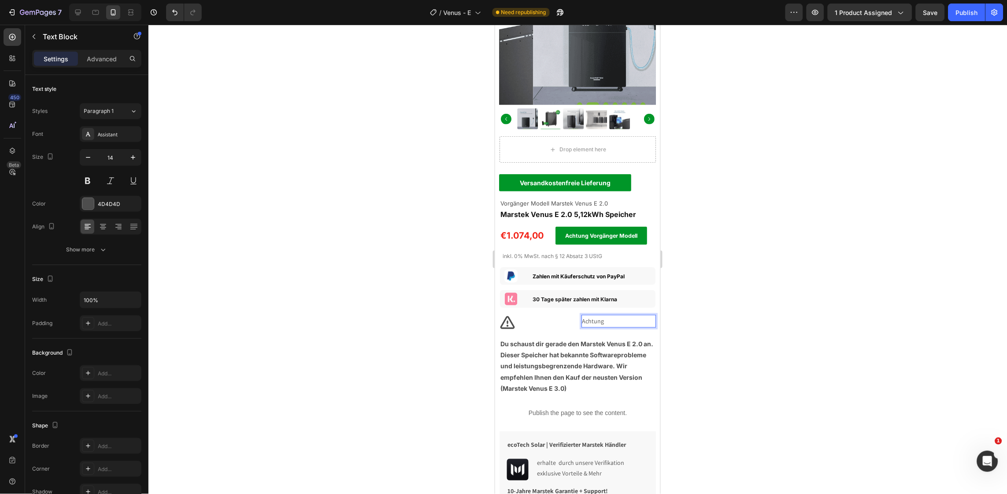
click at [600, 315] on p "Achtung" at bounding box center [618, 320] width 73 height 11
click at [594, 315] on p "Achtung" at bounding box center [618, 320] width 73 height 11
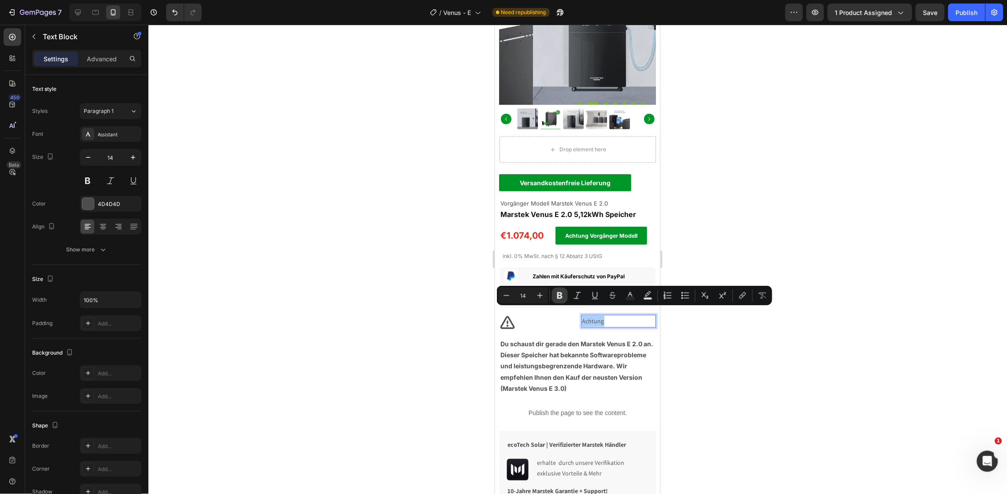
click at [558, 294] on icon "Editor contextual toolbar" at bounding box center [559, 295] width 5 height 7
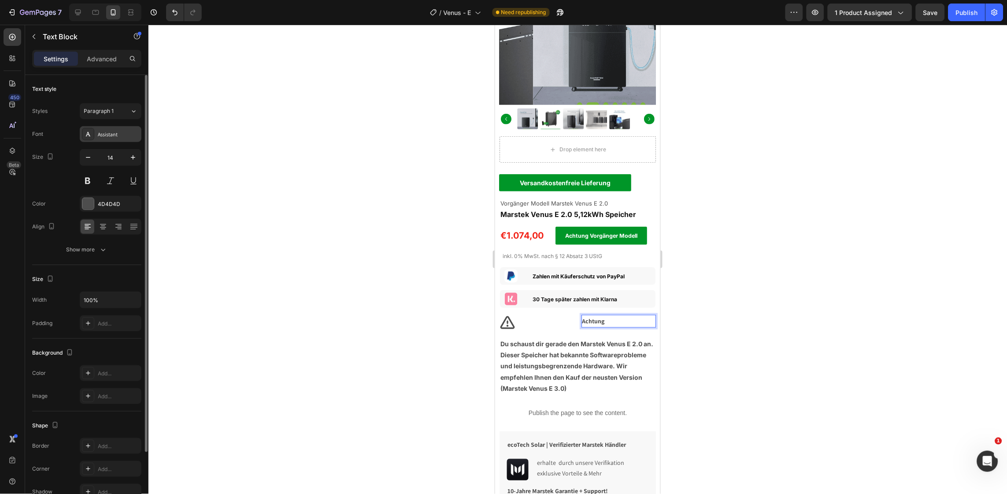
click at [111, 133] on div "Assistant" at bounding box center [118, 134] width 41 height 8
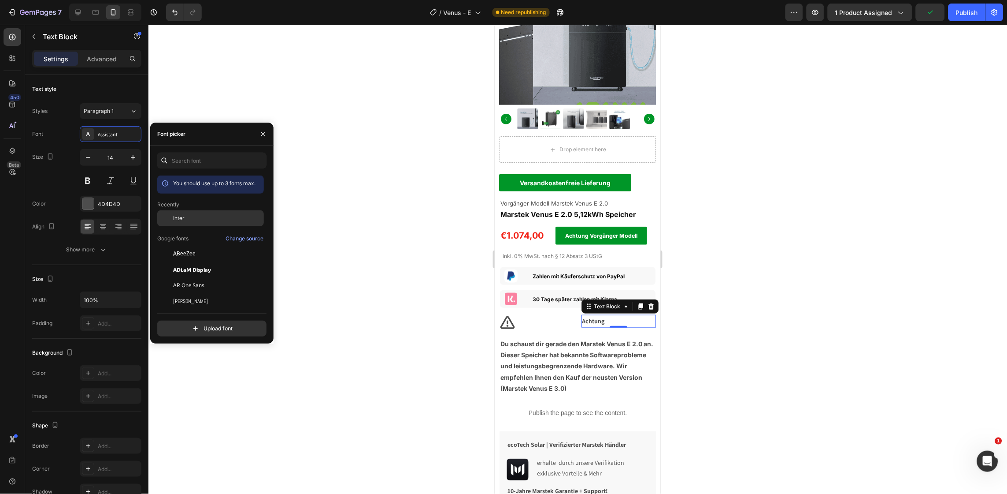
click at [200, 221] on div "Inter" at bounding box center [217, 218] width 89 height 8
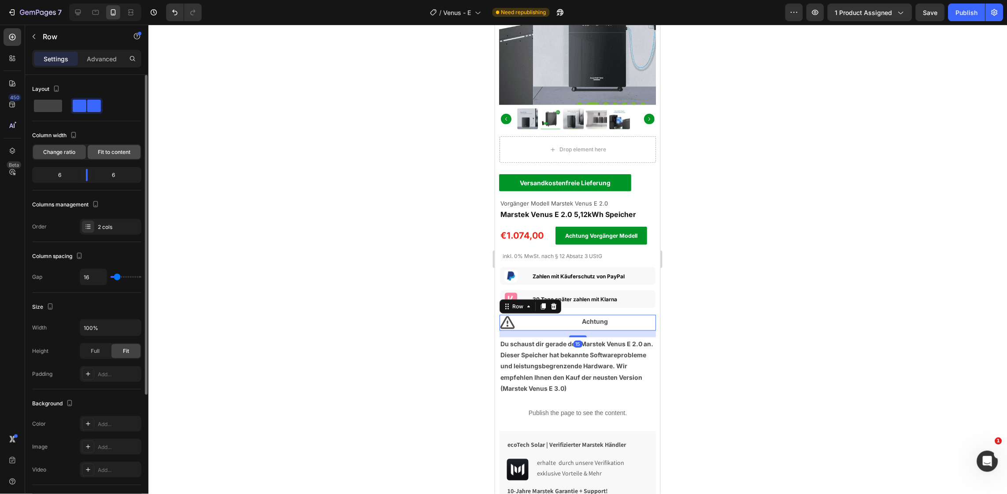
click at [107, 148] on span "Fit to content" at bounding box center [114, 152] width 33 height 8
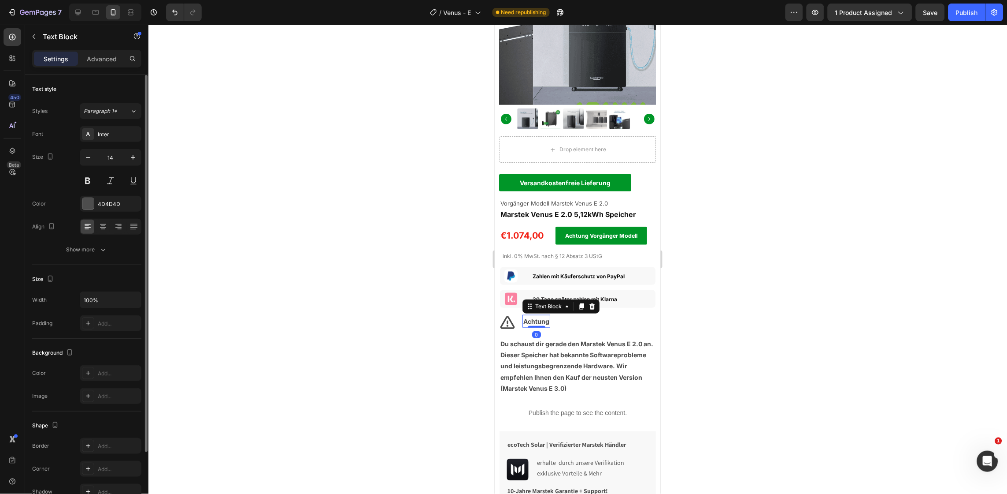
click at [537, 317] on strong "Achtung" at bounding box center [536, 320] width 26 height 7
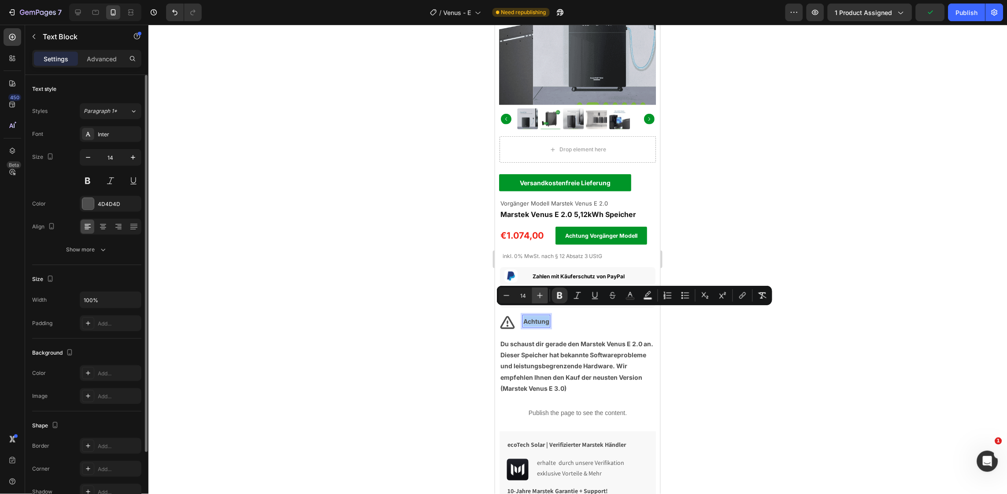
click at [540, 293] on icon "Editor contextual toolbar" at bounding box center [541, 296] width 6 height 6
type input "17"
click at [687, 360] on div at bounding box center [577, 259] width 859 height 469
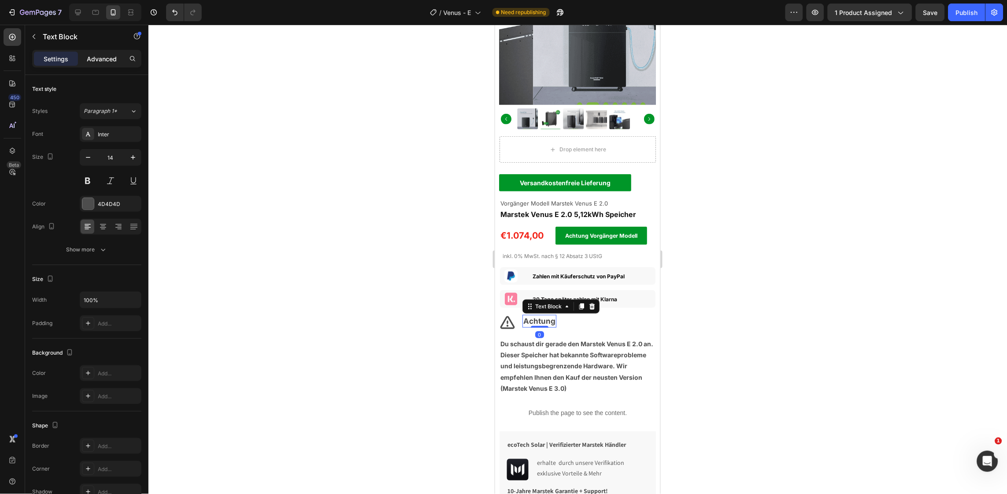
click at [101, 54] on p "Advanced" at bounding box center [102, 58] width 30 height 9
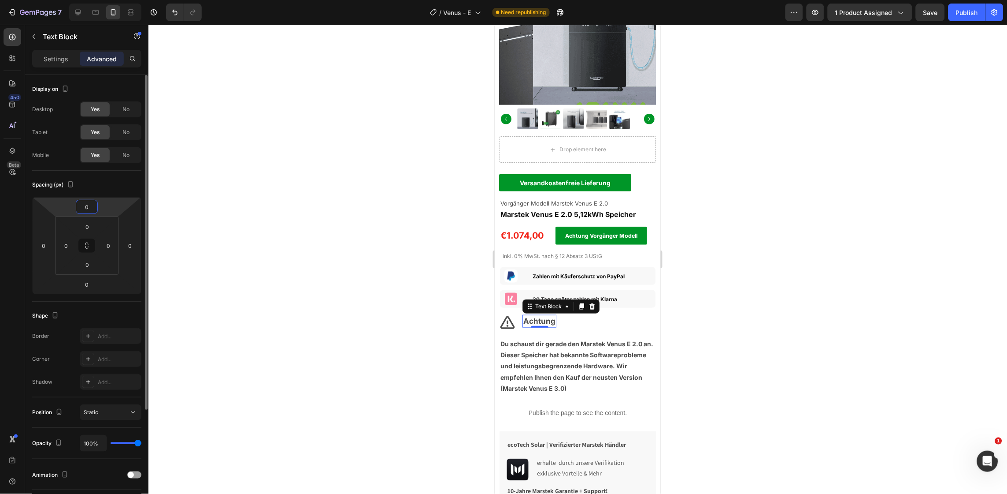
click at [89, 206] on input "0" at bounding box center [87, 206] width 18 height 13
type input "5"
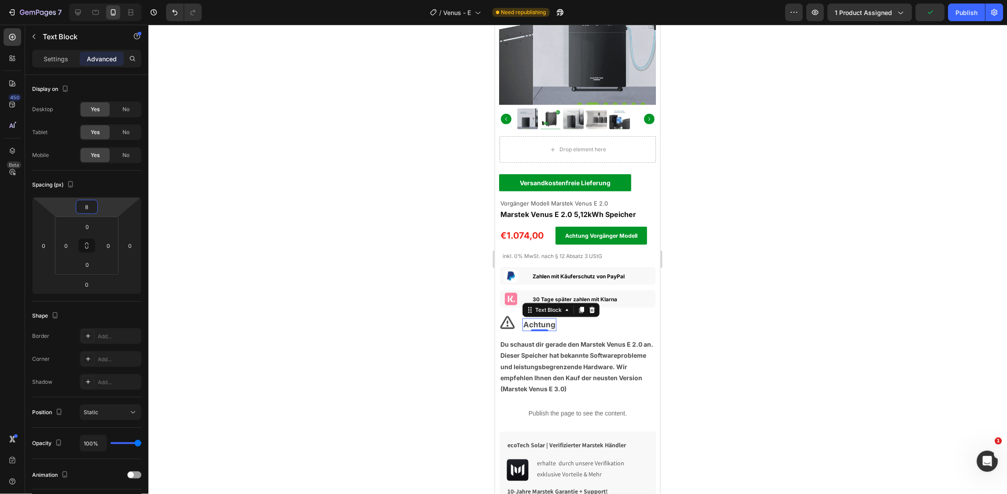
type input "8"
click at [769, 369] on div at bounding box center [577, 259] width 859 height 469
click at [589, 306] on icon at bounding box center [591, 309] width 7 height 7
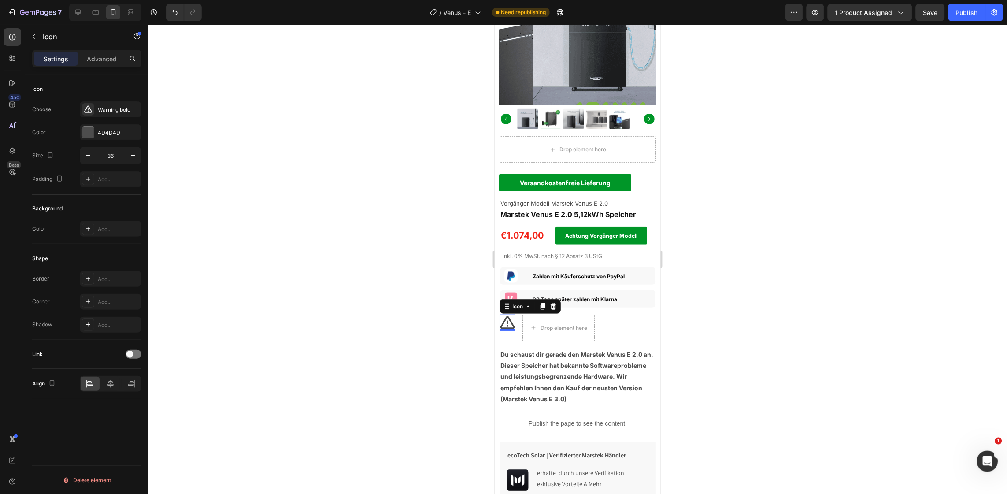
click at [506, 314] on icon at bounding box center [507, 322] width 16 height 16
click at [89, 134] on div at bounding box center [87, 131] width 11 height 11
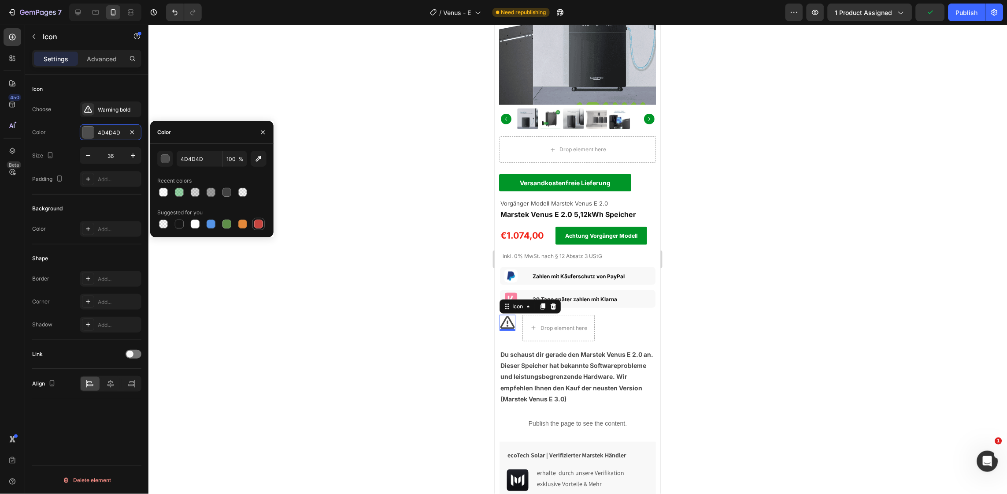
click at [258, 225] on div at bounding box center [258, 223] width 9 height 9
type input "C5453F"
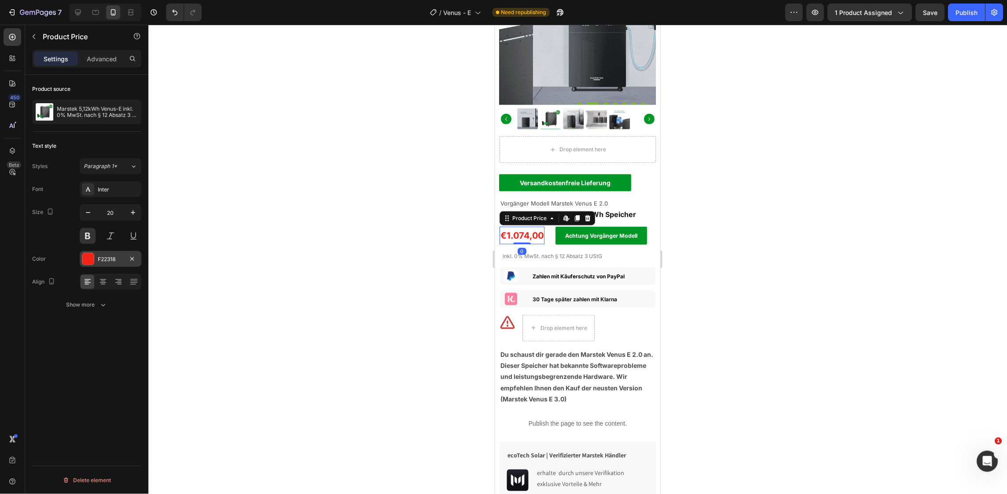
click at [107, 254] on div "F22318" at bounding box center [111, 259] width 62 height 16
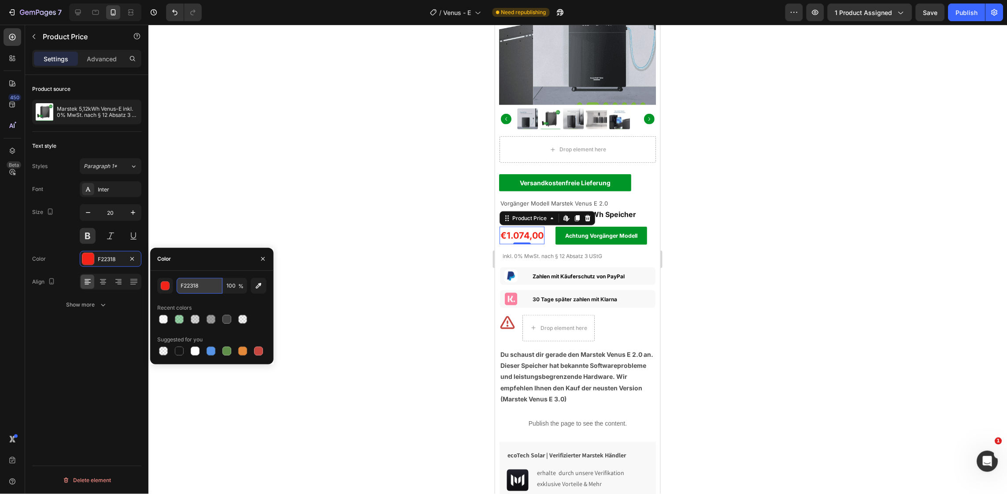
click at [200, 289] on input "F22318" at bounding box center [200, 286] width 46 height 16
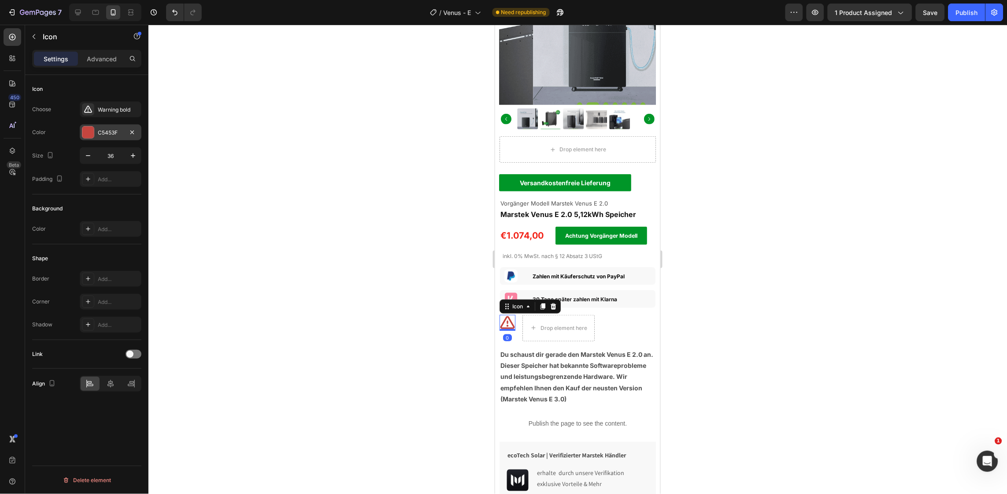
click at [104, 129] on div "C5453F" at bounding box center [111, 133] width 26 height 8
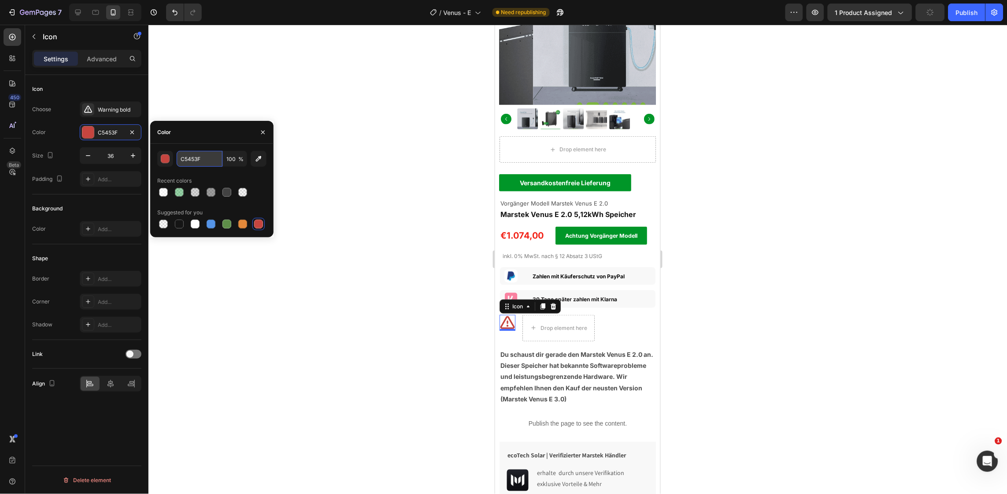
click at [192, 160] on input "C5453F" at bounding box center [200, 159] width 46 height 16
paste input "F22318"
type input "F22318"
click at [614, 327] on div "Icon Drop element here Row 0" at bounding box center [577, 327] width 156 height 26
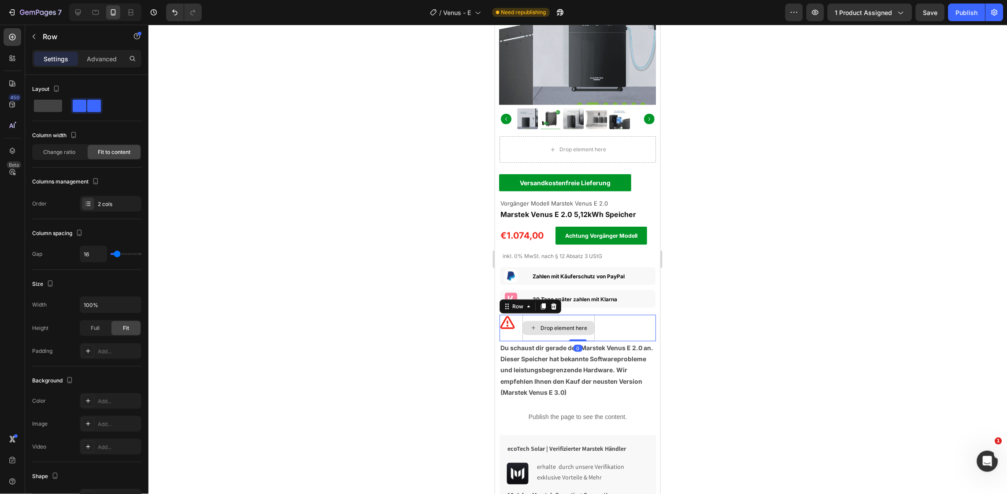
drag, startPoint x: 579, startPoint y: 338, endPoint x: 579, endPoint y: 313, distance: 24.7
click at [579, 314] on div "Icon Drop element here Row 0" at bounding box center [577, 327] width 156 height 26
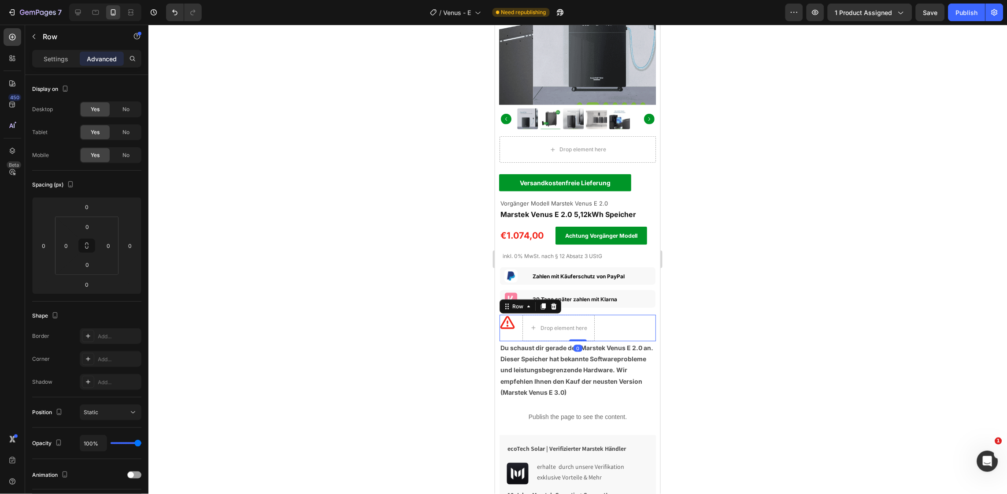
click at [709, 359] on div at bounding box center [577, 259] width 859 height 469
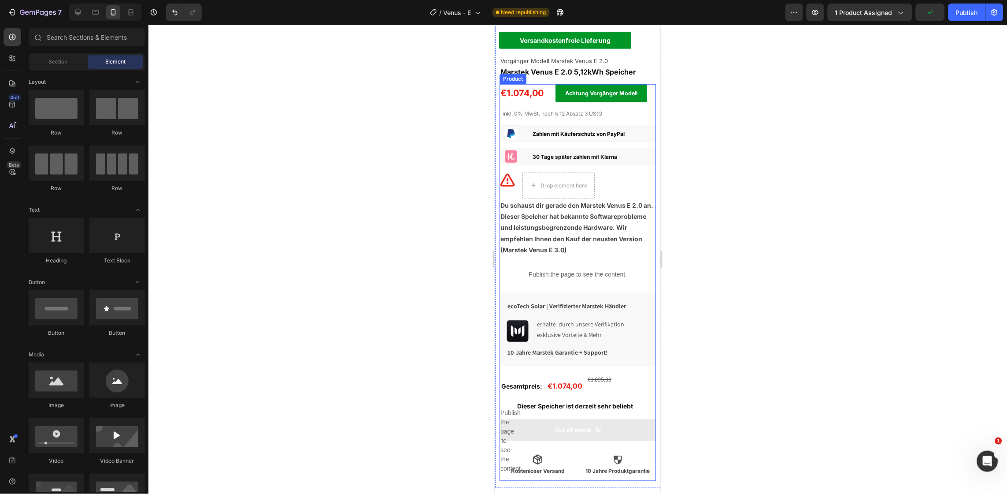
scroll to position [255, 0]
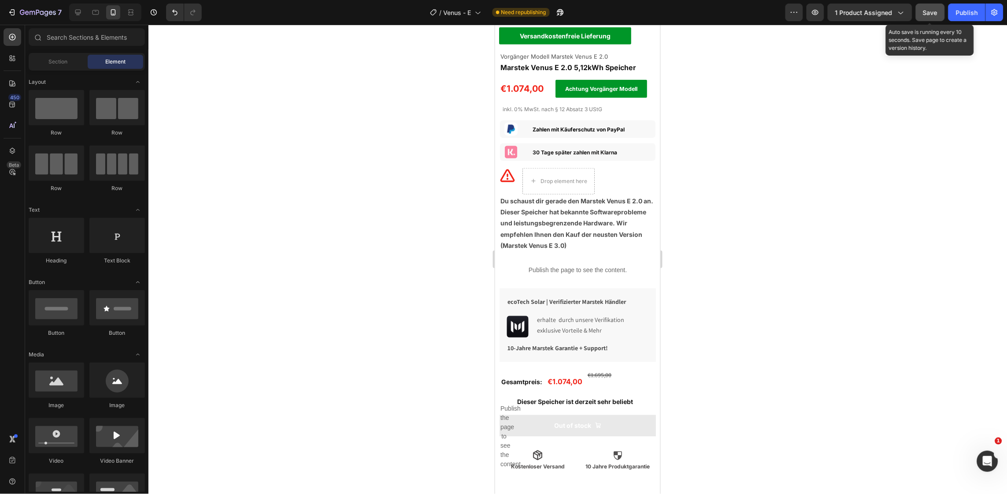
click at [936, 14] on span "Save" at bounding box center [931, 12] width 15 height 7
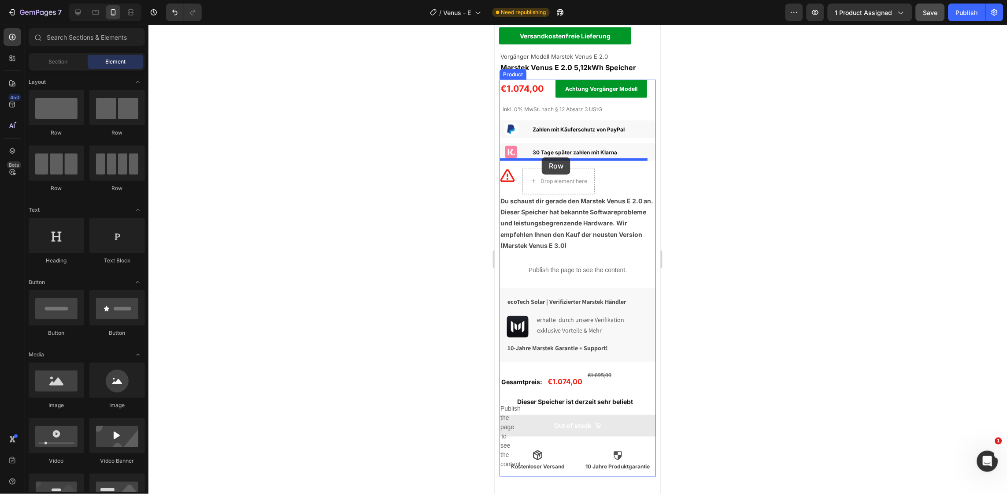
drag, startPoint x: 550, startPoint y: 135, endPoint x: 542, endPoint y: 157, distance: 23.6
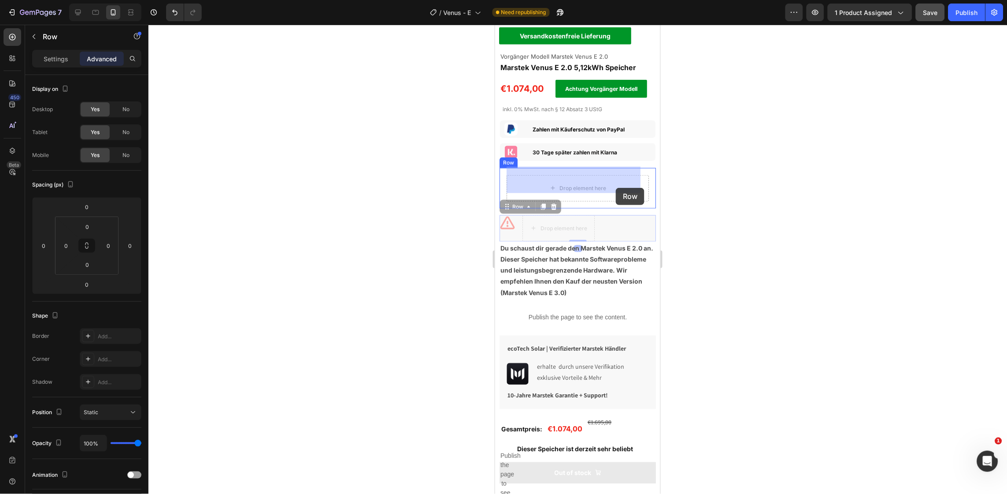
drag, startPoint x: 613, startPoint y: 217, endPoint x: 616, endPoint y: 189, distance: 28.3
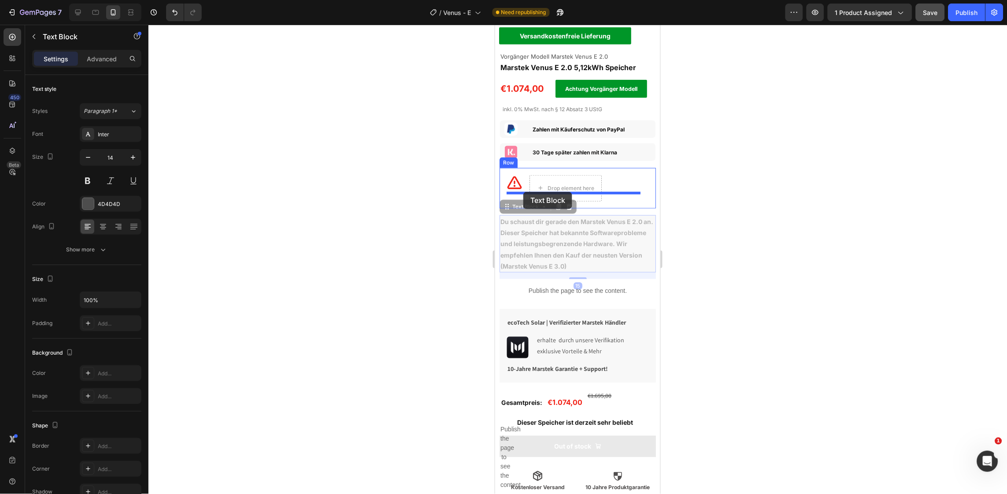
drag, startPoint x: 630, startPoint y: 255, endPoint x: 523, endPoint y: 191, distance: 124.5
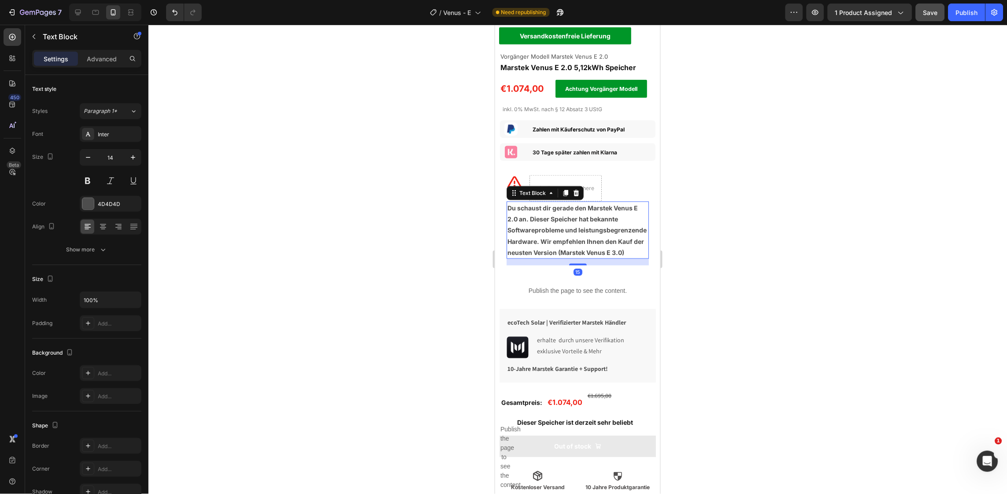
click at [772, 296] on div at bounding box center [577, 259] width 859 height 469
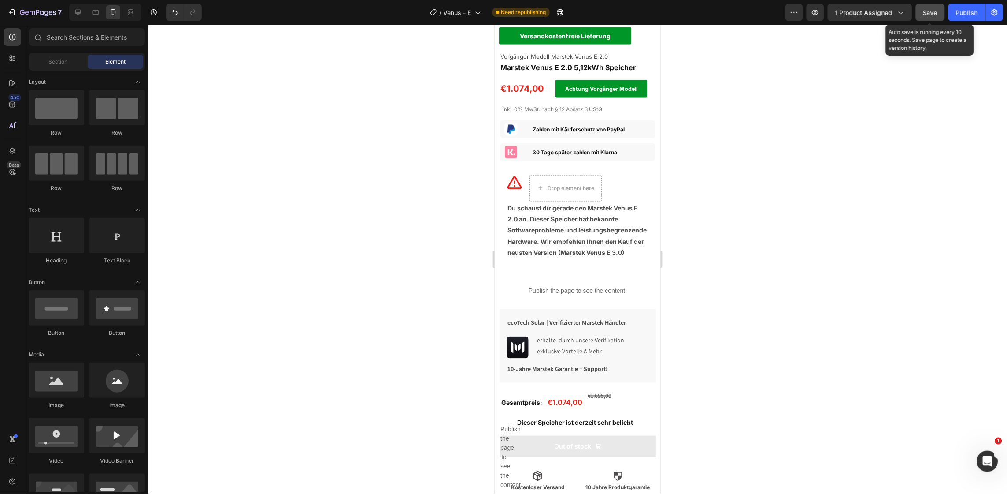
click at [924, 18] on button "Save" at bounding box center [930, 13] width 29 height 18
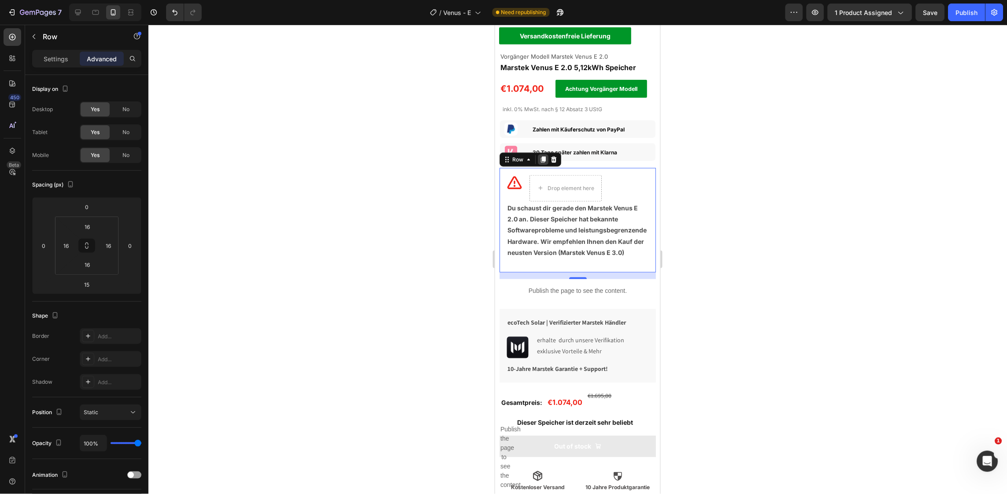
click at [543, 156] on icon at bounding box center [543, 159] width 5 height 6
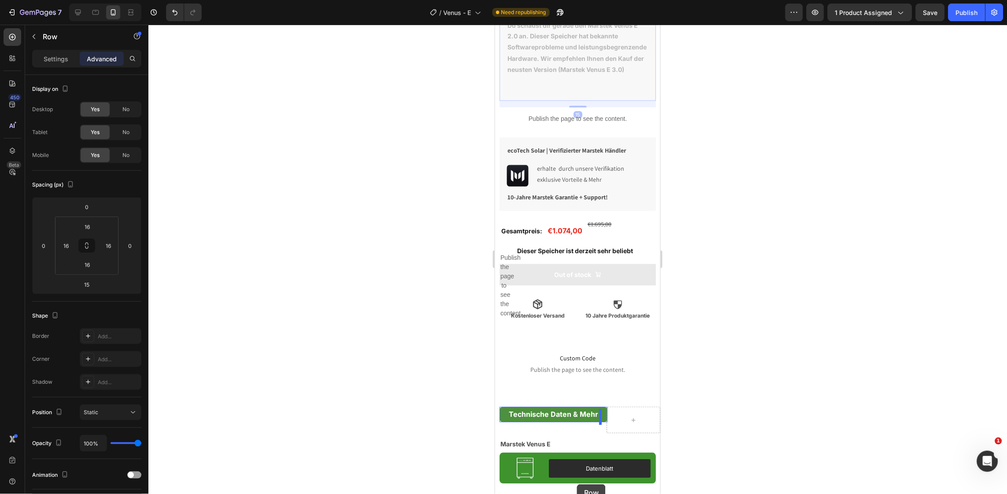
scroll to position [596, 0]
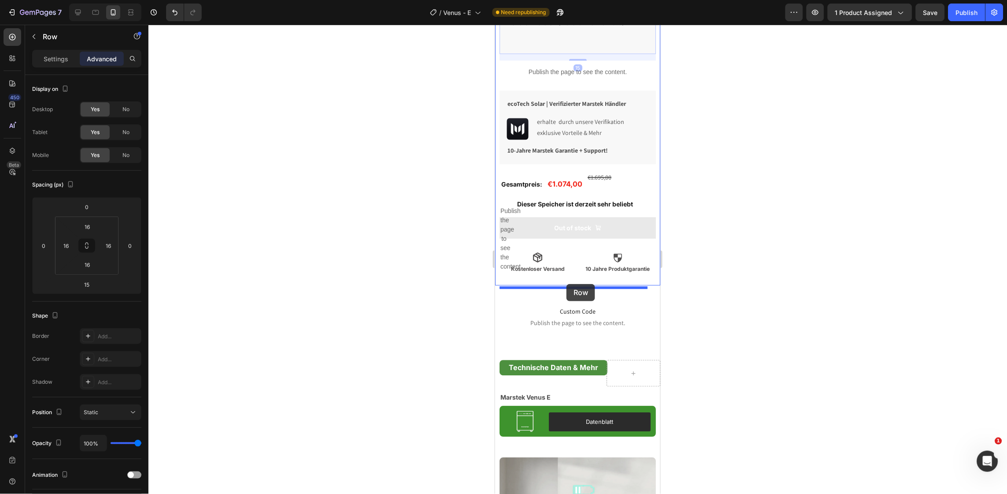
drag, startPoint x: 503, startPoint y: 272, endPoint x: 566, endPoint y: 284, distance: 64.2
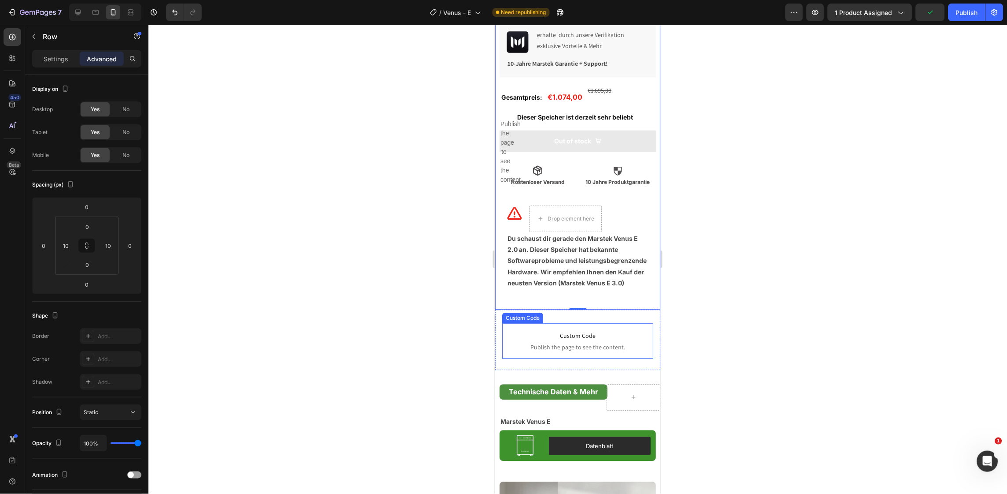
scroll to position [564, 0]
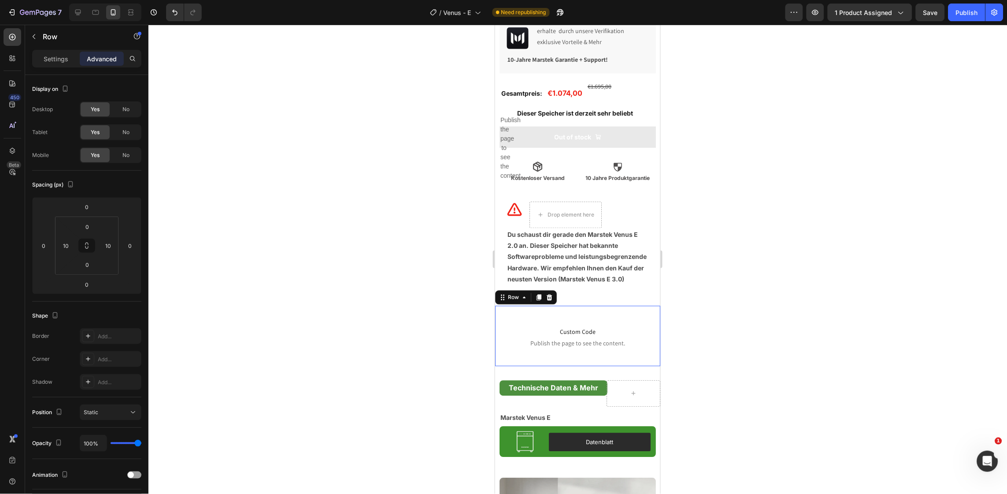
click at [572, 329] on div "Custom Code Publish the page to see the content. Custom Code" at bounding box center [577, 335] width 151 height 46
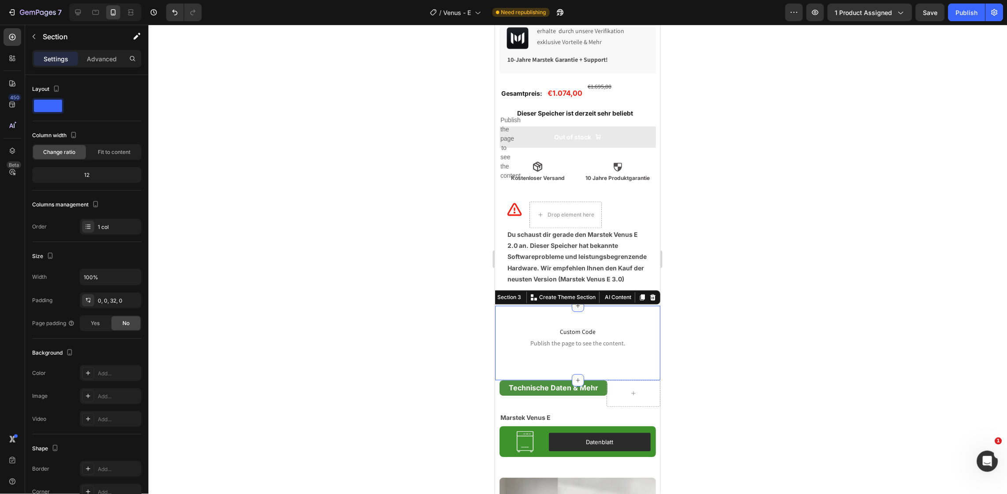
click at [574, 309] on icon at bounding box center [577, 305] width 7 height 7
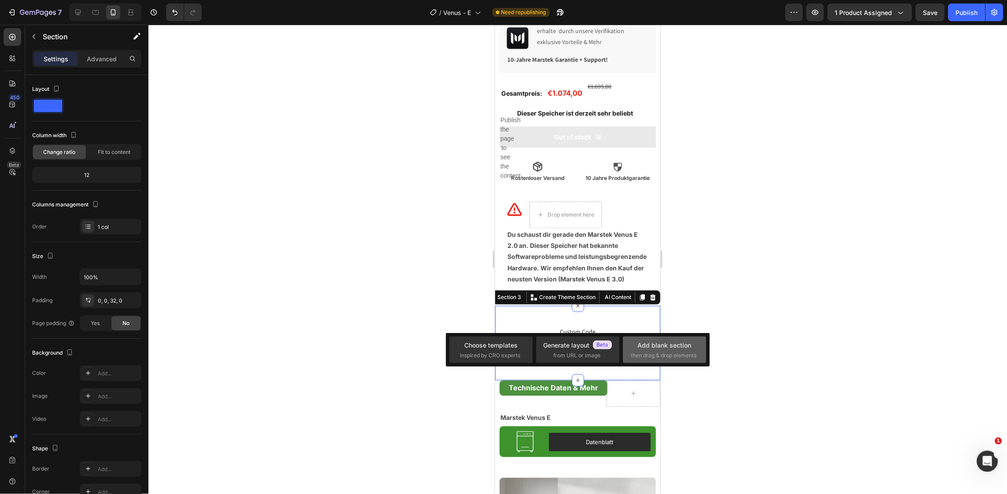
click at [644, 342] on div "Add blank section" at bounding box center [665, 344] width 54 height 9
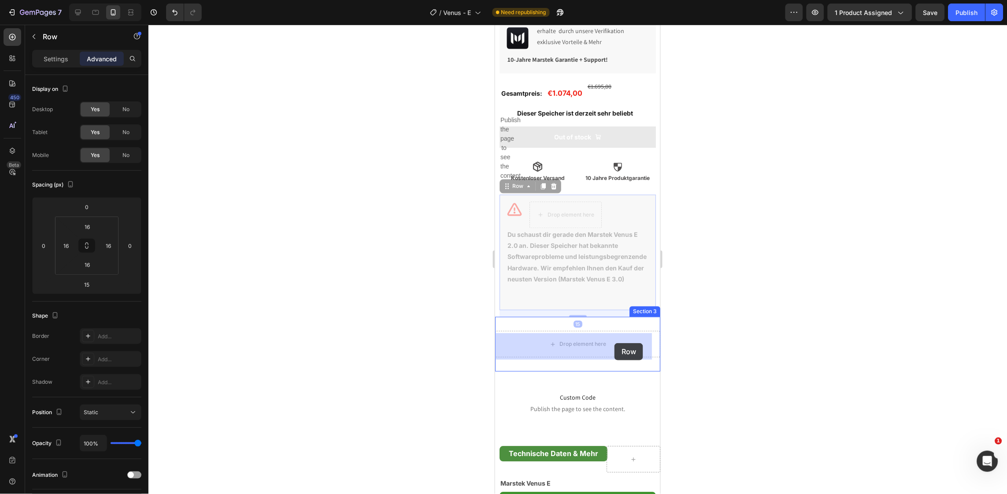
drag, startPoint x: 641, startPoint y: 227, endPoint x: 614, endPoint y: 342, distance: 118.0
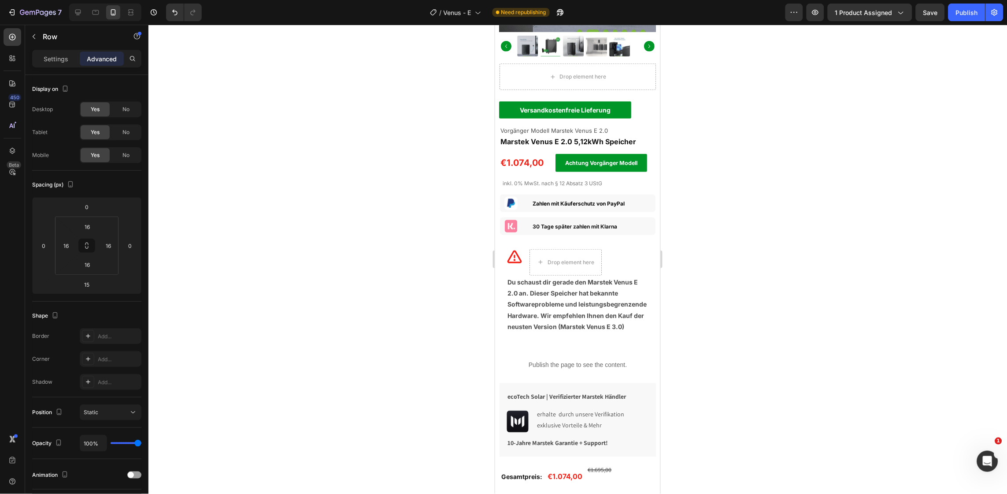
scroll to position [181, 0]
click at [78, 12] on icon at bounding box center [78, 13] width 6 height 6
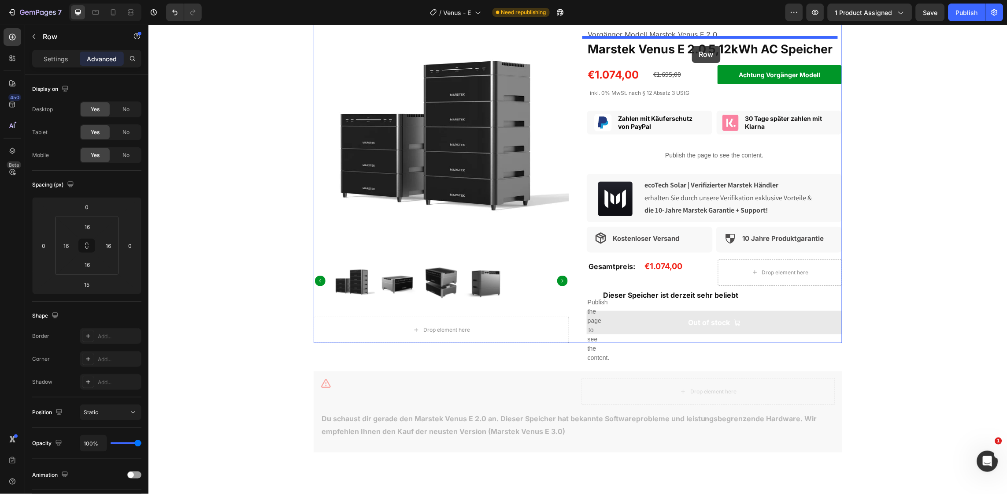
scroll to position [67, 0]
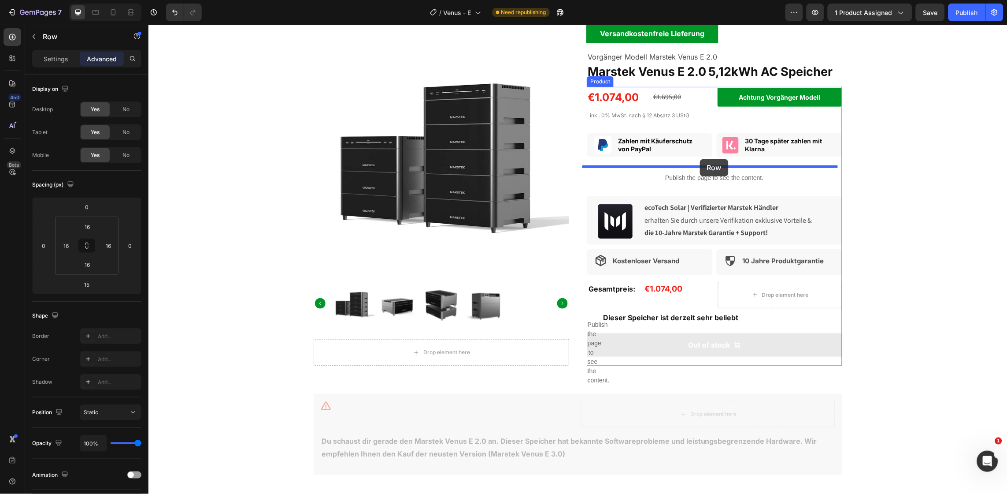
drag, startPoint x: 642, startPoint y: 130, endPoint x: 700, endPoint y: 159, distance: 63.8
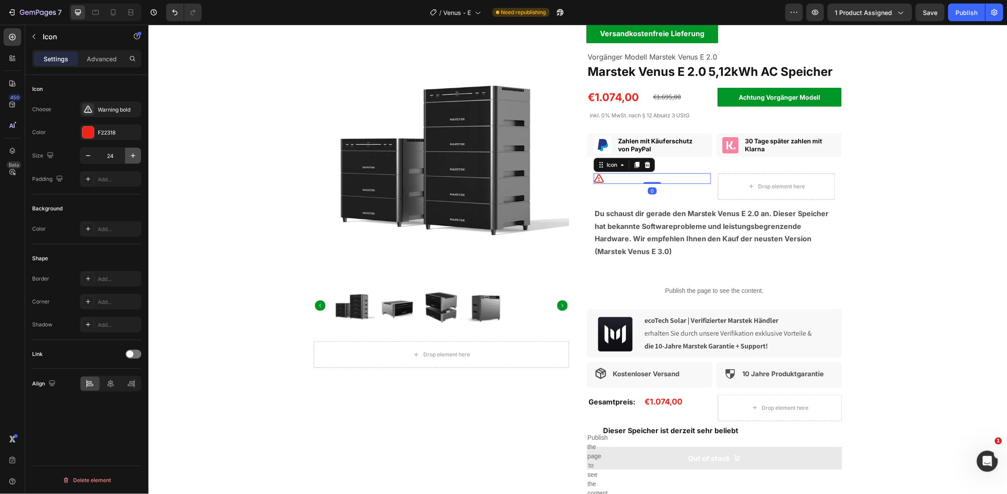
click at [129, 160] on button "button" at bounding box center [133, 156] width 16 height 16
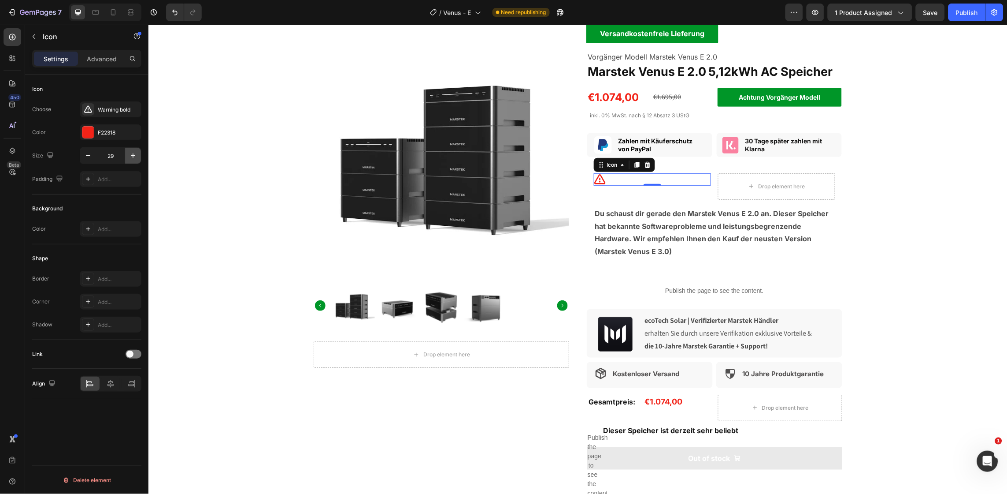
click at [129, 160] on button "button" at bounding box center [133, 156] width 16 height 16
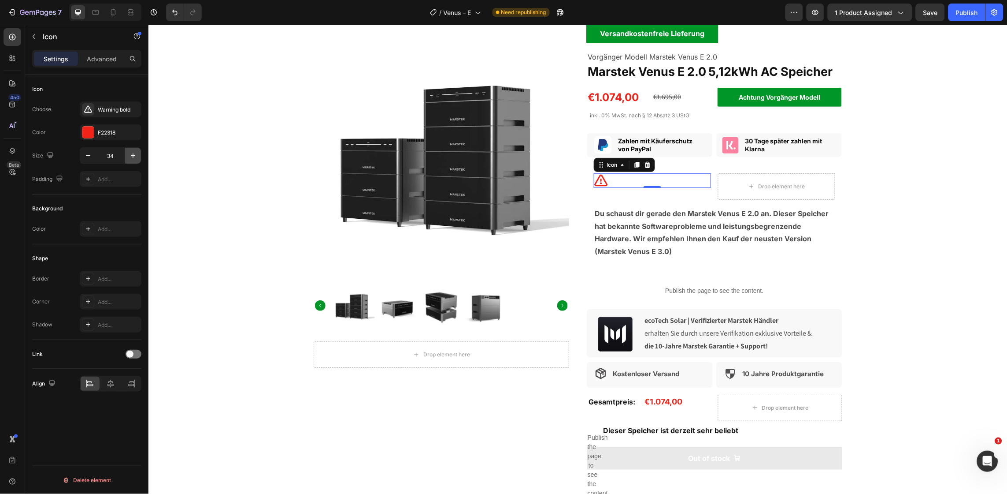
click at [129, 160] on button "button" at bounding box center [133, 156] width 16 height 16
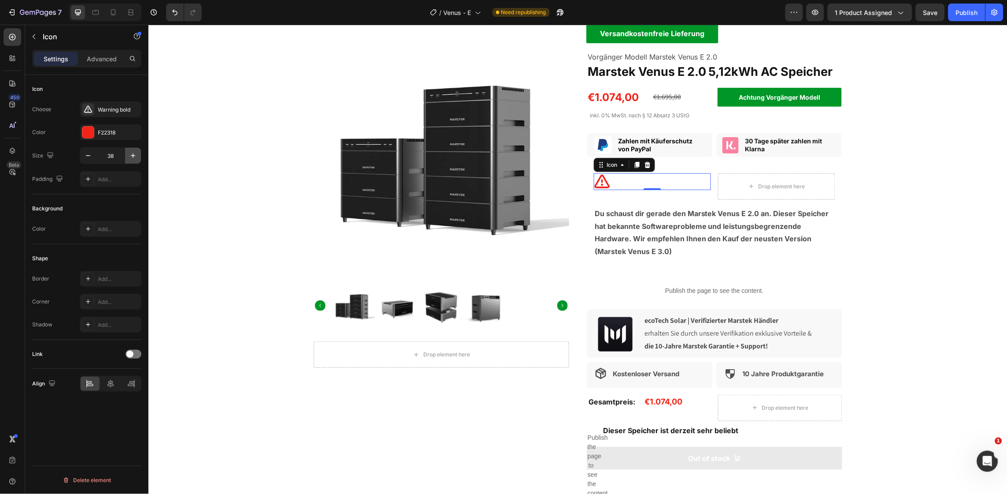
click at [129, 160] on button "button" at bounding box center [133, 156] width 16 height 16
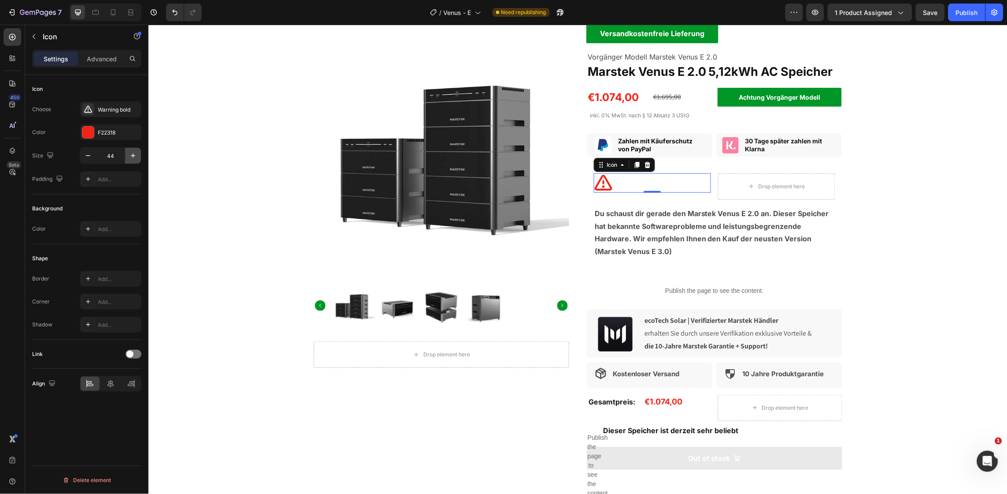
click at [129, 160] on button "button" at bounding box center [133, 156] width 16 height 16
click at [87, 158] on icon "button" at bounding box center [88, 155] width 9 height 9
type input "45"
click at [926, 11] on span "Save" at bounding box center [931, 12] width 15 height 7
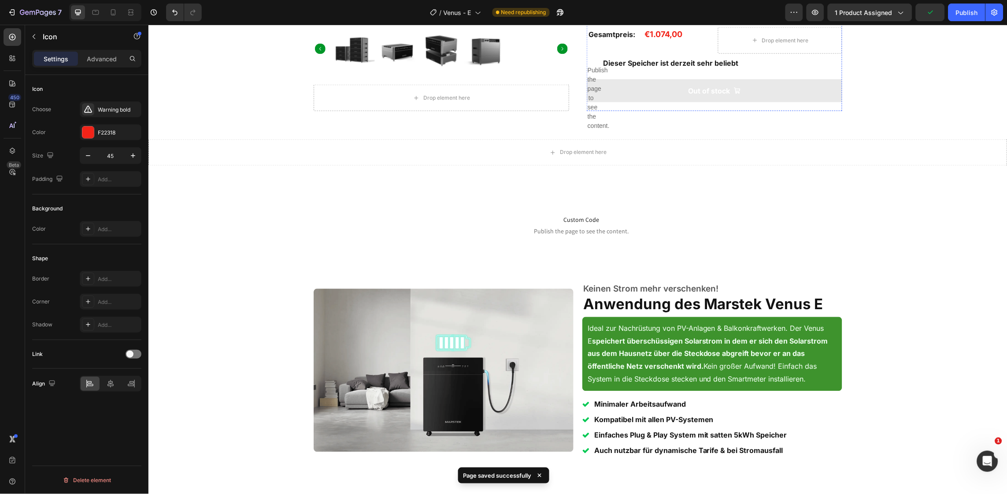
scroll to position [446, 0]
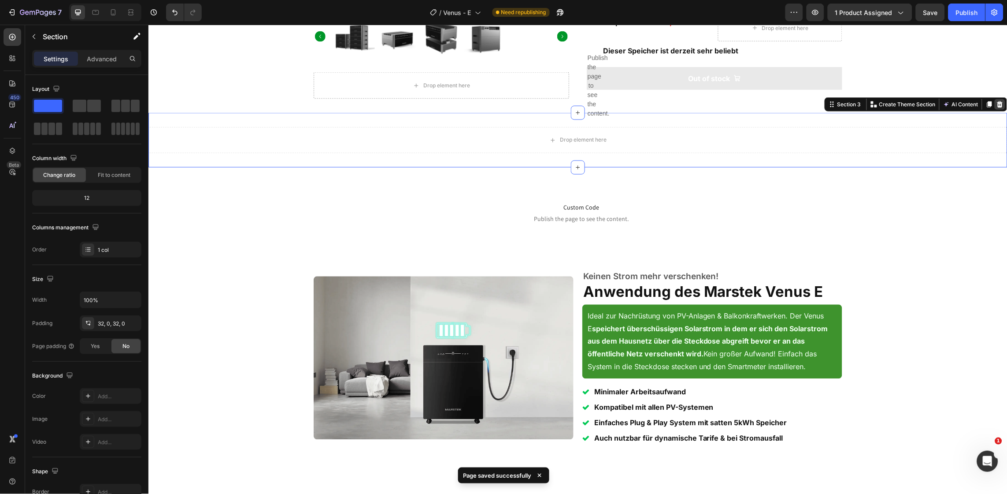
click at [996, 102] on icon at bounding box center [999, 103] width 7 height 7
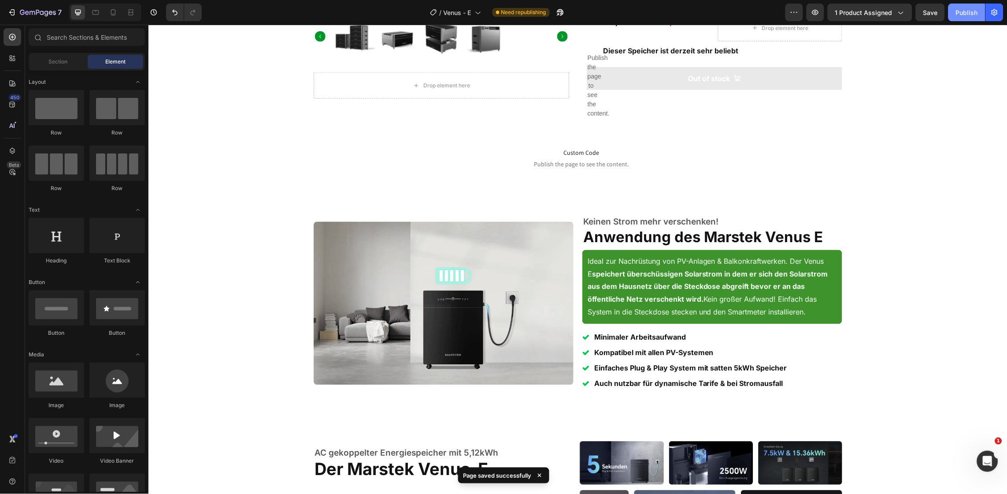
click at [961, 17] on button "Publish" at bounding box center [967, 13] width 37 height 18
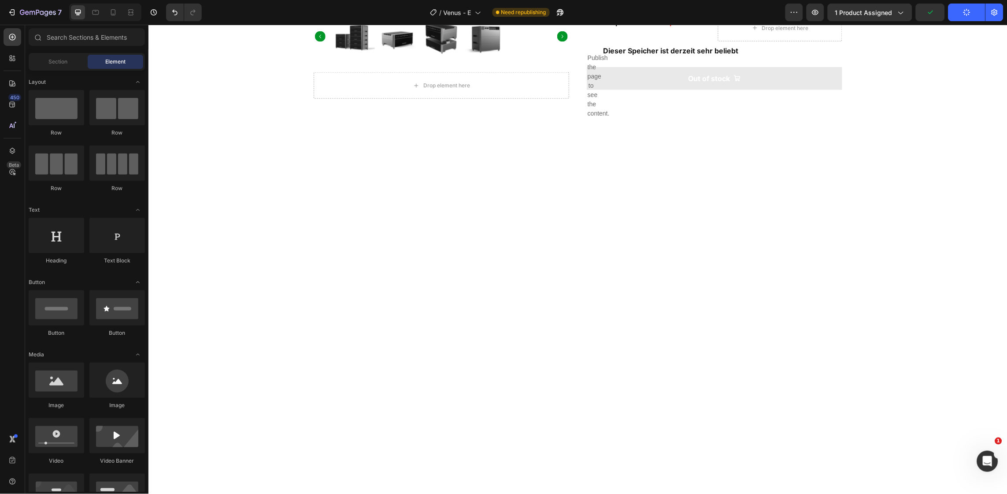
scroll to position [0, 0]
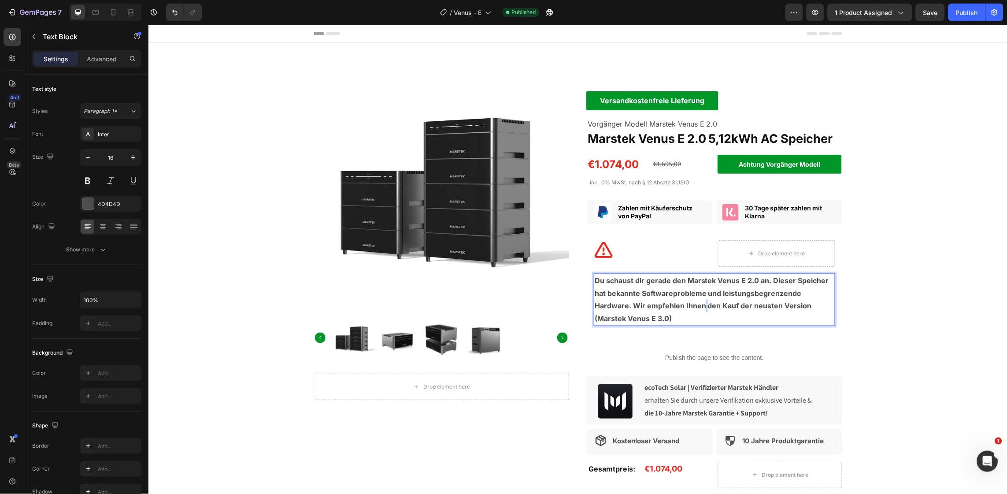
click at [697, 304] on strong "Du schaust dir gerade den Marstek Venus E 2.0 an. Dieser Speicher hat bekannte …" at bounding box center [711, 298] width 234 height 47
click at [694, 304] on strong "Du schaust dir gerade den Marstek Venus E 2.0 an. Dieser Speicher hat bekannte …" at bounding box center [711, 298] width 234 height 47
click at [111, 14] on icon at bounding box center [113, 12] width 5 height 6
type input "14"
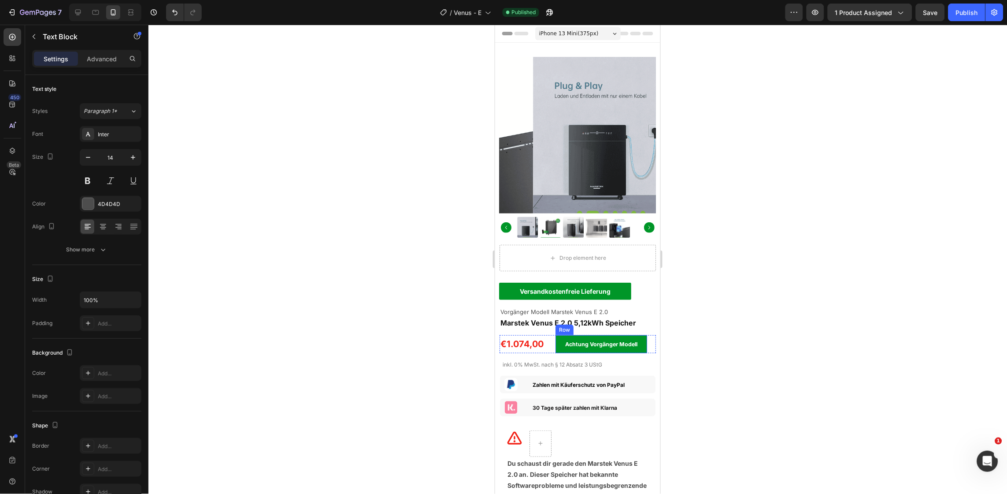
scroll to position [117, 0]
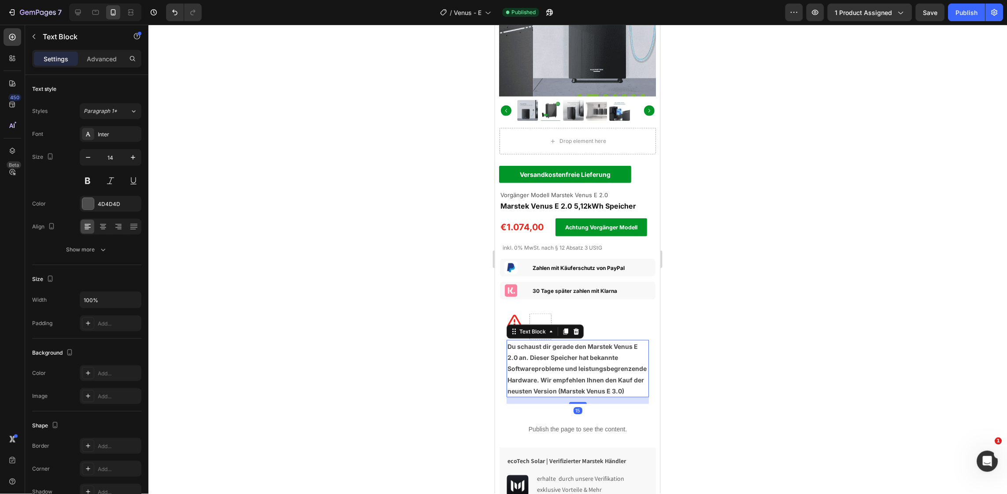
click at [548, 381] on strong "Du schaust dir gerade den Marstek Venus E 2.0 an. Dieser Speicher hat bekannte …" at bounding box center [576, 368] width 139 height 52
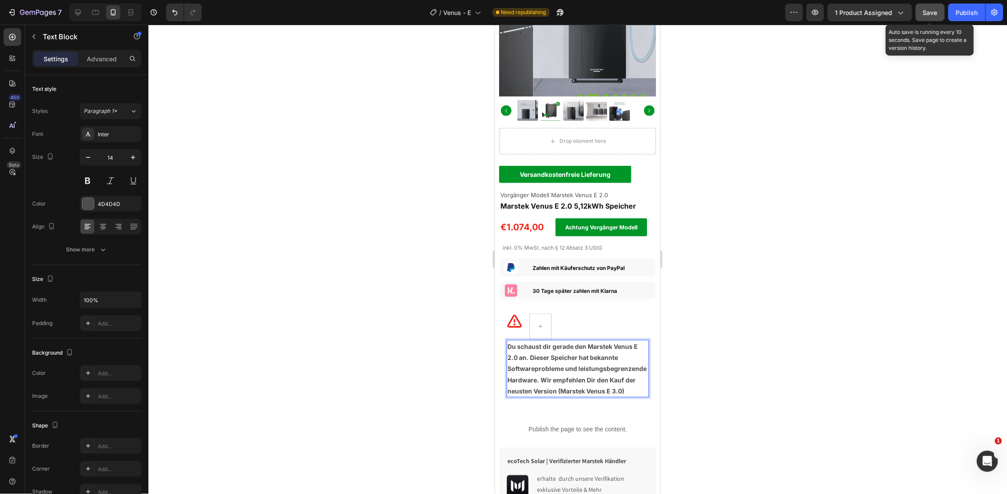
click at [940, 4] on button "Save" at bounding box center [930, 13] width 29 height 18
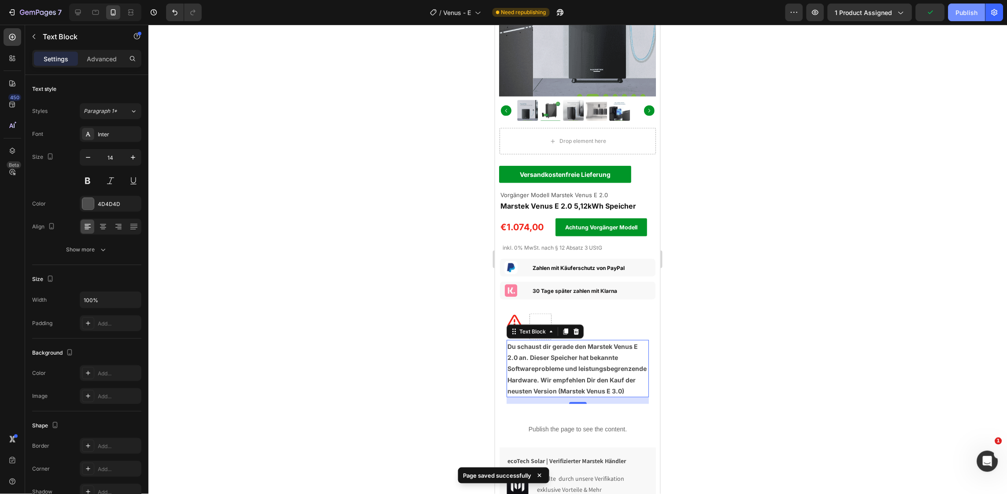
click at [969, 21] on button "Publish" at bounding box center [967, 13] width 37 height 18
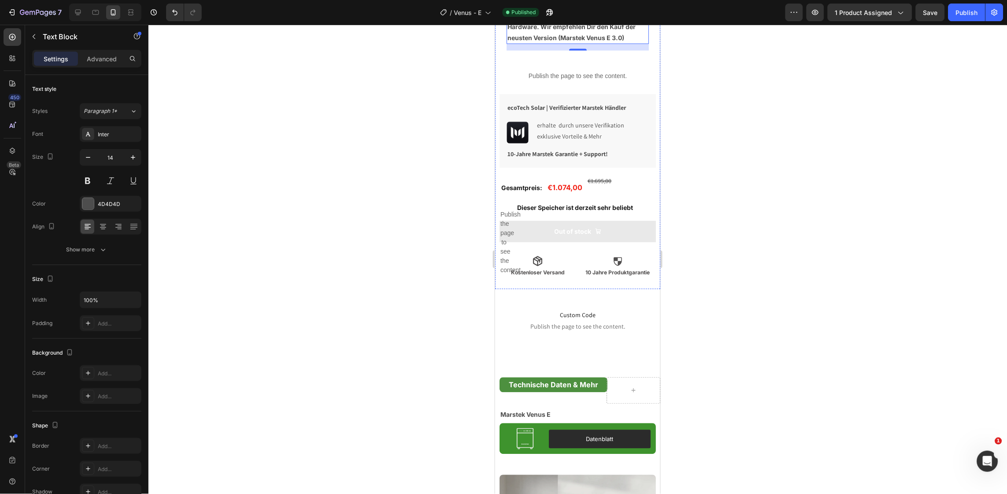
scroll to position [471, 0]
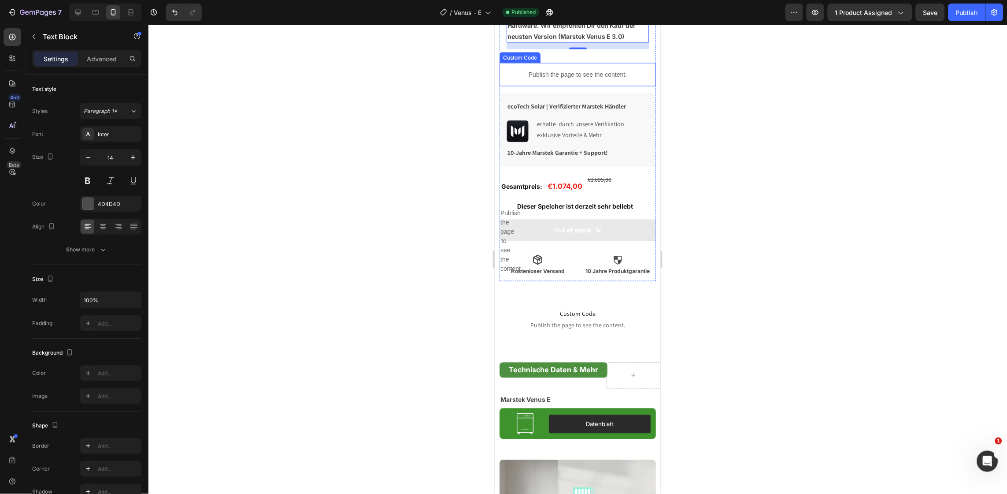
click at [568, 79] on p "Publish the page to see the content." at bounding box center [577, 74] width 156 height 9
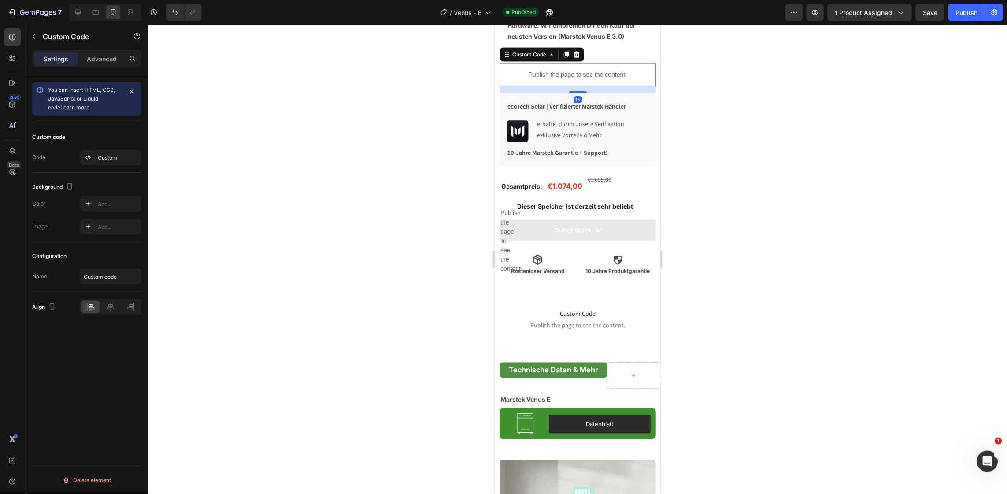
click at [568, 79] on p "Publish the page to see the content." at bounding box center [577, 74] width 156 height 9
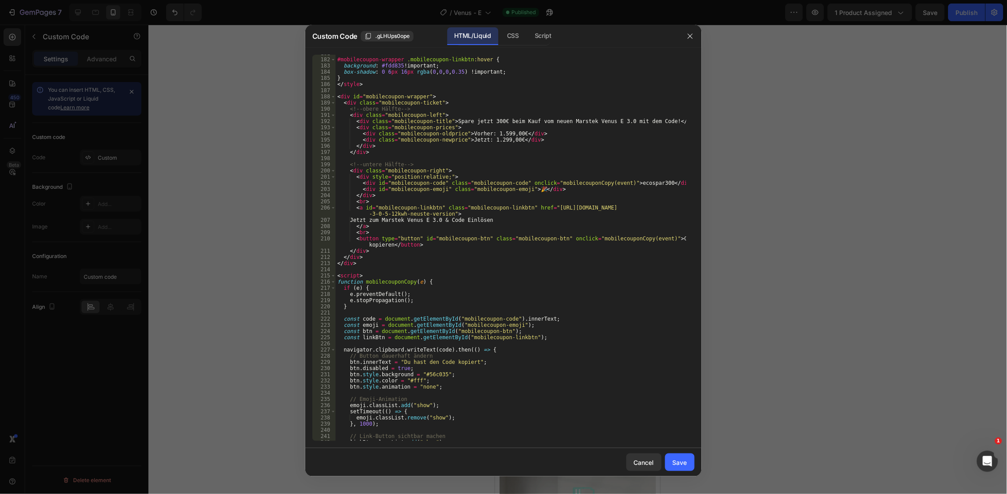
scroll to position [1115, 0]
drag, startPoint x: 651, startPoint y: 119, endPoint x: 449, endPoint y: 118, distance: 201.8
click at [449, 118] on div "#mobilecoupon-wrapper .mobilecoupon-linkbtn :hover { background : #fdd835 !impo…" at bounding box center [511, 249] width 351 height 398
type textarea "<div class="mobilecoupon-title">Spare jetzt 300€ beim Kauf vom neuen Marstek Ve…"
click at [256, 101] on div at bounding box center [503, 247] width 1007 height 494
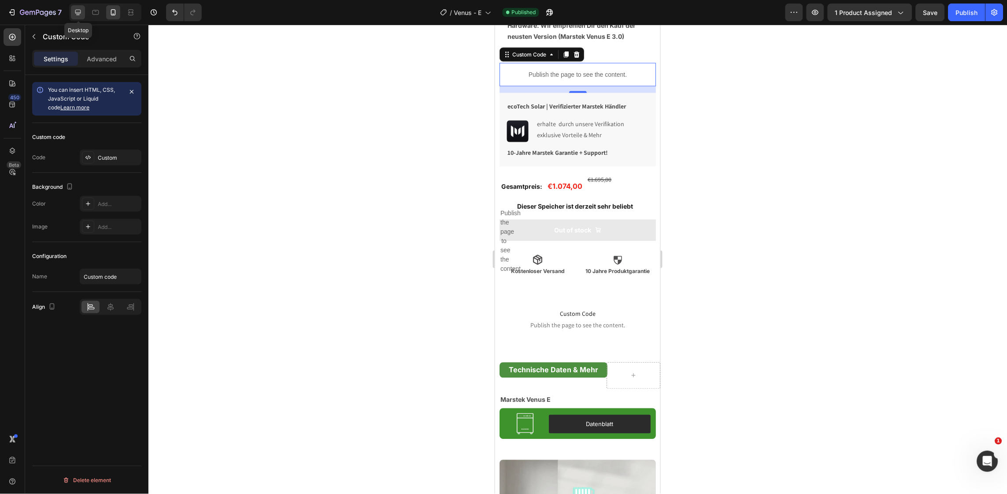
click at [81, 14] on icon at bounding box center [78, 12] width 9 height 9
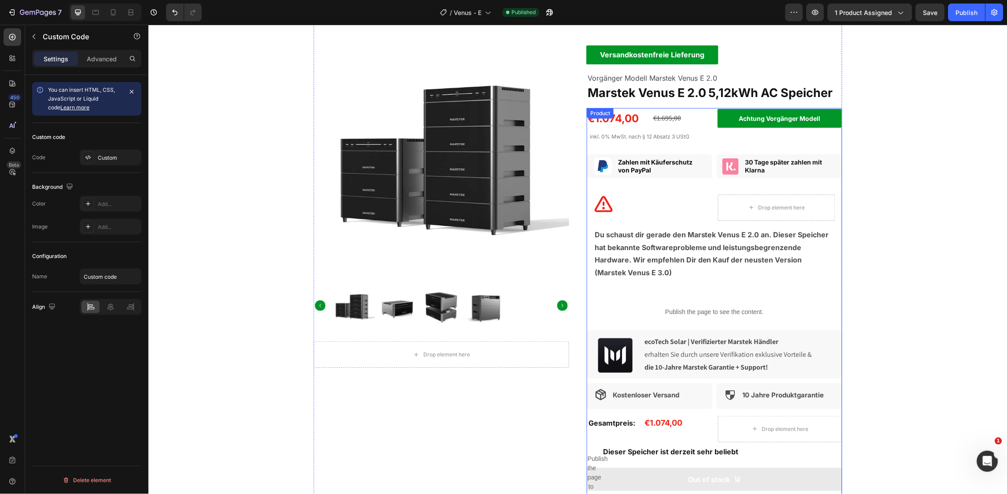
scroll to position [29, 0]
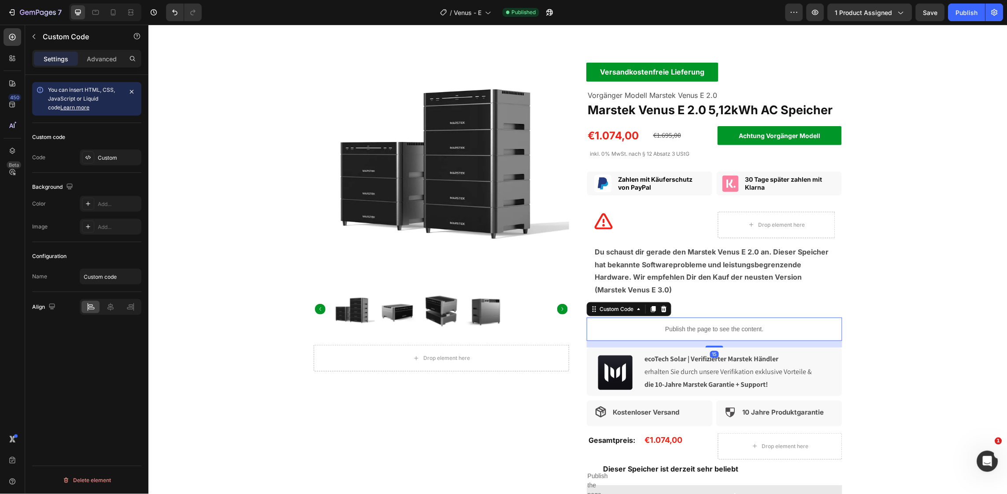
click at [705, 330] on p "Publish the page to see the content." at bounding box center [714, 328] width 256 height 9
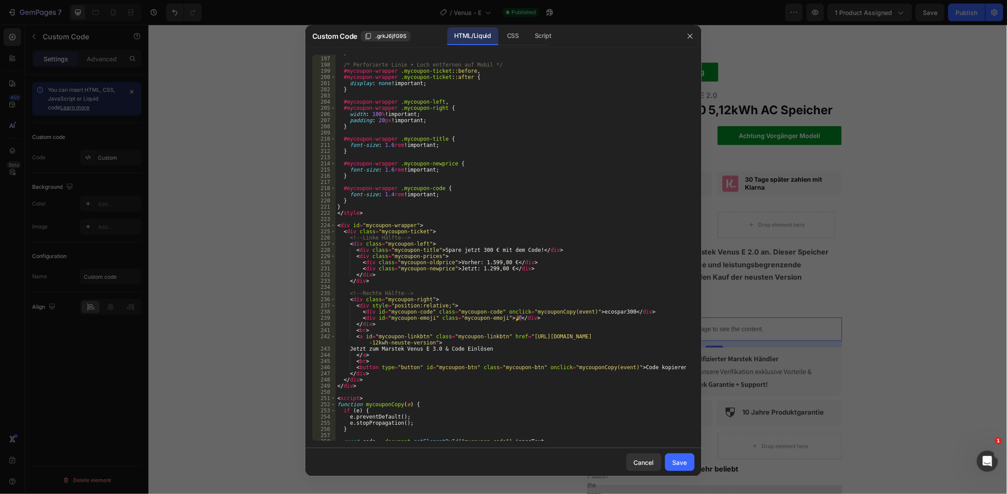
scroll to position [1210, 0]
click at [479, 245] on div "/* Perforierte Linie + Loch entfernen auf Mobil */ #mycoupon-wrapper .mycoupon-…" at bounding box center [511, 253] width 351 height 398
click at [527, 247] on div "/* Perforierte Linie + Loch entfernen auf Mobil */ #mycoupon-wrapper .mycoupon-…" at bounding box center [511, 253] width 351 height 398
drag, startPoint x: 527, startPoint y: 247, endPoint x: 437, endPoint y: 247, distance: 89.9
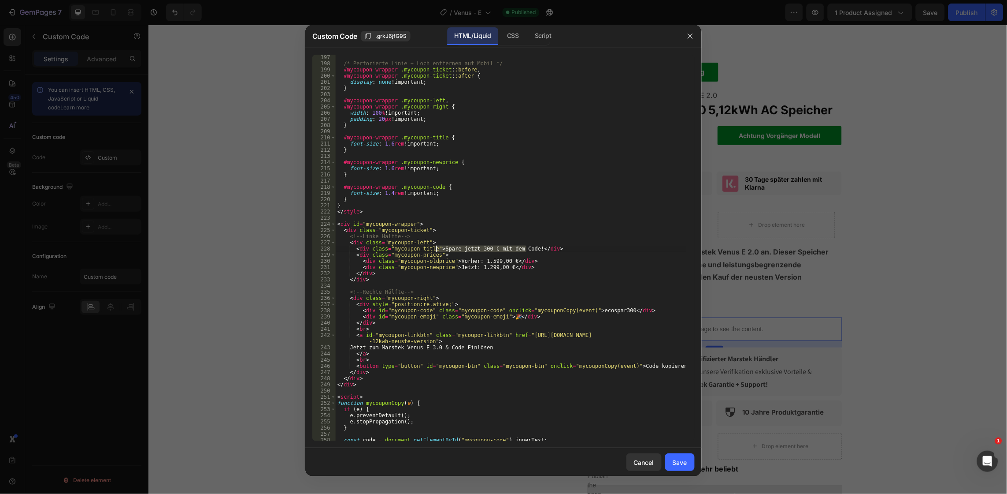
click at [437, 247] on div "/* Perforierte Linie + Loch entfernen auf Mobil */ #mycoupon-wrapper .mycoupon-…" at bounding box center [511, 253] width 351 height 398
paste textarea "€ beim Kauf vom neuen Marstek Venus E 3.0"
click at [500, 258] on div "/* Perforierte Linie + Loch entfernen auf Mobil */ #mycoupon-wrapper .mycoupon-…" at bounding box center [511, 253] width 351 height 398
click at [499, 267] on div "/* Perforierte Linie + Loch entfernen auf Mobil */ #mycoupon-wrapper .mycoupon-…" at bounding box center [511, 253] width 351 height 398
type textarea "<div class="mycoupon-newprice">Jetzt: 1.299,00€</div>"
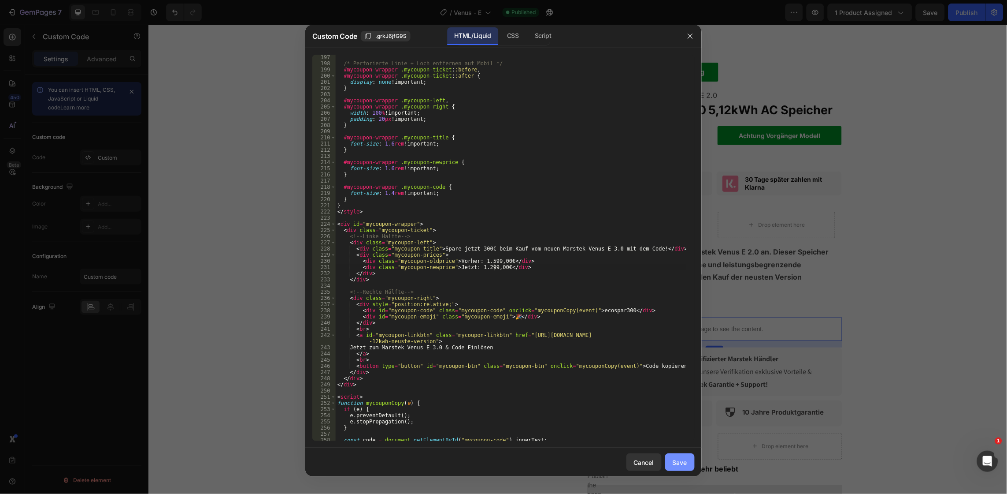
click at [677, 459] on div "Save" at bounding box center [680, 461] width 15 height 9
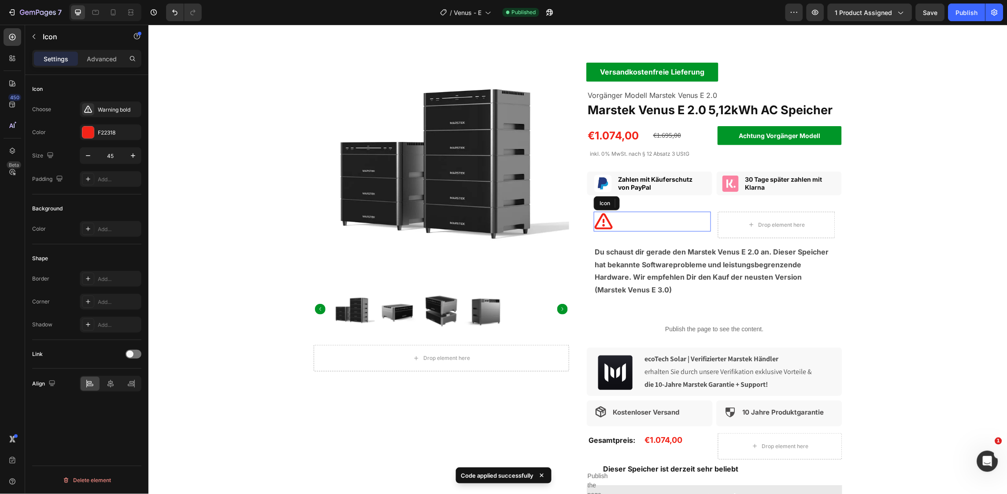
click at [693, 229] on div "Icon" at bounding box center [652, 221] width 117 height 20
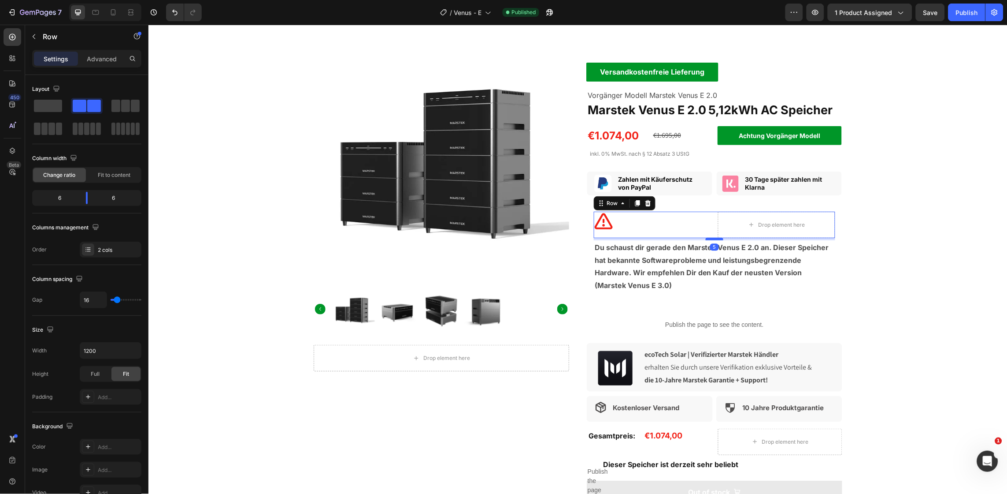
click at [706, 238] on div at bounding box center [714, 238] width 18 height 3
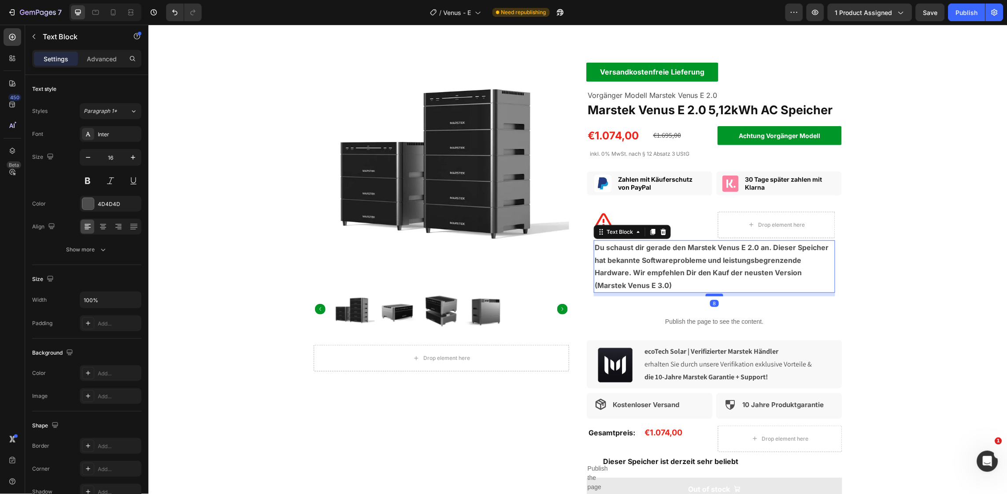
click at [708, 296] on div at bounding box center [714, 294] width 18 height 3
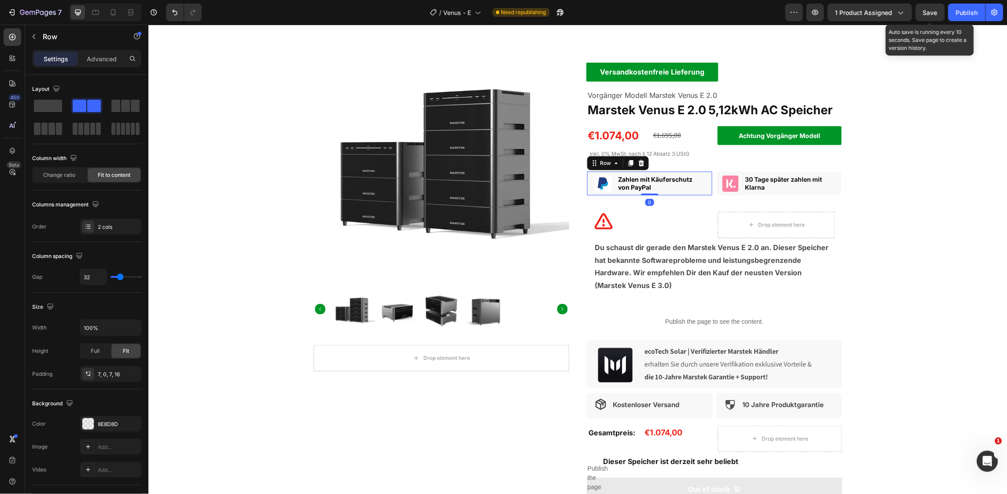
click at [926, 9] on span "Save" at bounding box center [931, 12] width 15 height 7
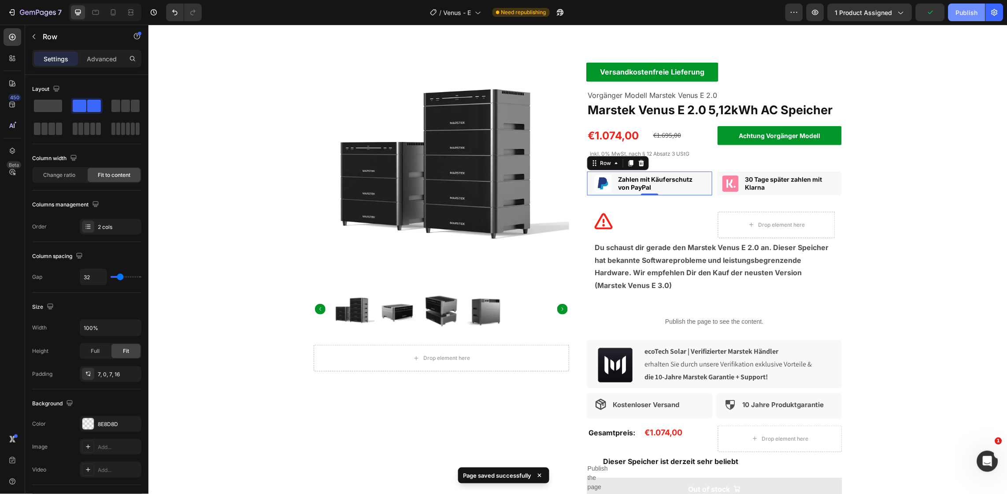
click at [964, 15] on div "Publish" at bounding box center [967, 12] width 22 height 9
